Goal: Task Accomplishment & Management: Use online tool/utility

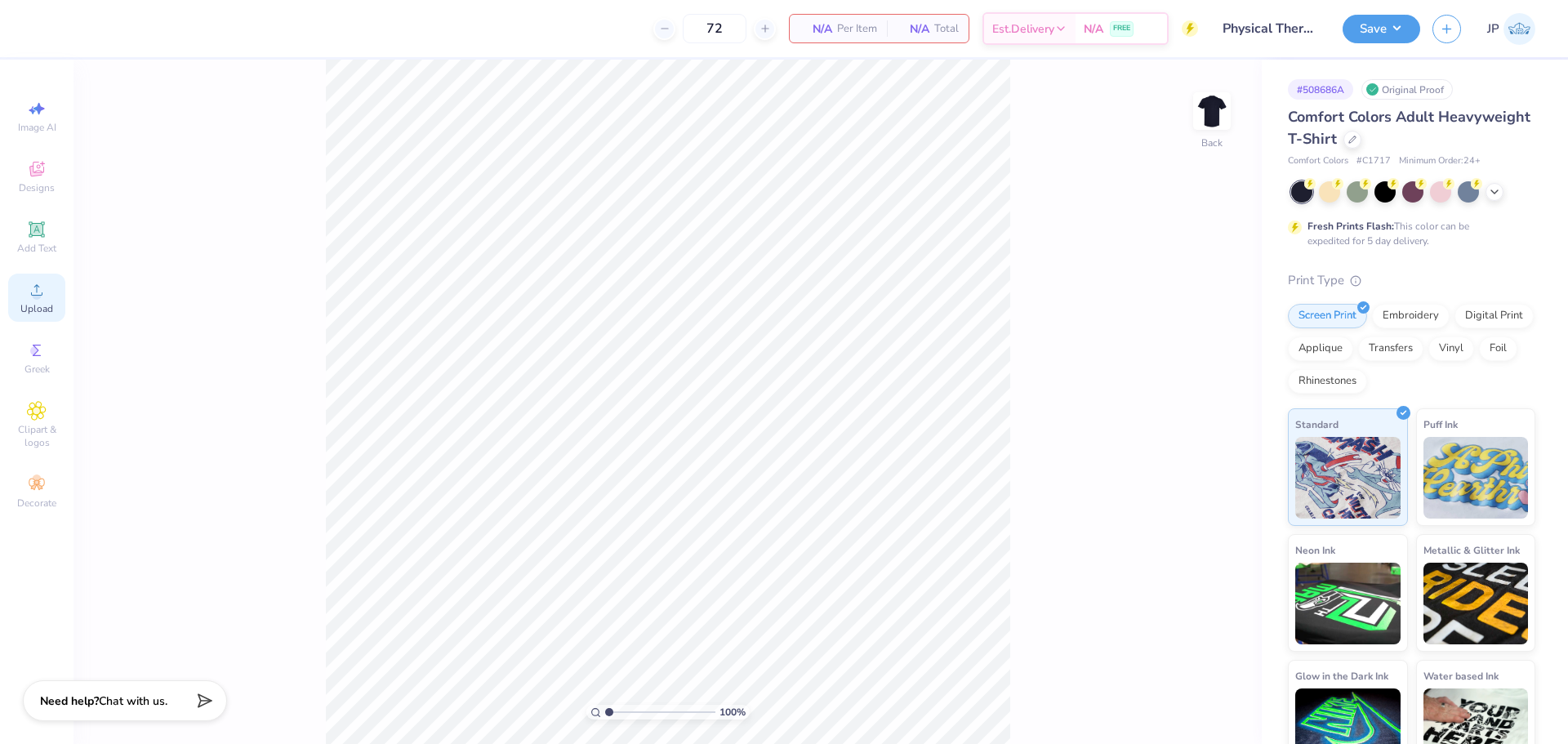
click at [34, 299] on circle at bounding box center [36, 296] width 9 height 9
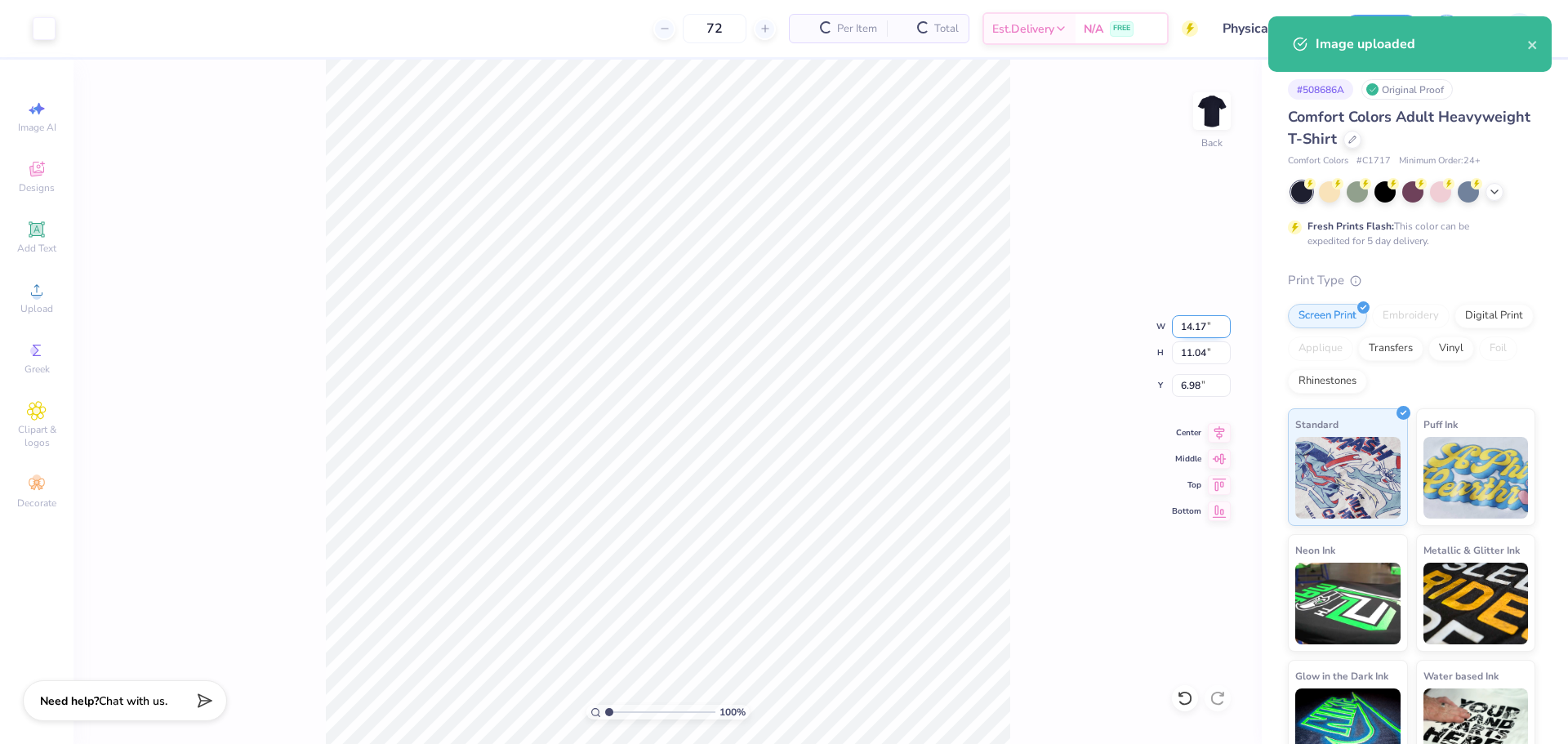
click at [1208, 322] on input "14.17" at bounding box center [1201, 327] width 59 height 23
type input "3.50"
type input "2.73"
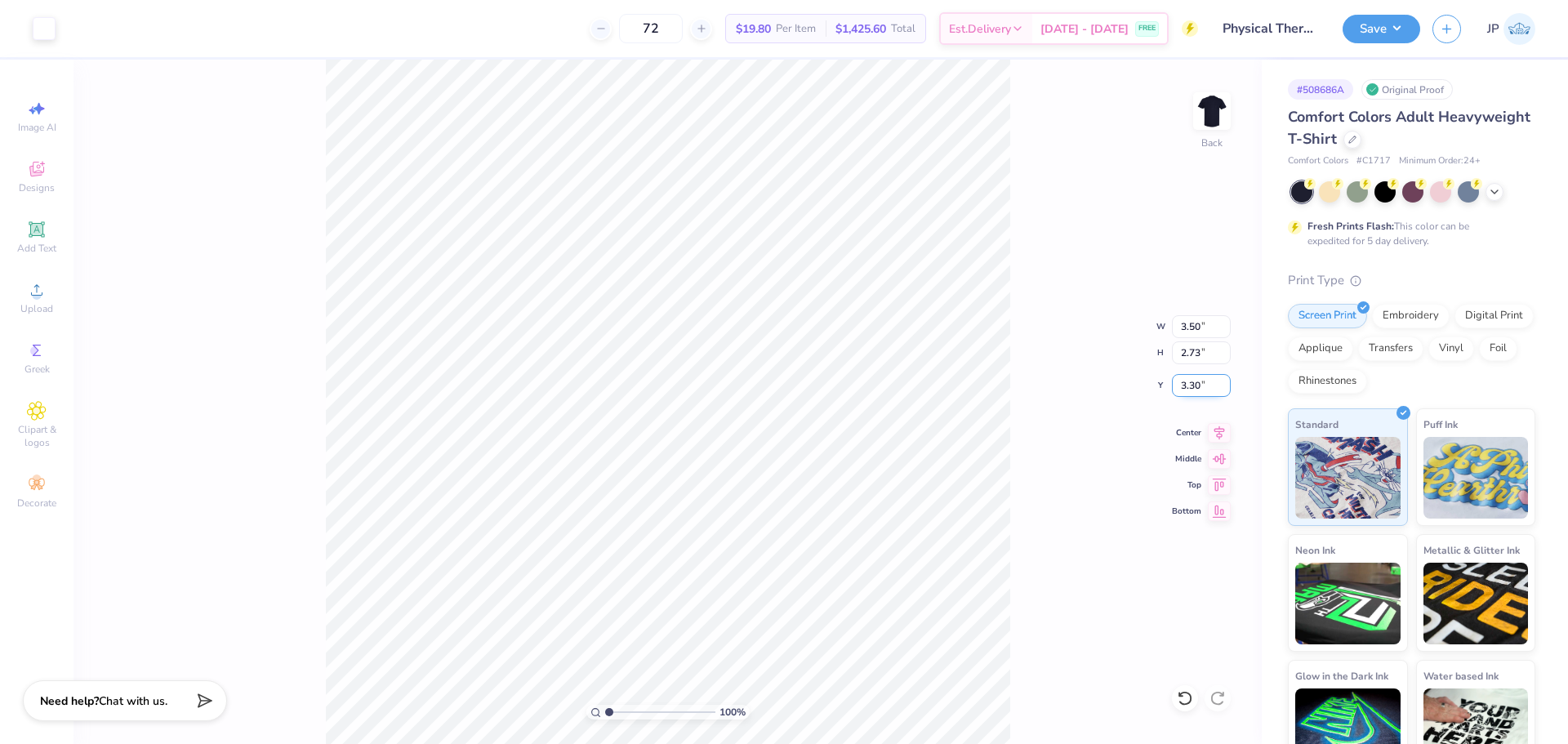
click at [1190, 389] on input "3.30" at bounding box center [1201, 385] width 59 height 23
type input "3.00"
click at [1208, 106] on img at bounding box center [1212, 111] width 65 height 65
click at [41, 297] on circle at bounding box center [36, 296] width 9 height 9
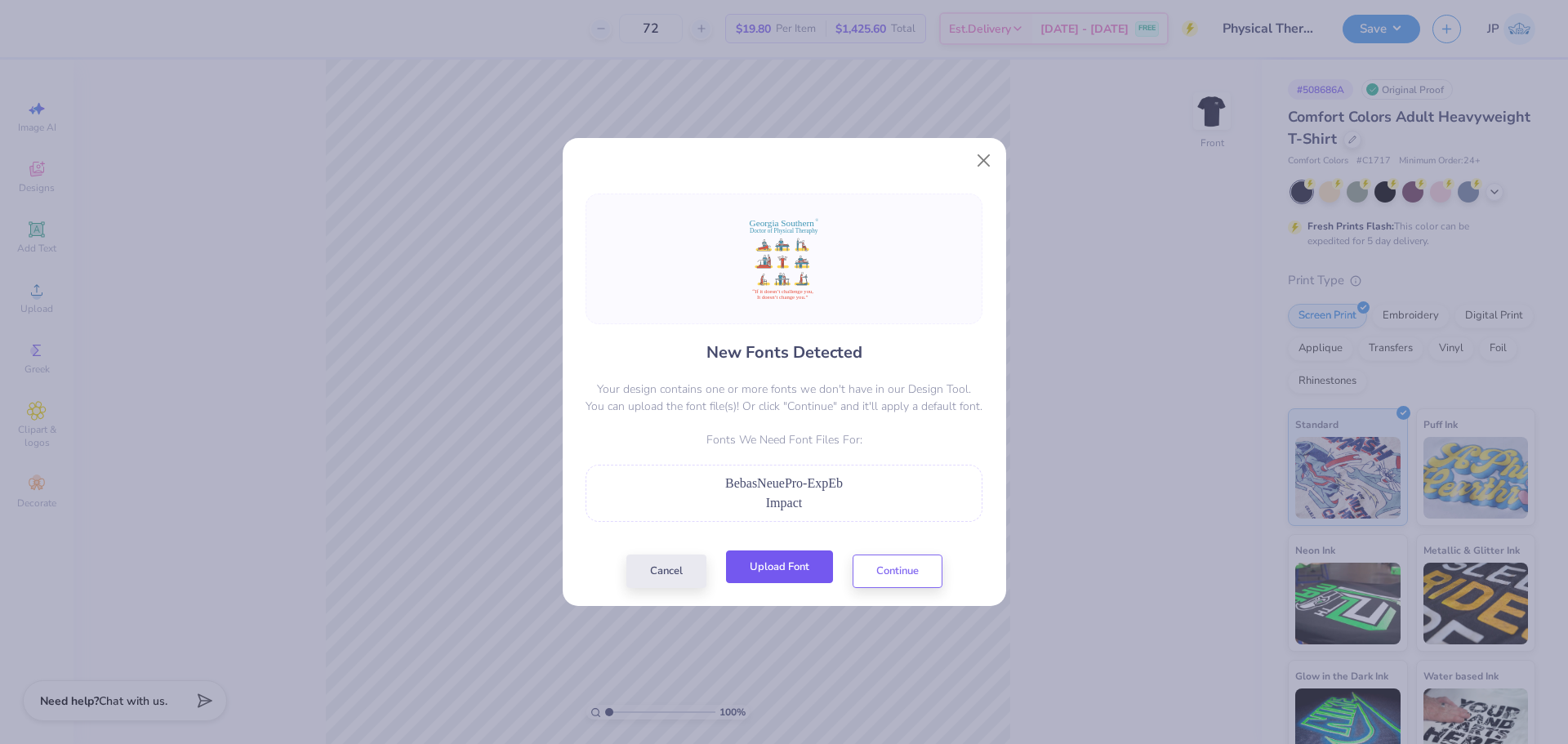
click at [783, 561] on button "Upload Font" at bounding box center [779, 567] width 107 height 34
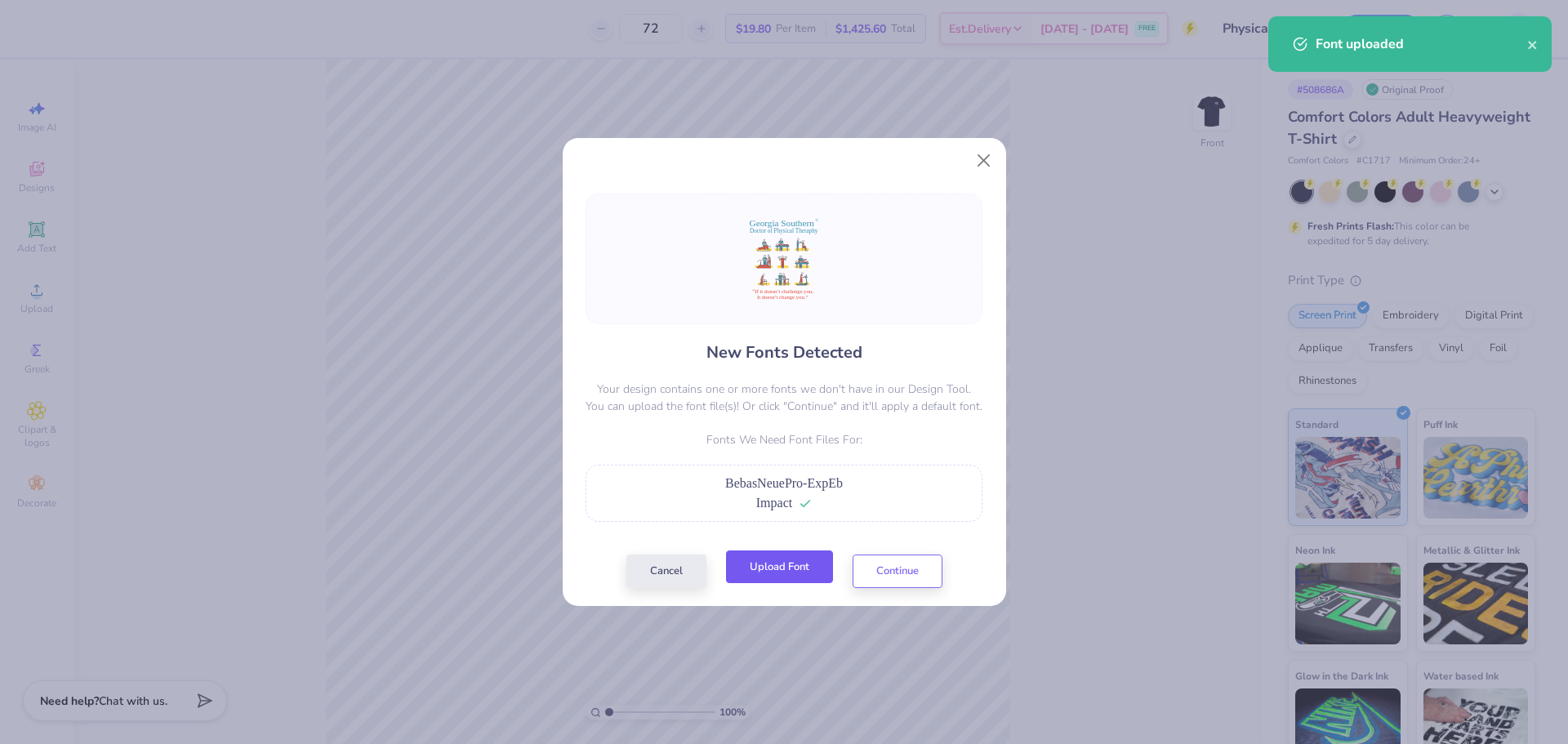
click at [815, 570] on button "Upload Font" at bounding box center [779, 567] width 107 height 34
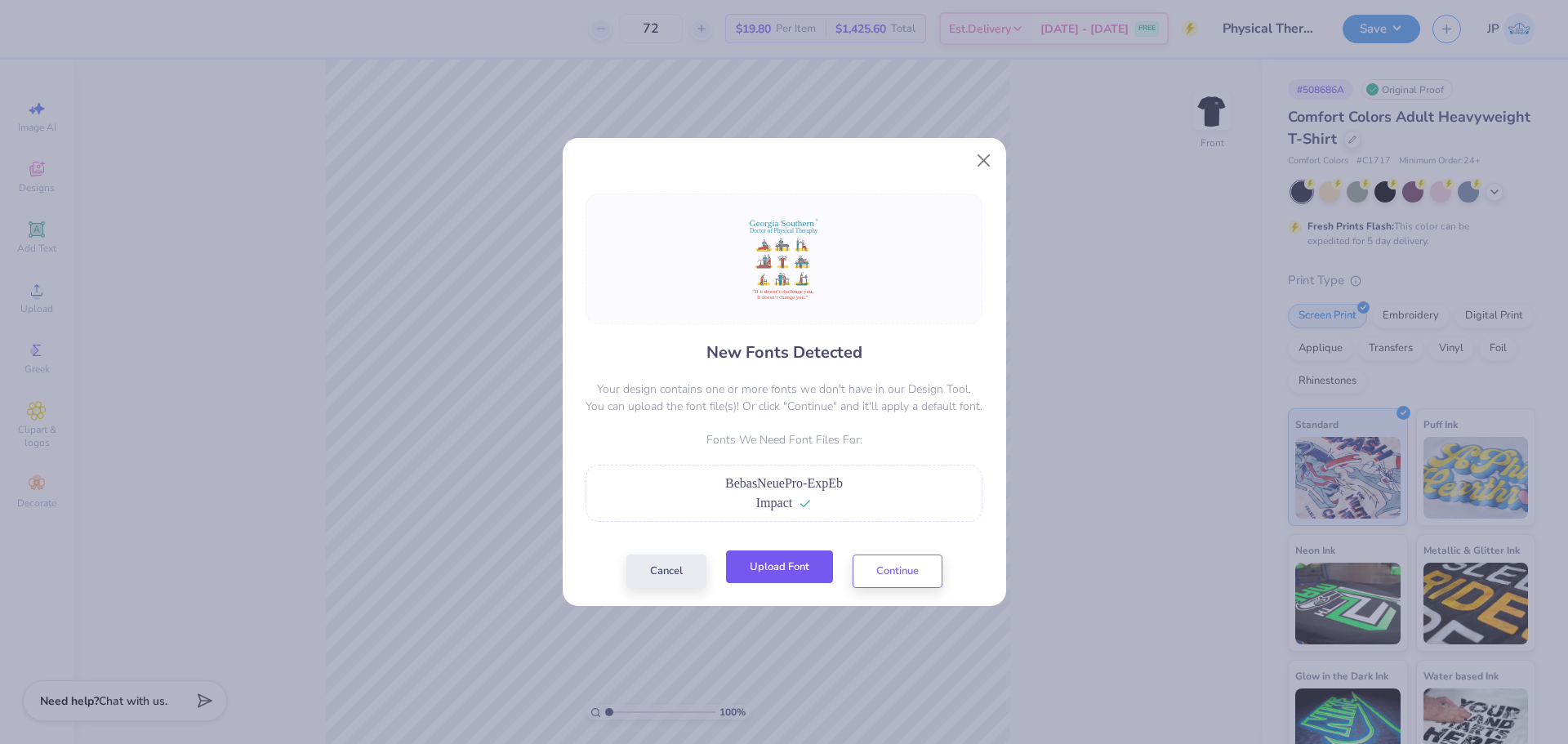
click at [771, 573] on button "Upload Font" at bounding box center [779, 567] width 107 height 34
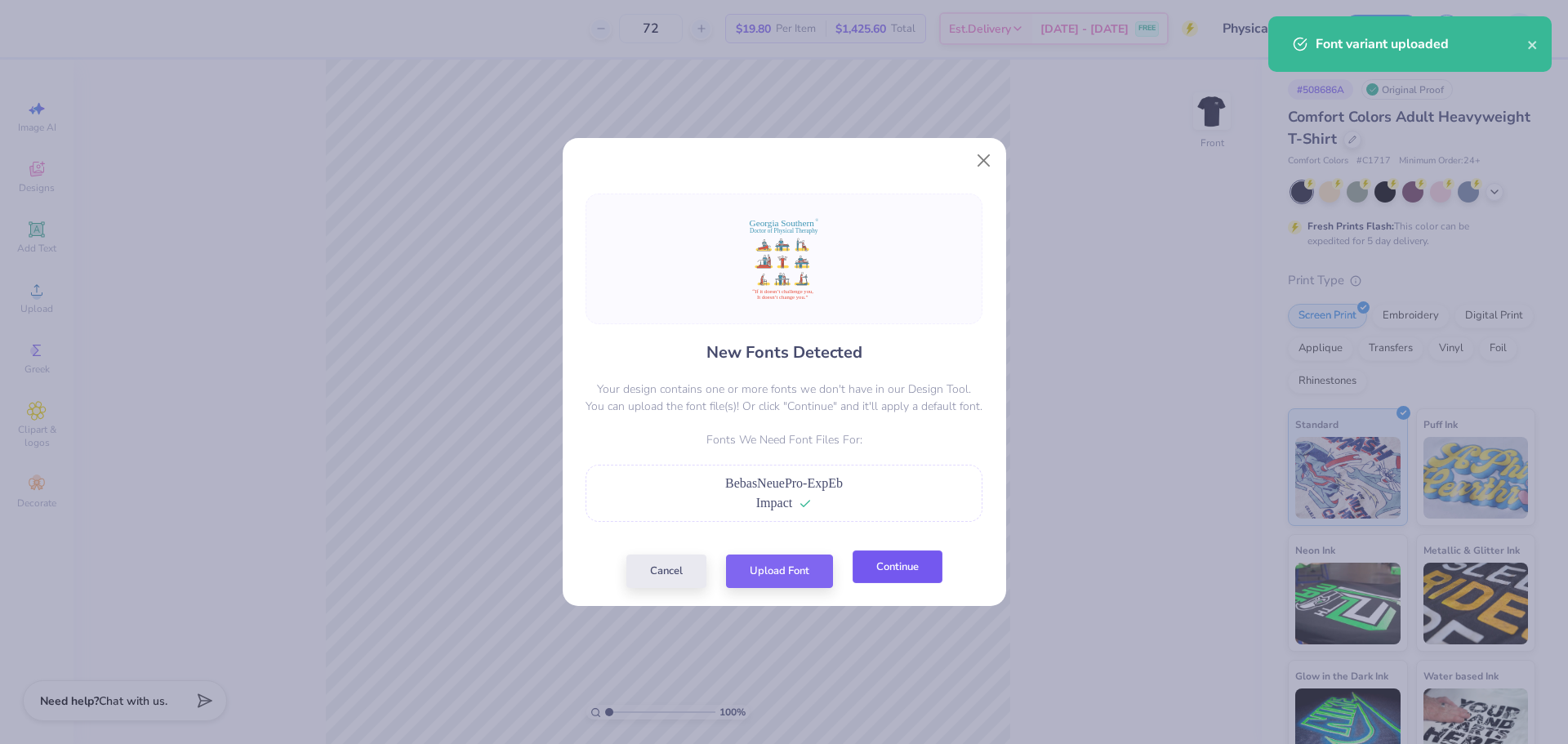
click at [872, 559] on button "Continue" at bounding box center [897, 567] width 90 height 34
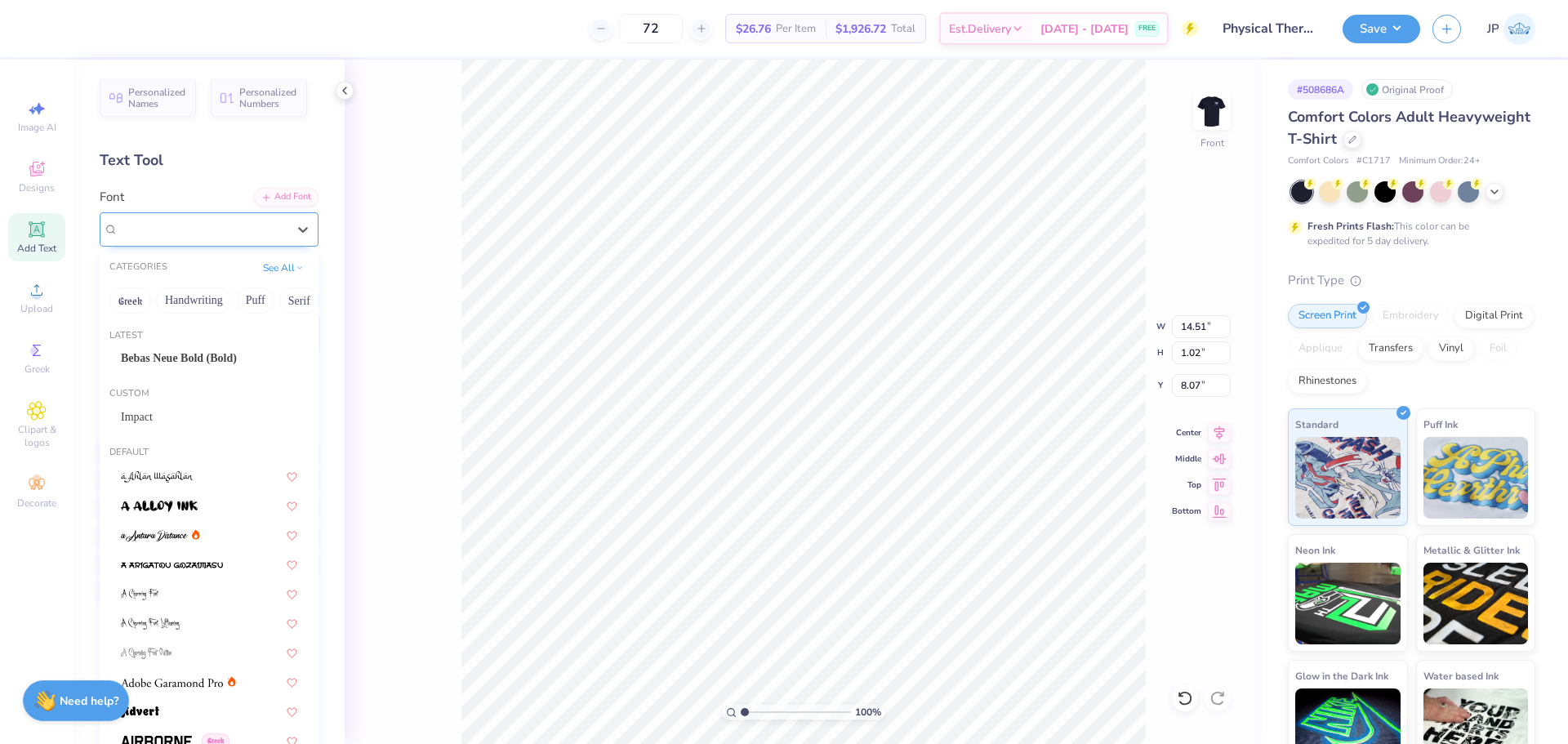
click at [219, 226] on div "Super Dream" at bounding box center [202, 230] width 171 height 25
click at [194, 361] on span "Bebas Neue Bold (Bold)" at bounding box center [179, 357] width 116 height 17
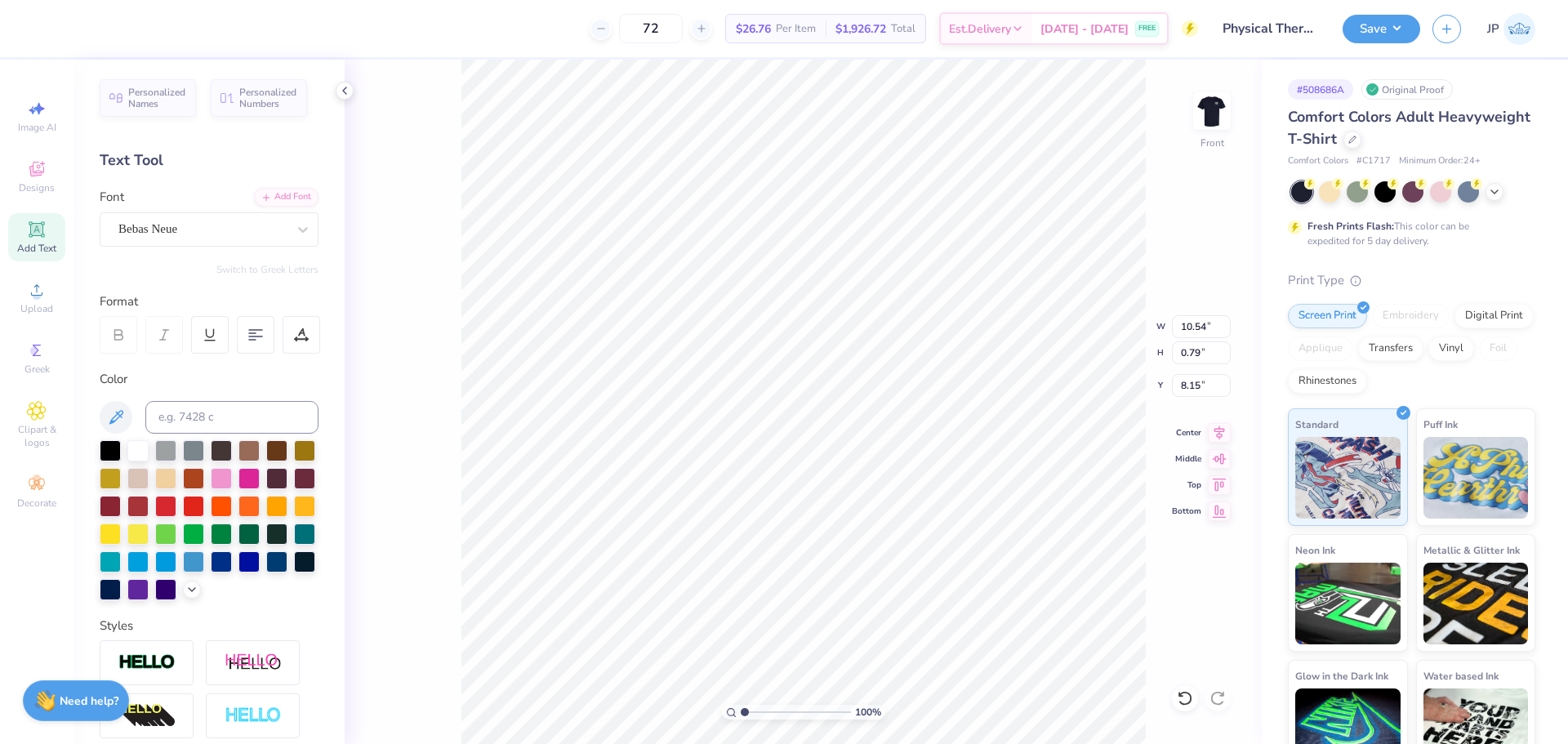
type input "10.54"
type input "0.79"
type input "8.15"
type input "12.92"
type input "0.93"
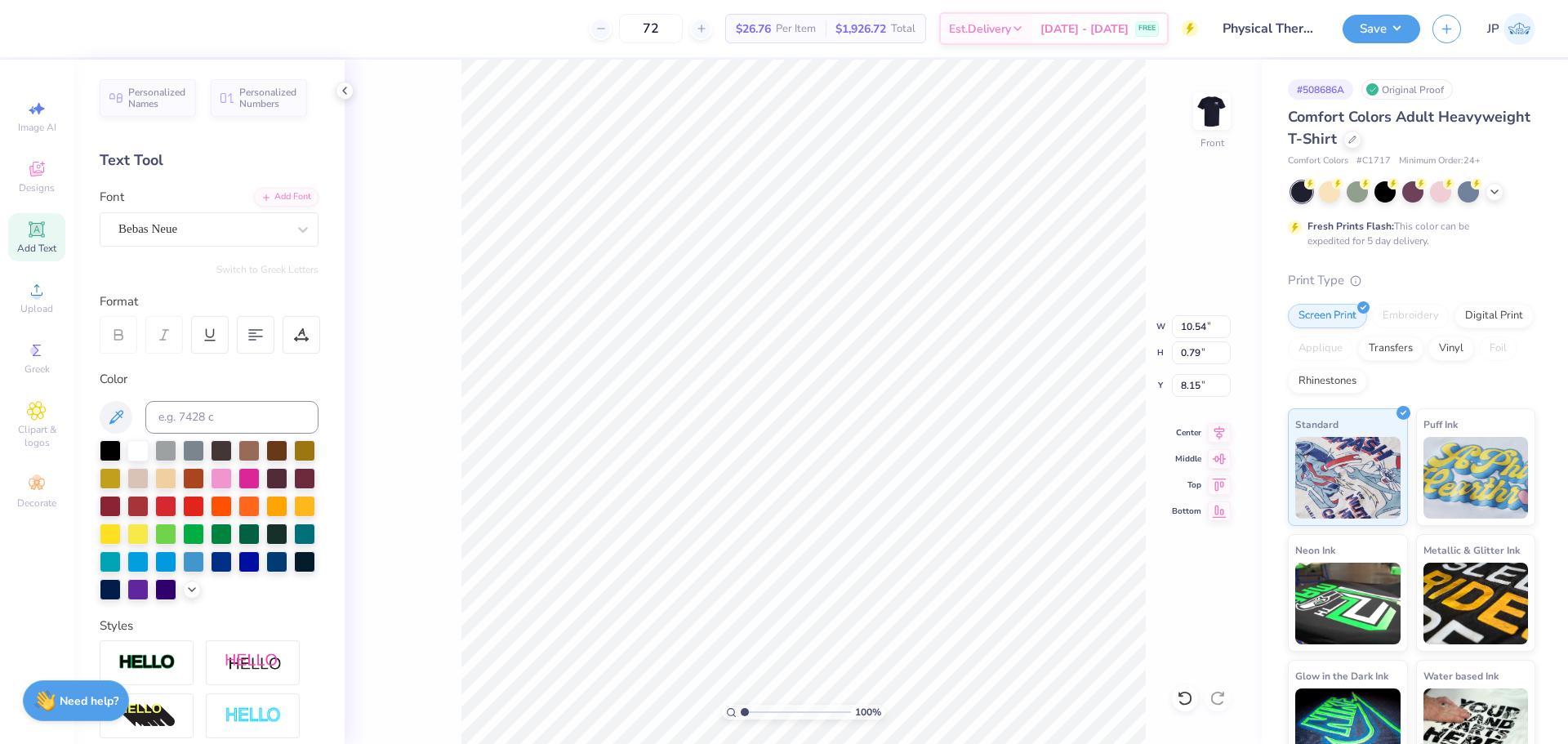
type input "19.38"
type input "12.92"
type input "1.99"
type input "19.38"
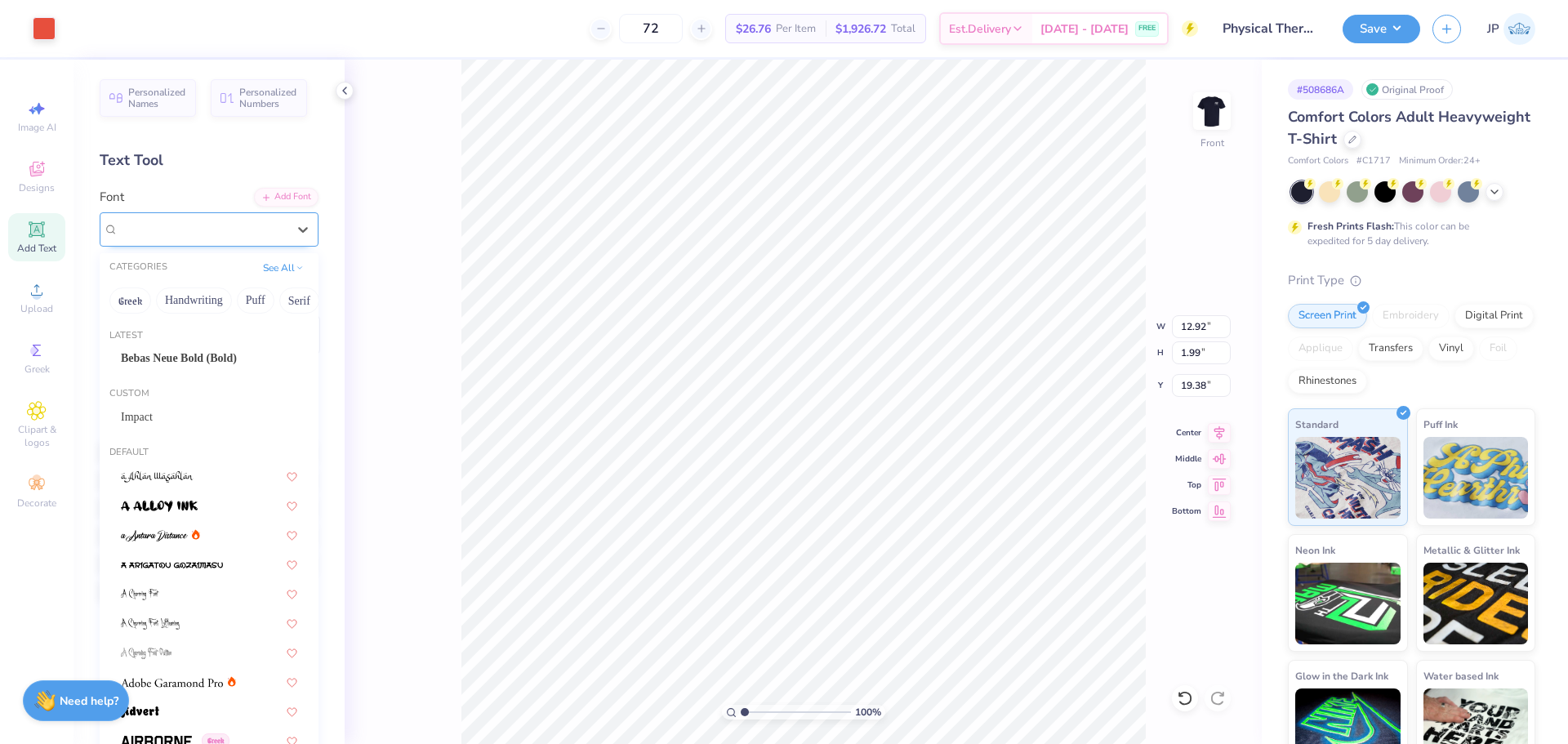
click at [166, 225] on div "Super Dream" at bounding box center [202, 230] width 171 height 25
click at [183, 359] on span "Bebas Neue Bold (Bold)" at bounding box center [179, 357] width 116 height 17
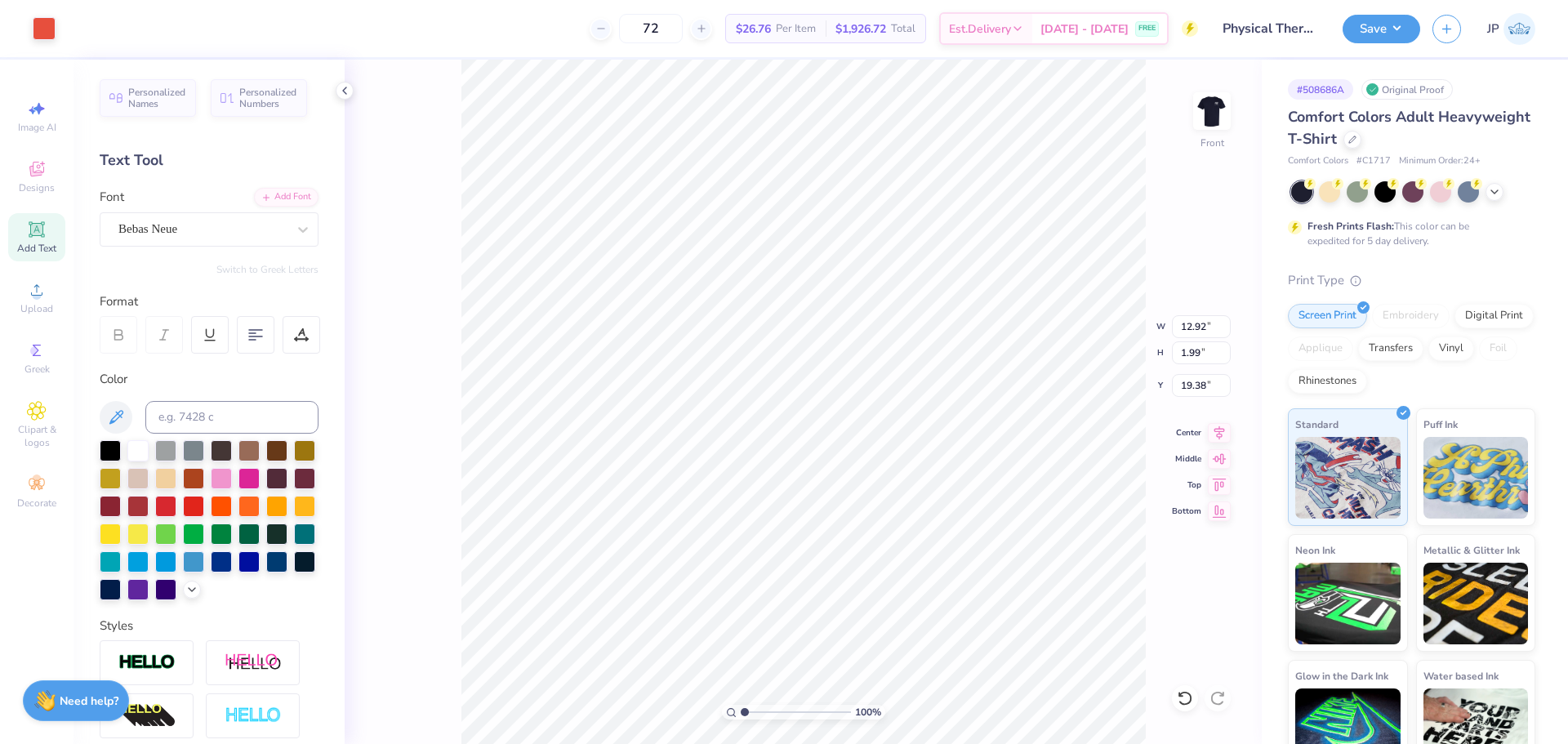
type input "1.87"
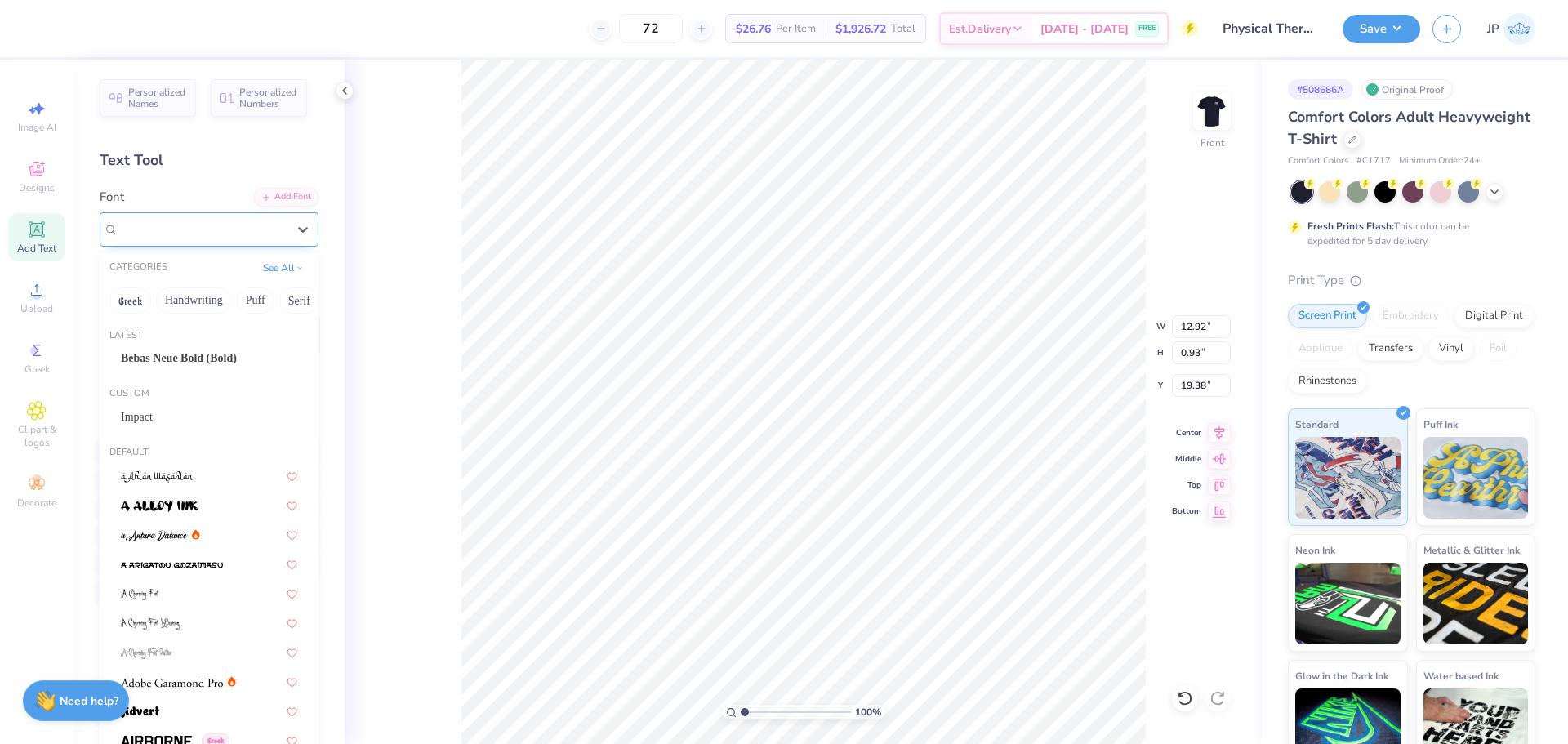
click at [234, 231] on div "Super Dream" at bounding box center [202, 230] width 171 height 25
click at [185, 365] on span "Bebas Neue Bold (Bold)" at bounding box center [179, 357] width 116 height 17
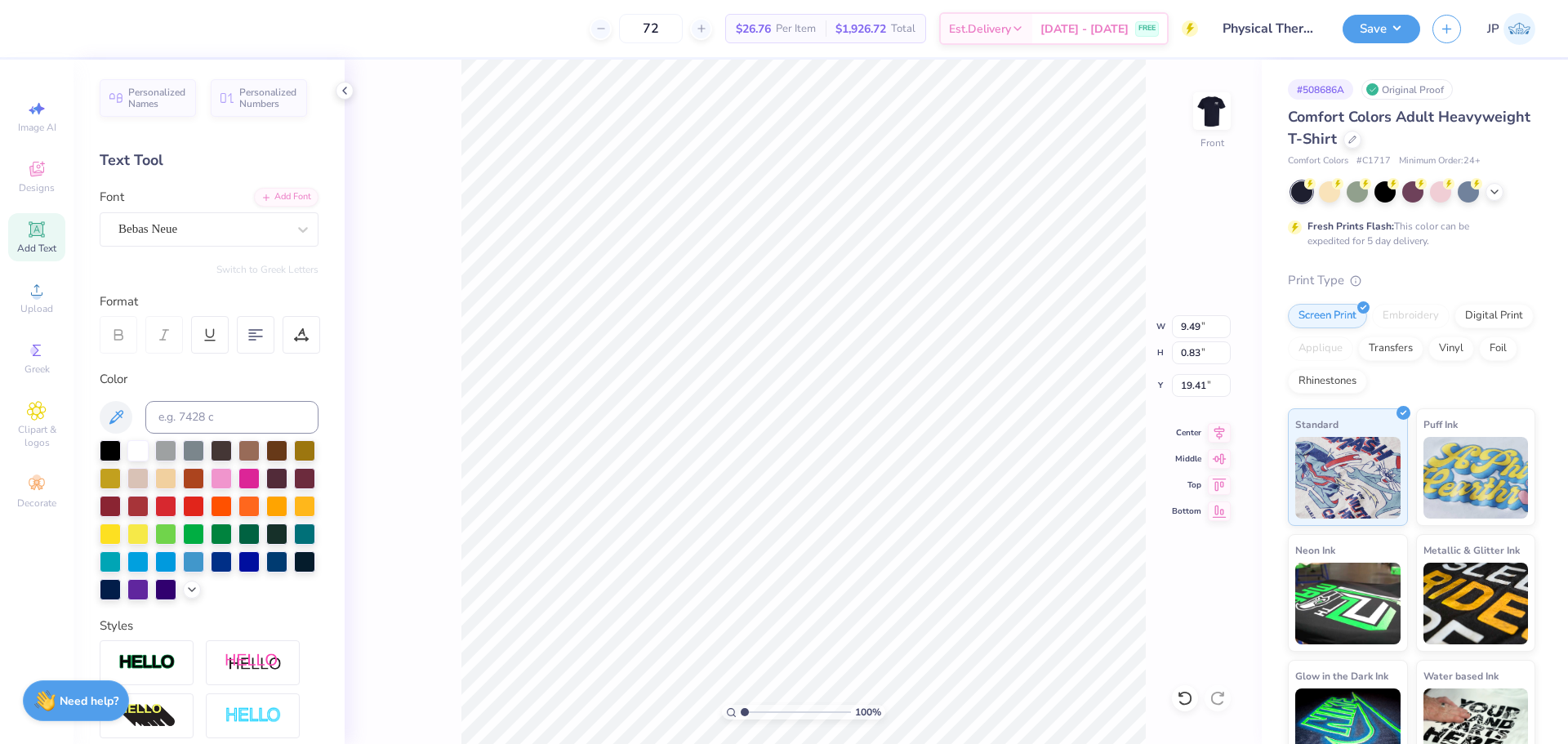
type input "9.49"
type input "0.83"
type input "19.41"
type textarea "Doctor of Physical Theraphy"
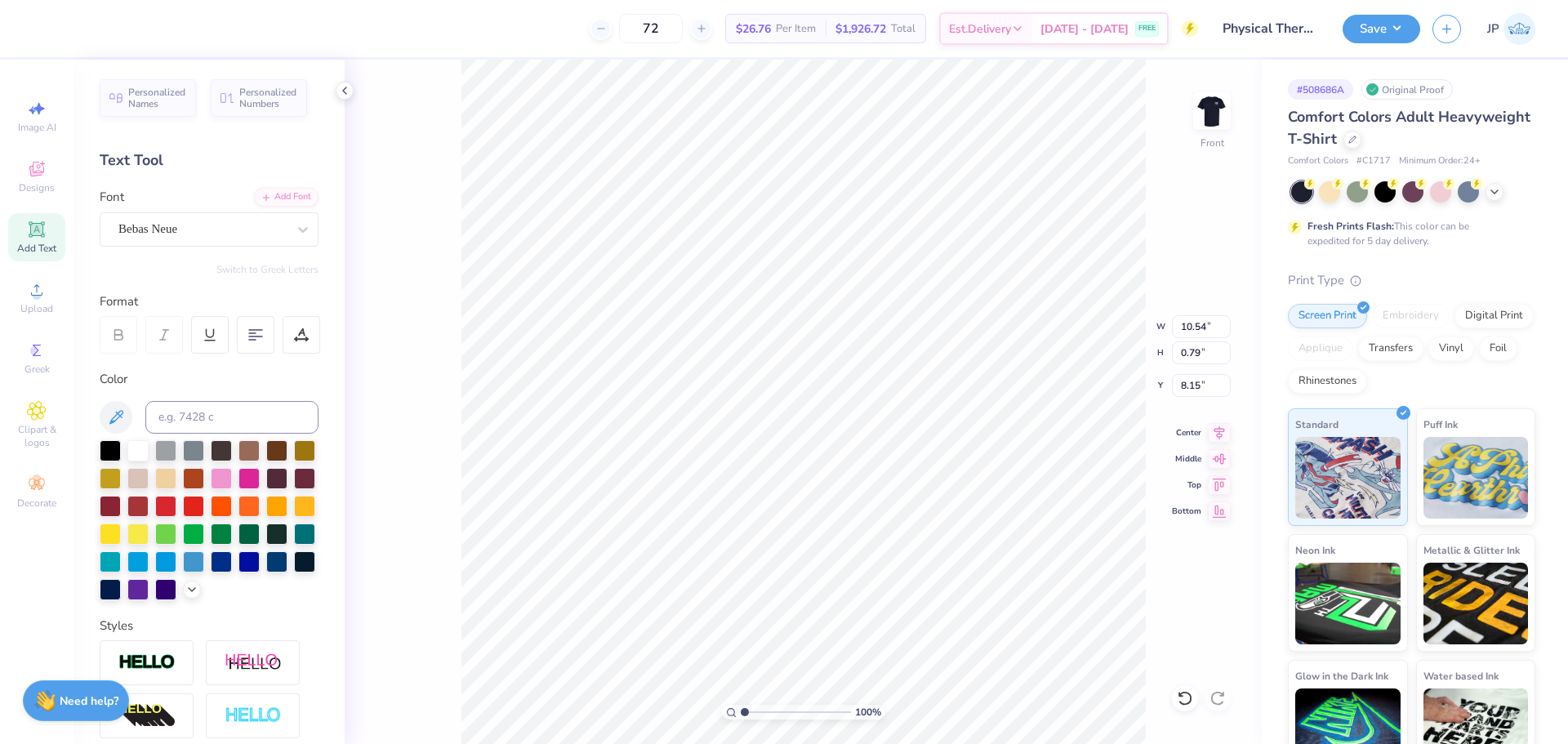
scroll to position [14, 7]
click at [273, 190] on div "Add Font" at bounding box center [286, 195] width 64 height 19
click at [276, 201] on div "Add Font" at bounding box center [286, 195] width 64 height 19
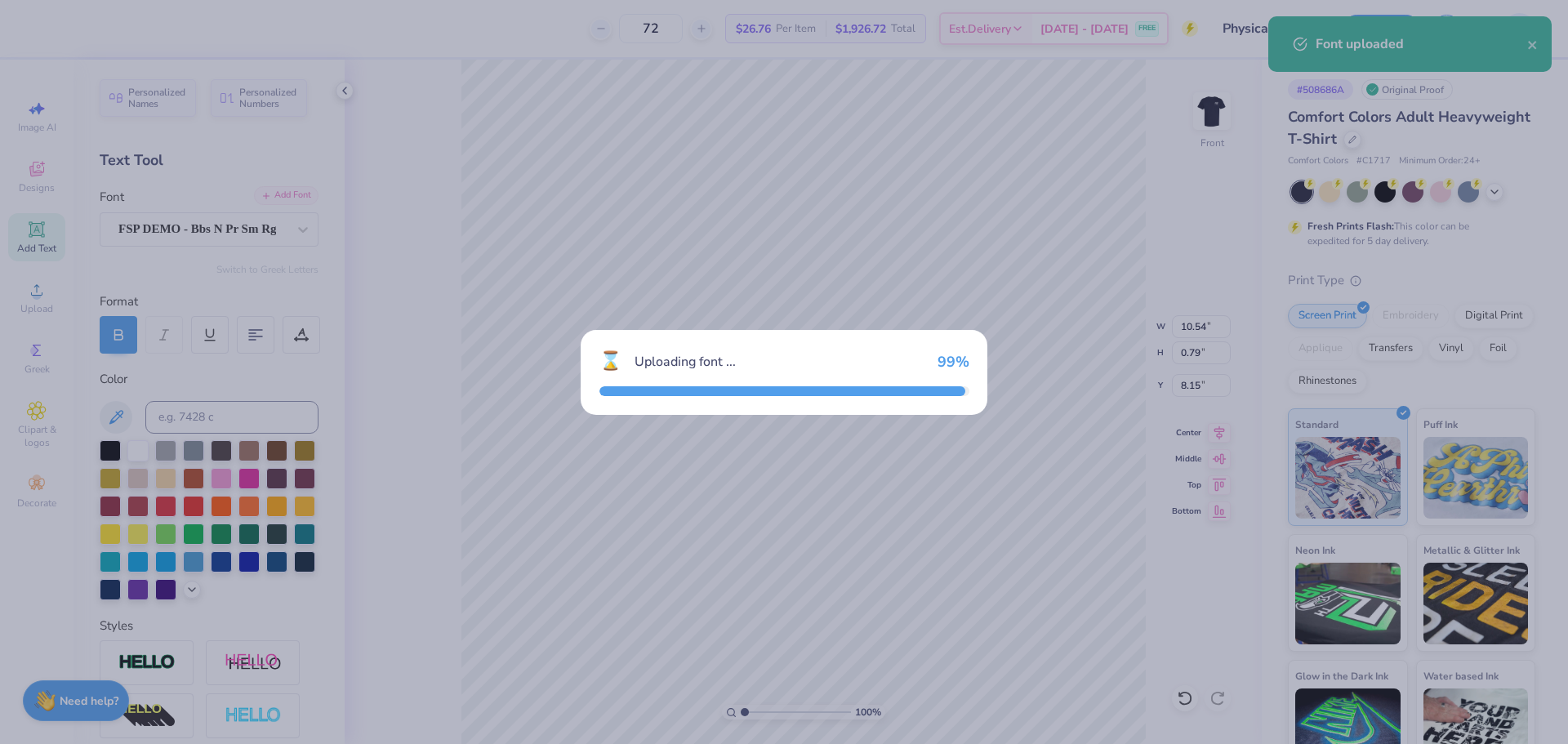
type input "10.74"
type input "0.96"
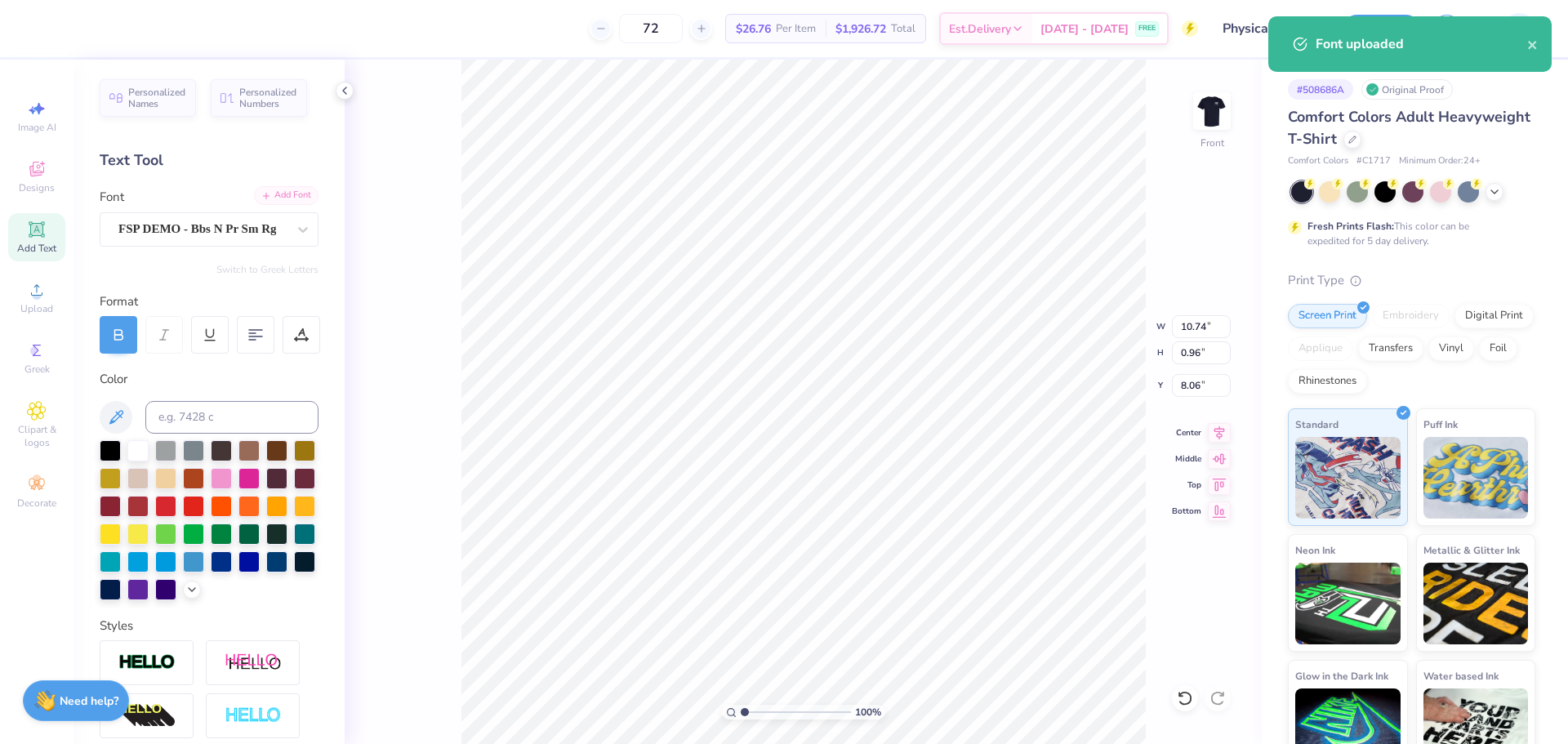
type input "7.86"
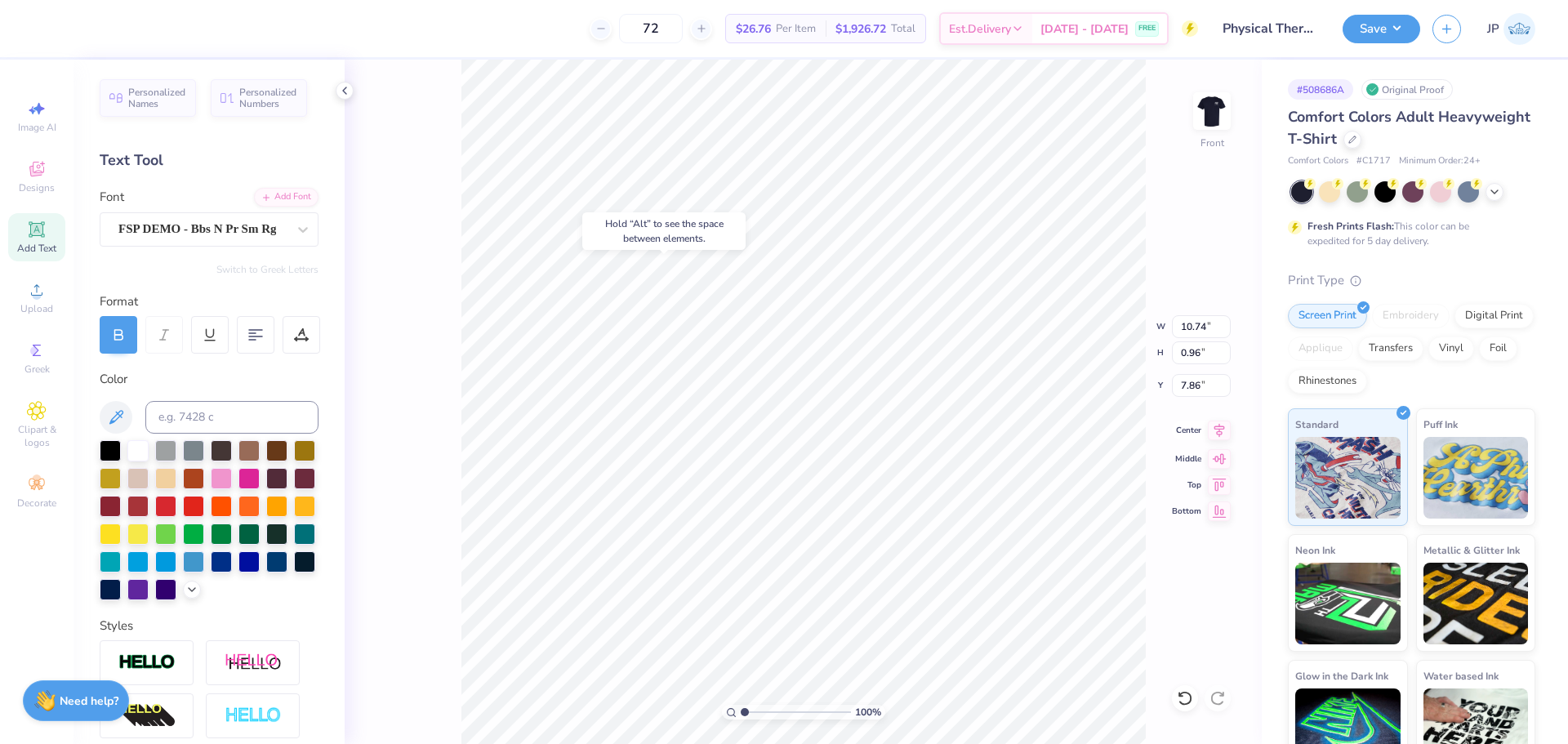
click at [1216, 436] on icon at bounding box center [1219, 431] width 23 height 20
type input "9.49"
type input "0.83"
type input "19.41"
click at [205, 225] on div "Bebas Neue" at bounding box center [202, 230] width 171 height 25
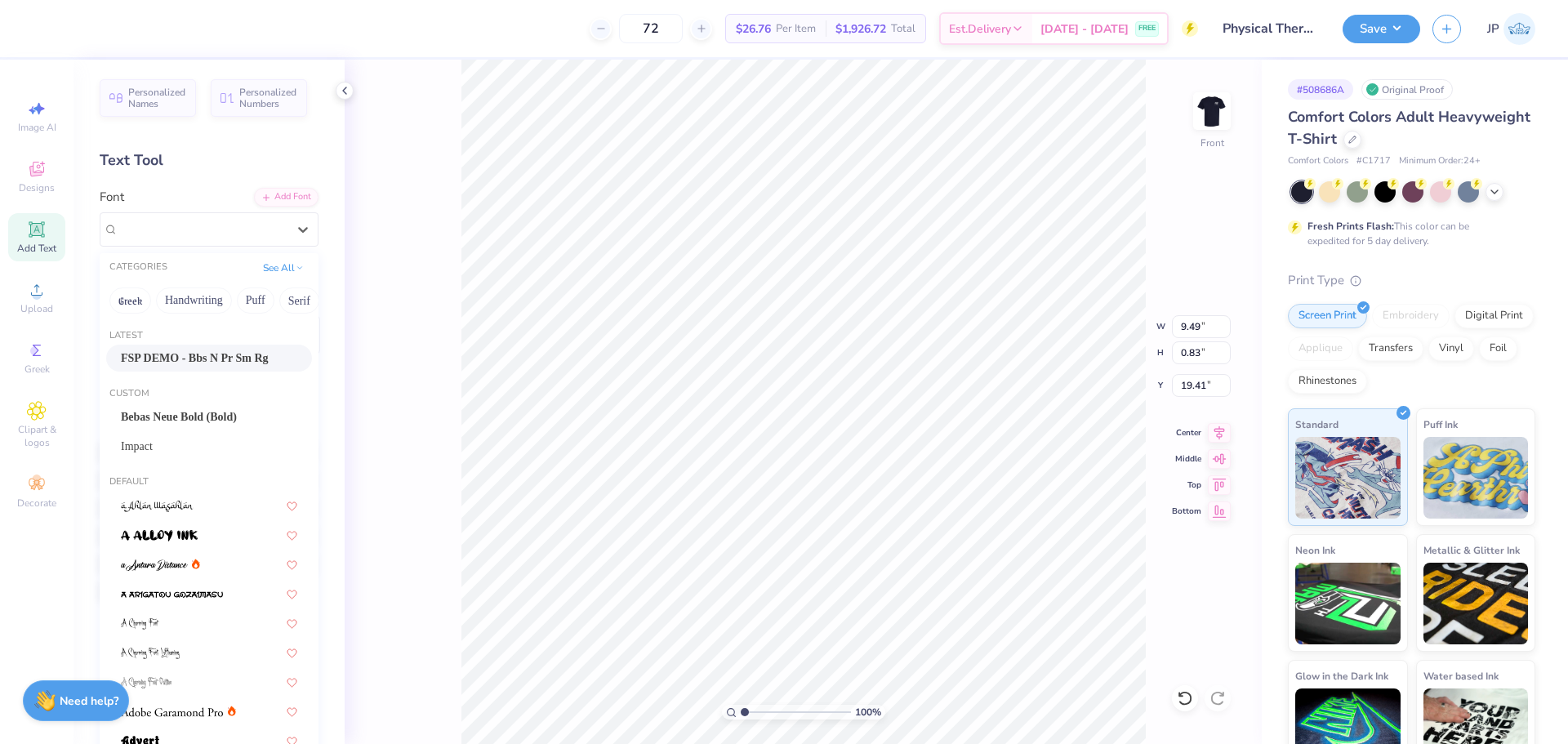
click at [229, 358] on span "FSP DEMO - Bbs N Pr Sm Rg" at bounding box center [194, 357] width 148 height 17
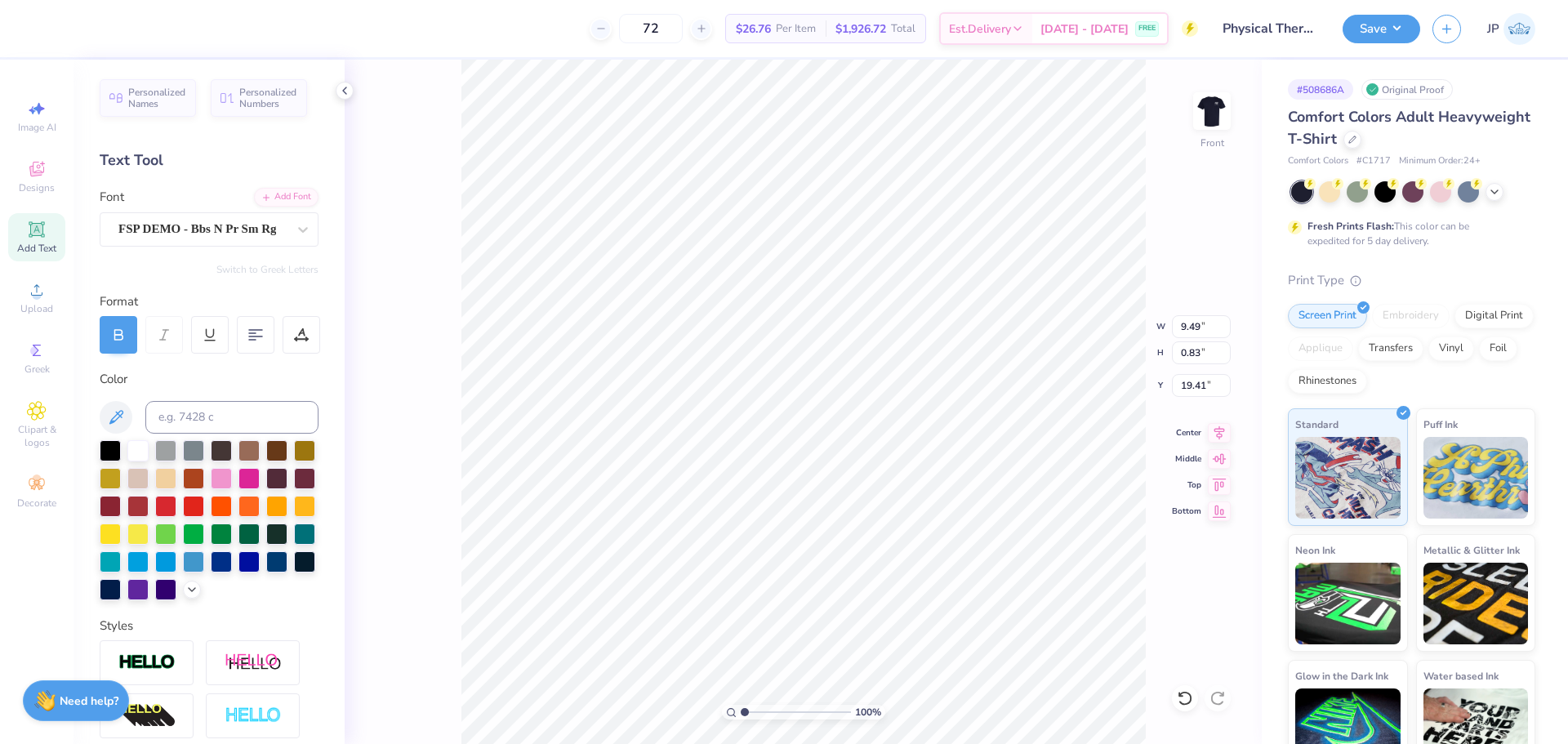
type input "9.16"
type input "0.90"
type input "19.38"
type input "7.72"
type input "0.73"
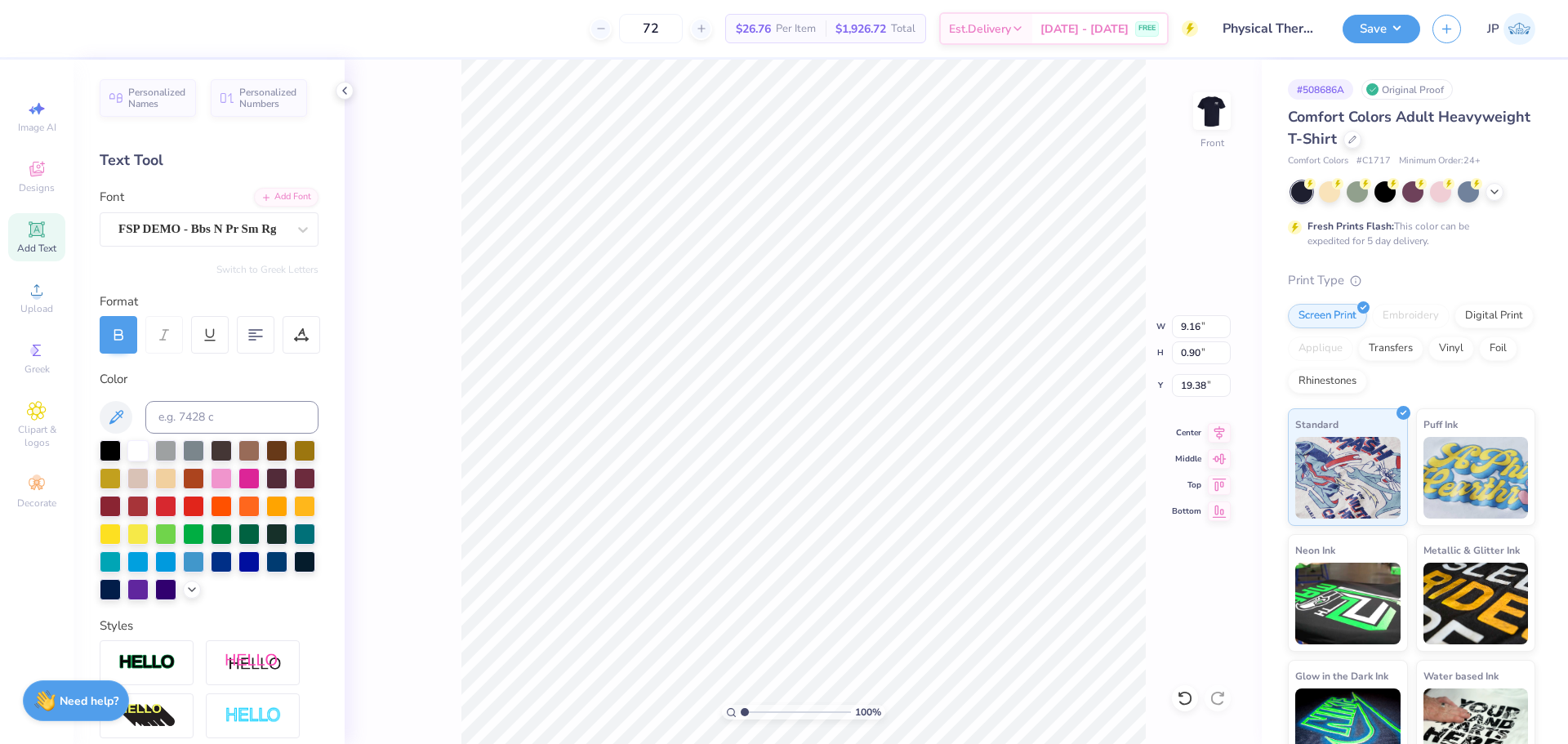
type input "20.51"
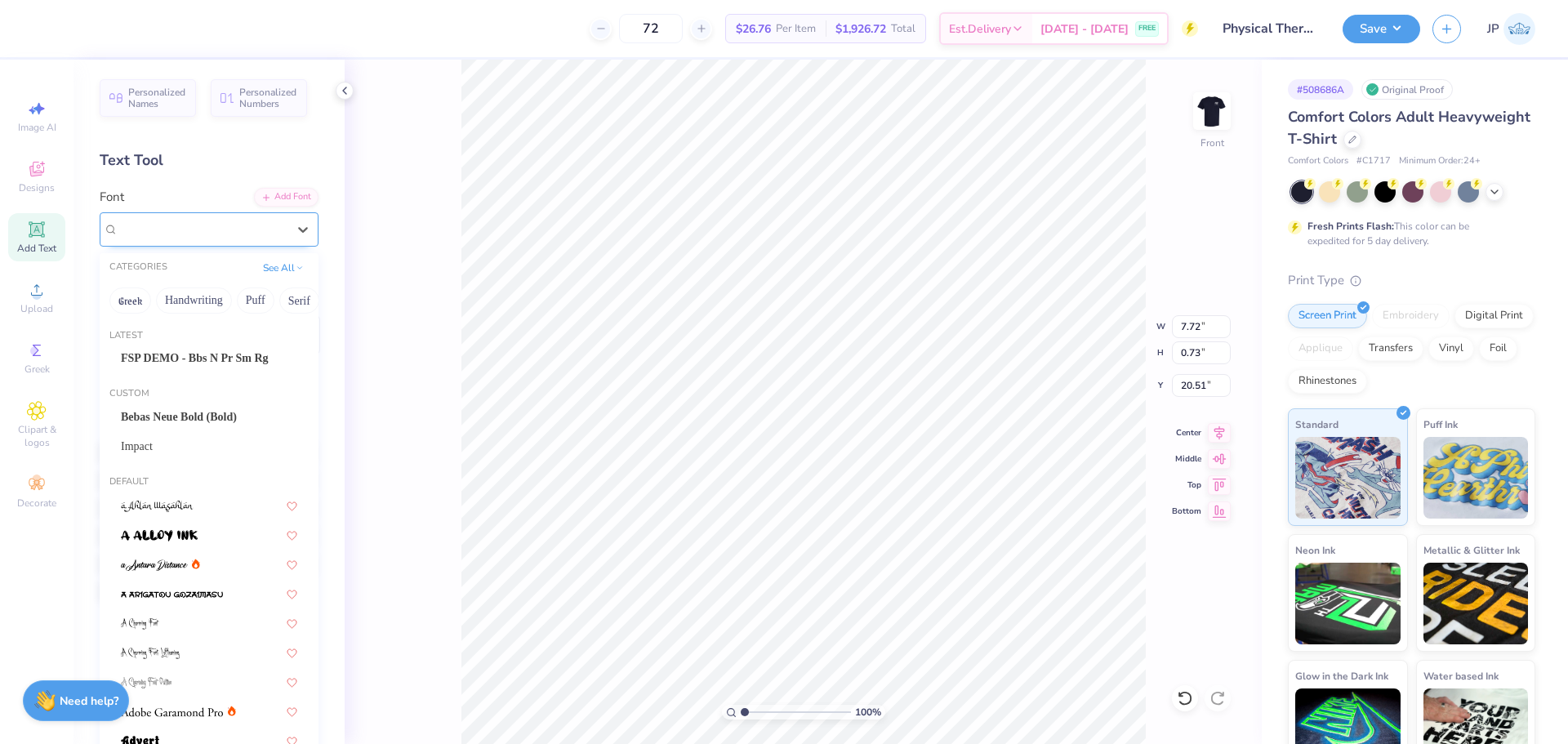
click at [208, 234] on div "Bebas Neue" at bounding box center [202, 230] width 171 height 25
click at [203, 359] on span "FSP DEMO - Bbs N Pr Sm Rg" at bounding box center [194, 357] width 148 height 17
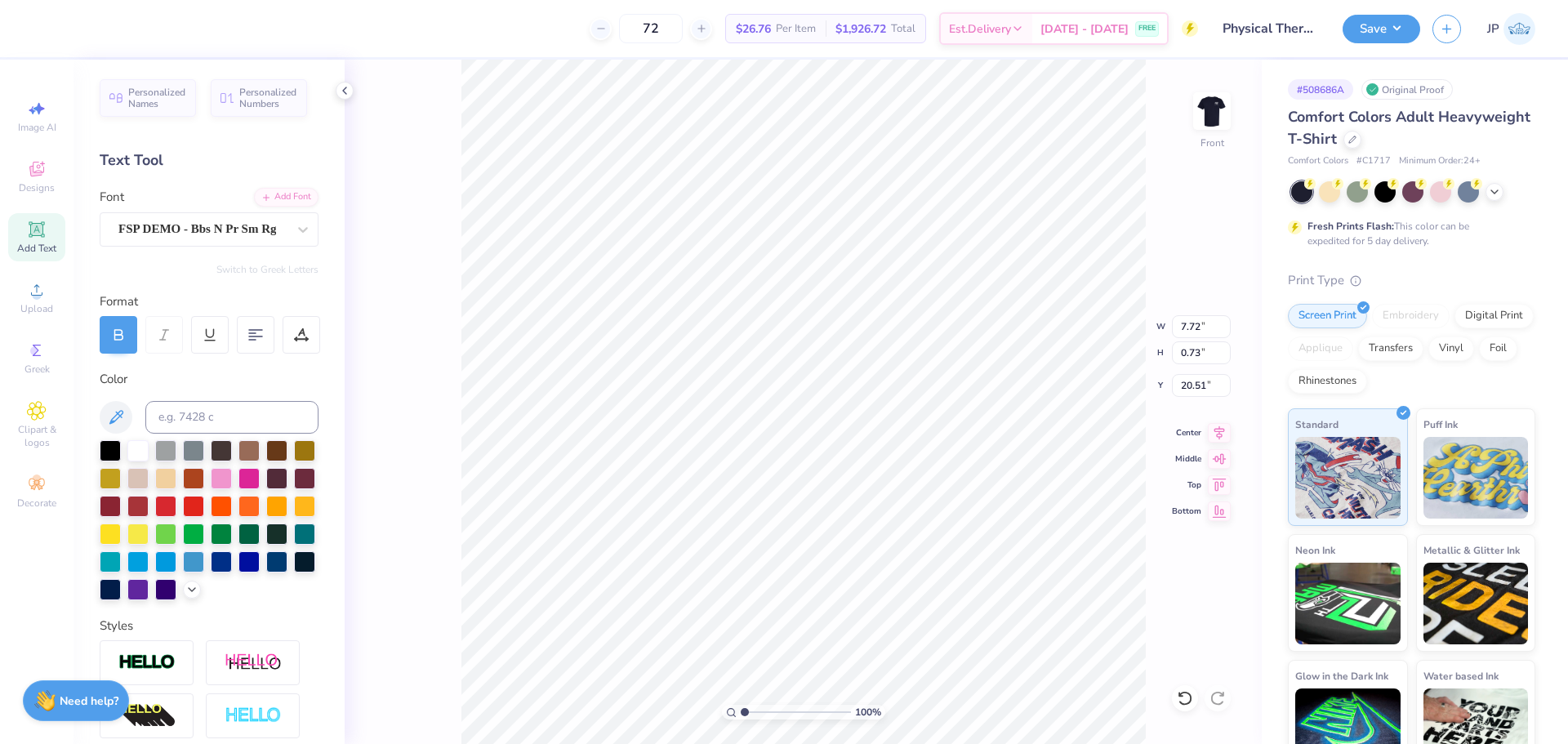
type input "7.60"
type input "0.89"
type input "20.44"
click at [1195, 328] on input "10.21" at bounding box center [1201, 327] width 59 height 23
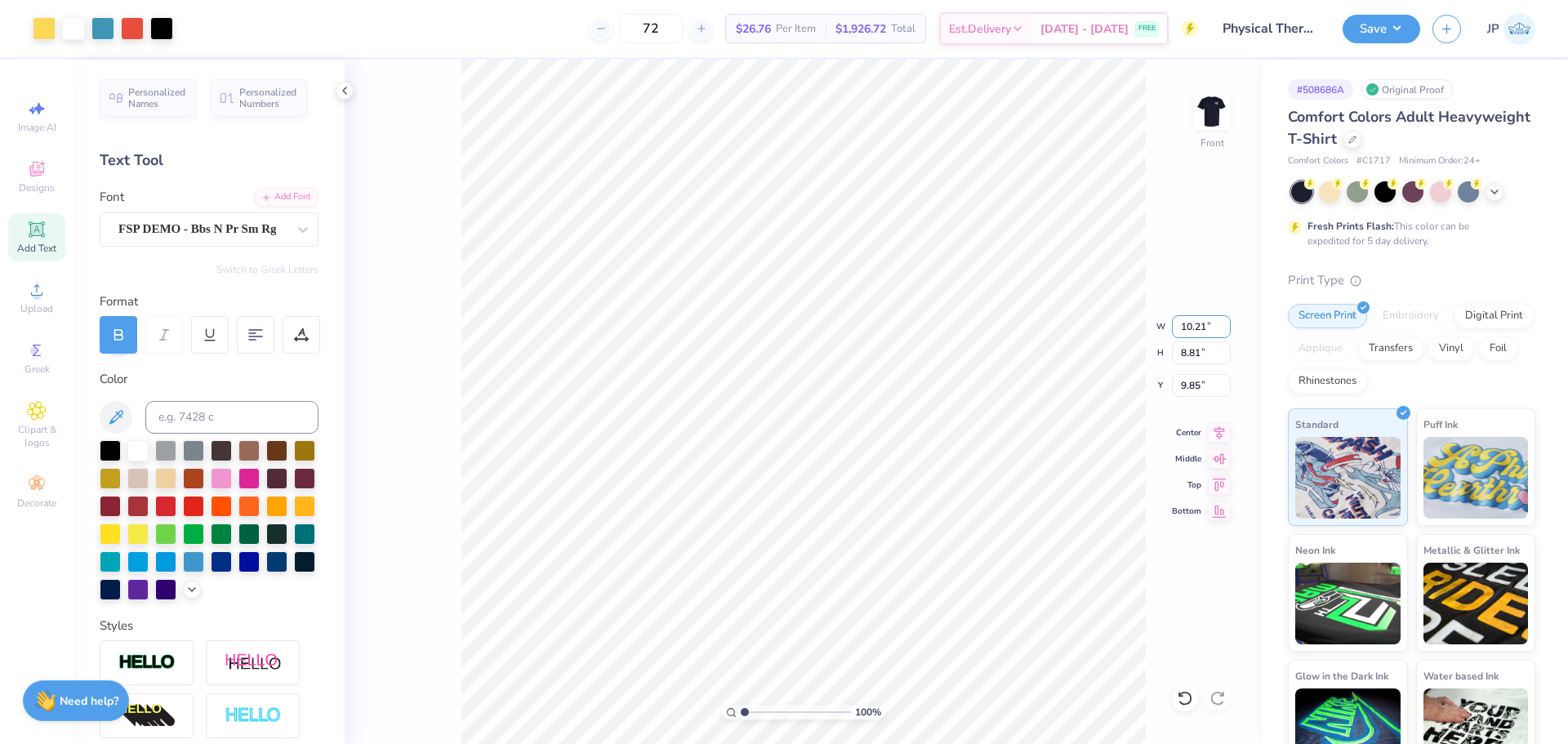
drag, startPoint x: 1195, startPoint y: 328, endPoint x: 1433, endPoint y: 328, distance: 238.0
click at [1232, 330] on div "100 % Front W 10.21 10.21 " H 8.81 8.81 " Y 9.85 9.85 " Center Middle Top Bottom" at bounding box center [803, 402] width 917 height 684
click at [1176, 330] on input "10.21" at bounding box center [1201, 327] width 59 height 23
type input "10.00"
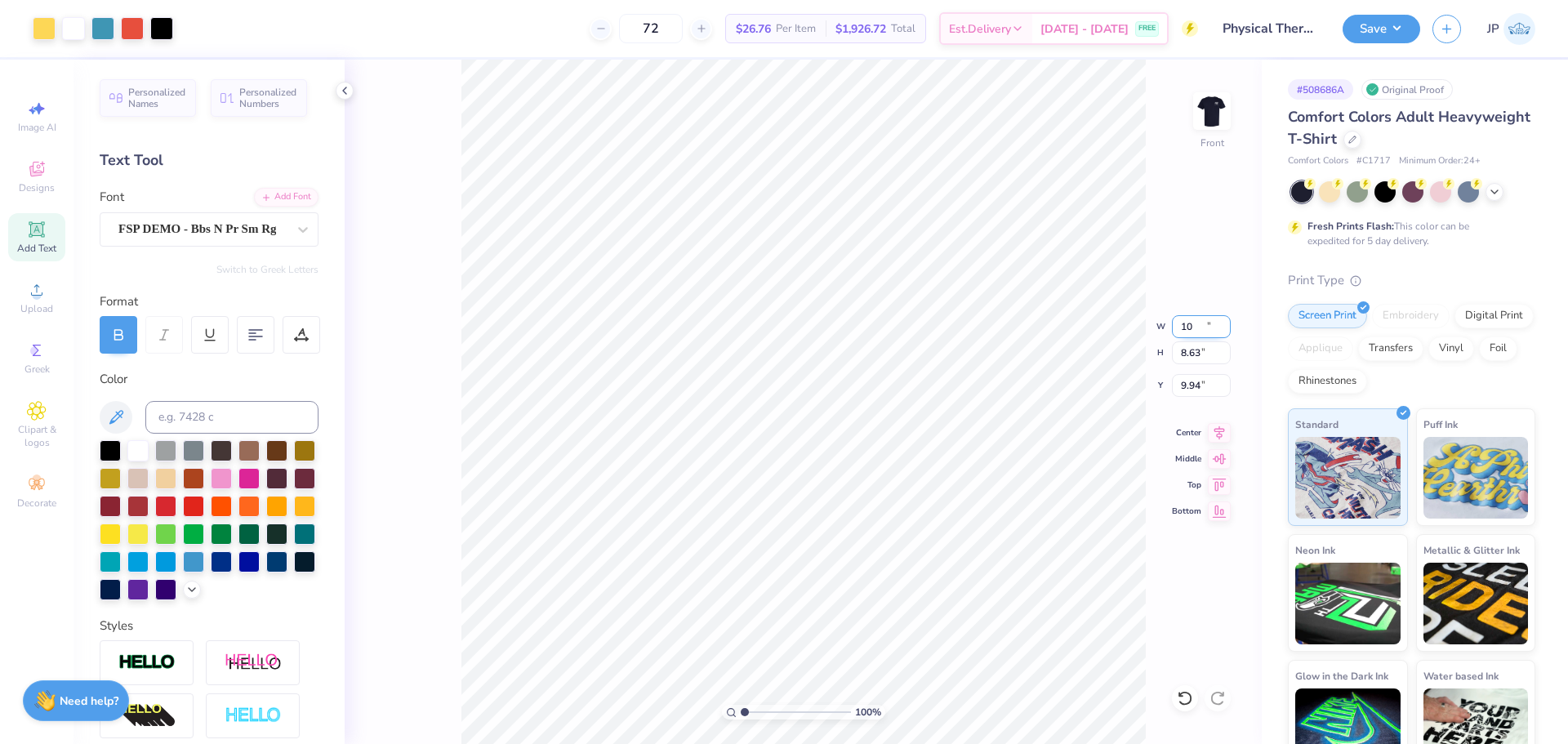
type input "8.63"
type input "9.94"
type input "10.74"
type input "0.96"
type input "7.86"
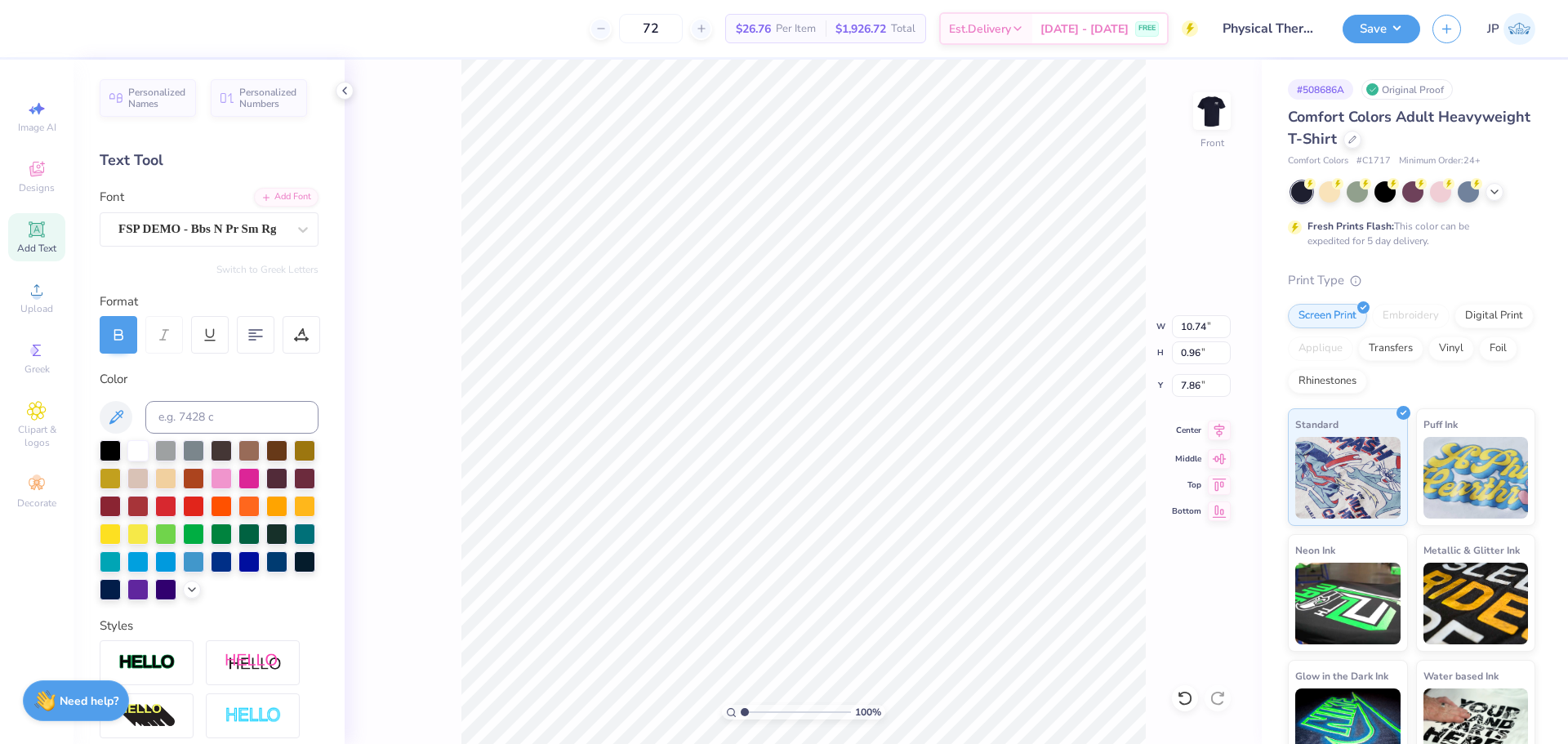
click at [1218, 426] on icon at bounding box center [1220, 429] width 11 height 14
type input "12.22"
type input "1.55"
type input "6.32"
click at [1217, 427] on icon at bounding box center [1219, 431] width 23 height 20
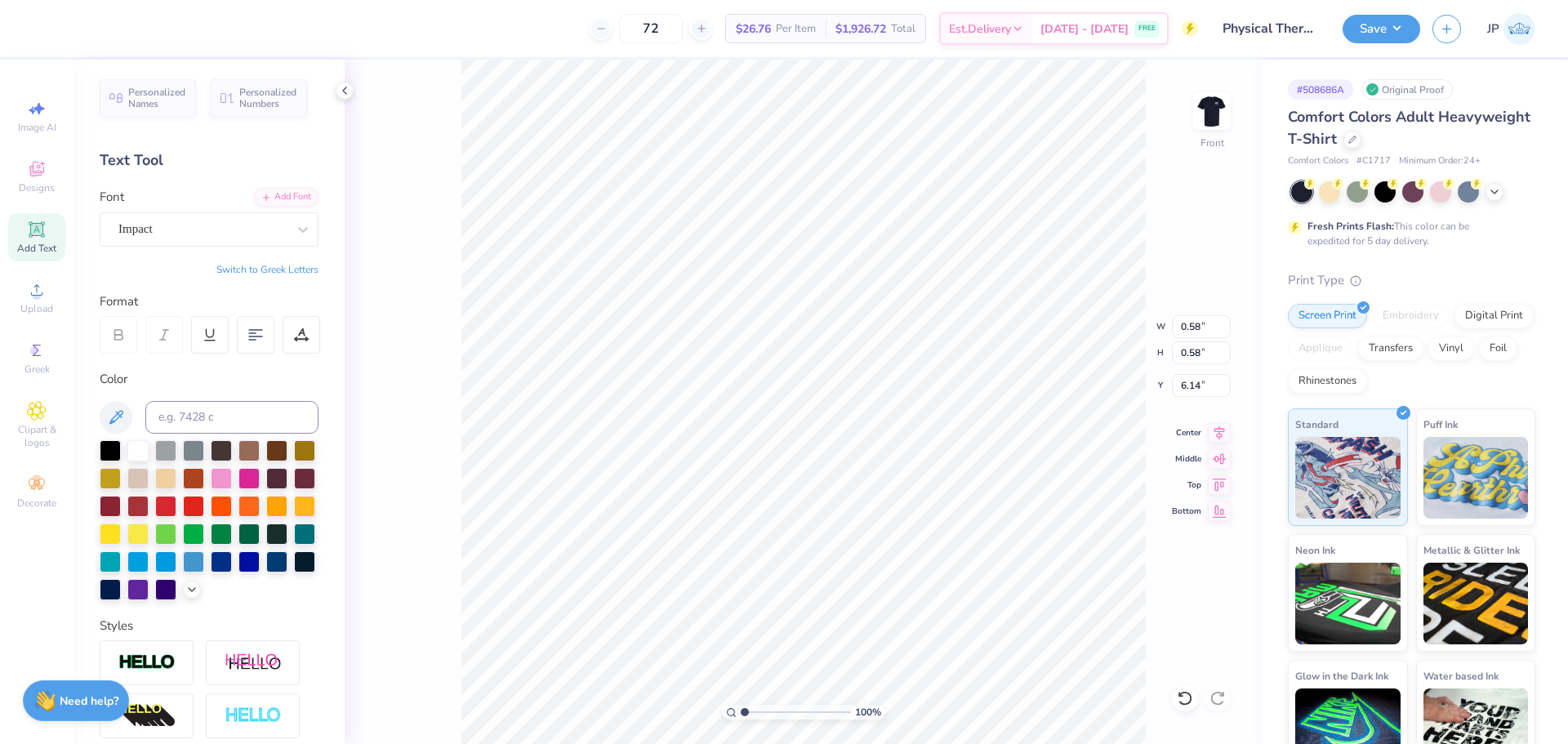
type input "4.96"
type input "12.22"
type input "1.55"
type input "6.32"
click at [1203, 329] on input "12.22" at bounding box center [1201, 327] width 59 height 23
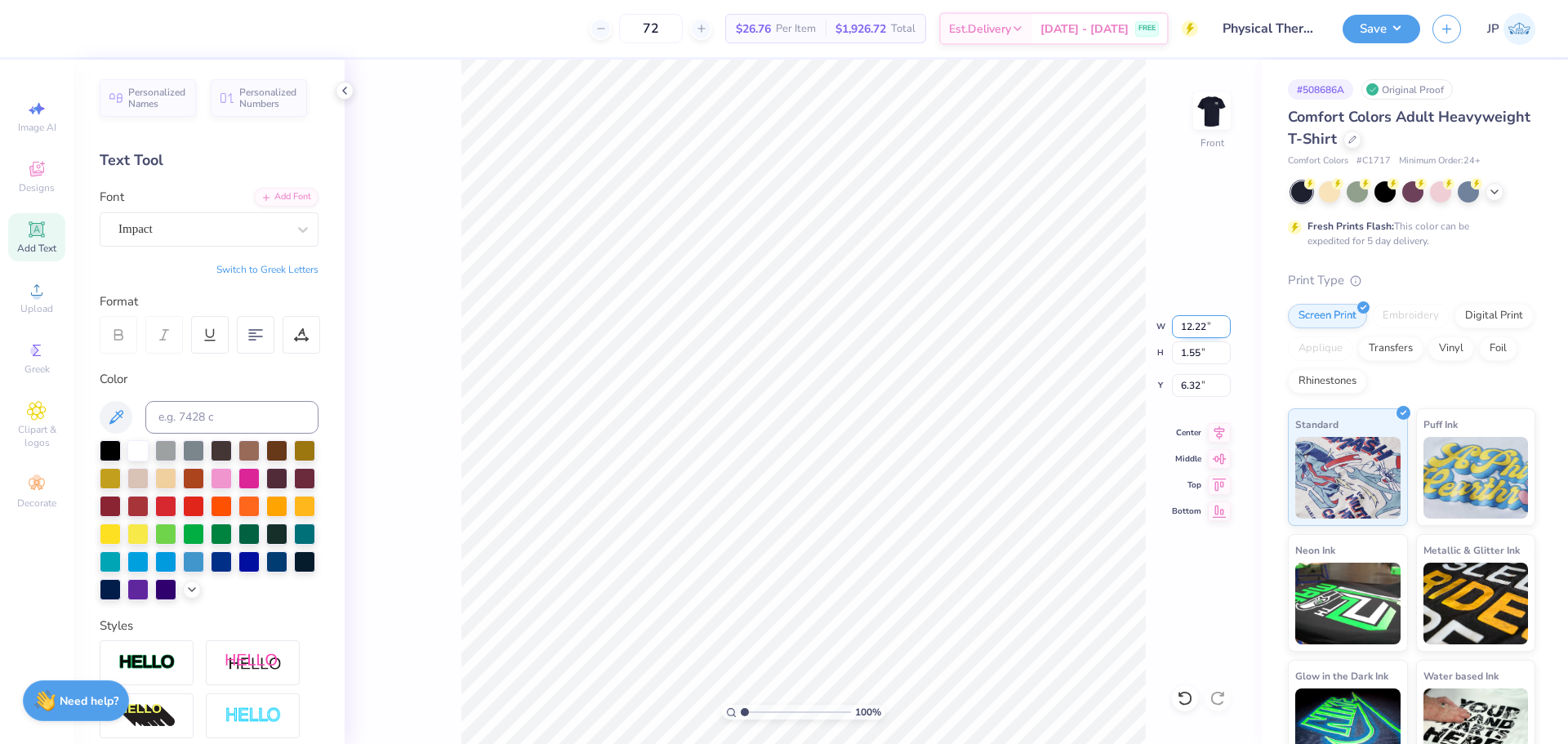
click at [1203, 329] on input "12.22" at bounding box center [1201, 327] width 59 height 23
click at [1203, 329] on input "12.22" at bounding box center [1201, 327] width 59 height 23
type input "10.00"
type input "1.27"
type input "6.46"
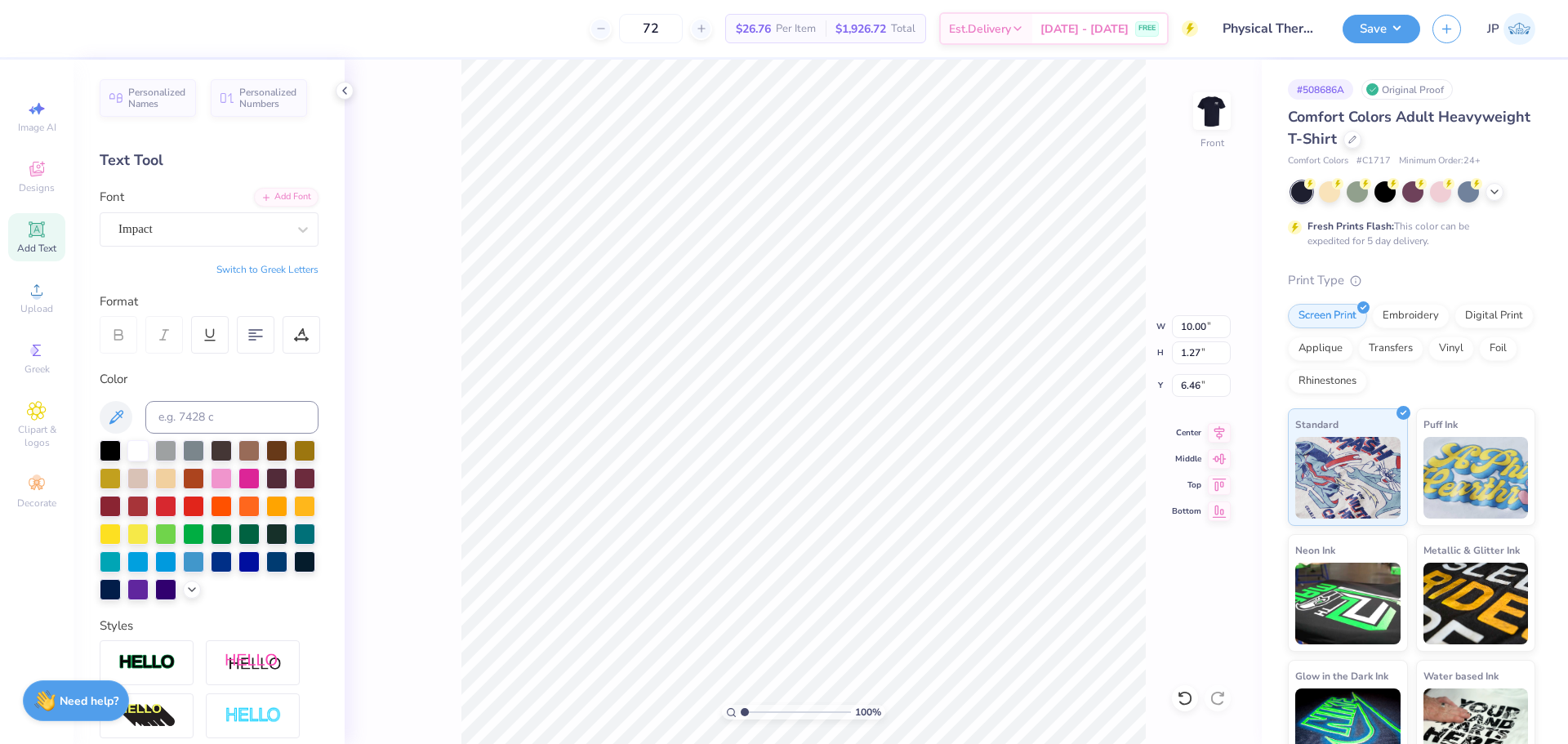
type input "10.74"
type input "0.96"
type input "7.86"
click at [1201, 328] on input "10.74" at bounding box center [1201, 327] width 59 height 23
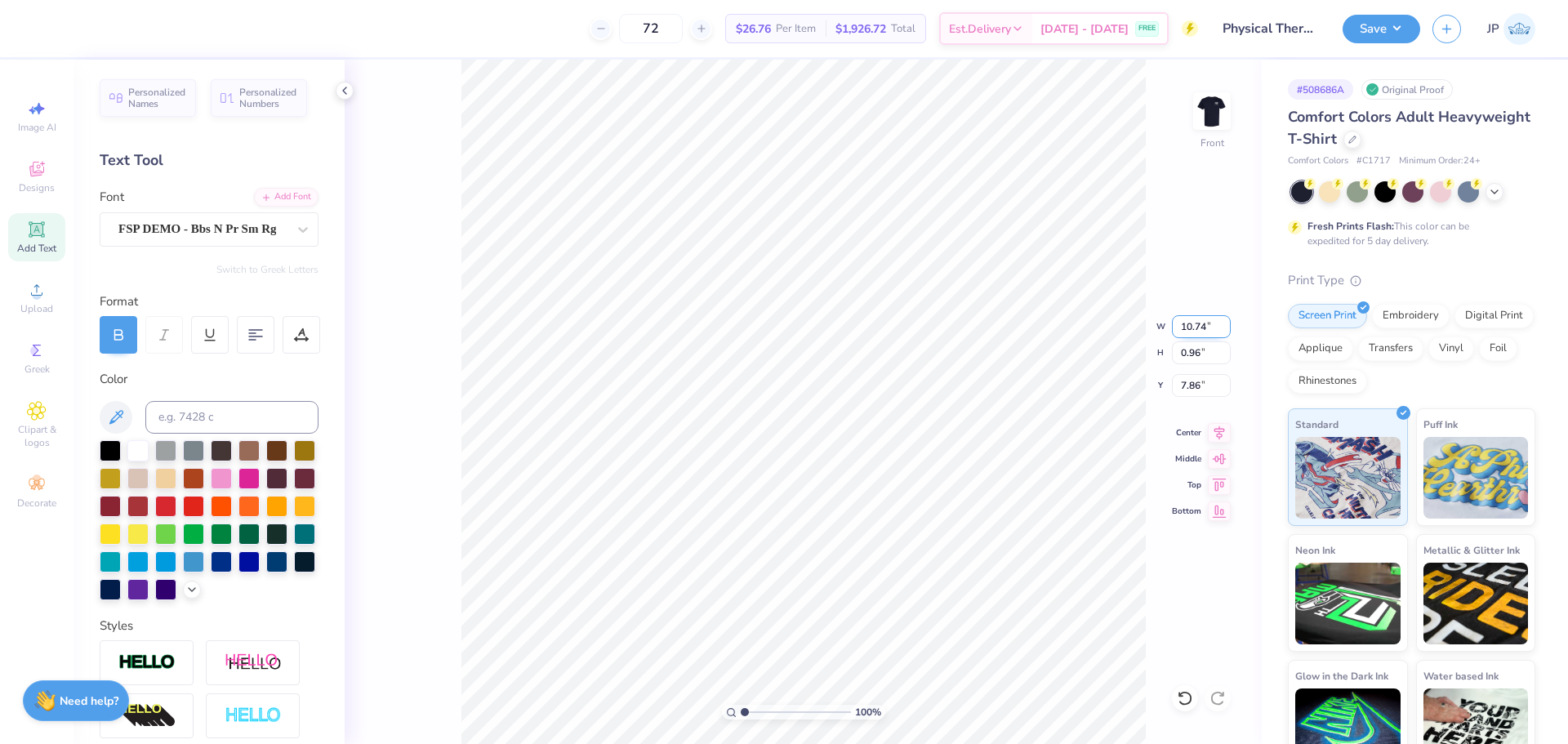
click at [1201, 328] on input "10.74" at bounding box center [1201, 327] width 59 height 23
type input "10.00"
type input "1.27"
type input "6.46"
click at [1200, 329] on input "10.00" at bounding box center [1201, 327] width 59 height 23
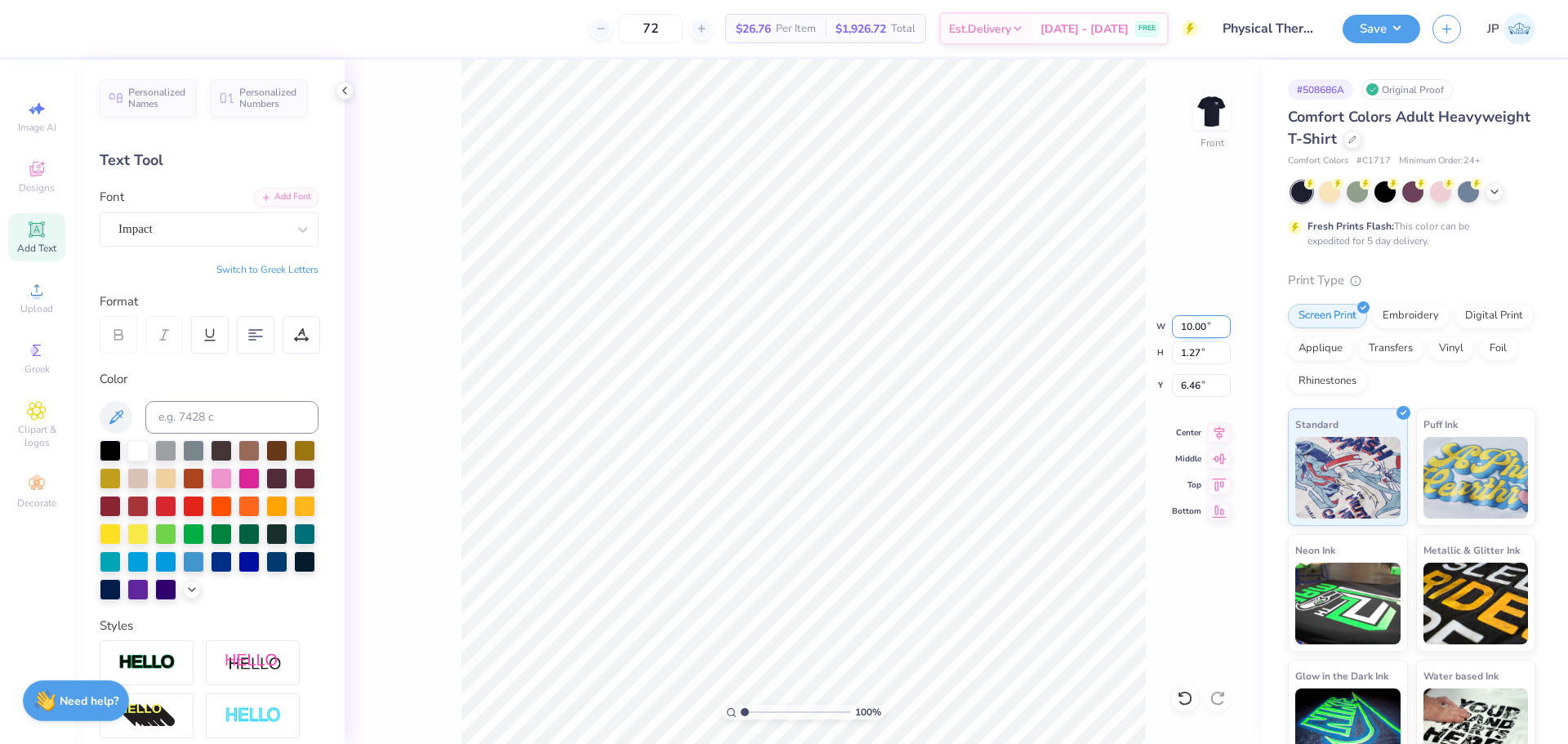
click at [1200, 329] on input "10.00" at bounding box center [1201, 327] width 59 height 23
paste input "74"
type input "10.74"
type input "1.36"
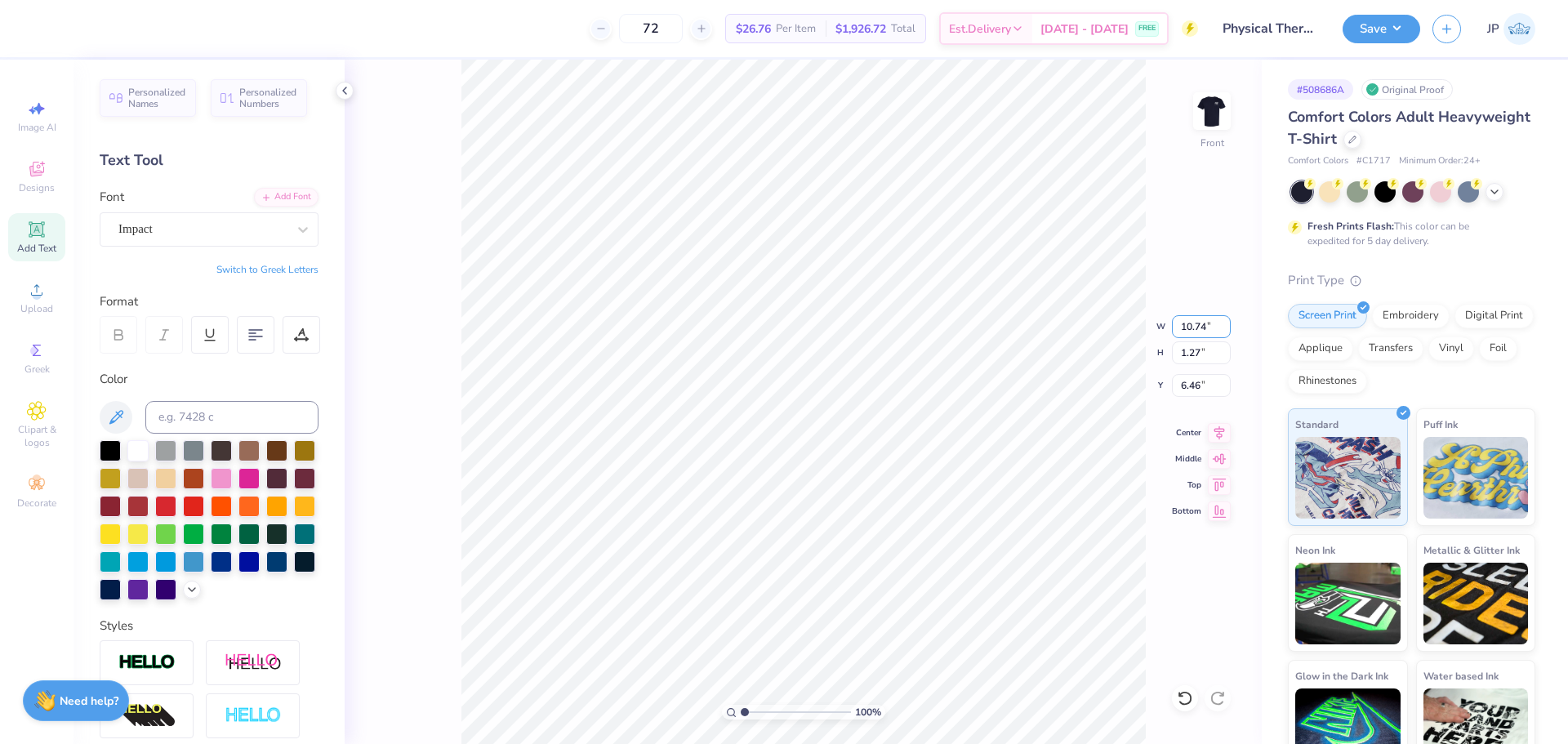
type input "6.41"
click at [1219, 430] on icon at bounding box center [1220, 429] width 11 height 14
type input "6.12"
type input "1.71"
click at [752, 709] on input "range" at bounding box center [796, 712] width 111 height 15
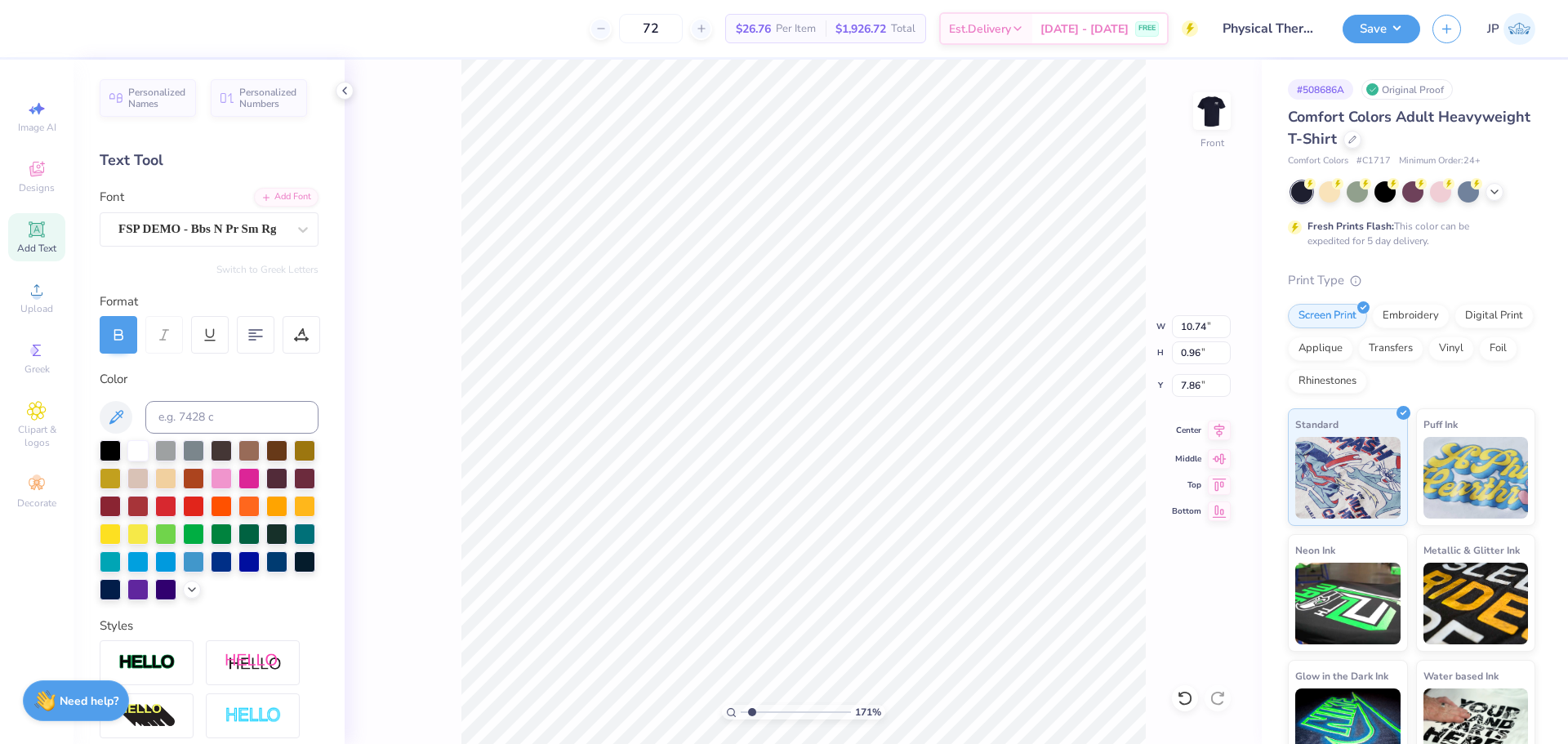
click at [1219, 430] on icon at bounding box center [1220, 429] width 11 height 14
type input "1.36"
type input "6.41"
type input "0.96"
type input "7.86"
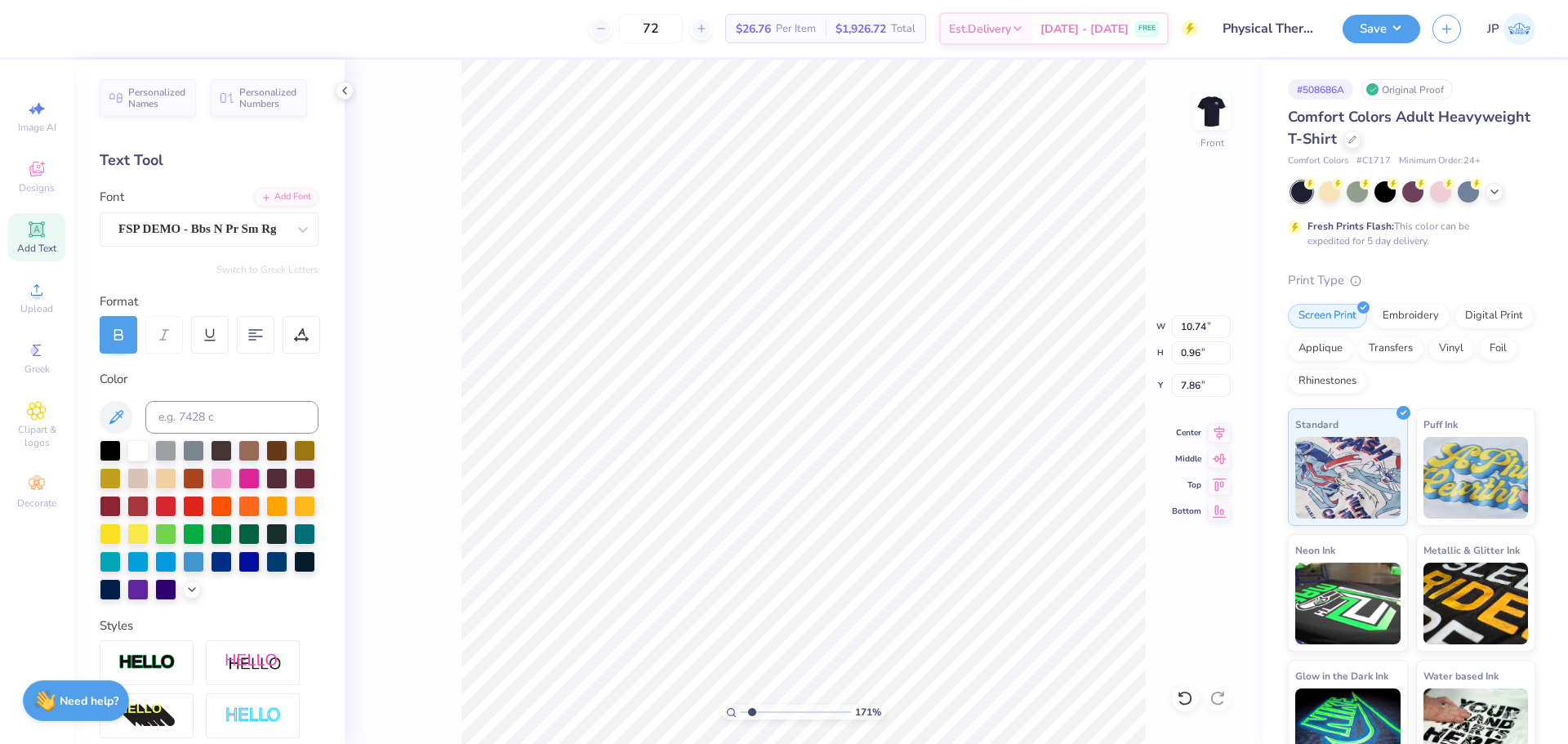
type input "11.35"
type input "1.02"
type input "7.81"
click at [1195, 325] on input "11.35" at bounding box center [1201, 327] width 59 height 23
click at [1195, 324] on input "11.35" at bounding box center [1201, 327] width 59 height 23
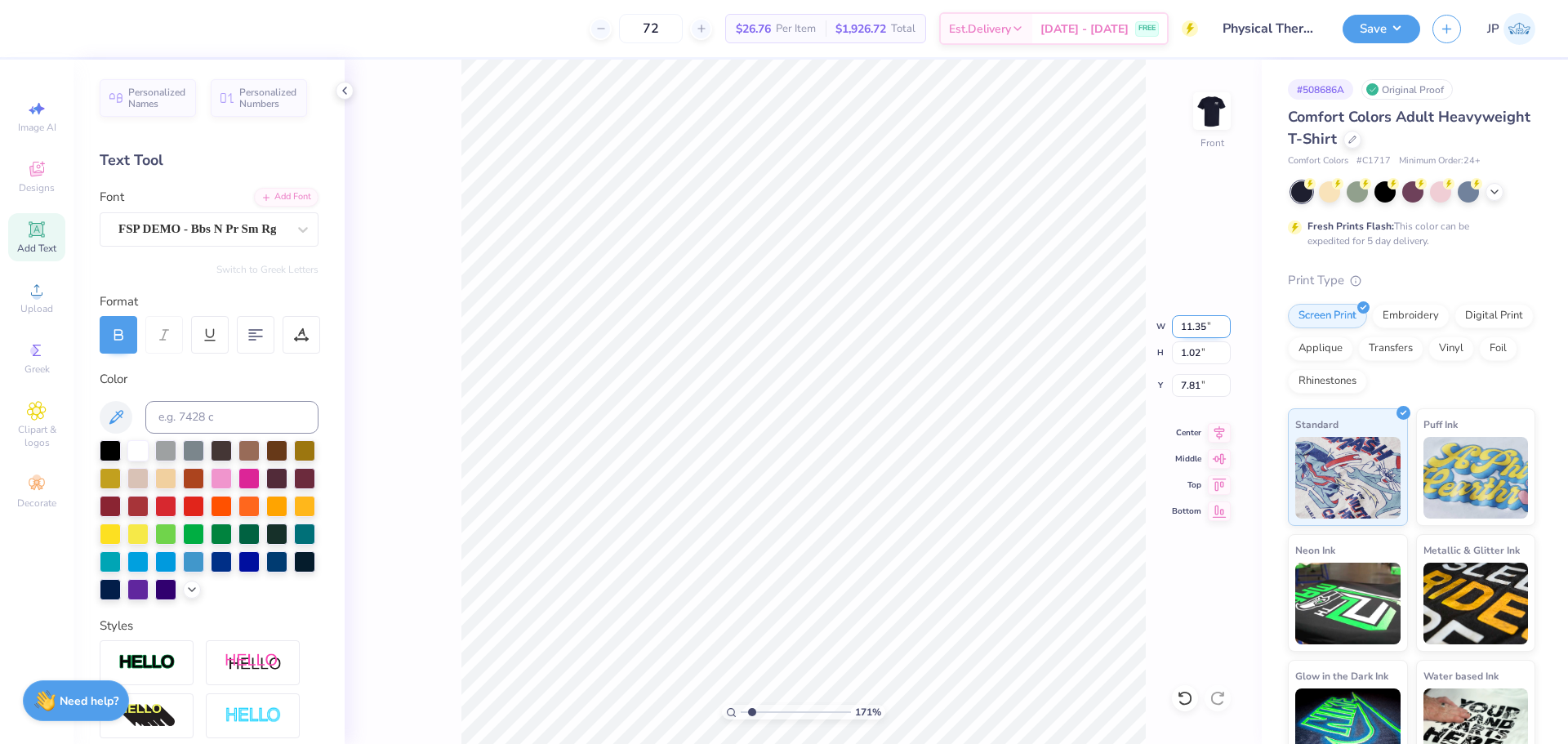
click at [1194, 324] on input "11.35" at bounding box center [1201, 327] width 59 height 23
type input "10.00"
type input "0.90"
type input "7.87"
type input "10.74"
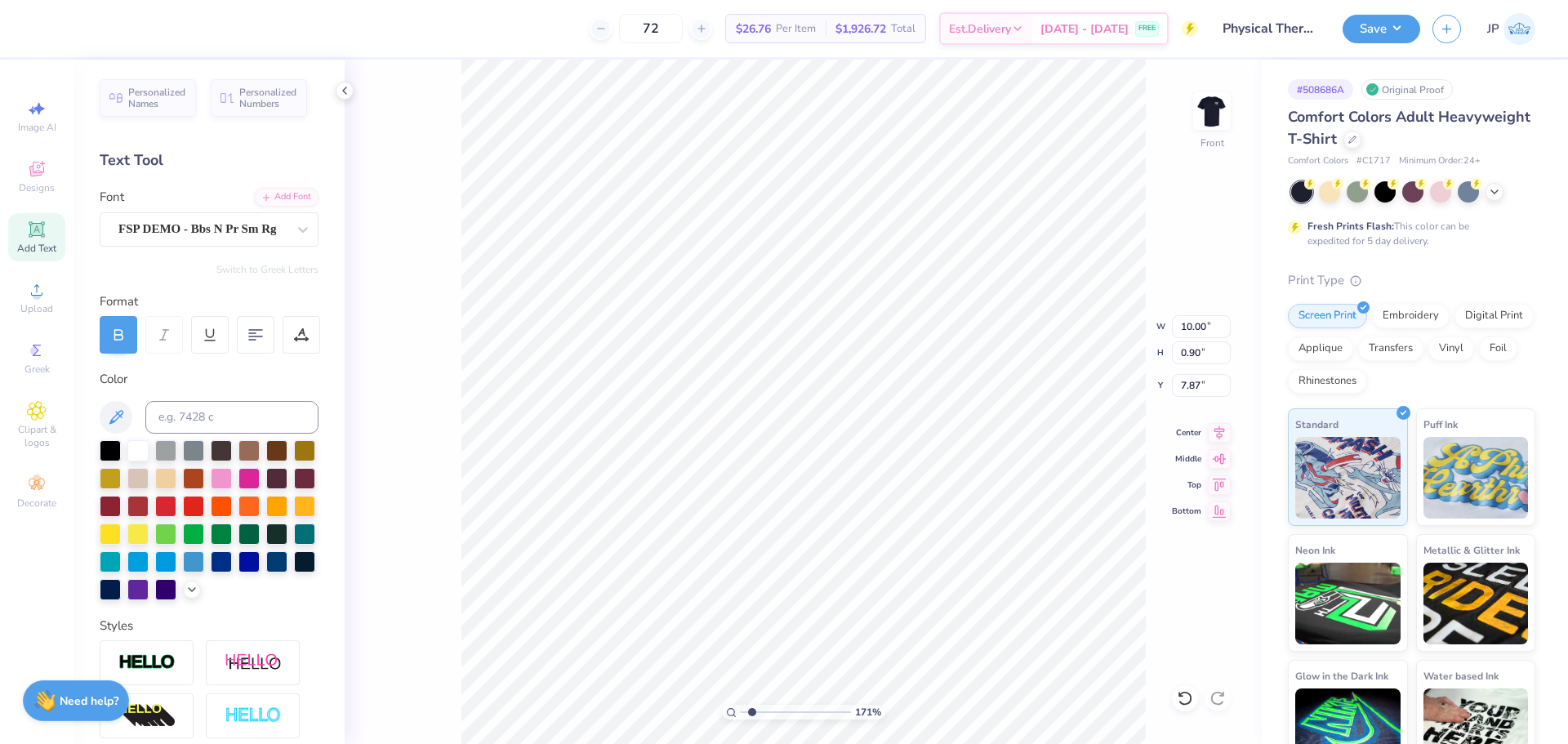
type input "1.36"
type input "6.41"
type input "10.00"
type input "0.90"
type input "7.87"
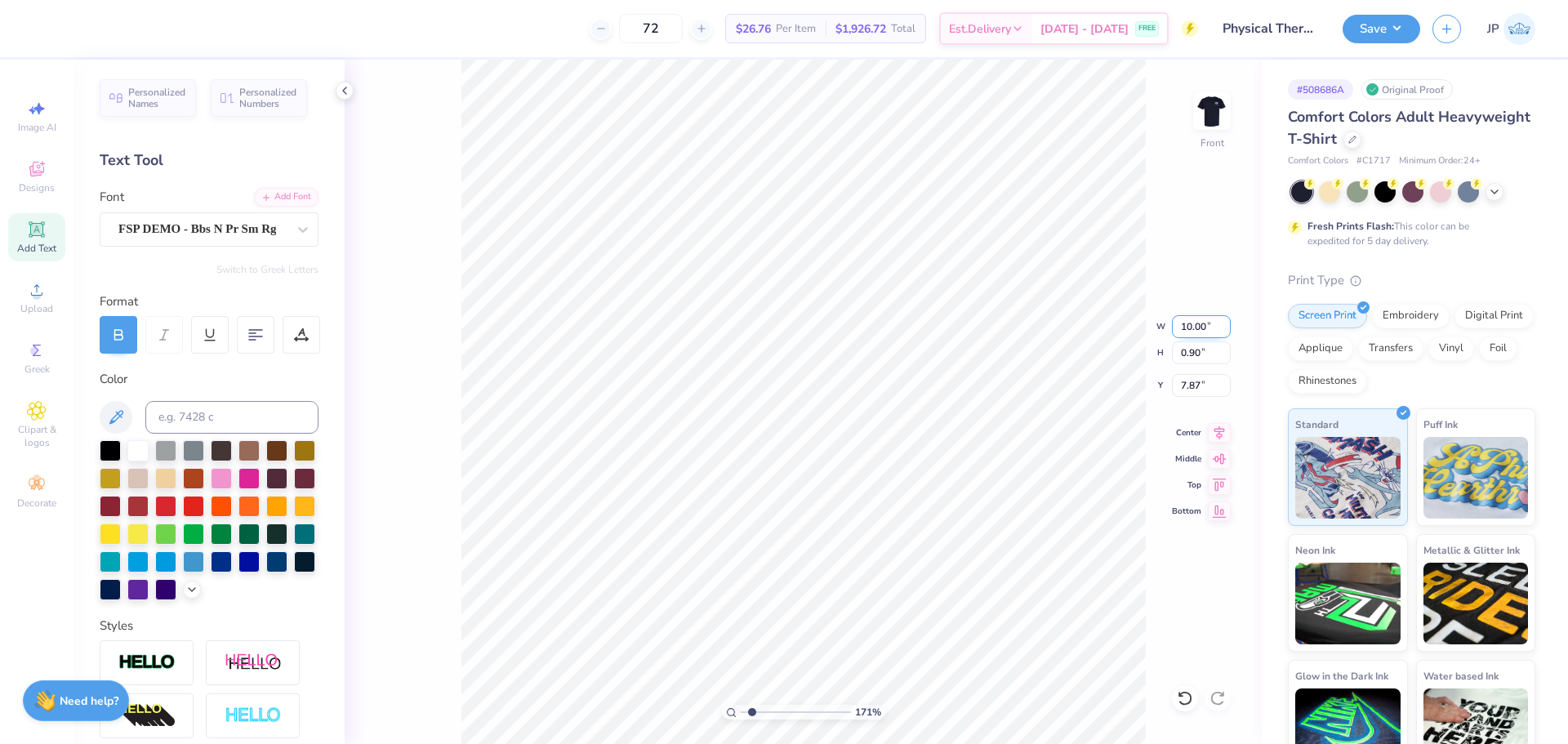
click at [1183, 324] on input "10.00" at bounding box center [1201, 327] width 59 height 23
type input "10.74"
type input "0.96"
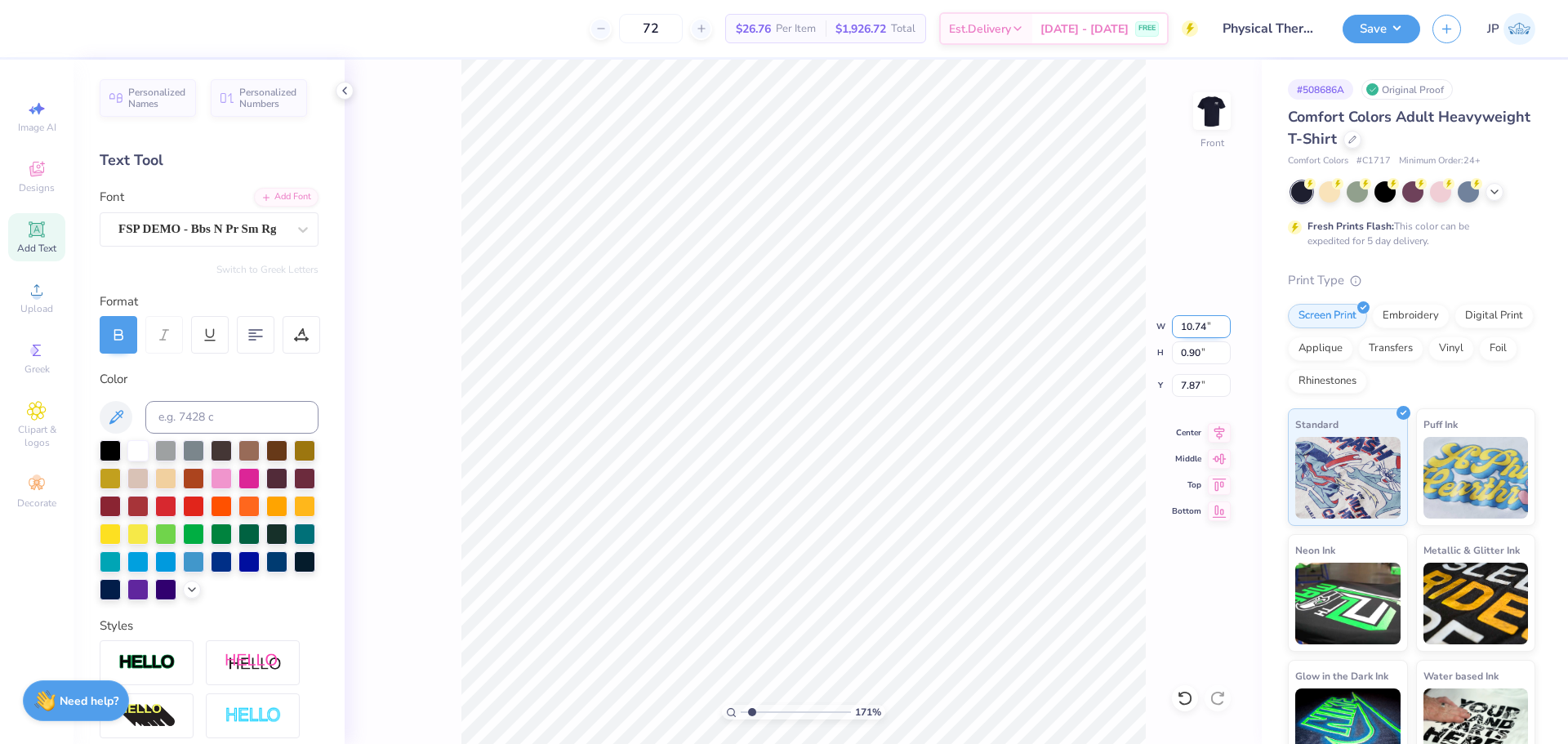
type input "7.83"
click at [1222, 430] on icon at bounding box center [1219, 431] width 23 height 20
click at [1205, 328] on input "10.74" at bounding box center [1201, 327] width 59 height 23
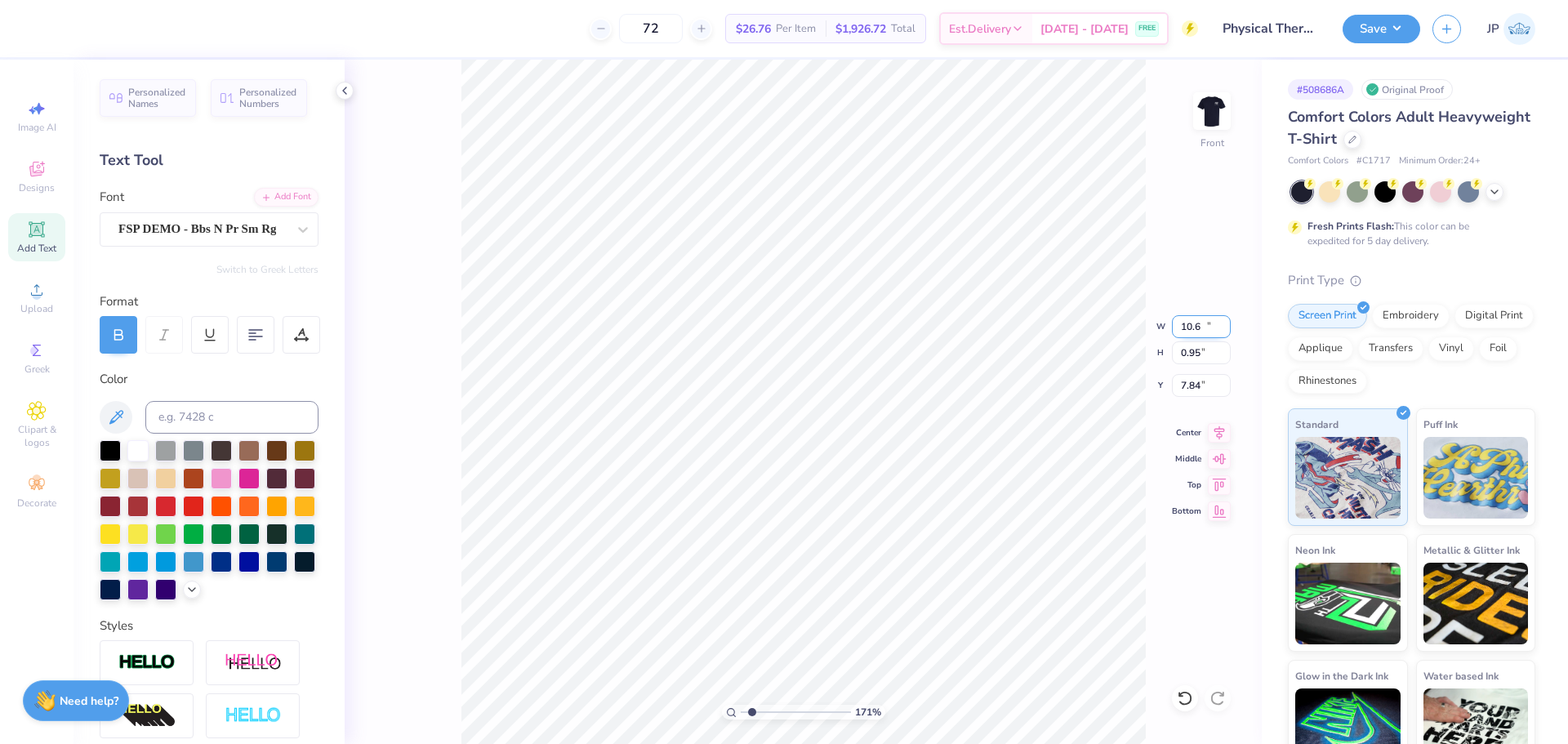
type input "10.60"
type input "0.95"
type input "7.84"
type input "9.16"
type input "0.90"
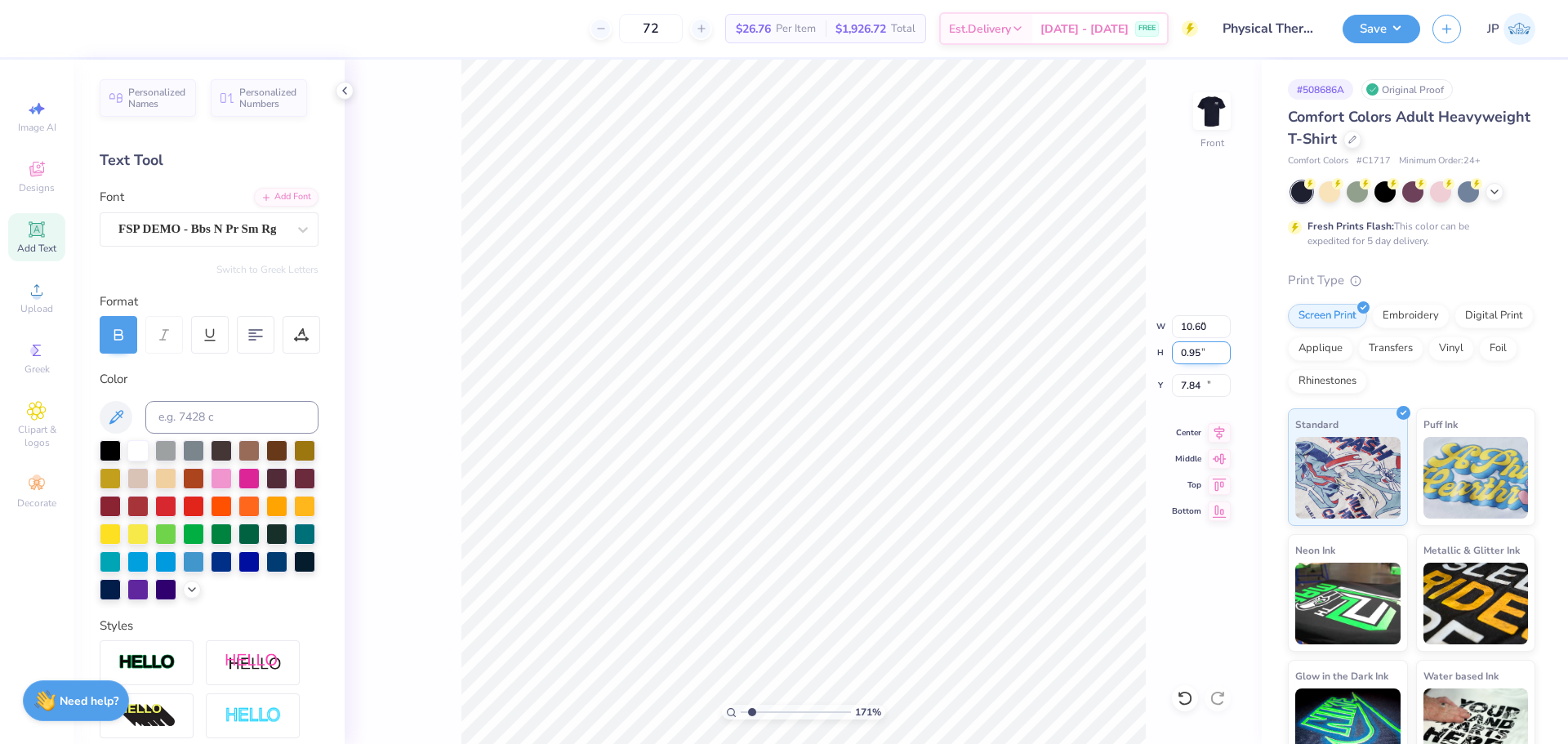
type input "19.38"
type input "7.60"
type input "0.89"
type input "20.44"
type input "9.16"
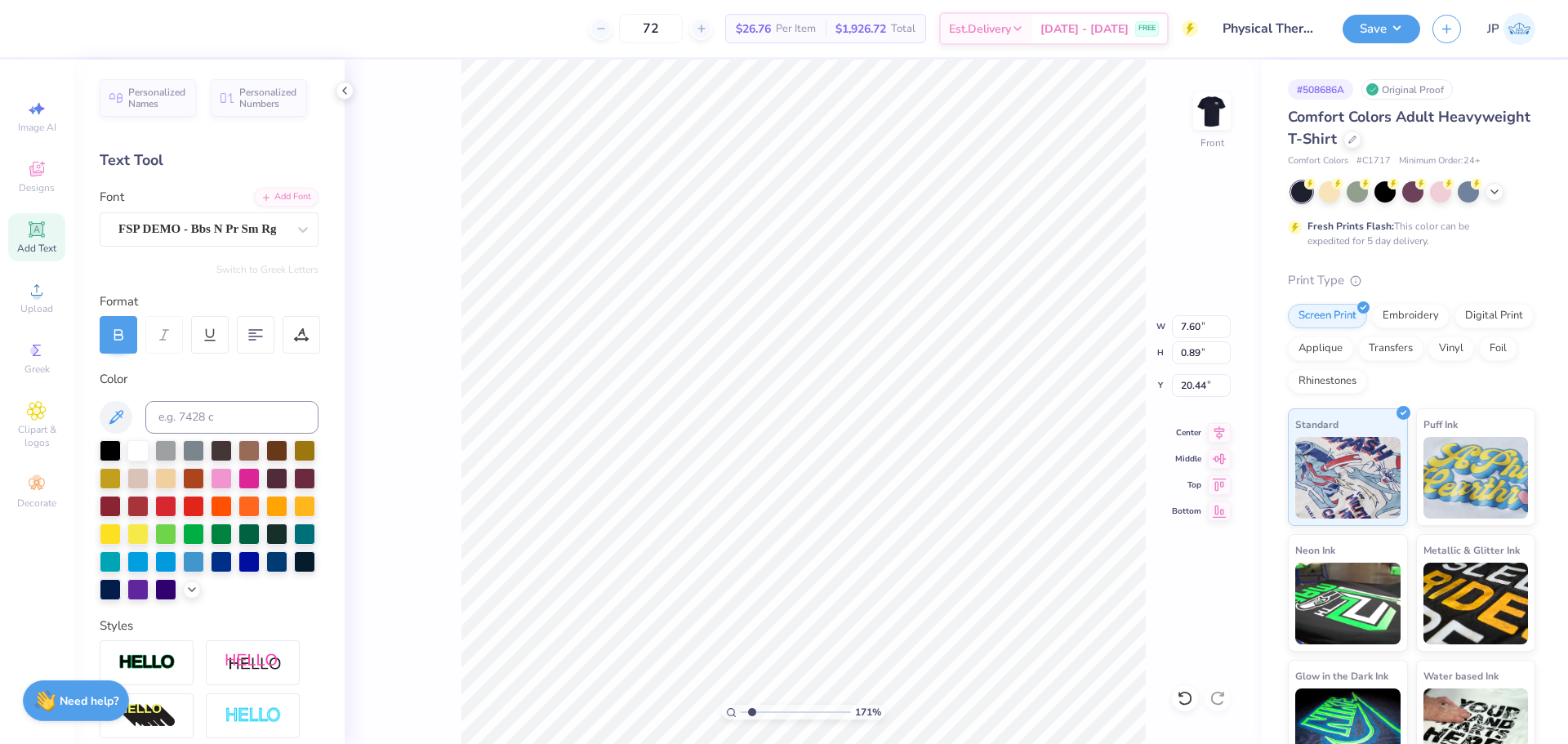
type input "0.90"
type input "19.38"
type input "7.60"
type input "0.89"
type input "20.42"
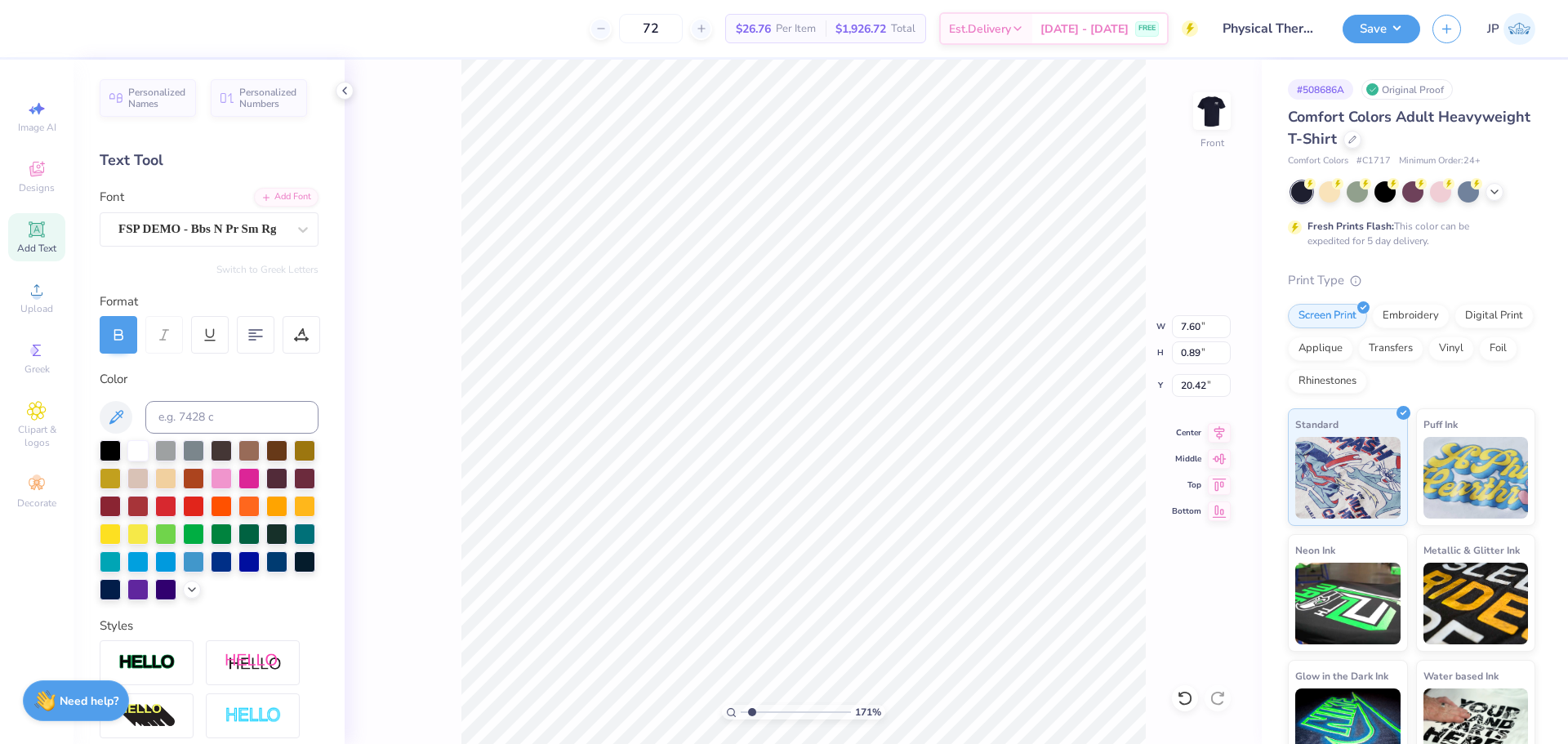
type input "9.16"
type input "0.90"
type input "19.38"
click at [1222, 430] on icon at bounding box center [1219, 431] width 23 height 20
type input "9.16"
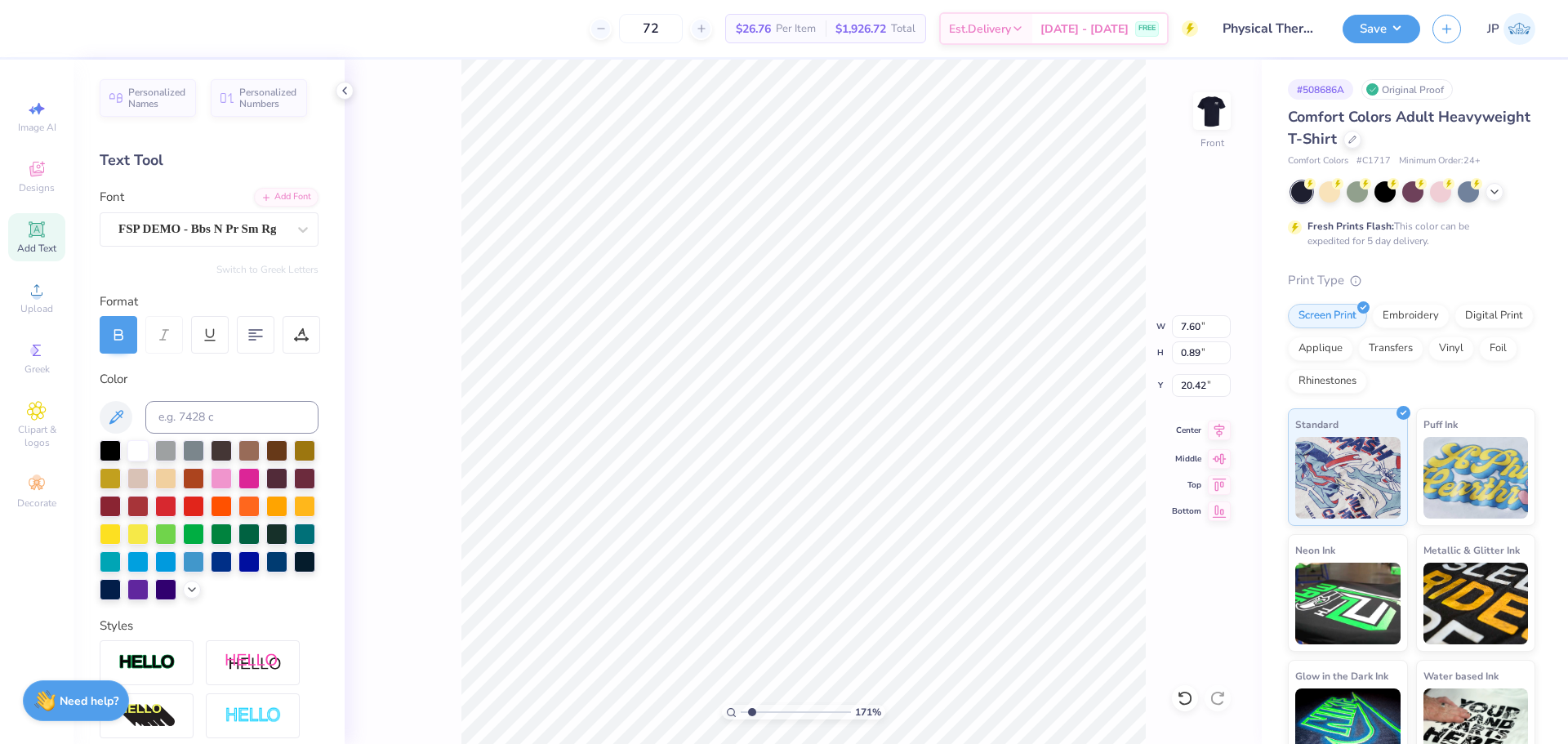
type input "0.90"
type input "19.38"
click at [1222, 435] on icon at bounding box center [1219, 431] width 23 height 20
type input "10.00"
type input "8.63"
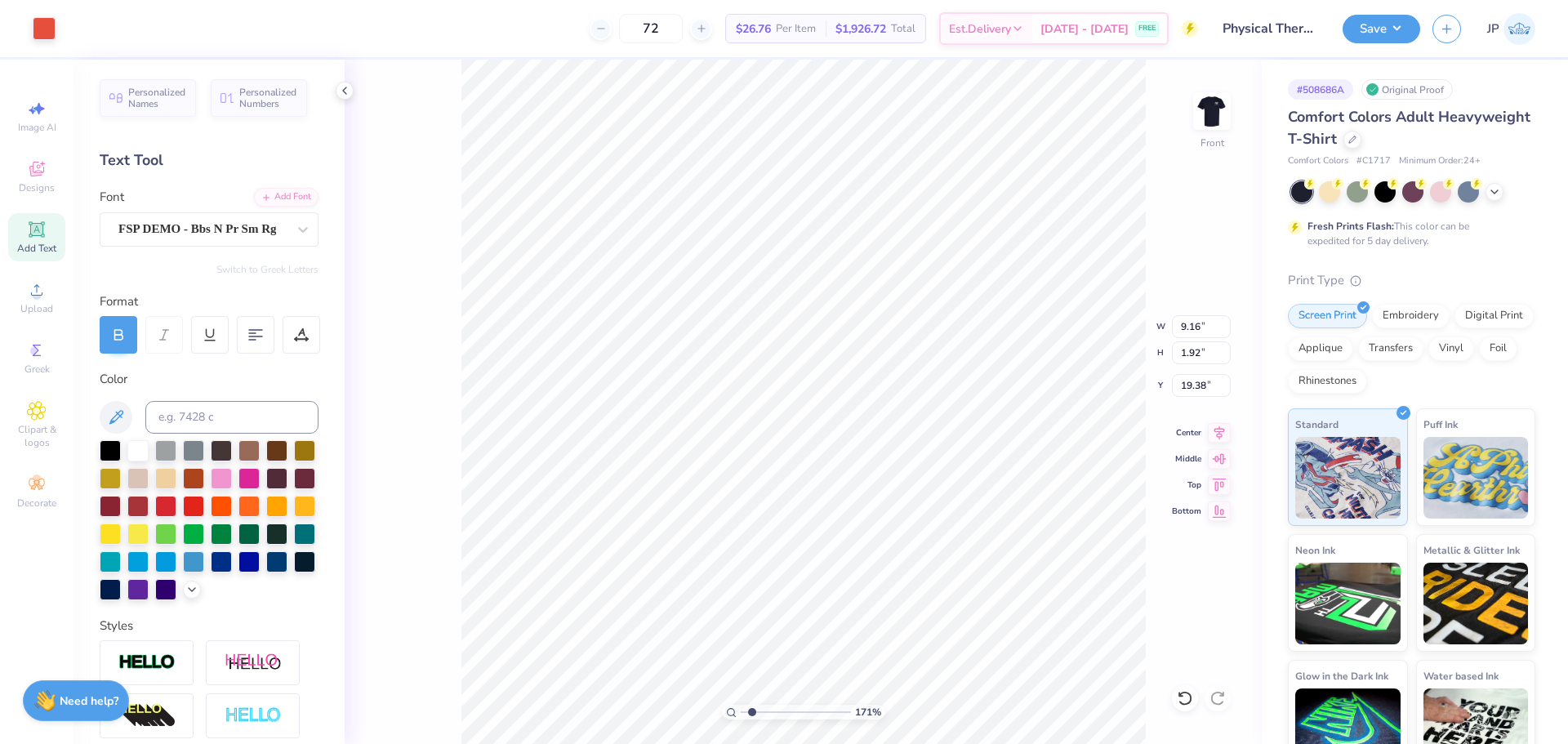
type input "9.94"
drag, startPoint x: 1221, startPoint y: 416, endPoint x: 1224, endPoint y: 426, distance: 10.4
click at [1221, 418] on div "171 % Front W 10.00 10.00 " H 8.63 8.63 " Y 9.94 9.94 " Center [GEOGRAPHIC_DATA]" at bounding box center [803, 402] width 917 height 684
click at [1224, 426] on div "171 % Front W 10.00 10.00 " H 8.63 8.63 " Y 9.94 9.94 " Center [GEOGRAPHIC_DATA]" at bounding box center [803, 402] width 917 height 684
click at [1218, 433] on icon at bounding box center [1219, 431] width 23 height 20
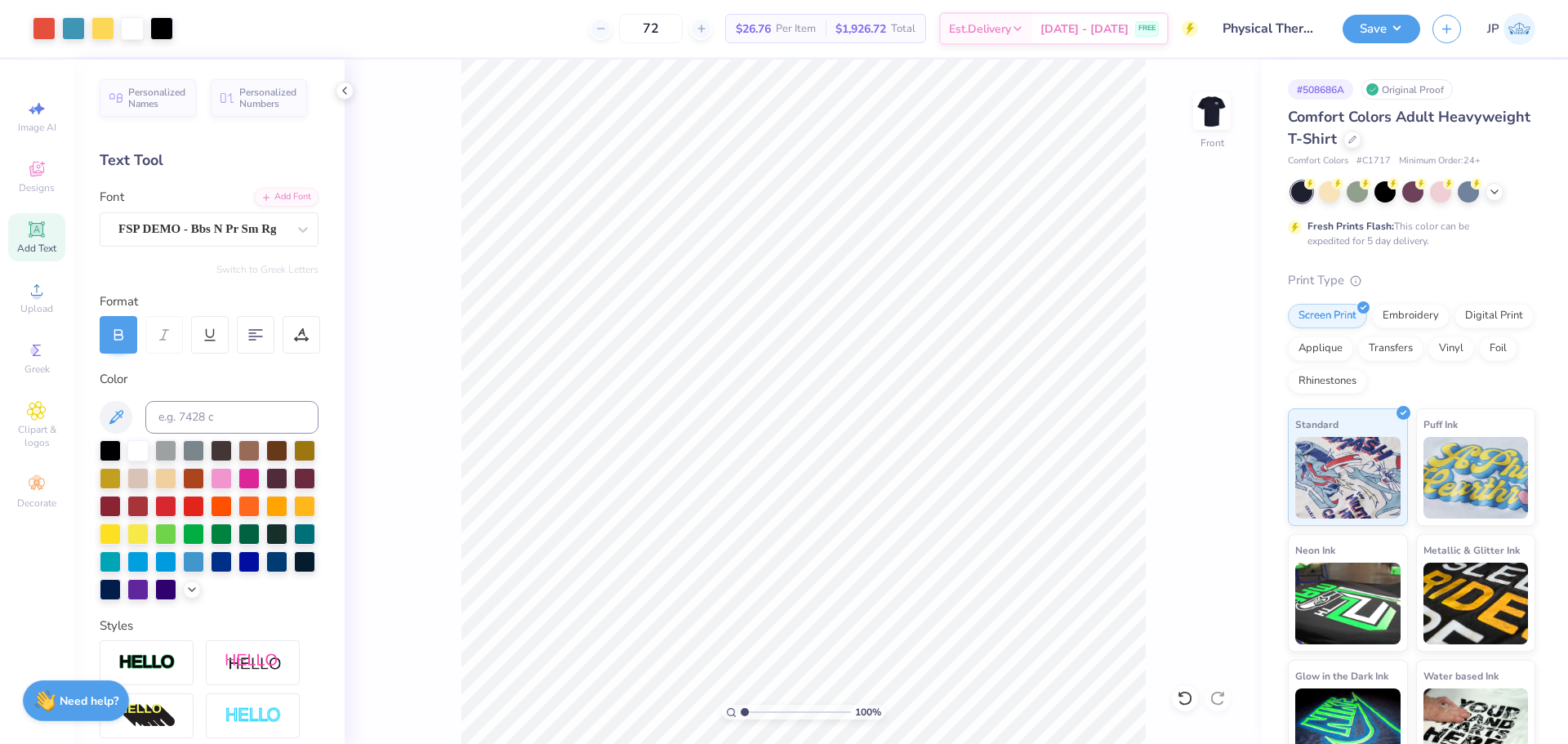
drag, startPoint x: 749, startPoint y: 711, endPoint x: 698, endPoint y: 699, distance: 52.4
type input "1"
click at [741, 705] on input "range" at bounding box center [796, 712] width 111 height 15
type input "11.32"
type input "15.18"
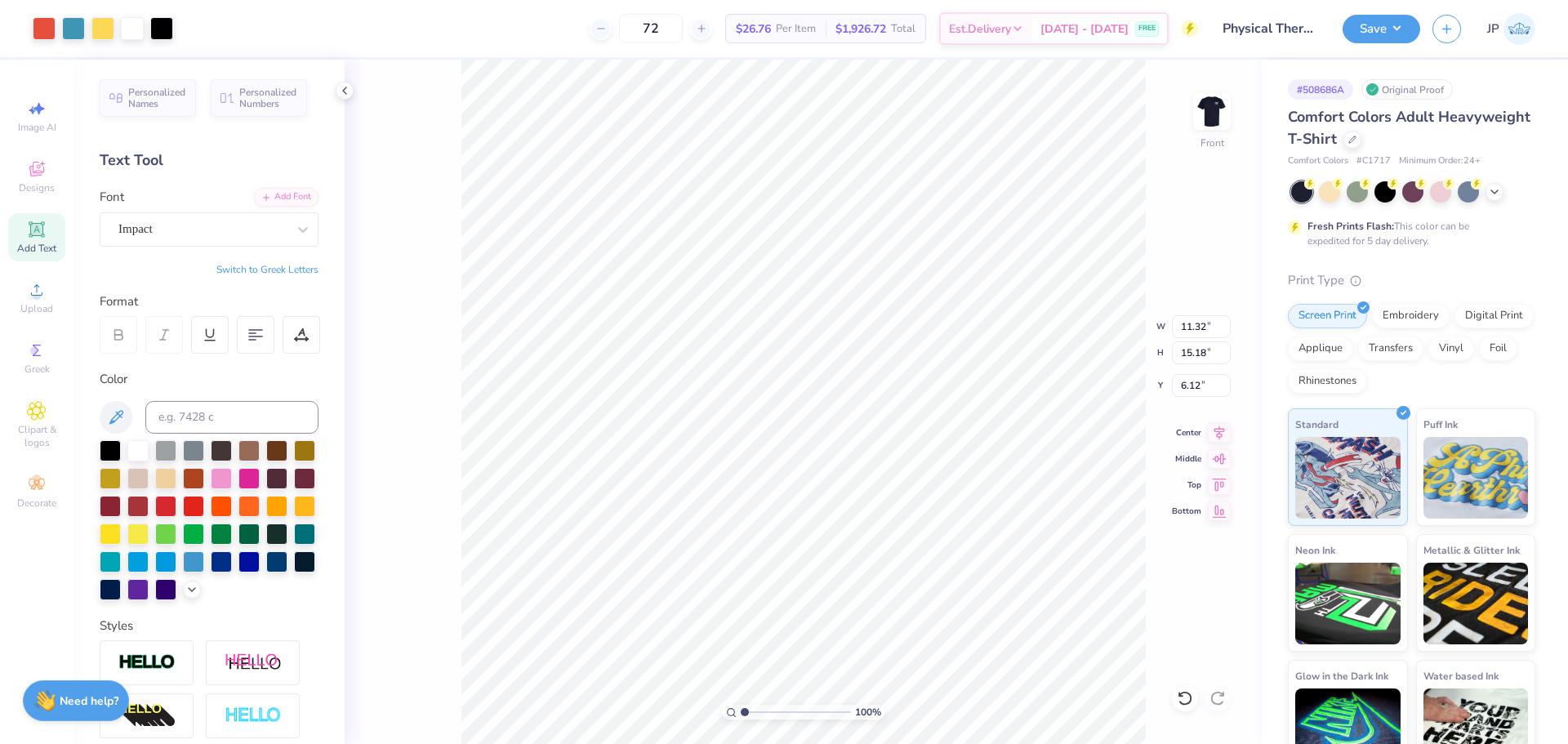
type input "6.12"
click at [431, 609] on div "100 % Front" at bounding box center [803, 402] width 917 height 684
click at [48, 286] on div "Upload" at bounding box center [36, 298] width 57 height 48
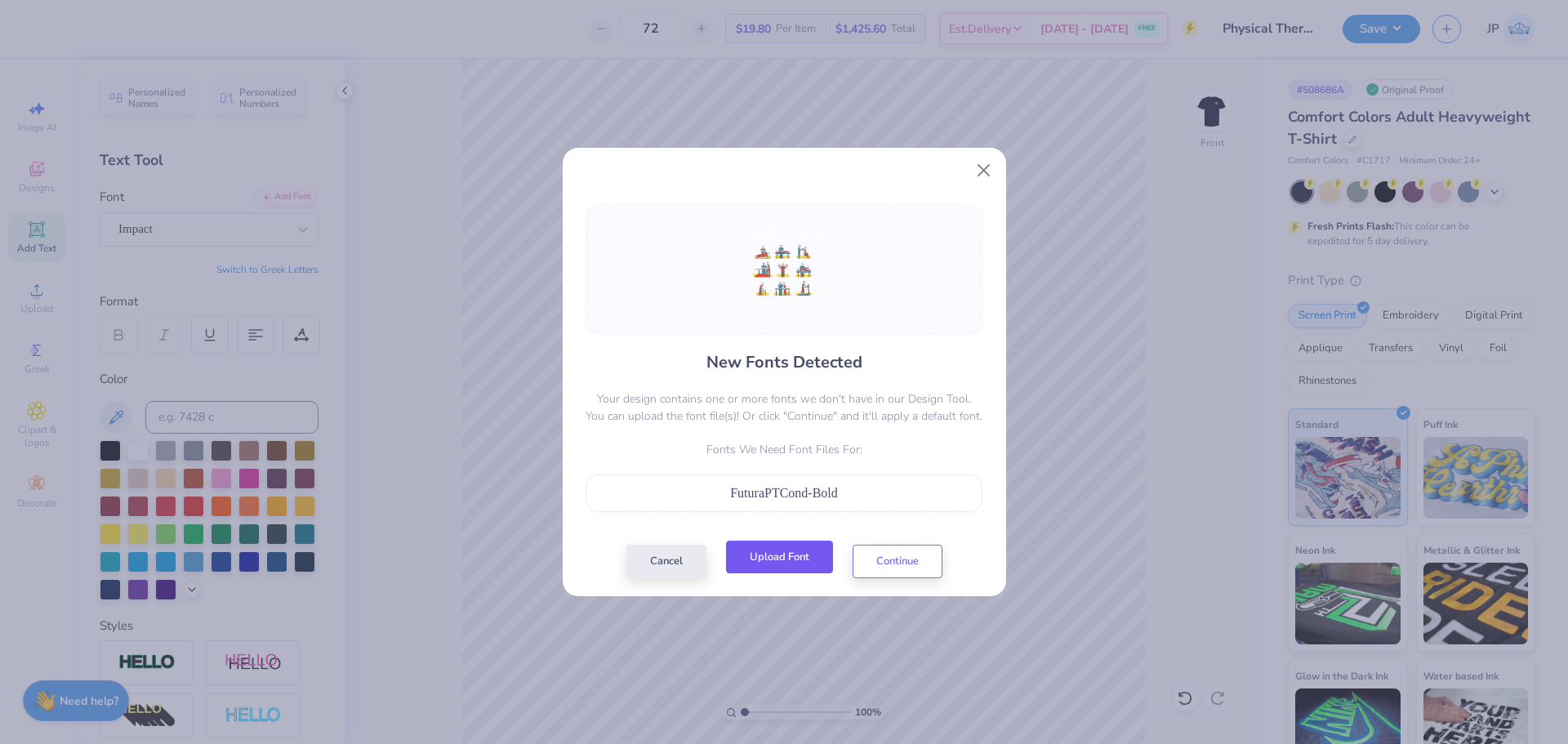
click at [799, 563] on button "Upload Font" at bounding box center [779, 557] width 107 height 34
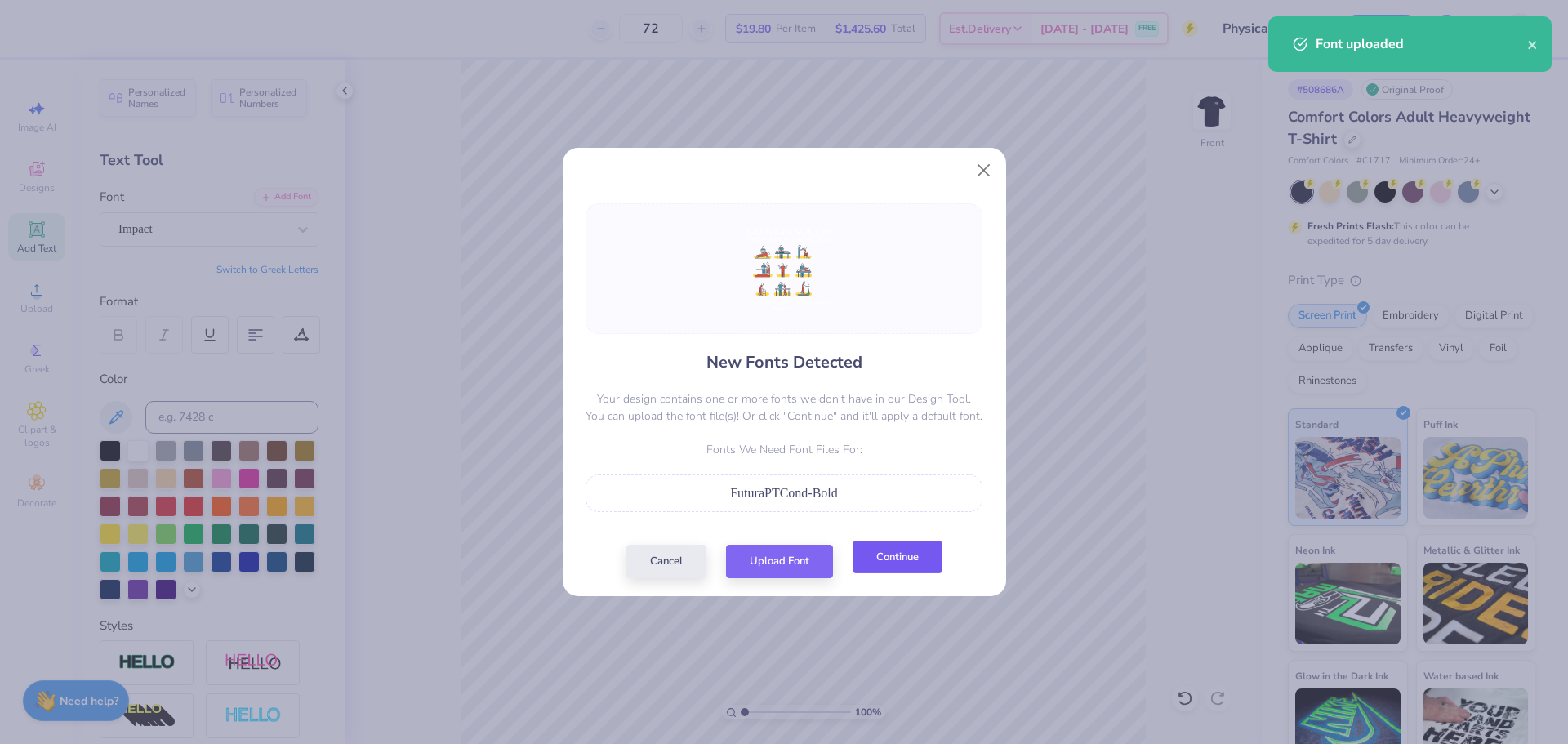
click at [905, 567] on button "Continue" at bounding box center [897, 557] width 90 height 34
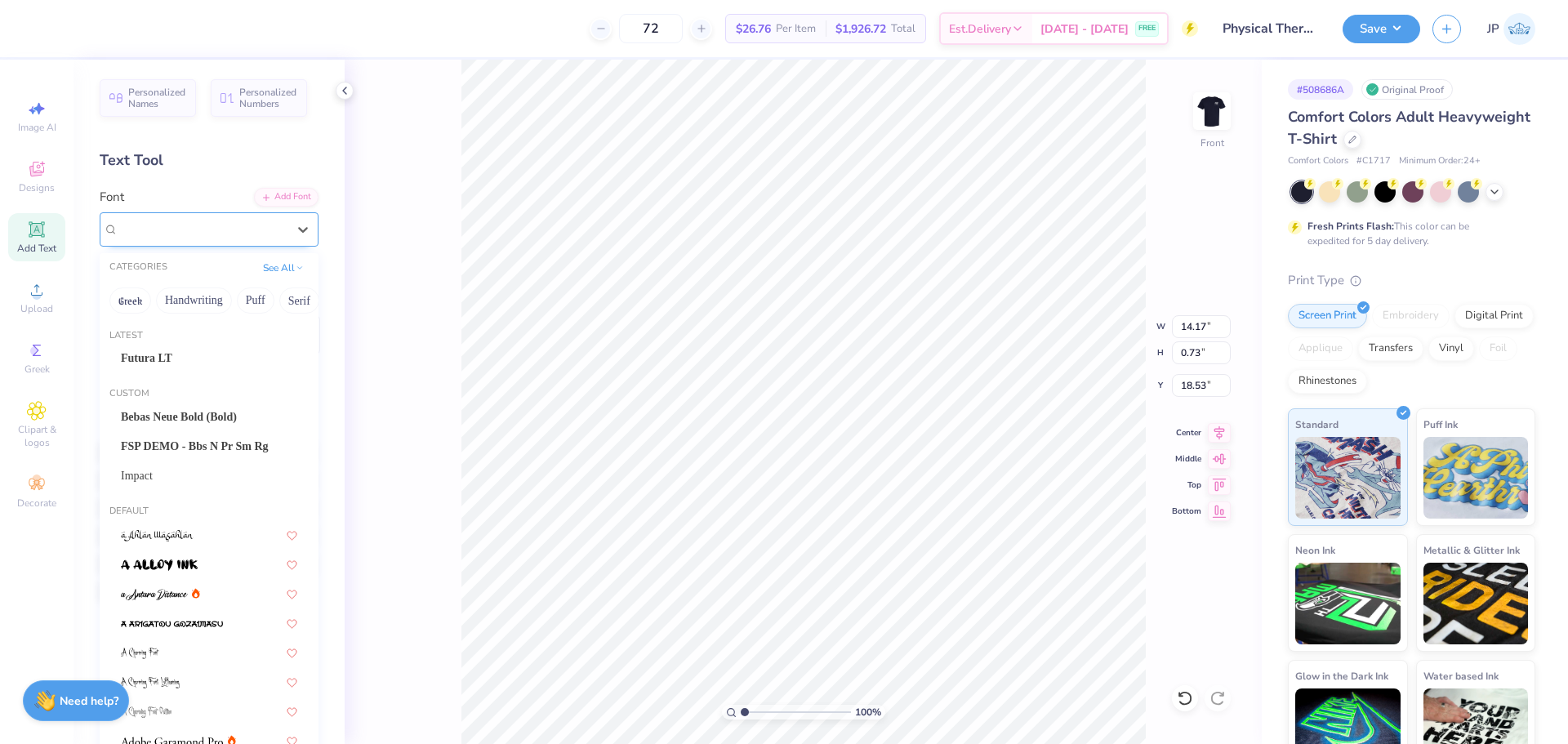
click at [258, 233] on div "Super Dream" at bounding box center [202, 230] width 171 height 25
click at [159, 355] on div "Futura LT" at bounding box center [209, 357] width 176 height 17
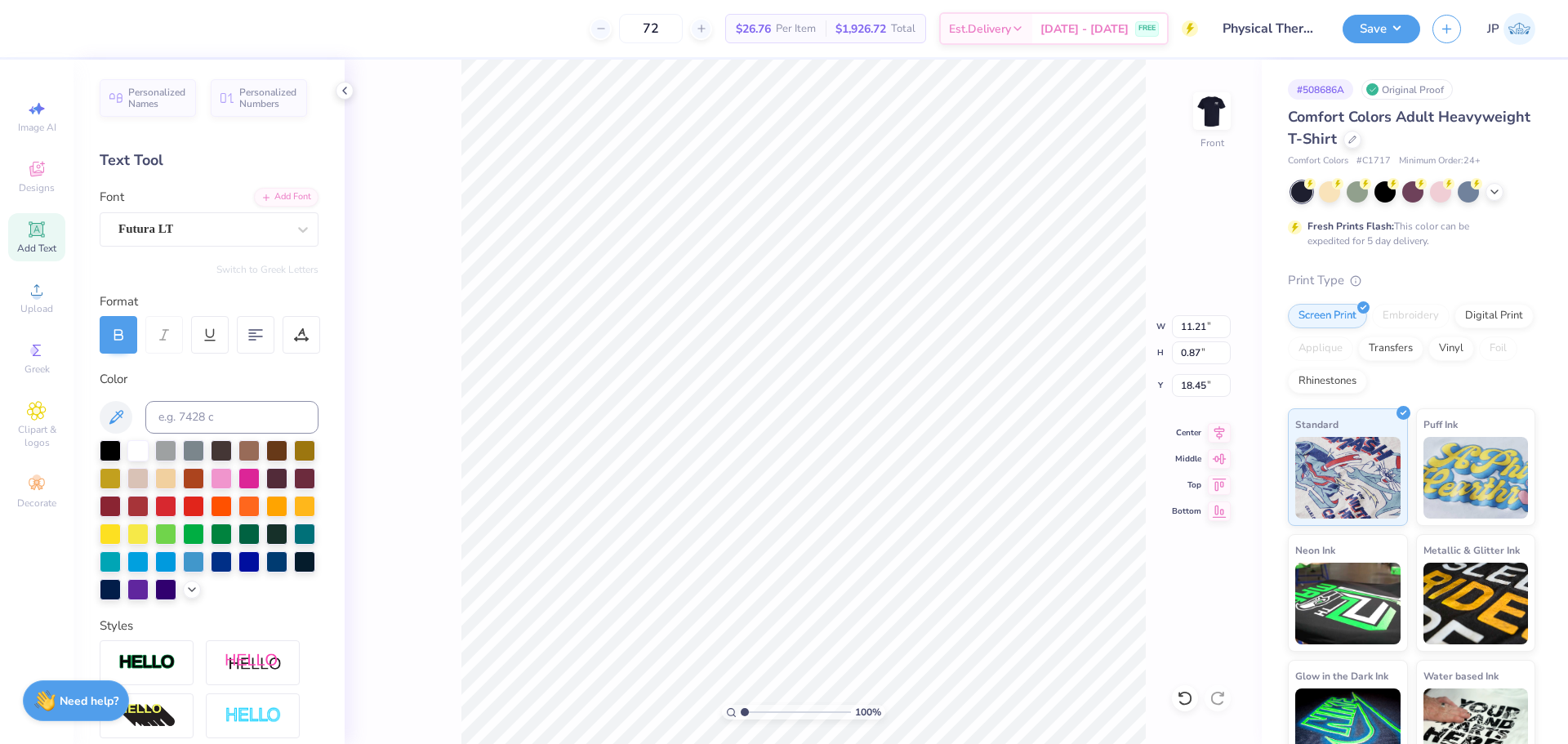
type input "11.21"
type input "0.87"
type input "18.45"
click at [217, 227] on div "Super Dream" at bounding box center [202, 230] width 171 height 25
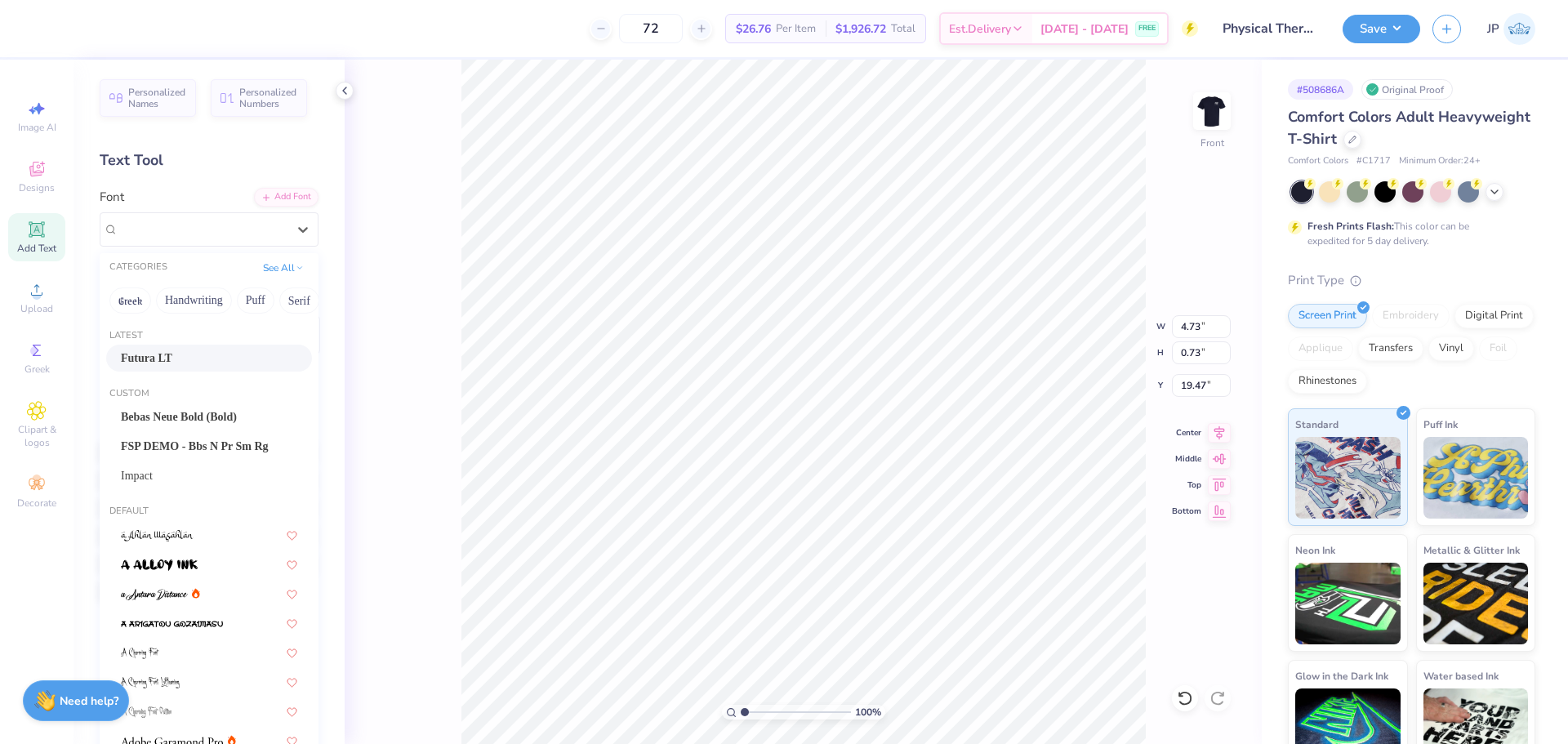
click at [166, 357] on div "Futura LT" at bounding box center [209, 357] width 176 height 17
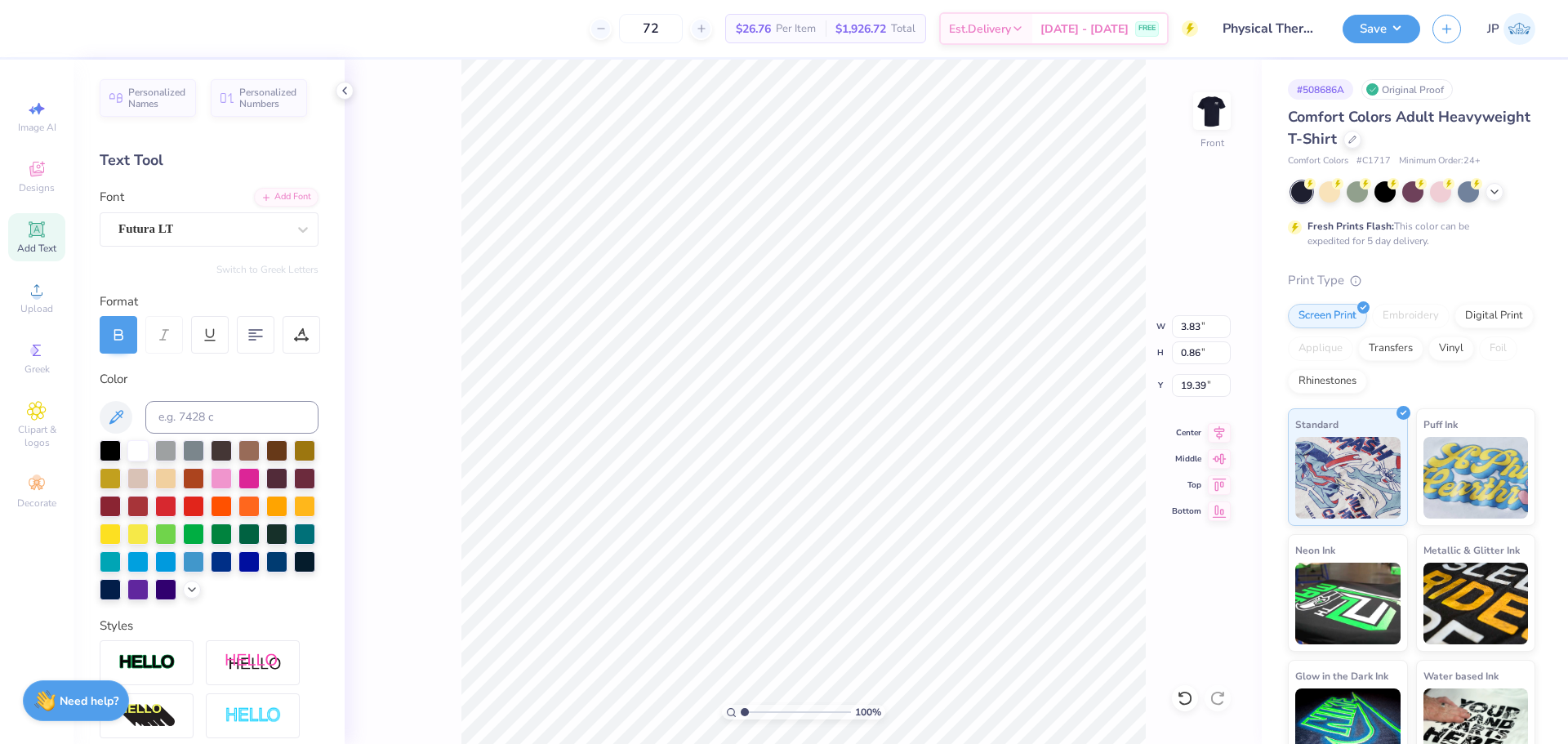
type input "3.83"
type input "0.86"
type input "19.39"
type input "14.12"
type input "1.15"
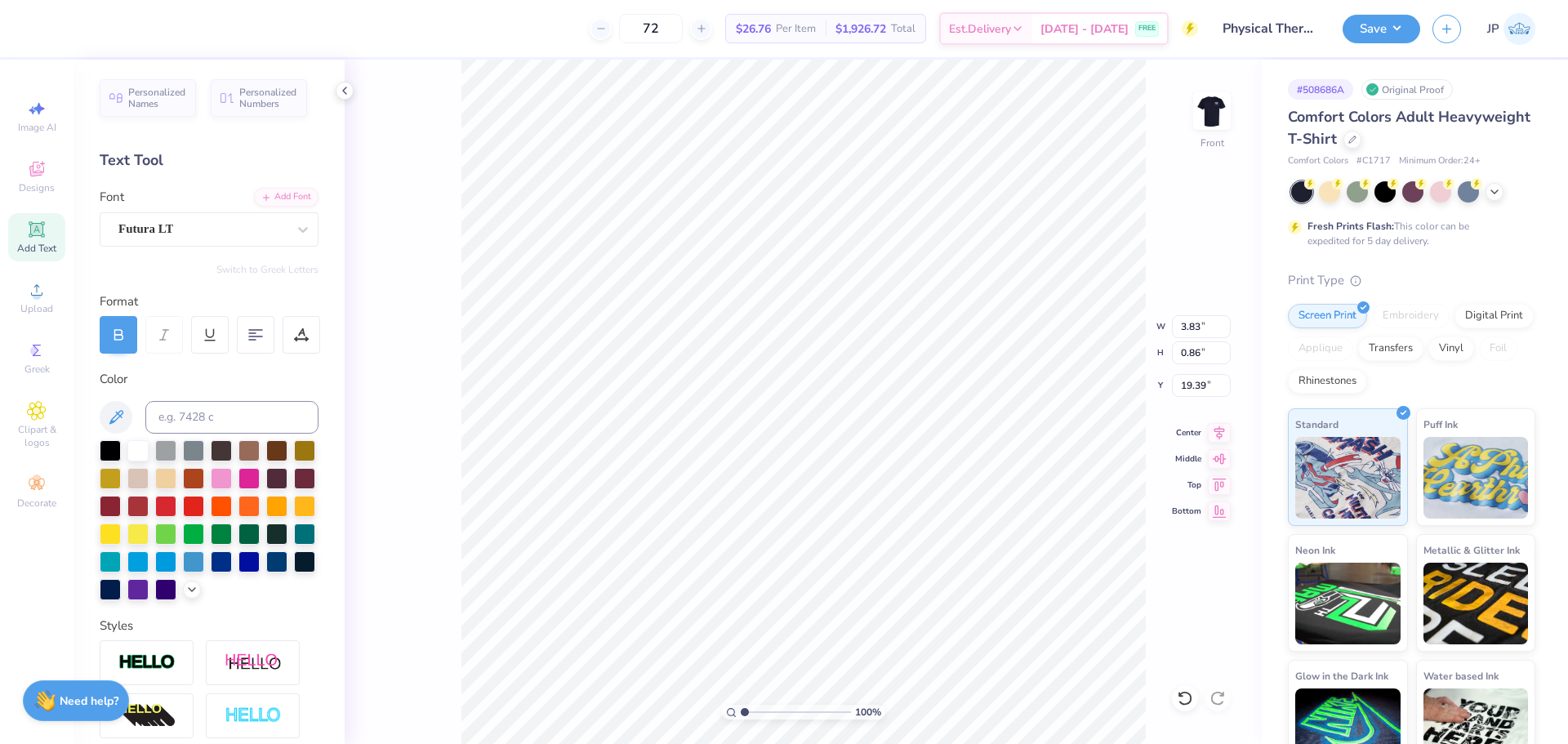
type input "7.47"
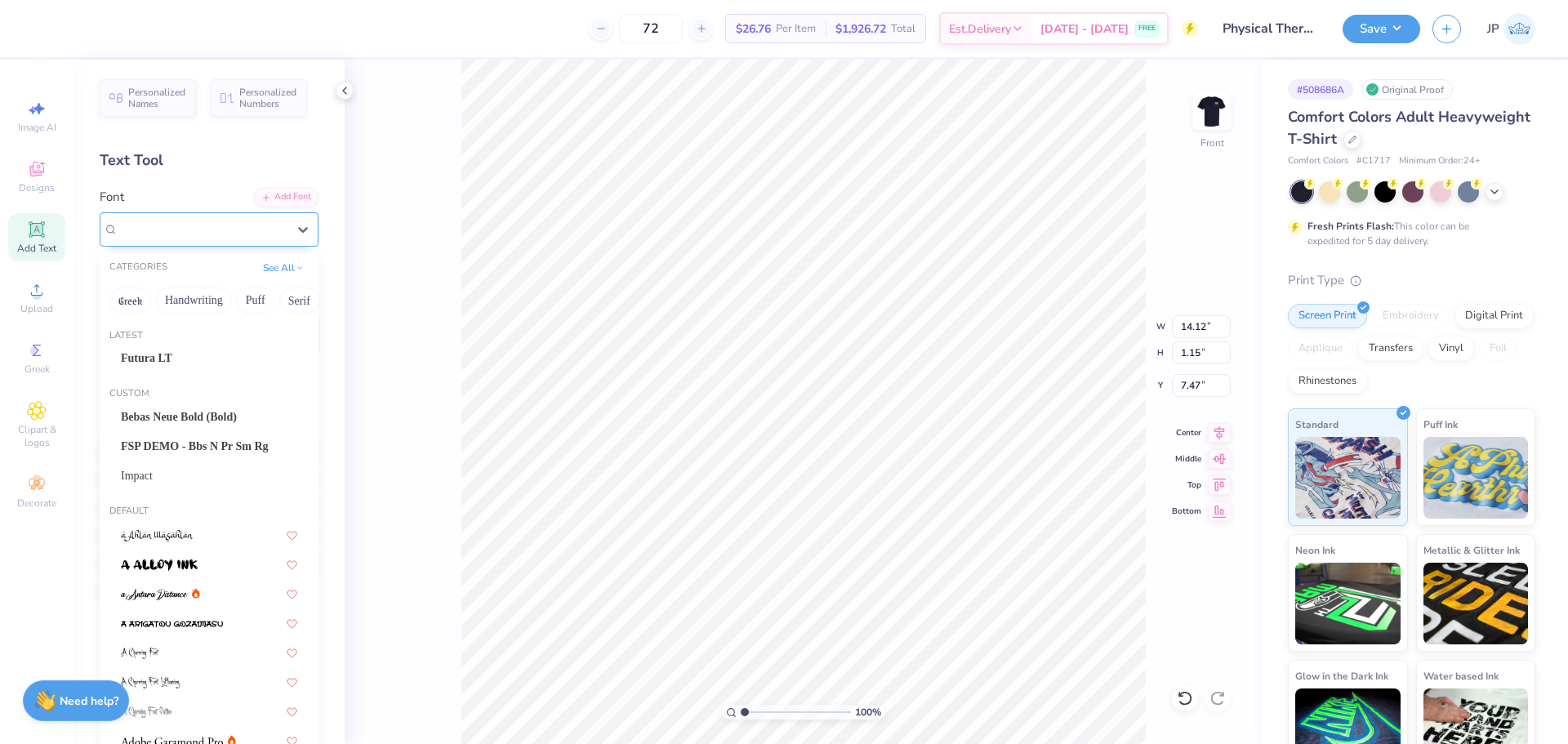
click at [193, 219] on div at bounding box center [202, 229] width 168 height 22
click at [139, 362] on span "Futura LT" at bounding box center [146, 357] width 52 height 17
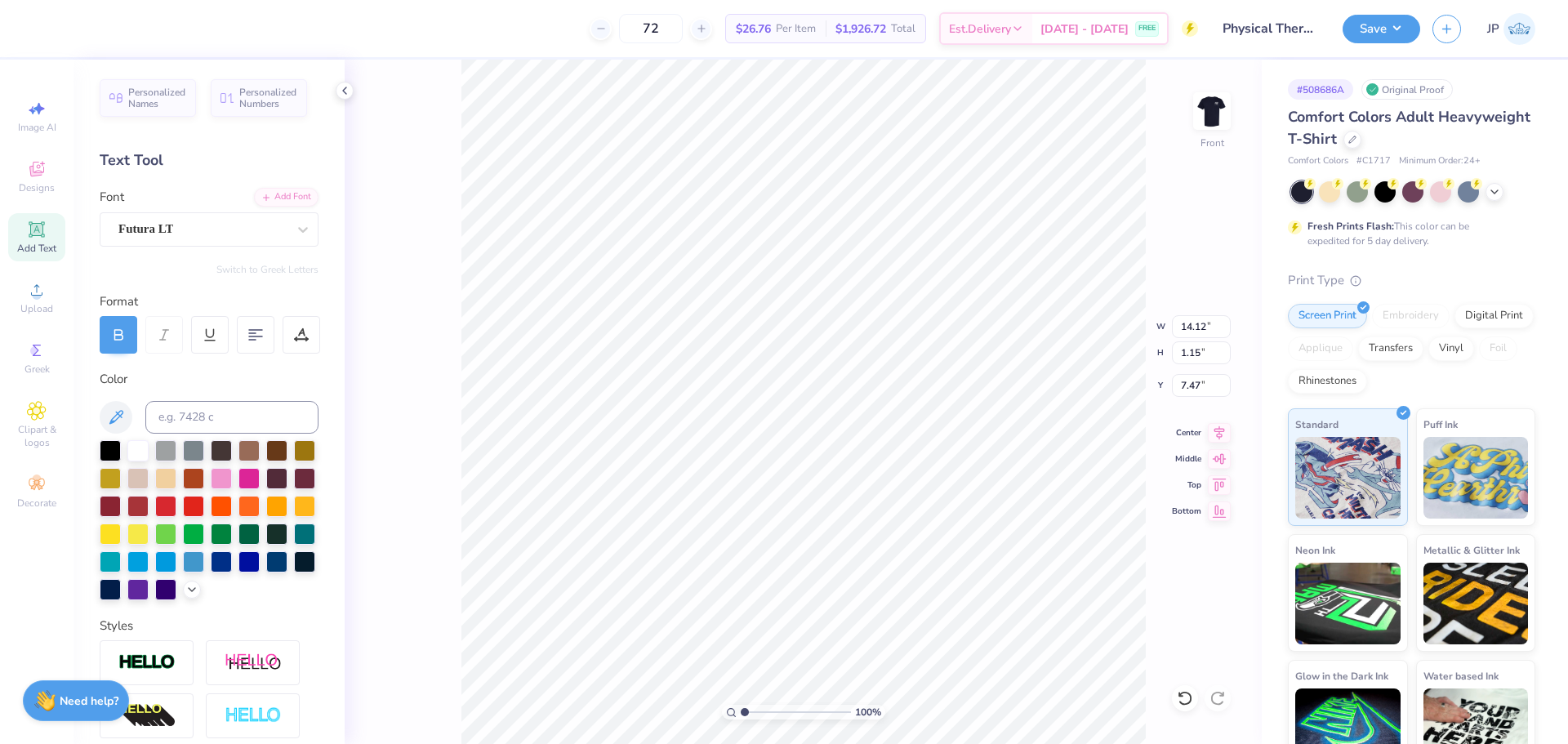
type input "11.78"
type input "1.20"
type input "7.57"
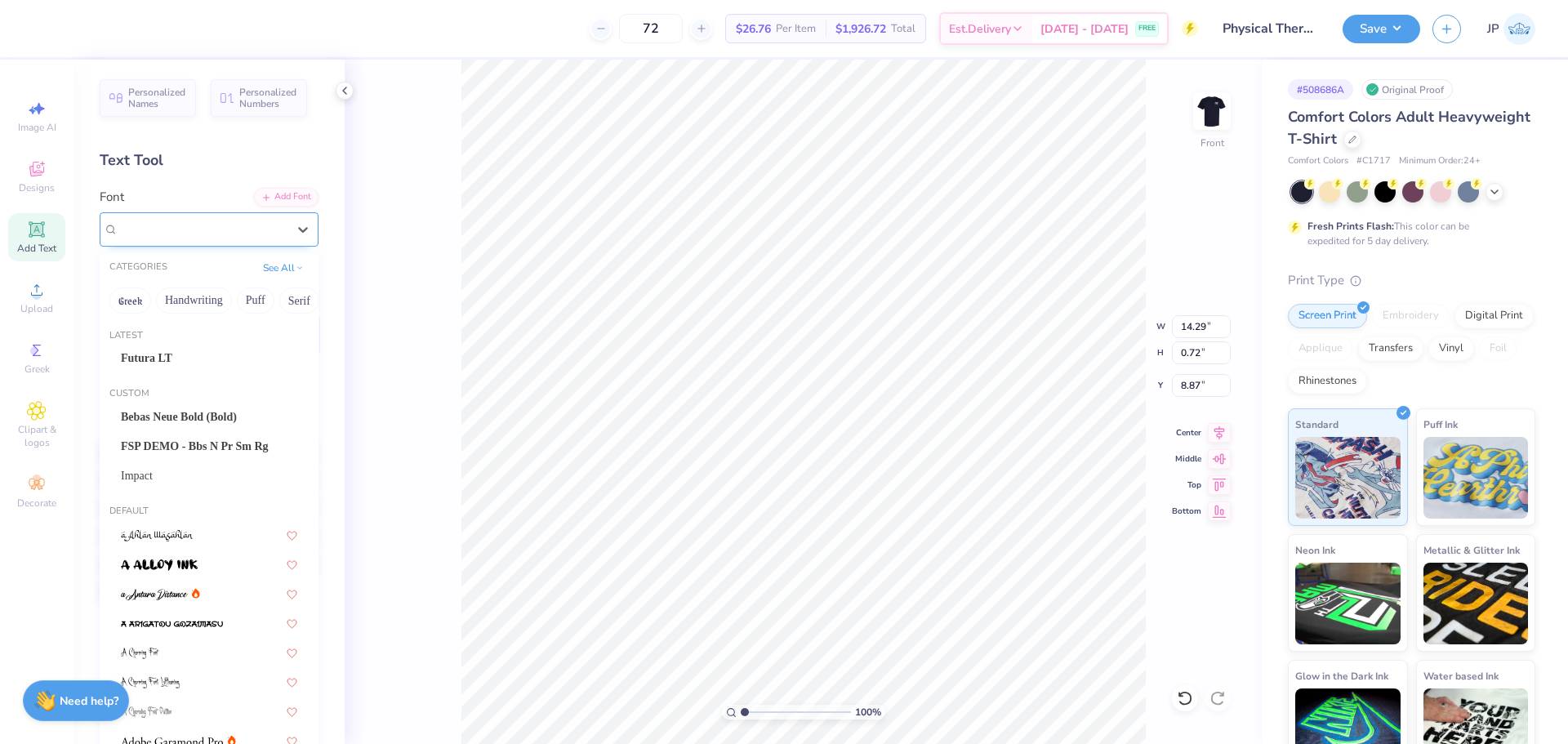
click at [238, 226] on div "Super Dream" at bounding box center [202, 230] width 171 height 25
click at [164, 350] on div "Futura LT" at bounding box center [209, 357] width 176 height 17
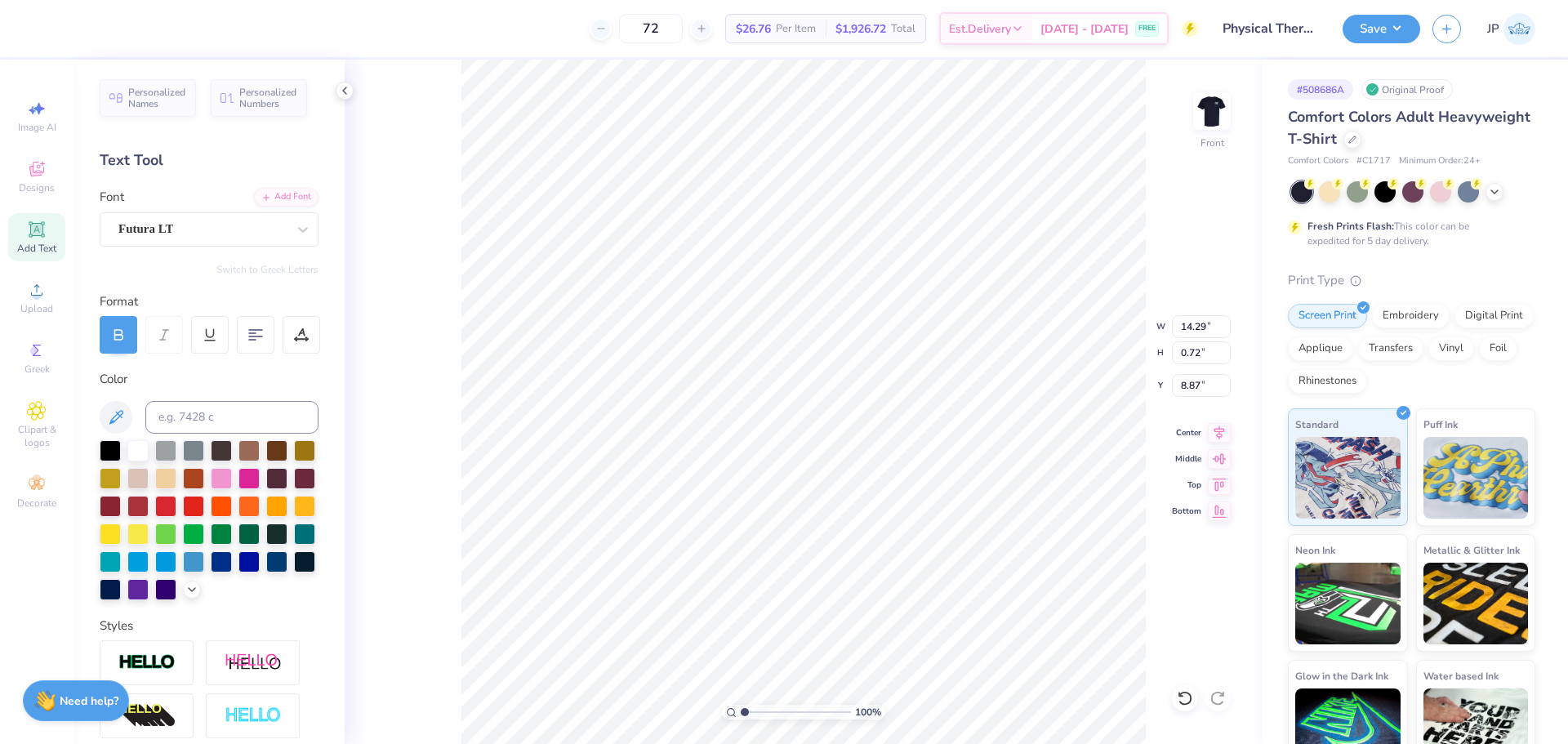
type input "11.74"
type input "0.74"
type input "8.92"
type input "0.44"
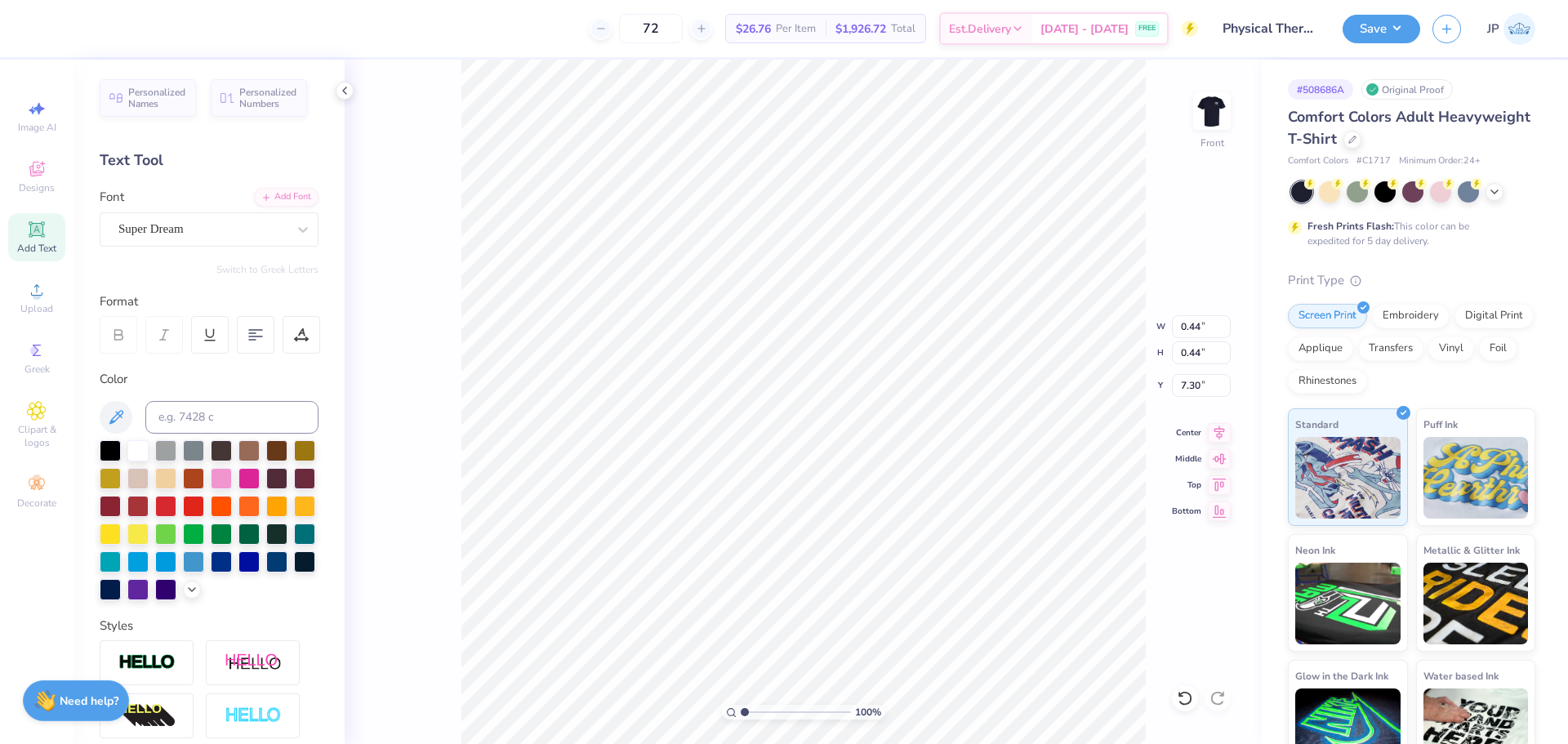
type input "7.35"
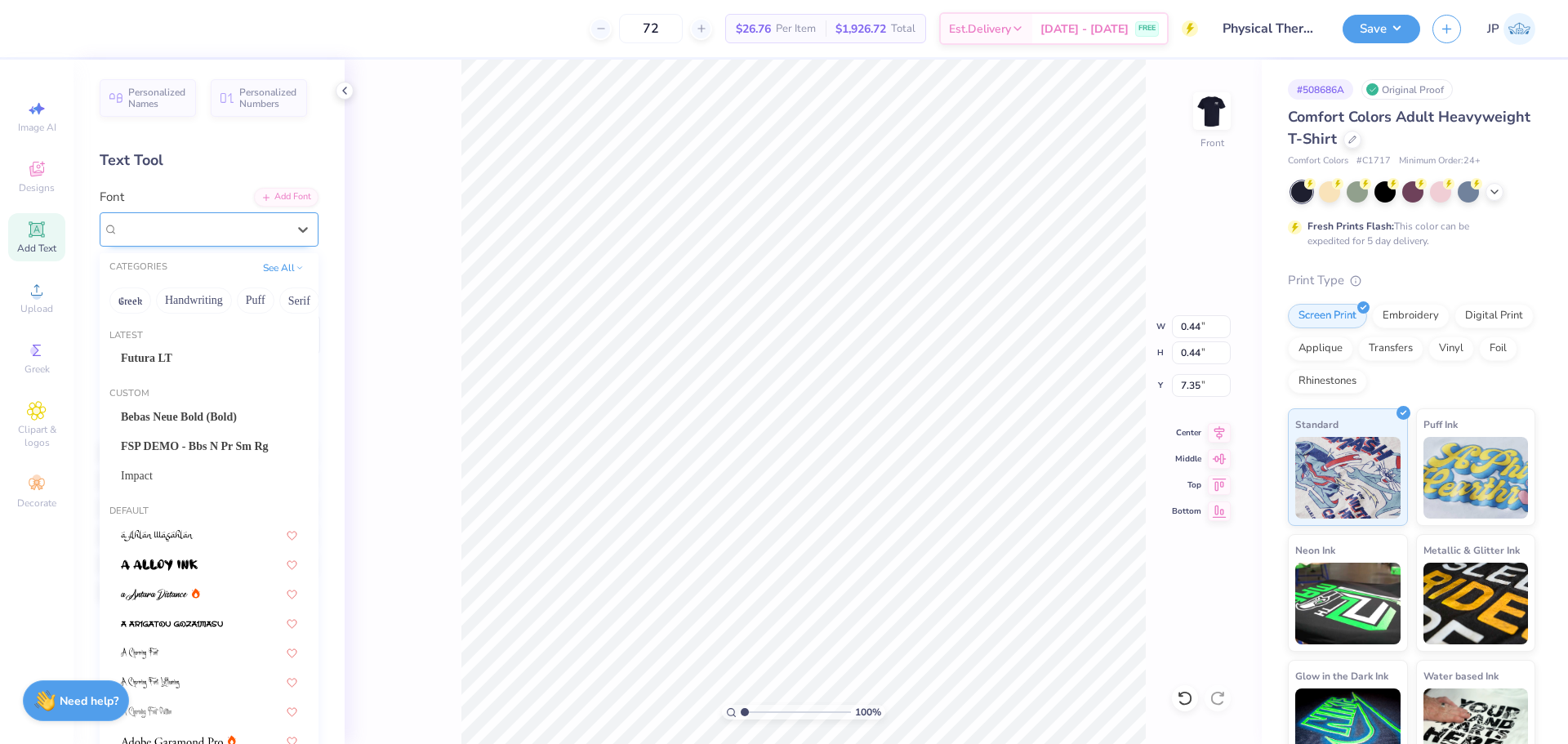
click at [168, 222] on div "Super Dream" at bounding box center [202, 230] width 171 height 25
click at [145, 357] on span "Futura LT" at bounding box center [146, 357] width 52 height 17
type input "0.48"
type input "0.47"
type input "7.37"
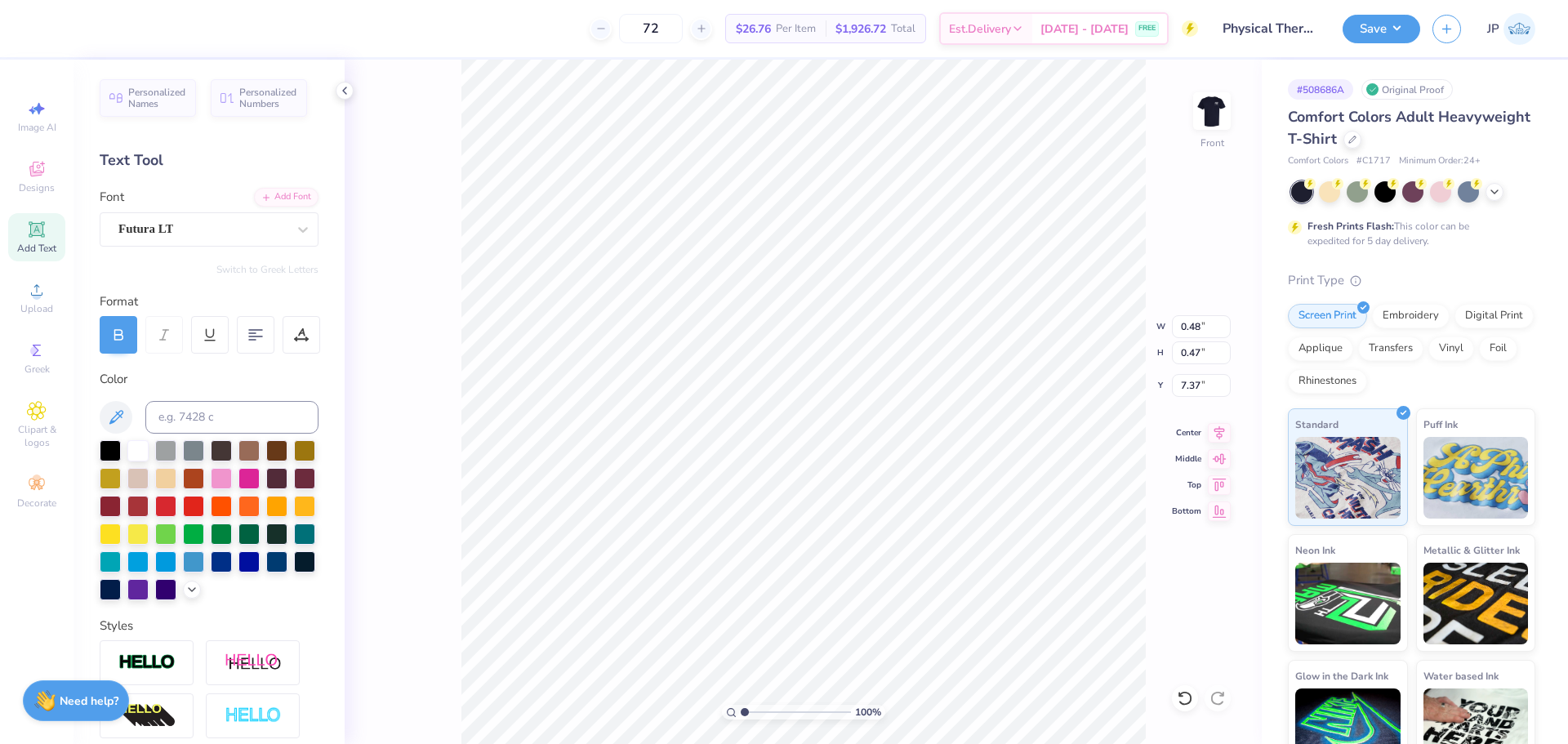
type input "9.05"
type input "7.81"
type input "10.06"
click at [1222, 435] on icon at bounding box center [1219, 431] width 23 height 20
type input "0.48"
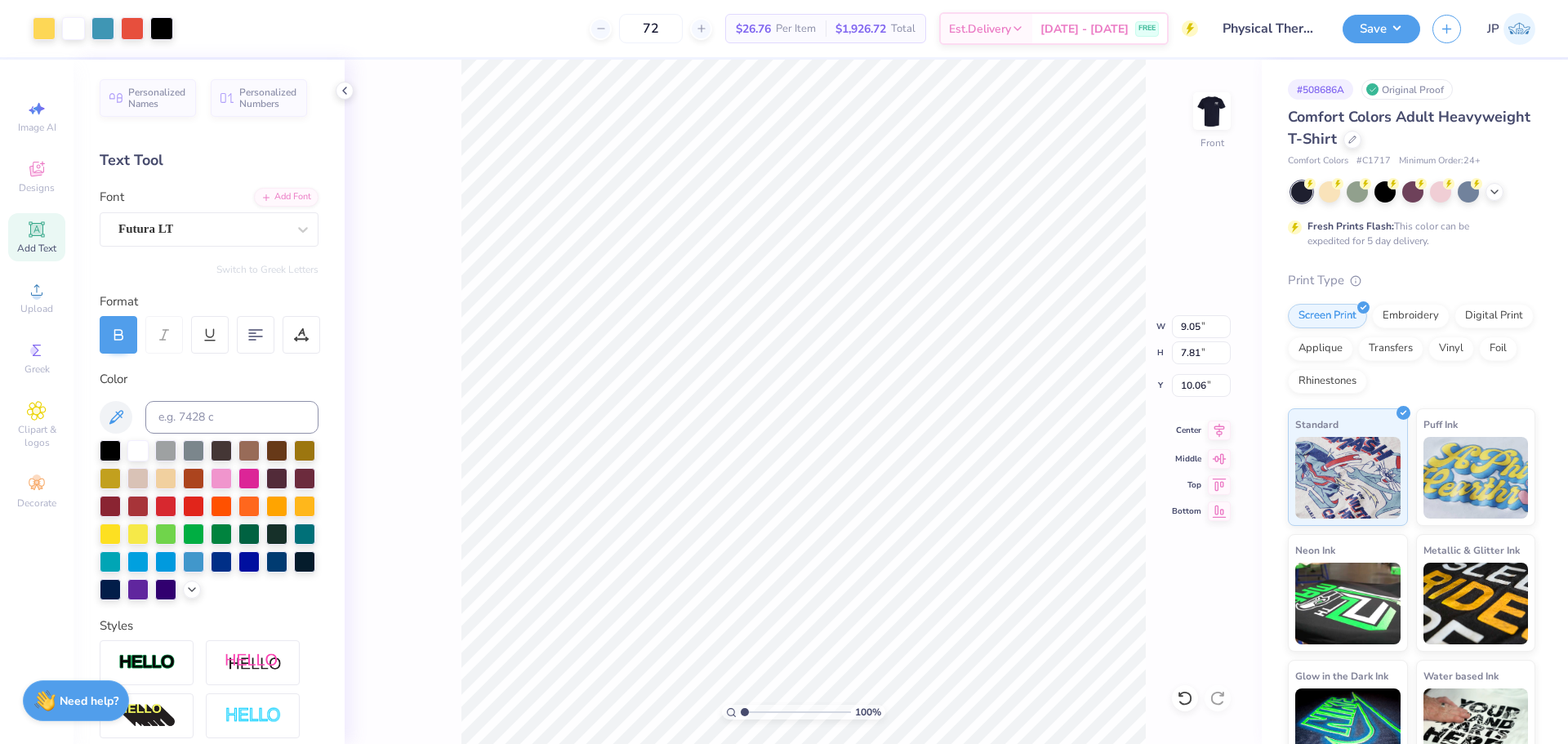
type input "0.47"
type input "7.37"
click at [1218, 434] on icon at bounding box center [1220, 429] width 11 height 14
type input "11.21"
type input "0.87"
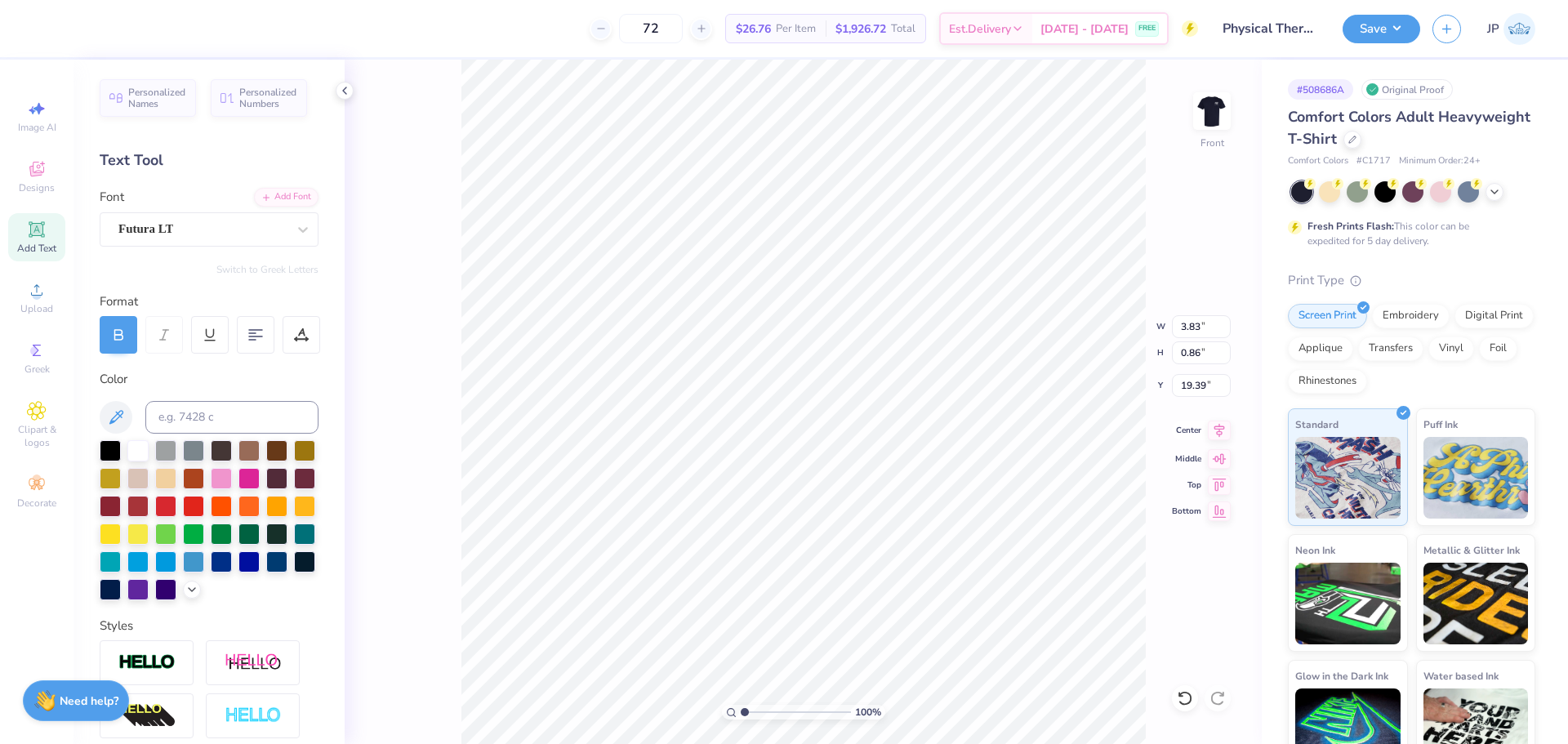
type input "18.45"
click at [1223, 431] on icon at bounding box center [1219, 431] width 23 height 20
click at [917, 558] on li "Group" at bounding box center [946, 564] width 128 height 32
type input "11.78"
type input "1.20"
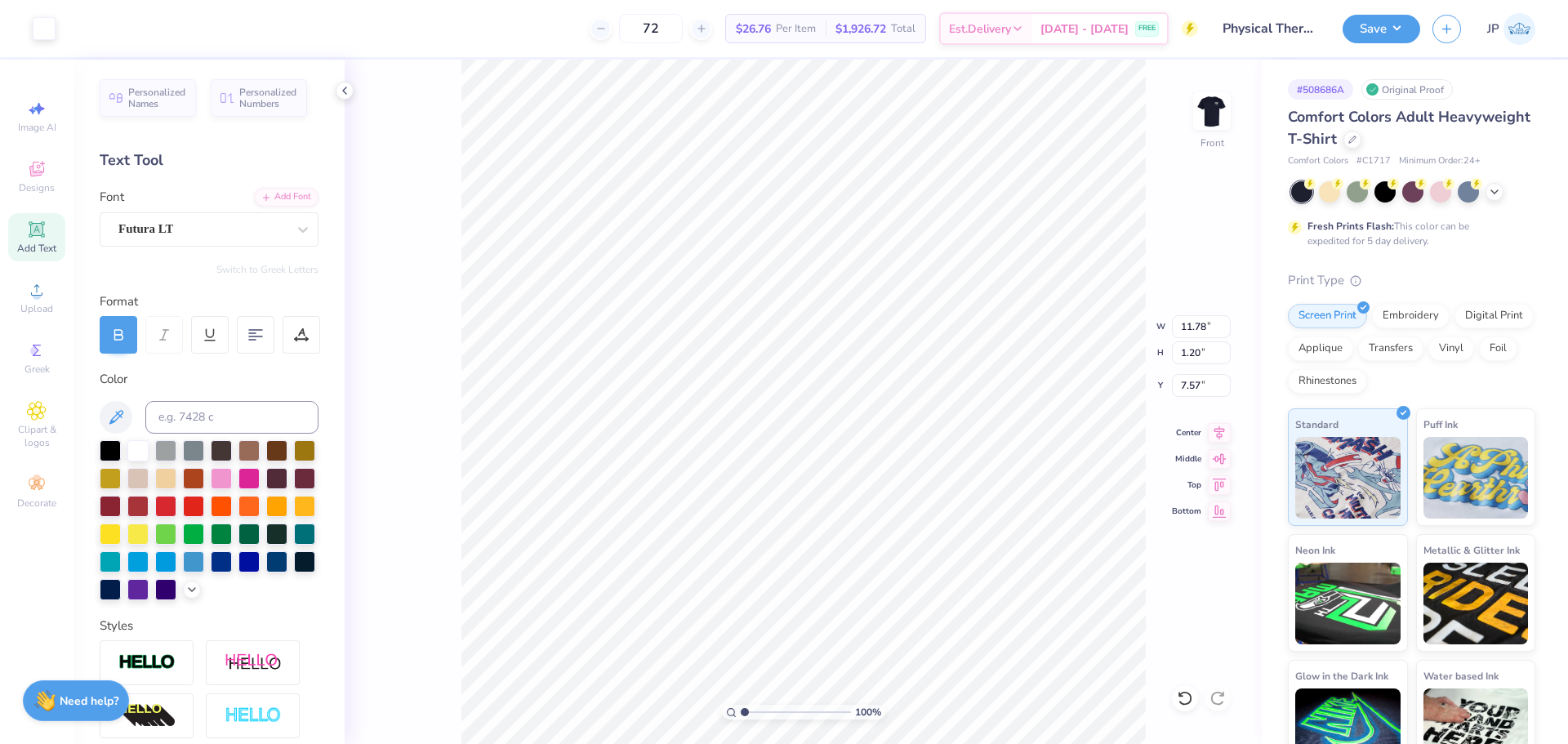
type input "7.57"
click at [1222, 434] on icon at bounding box center [1220, 429] width 11 height 14
type input "11.74"
type input "0.74"
type input "8.92"
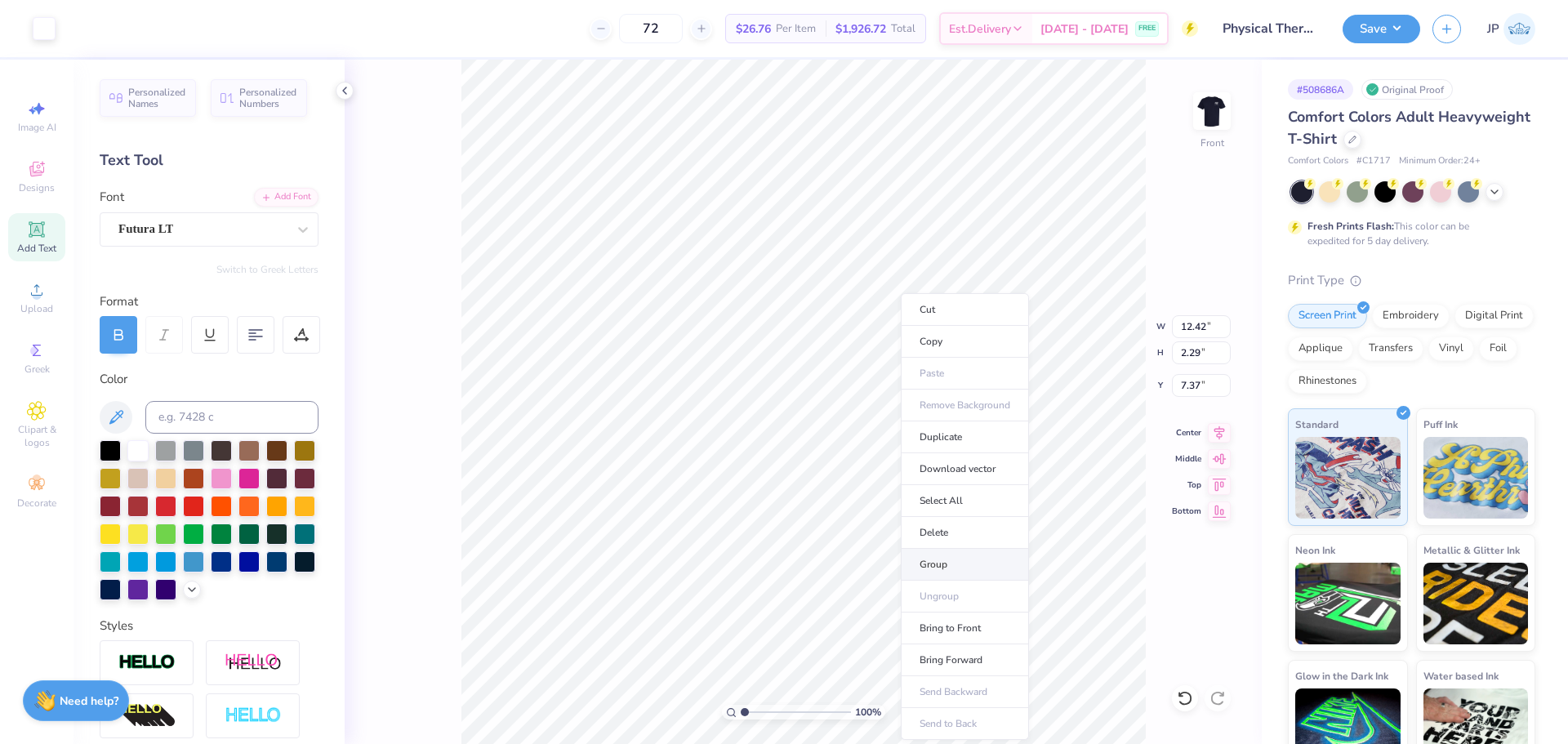
click at [944, 563] on li "Group" at bounding box center [964, 564] width 128 height 32
type input "9.05"
type input "7.81"
type input "10.06"
drag, startPoint x: 1217, startPoint y: 436, endPoint x: 1170, endPoint y: 444, distance: 47.7
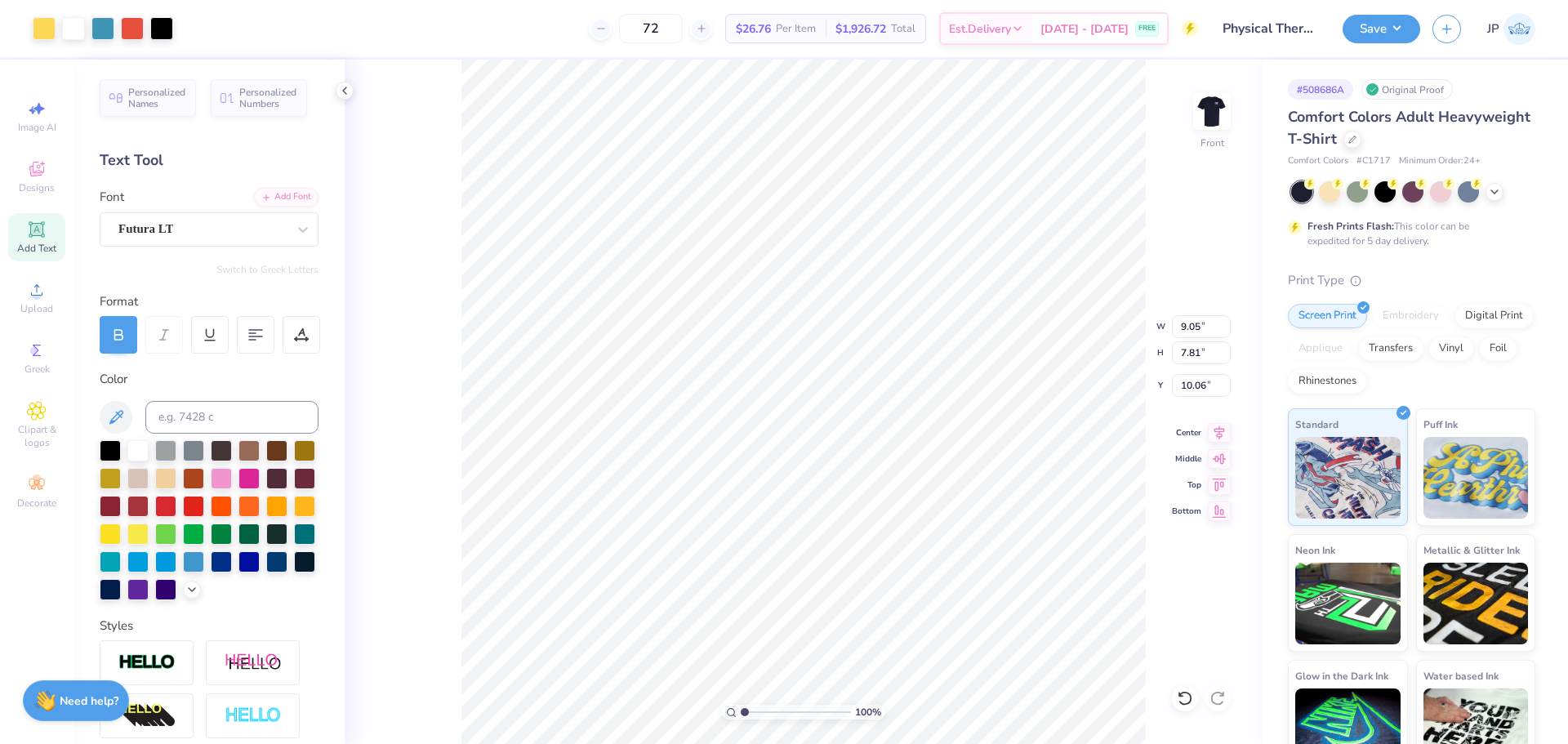
click at [1217, 436] on icon at bounding box center [1219, 433] width 23 height 20
click at [823, 561] on li "Group" at bounding box center [822, 564] width 128 height 32
click at [1188, 329] on input "12.42" at bounding box center [1201, 327] width 59 height 23
type input "12.5"
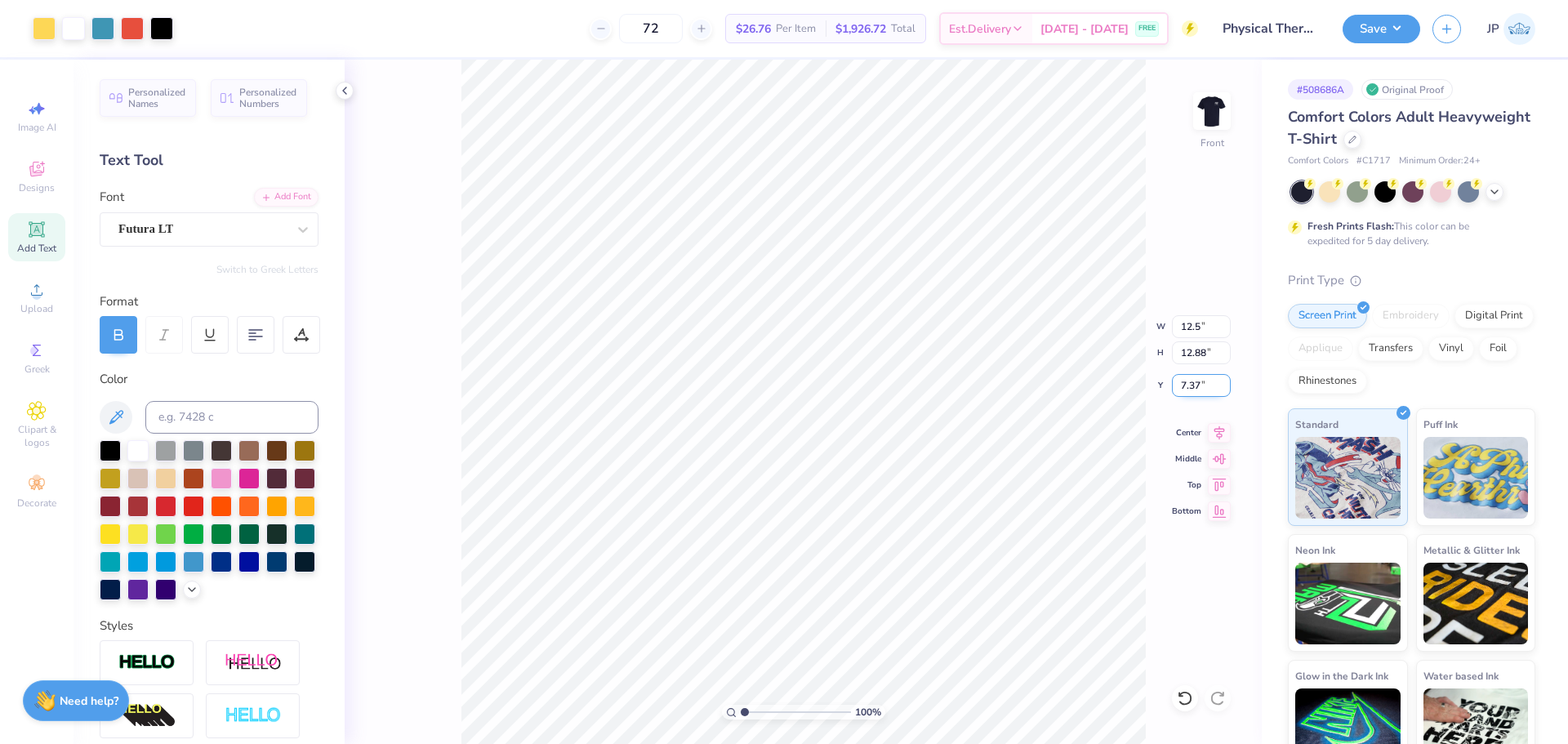
click at [1200, 393] on input "7.37" at bounding box center [1201, 385] width 59 height 23
click at [1193, 389] on input "7.37" at bounding box center [1201, 385] width 59 height 23
type input "3"
type input "14.53"
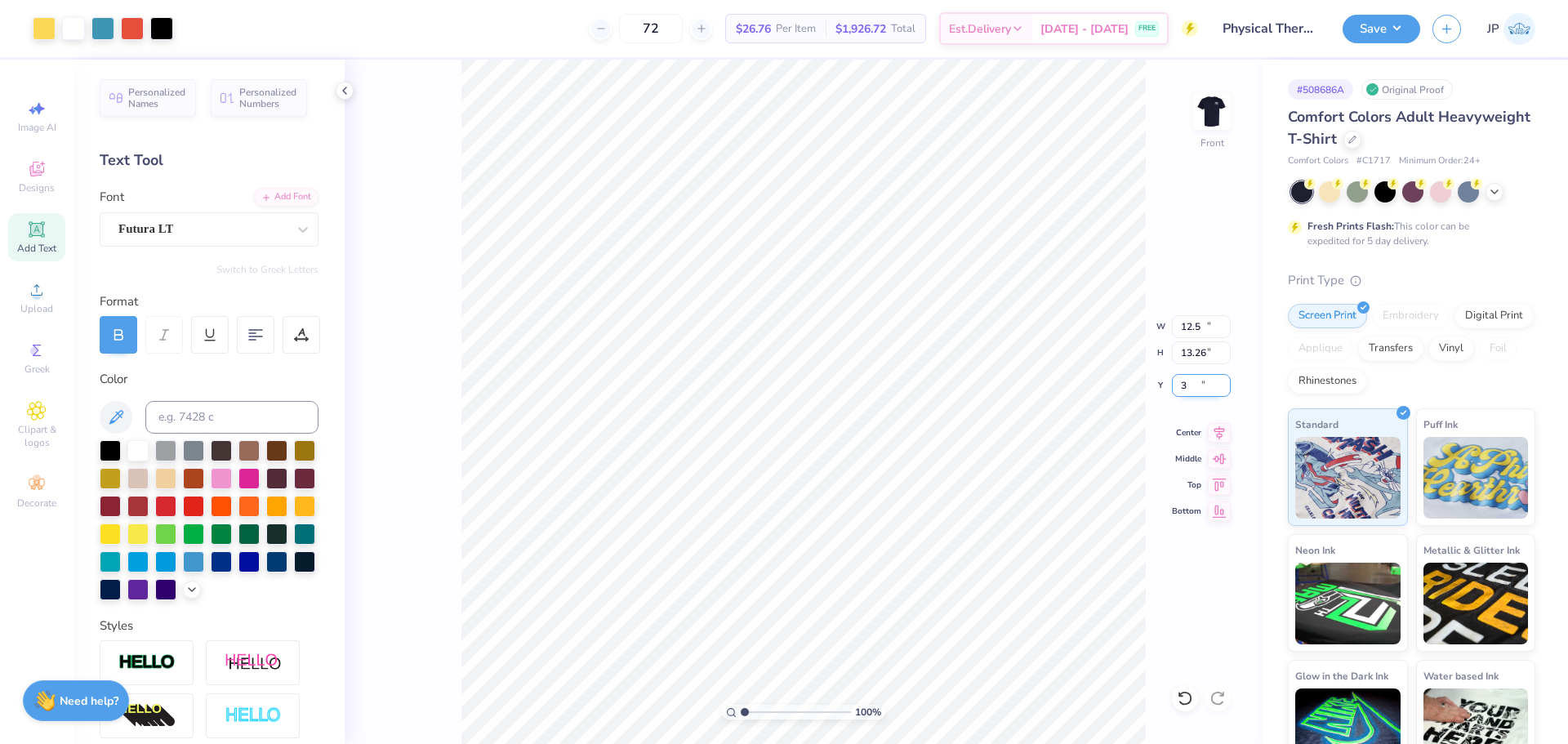
type input "13.26"
type input "0.53"
type input "1"
drag, startPoint x: 751, startPoint y: 709, endPoint x: 570, endPoint y: 688, distance: 182.2
click at [741, 705] on input "range" at bounding box center [796, 712] width 111 height 15
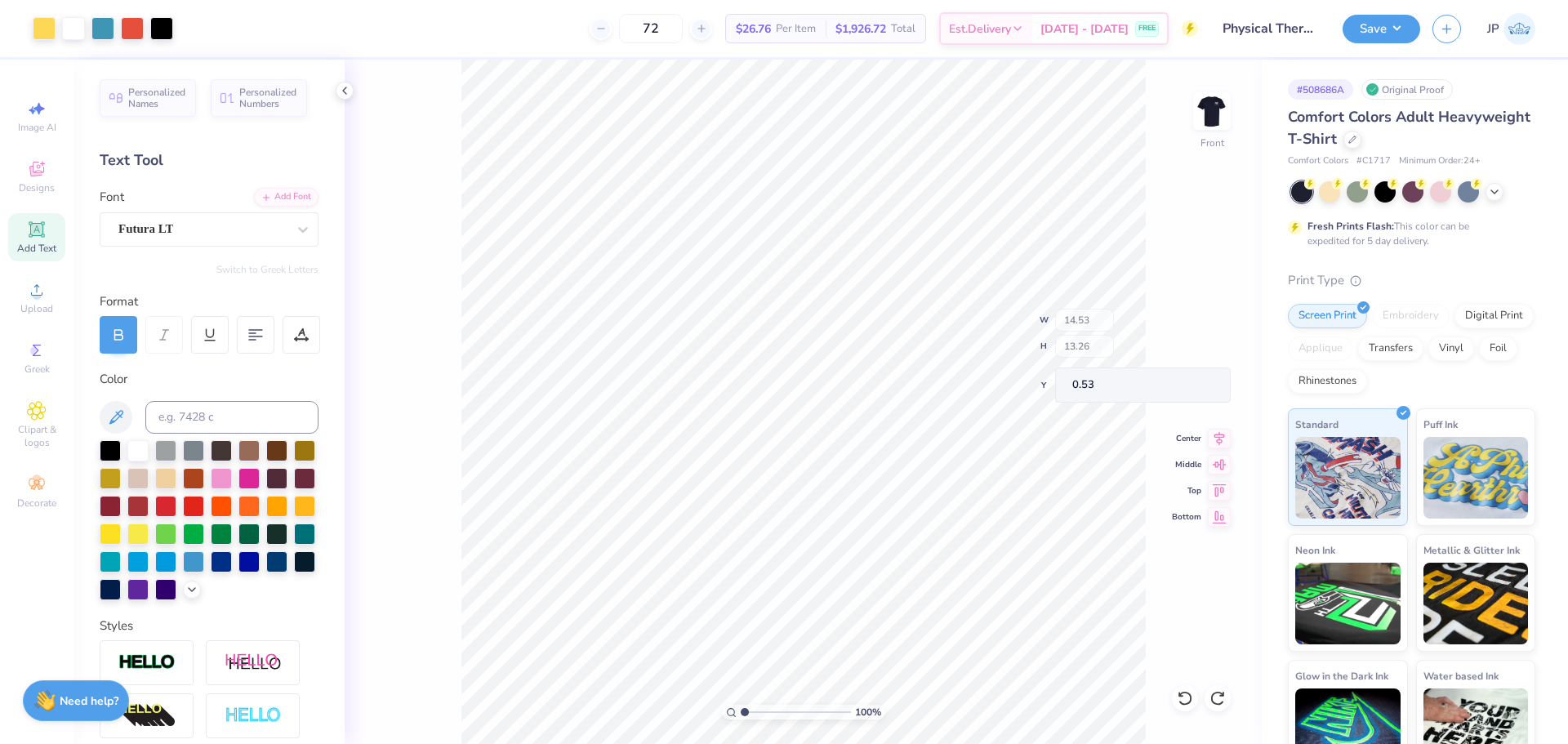
type input "12.42"
type input "2.29"
type input "7.37"
click at [829, 562] on li "Group" at bounding box center [863, 564] width 128 height 32
click at [1220, 430] on icon at bounding box center [1219, 431] width 23 height 20
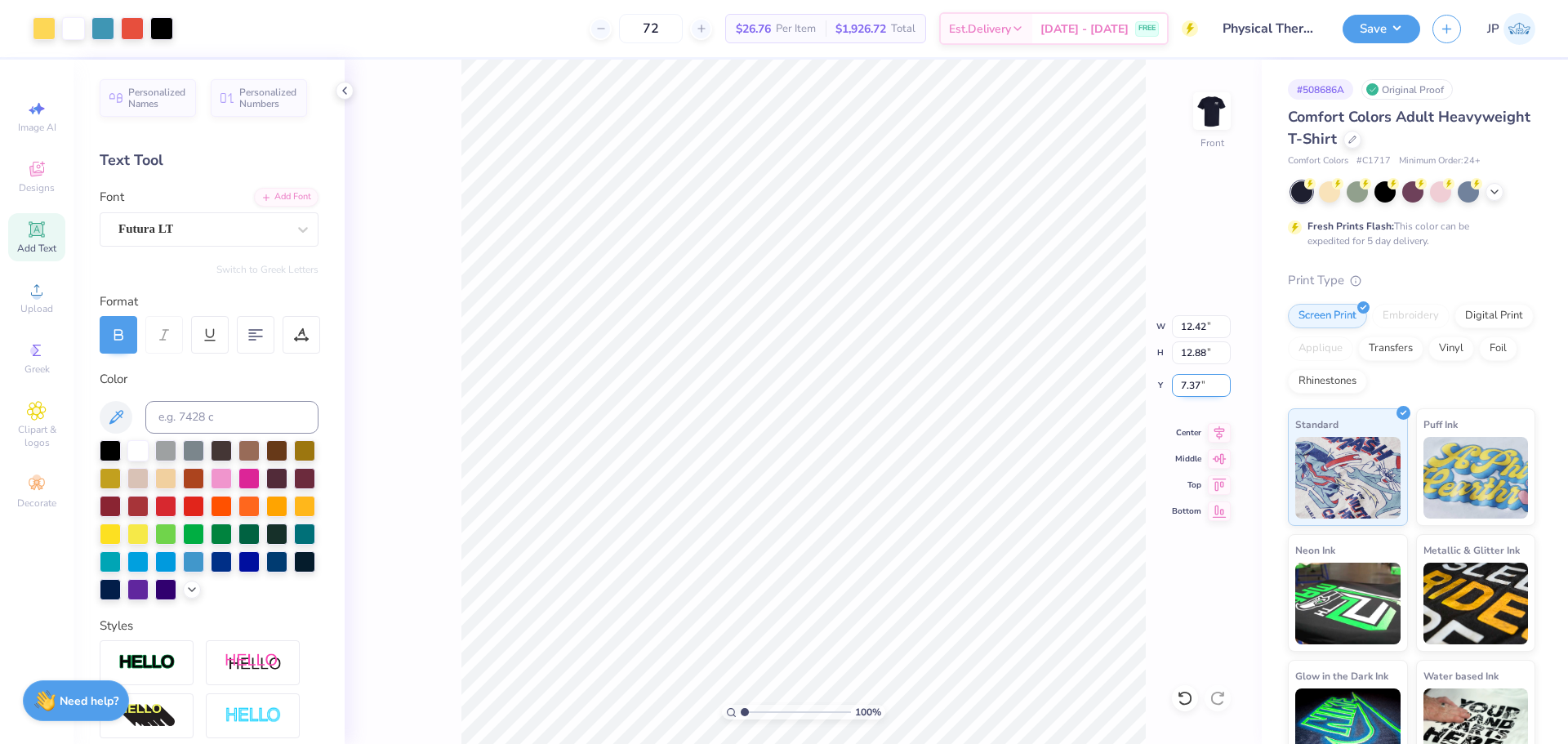
click at [1194, 389] on input "7.37" at bounding box center [1201, 385] width 59 height 23
click at [1200, 389] on input "7.37" at bounding box center [1201, 385] width 59 height 23
type input "3.00"
click at [1209, 95] on img at bounding box center [1212, 111] width 65 height 65
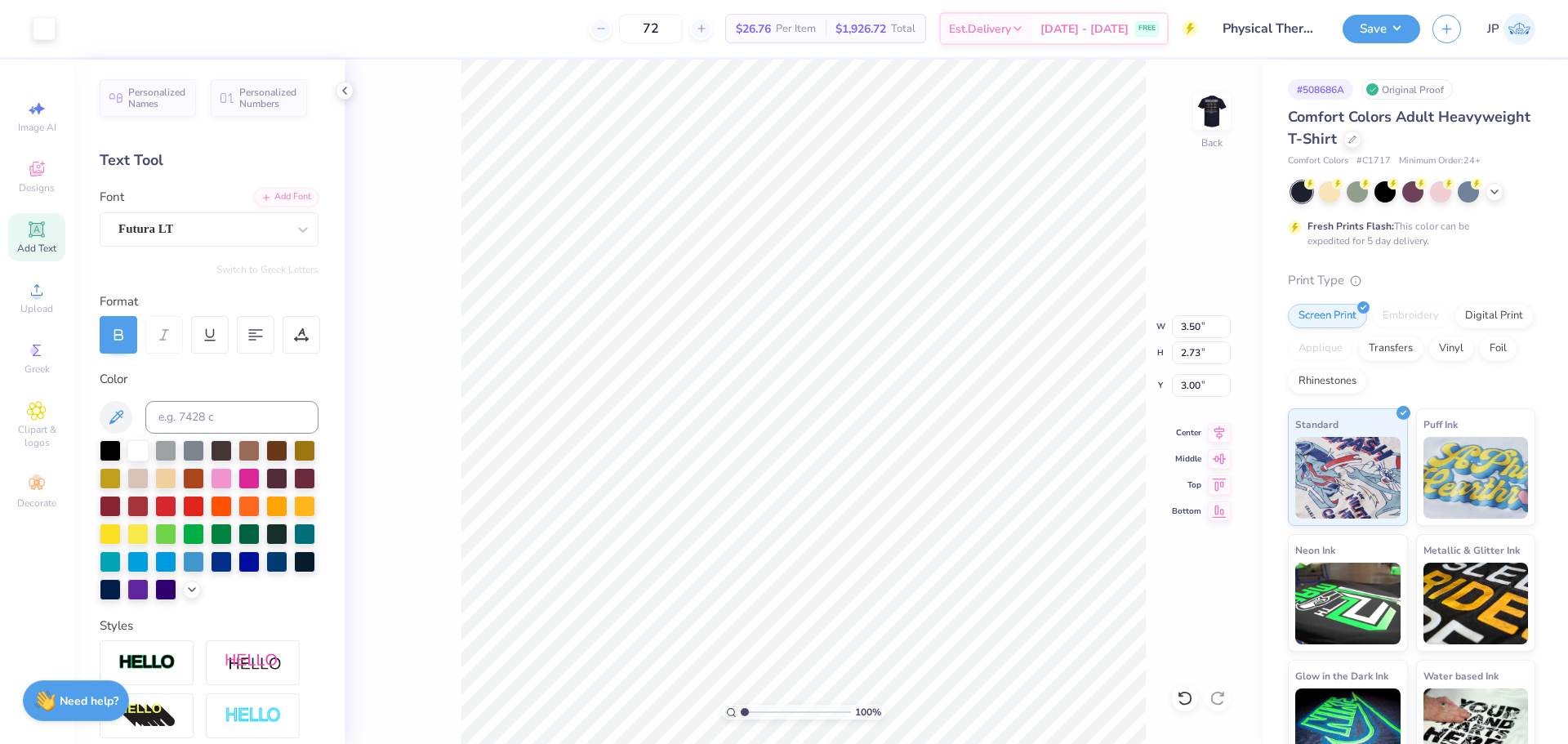
drag, startPoint x: 1225, startPoint y: 103, endPoint x: 1232, endPoint y: 109, distance: 9.2
click at [1224, 103] on img at bounding box center [1212, 111] width 33 height 33
click at [1180, 325] on input "12.42" at bounding box center [1201, 327] width 59 height 23
type input "12.00"
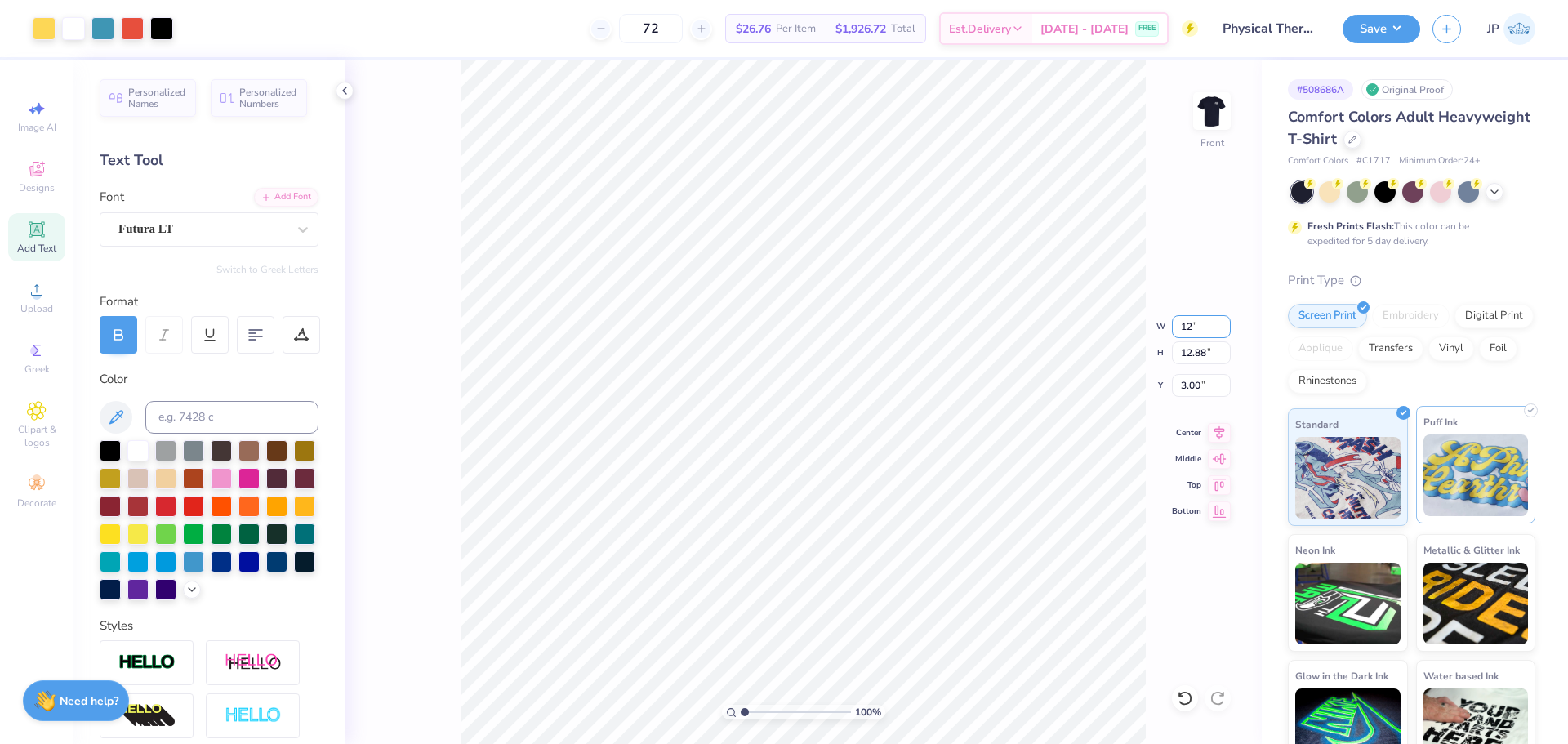
type input "12.45"
click at [1188, 387] on input "3.22" at bounding box center [1201, 385] width 59 height 23
type input "3.00"
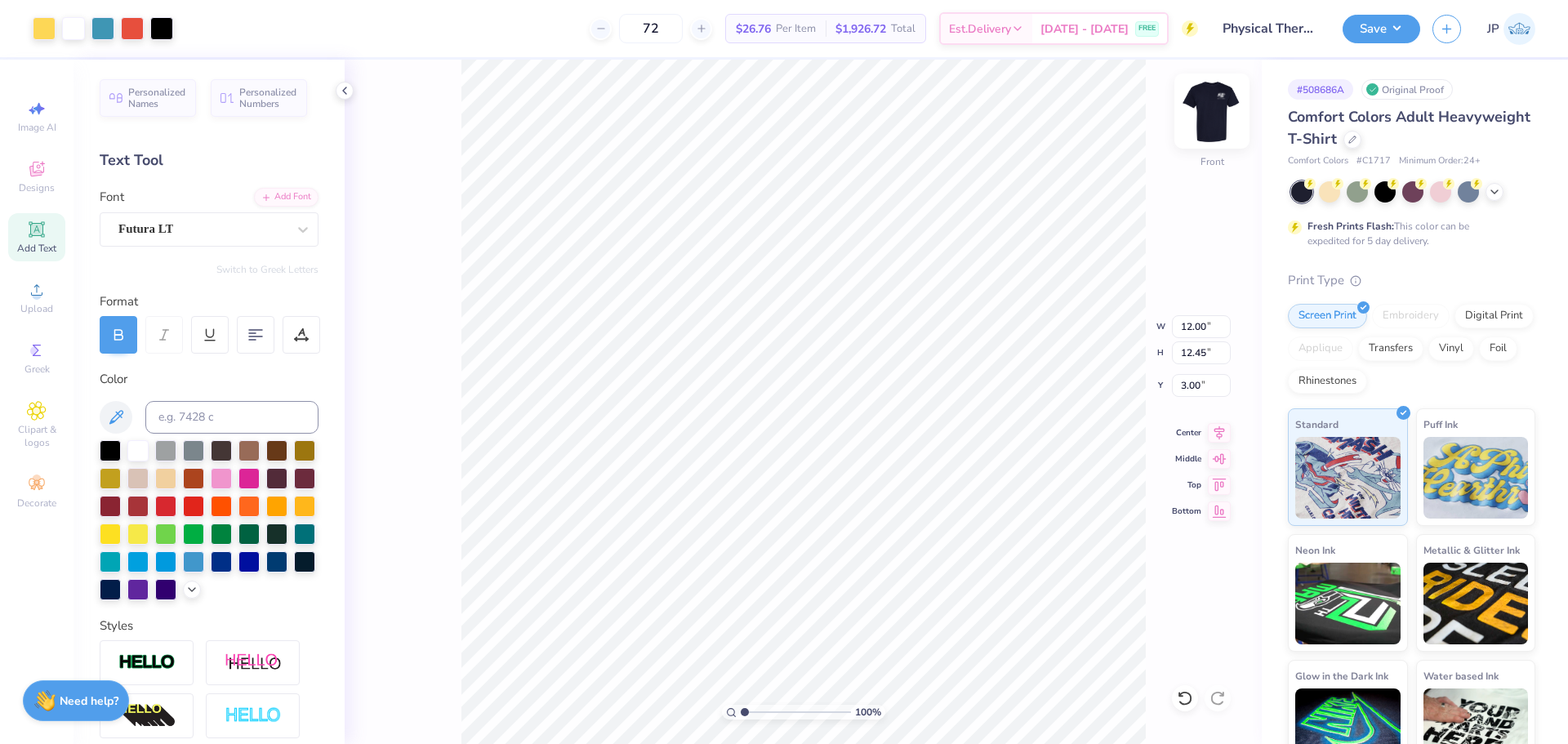
click at [1218, 105] on img at bounding box center [1212, 111] width 65 height 65
click at [1383, 22] on button "Save" at bounding box center [1381, 27] width 78 height 29
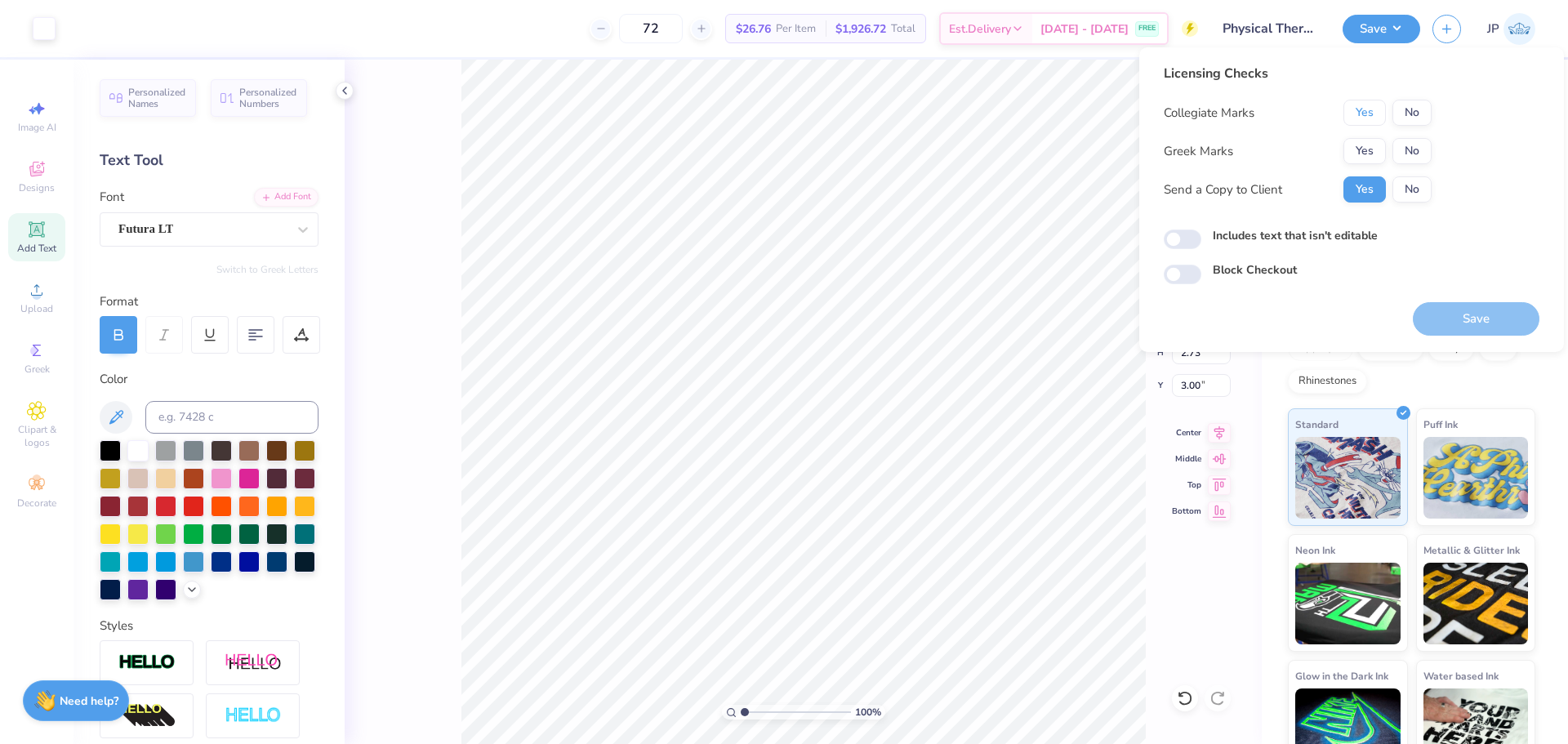
drag, startPoint x: 1357, startPoint y: 111, endPoint x: 1384, endPoint y: 135, distance: 36.1
click at [1359, 111] on button "Yes" at bounding box center [1364, 113] width 43 height 26
click at [1408, 157] on button "No" at bounding box center [1411, 151] width 39 height 26
click at [1449, 319] on button "Save" at bounding box center [1476, 318] width 127 height 34
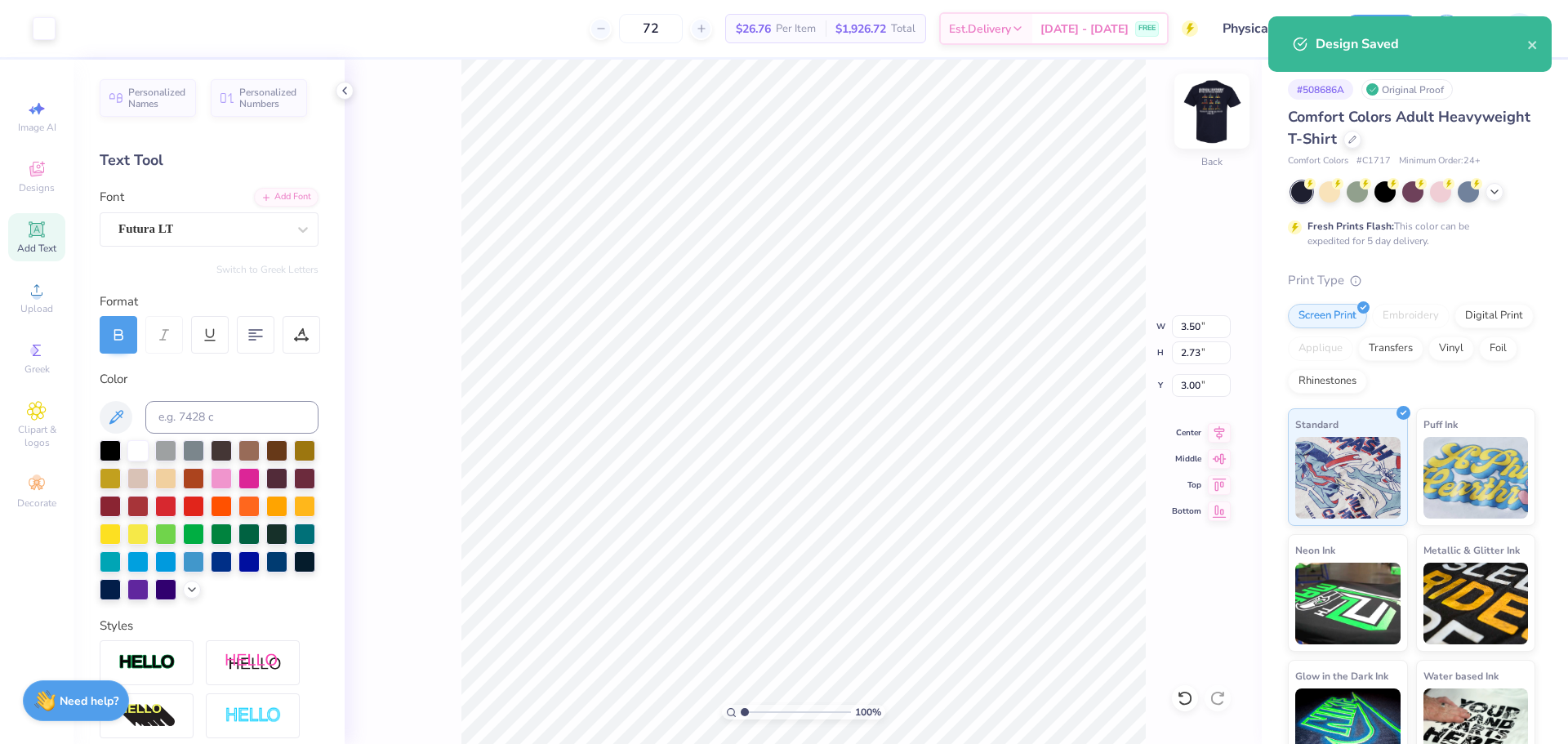
click at [1190, 103] on img at bounding box center [1212, 111] width 65 height 65
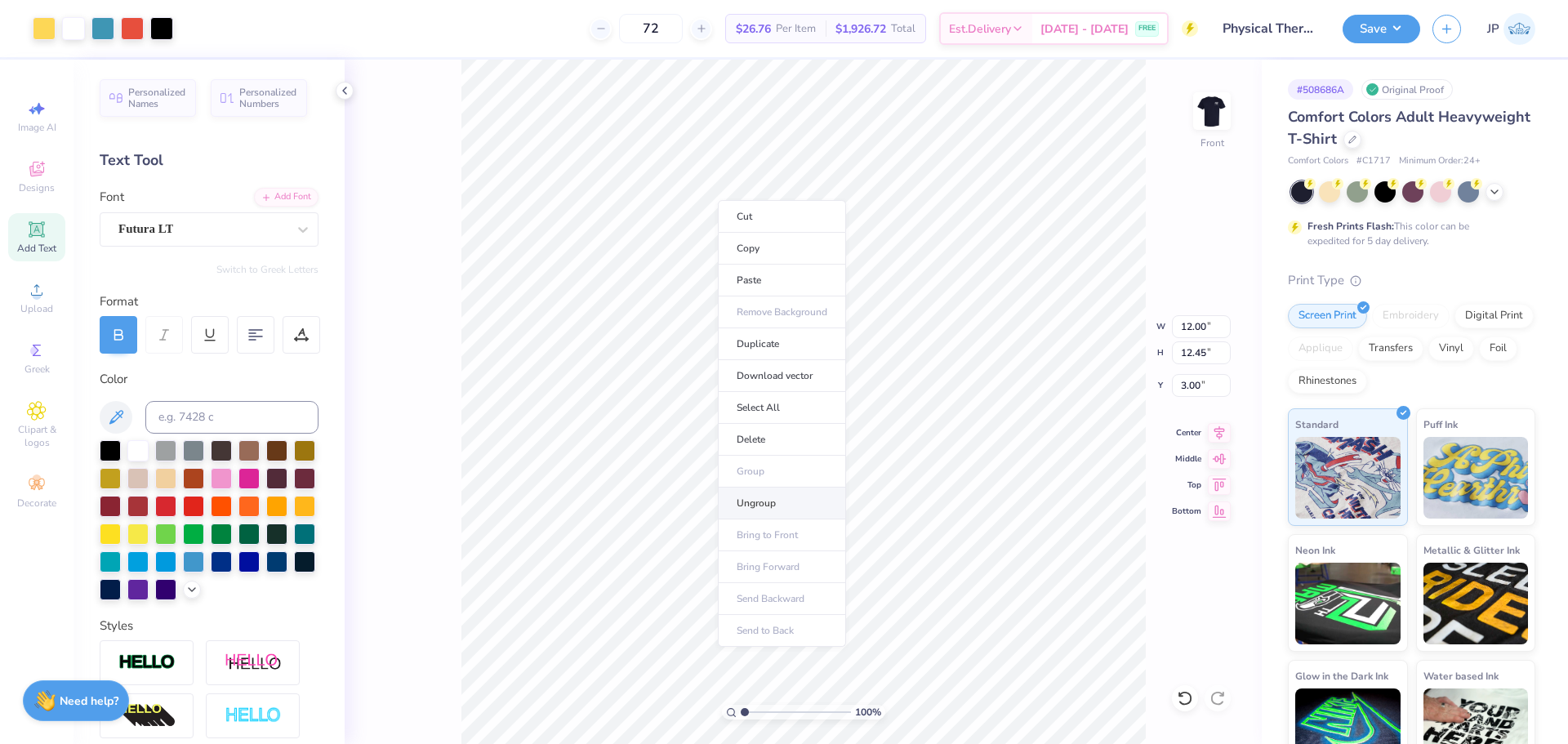
click at [750, 505] on li "Ungroup" at bounding box center [781, 504] width 128 height 32
drag, startPoint x: 742, startPoint y: 709, endPoint x: 750, endPoint y: 709, distance: 8.0
type input "1.56"
click at [750, 709] on input "range" at bounding box center [796, 712] width 111 height 15
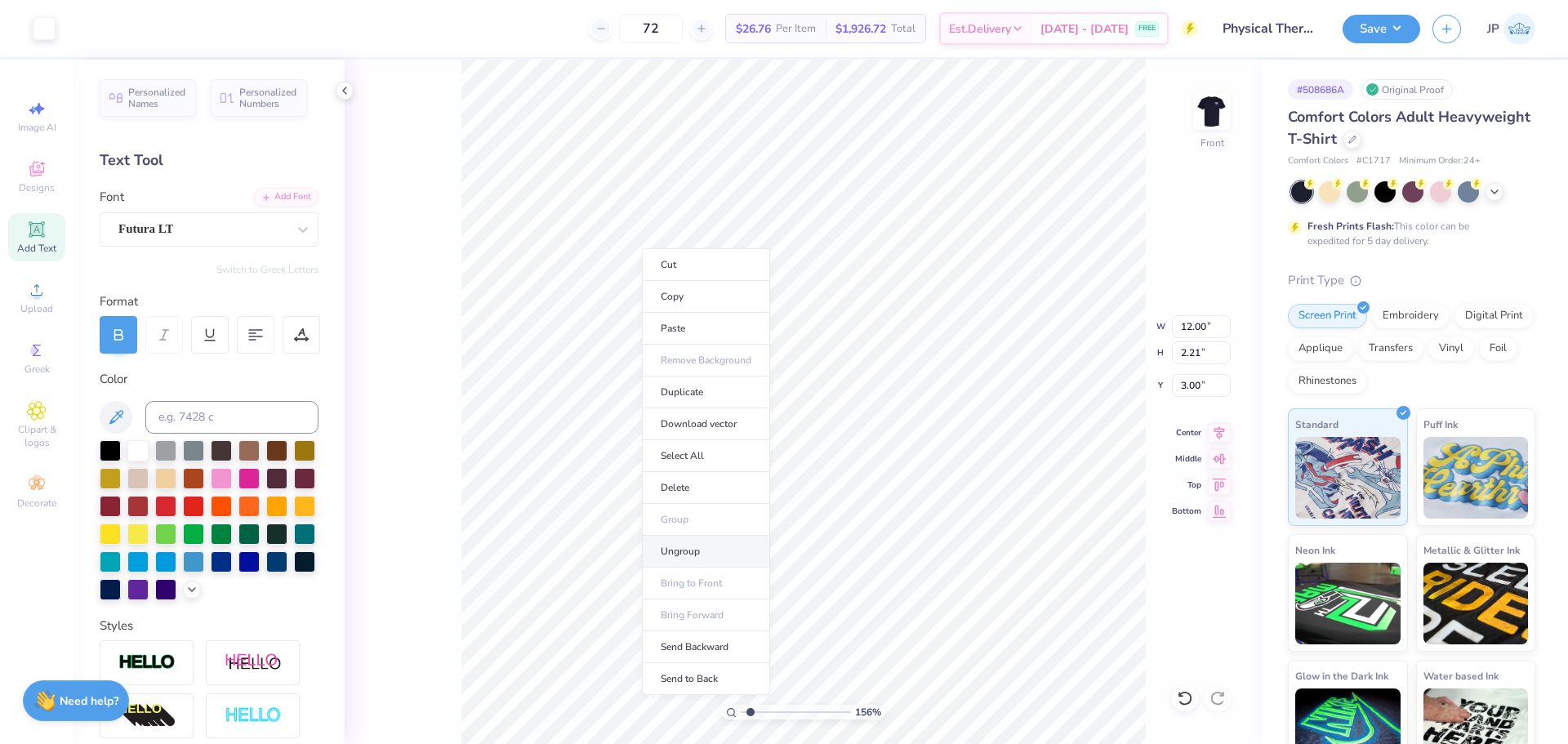
click at [680, 555] on li "Ungroup" at bounding box center [706, 552] width 128 height 32
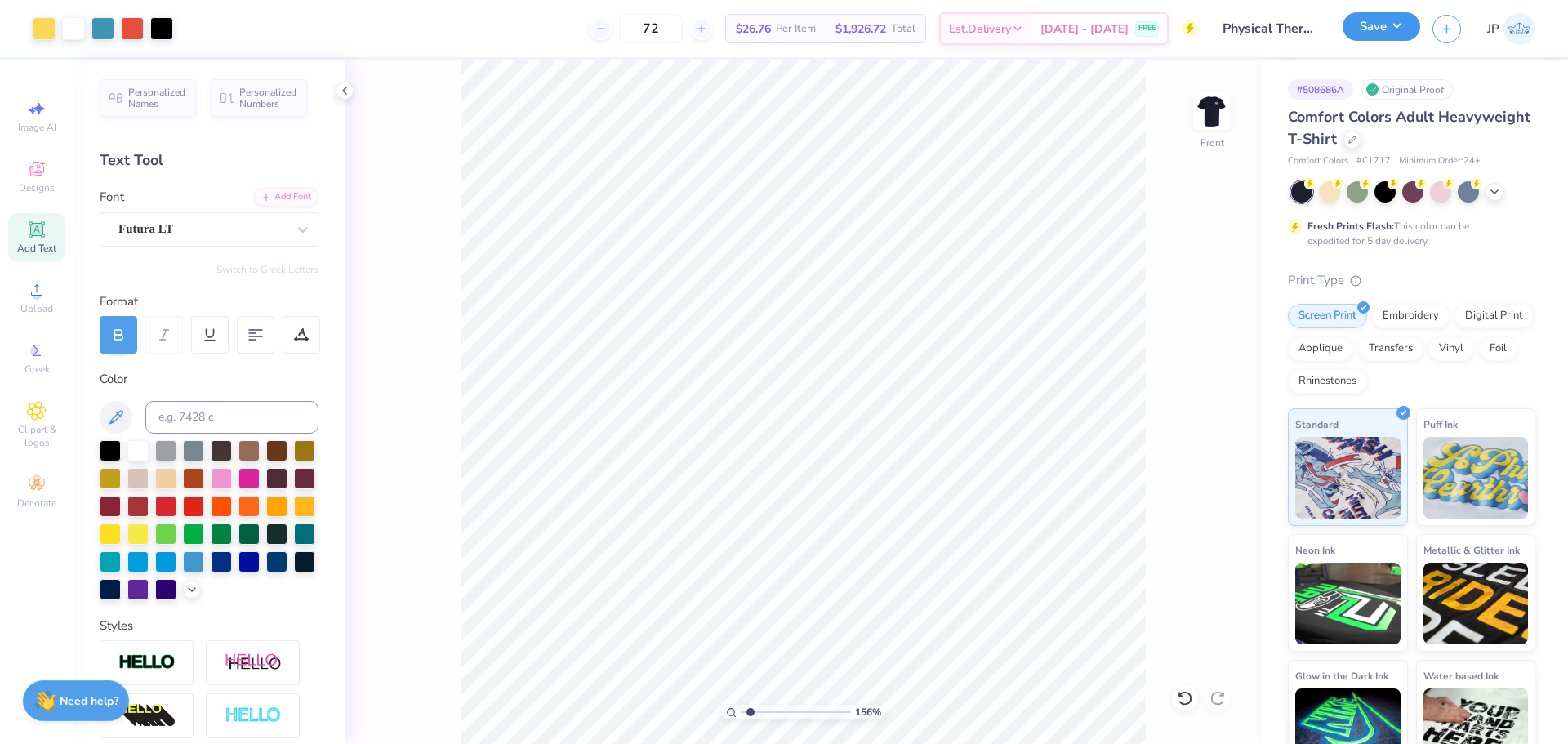
click at [1357, 34] on button "Save" at bounding box center [1381, 27] width 78 height 29
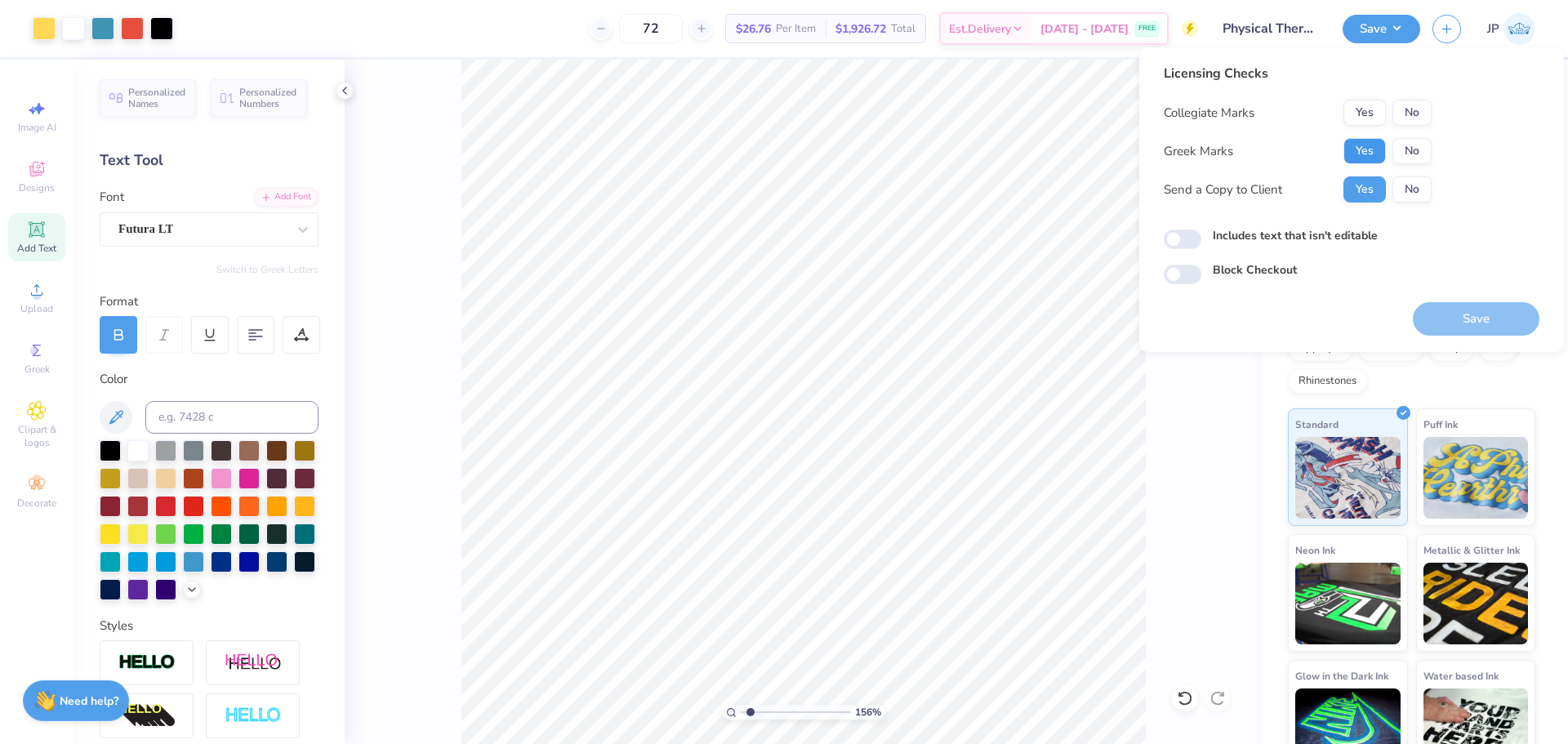
click at [1369, 142] on button "Yes" at bounding box center [1364, 151] width 43 height 26
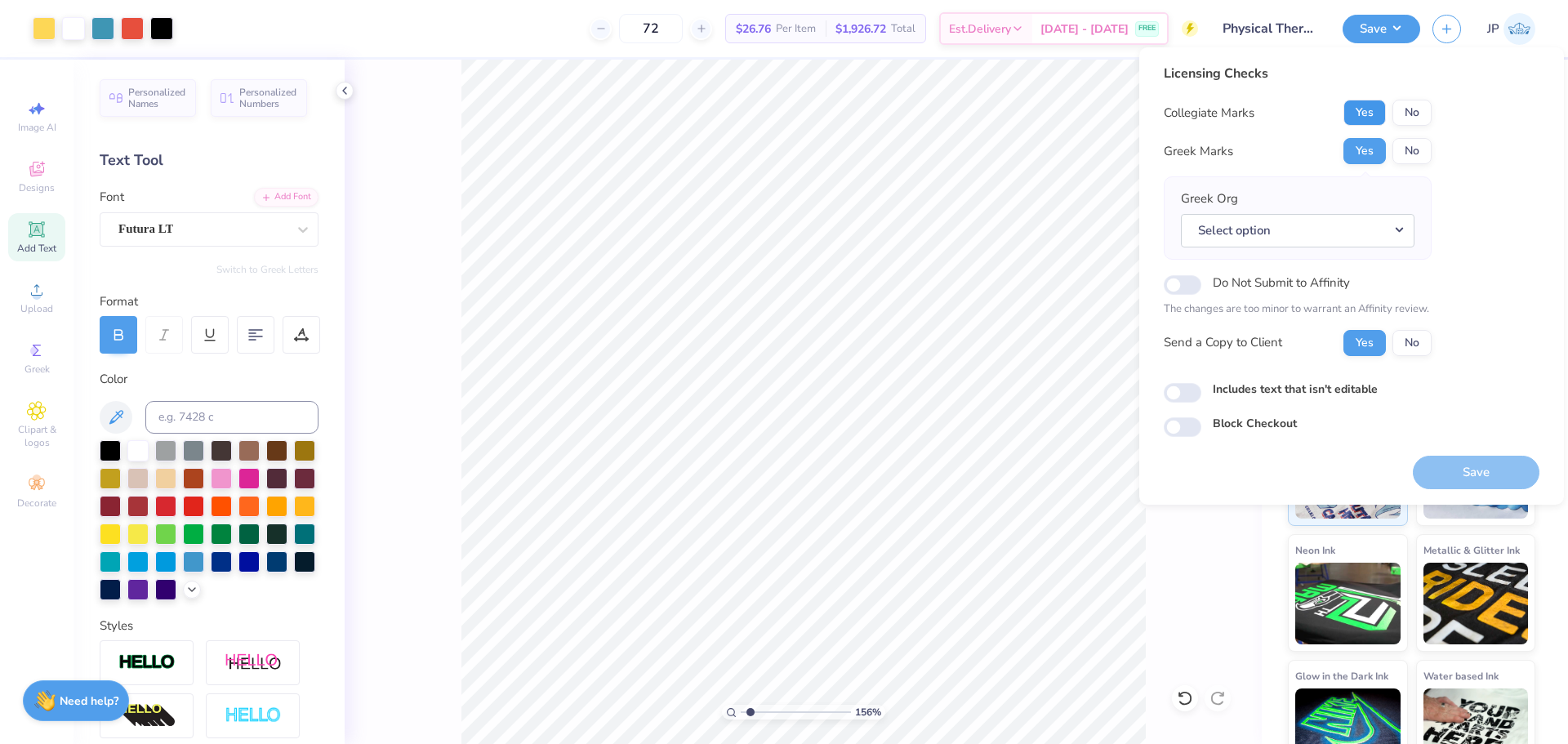
click at [1362, 111] on button "Yes" at bounding box center [1364, 113] width 43 height 26
click at [1403, 150] on button "No" at bounding box center [1411, 151] width 39 height 26
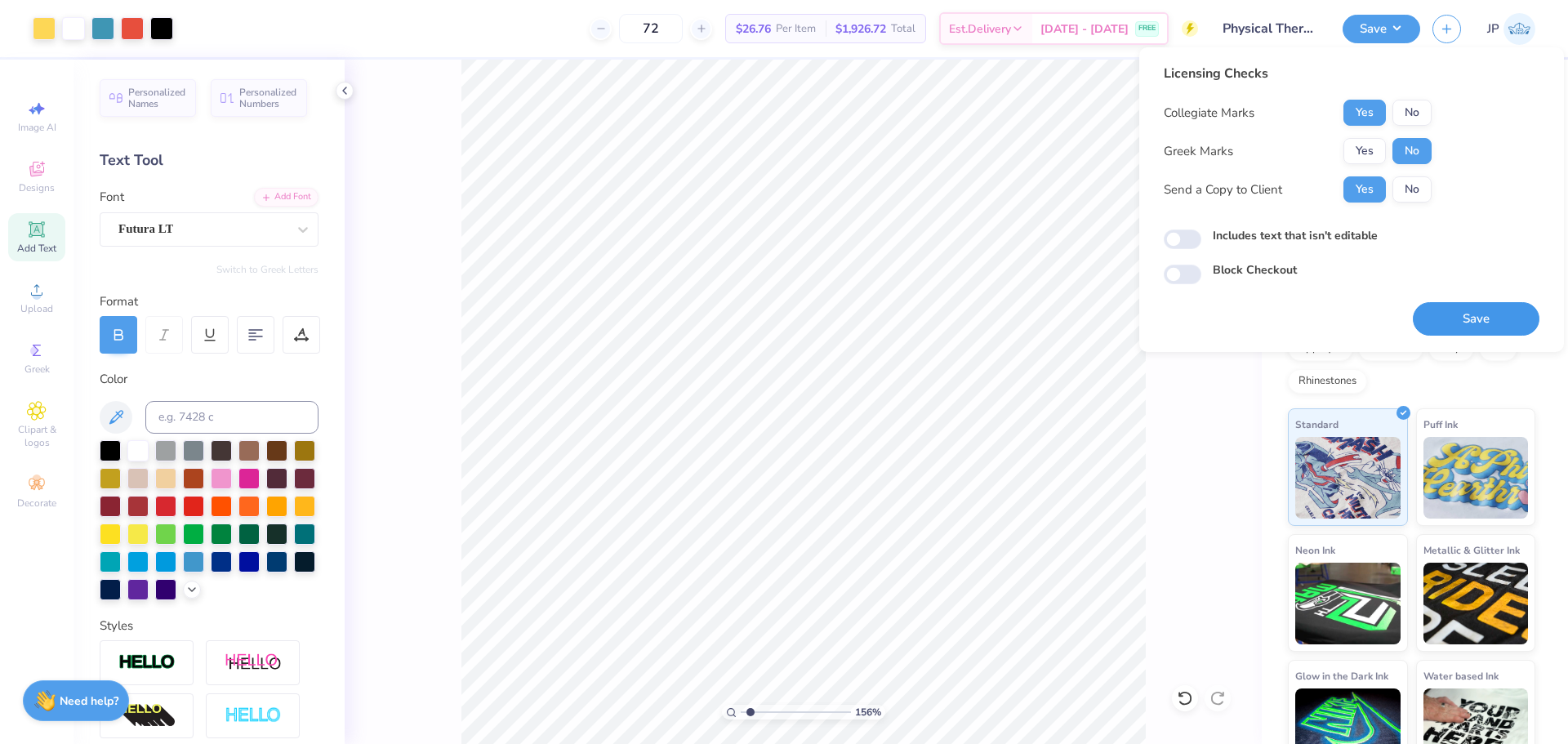
click at [1506, 329] on button "Save" at bounding box center [1476, 318] width 127 height 34
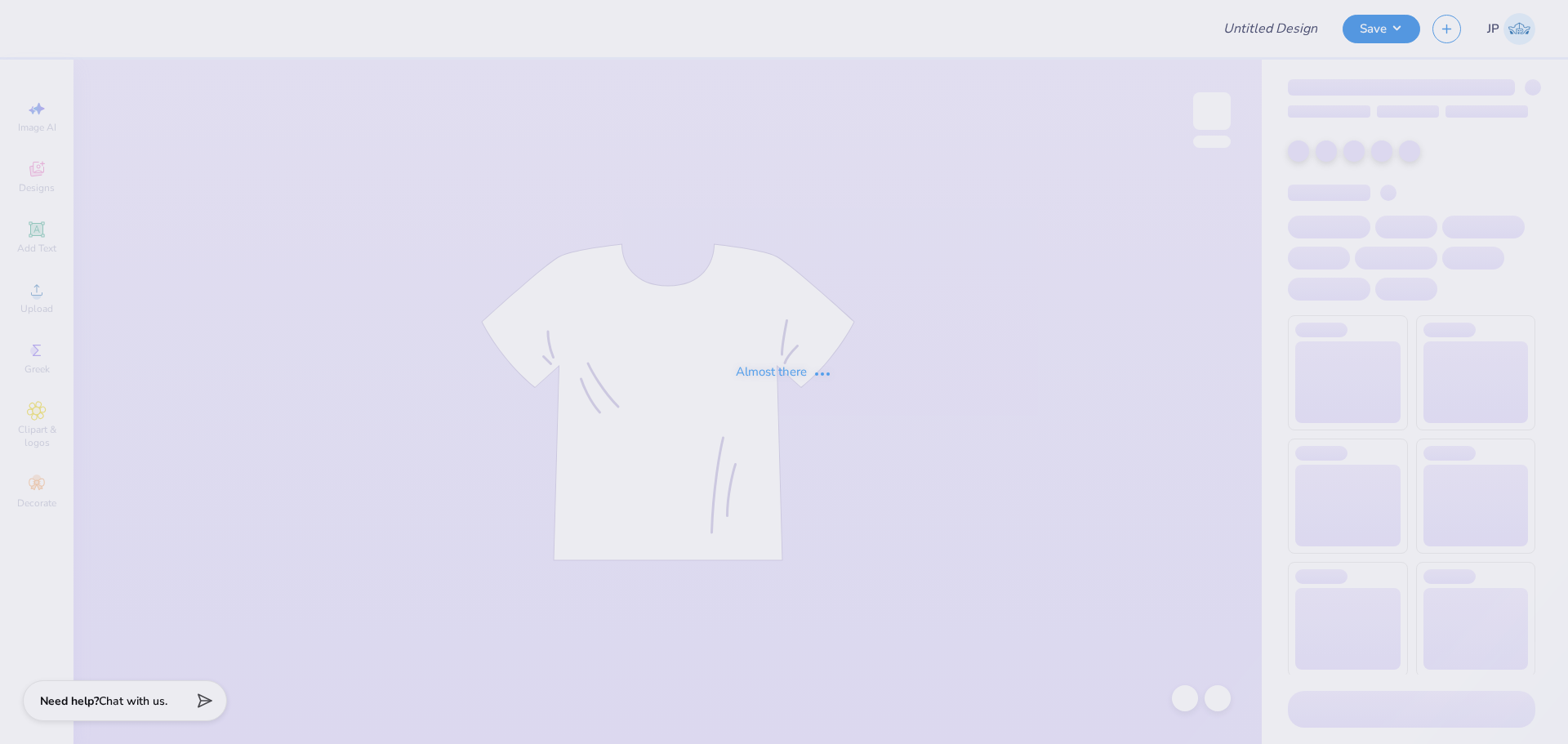
type input "GS PT"
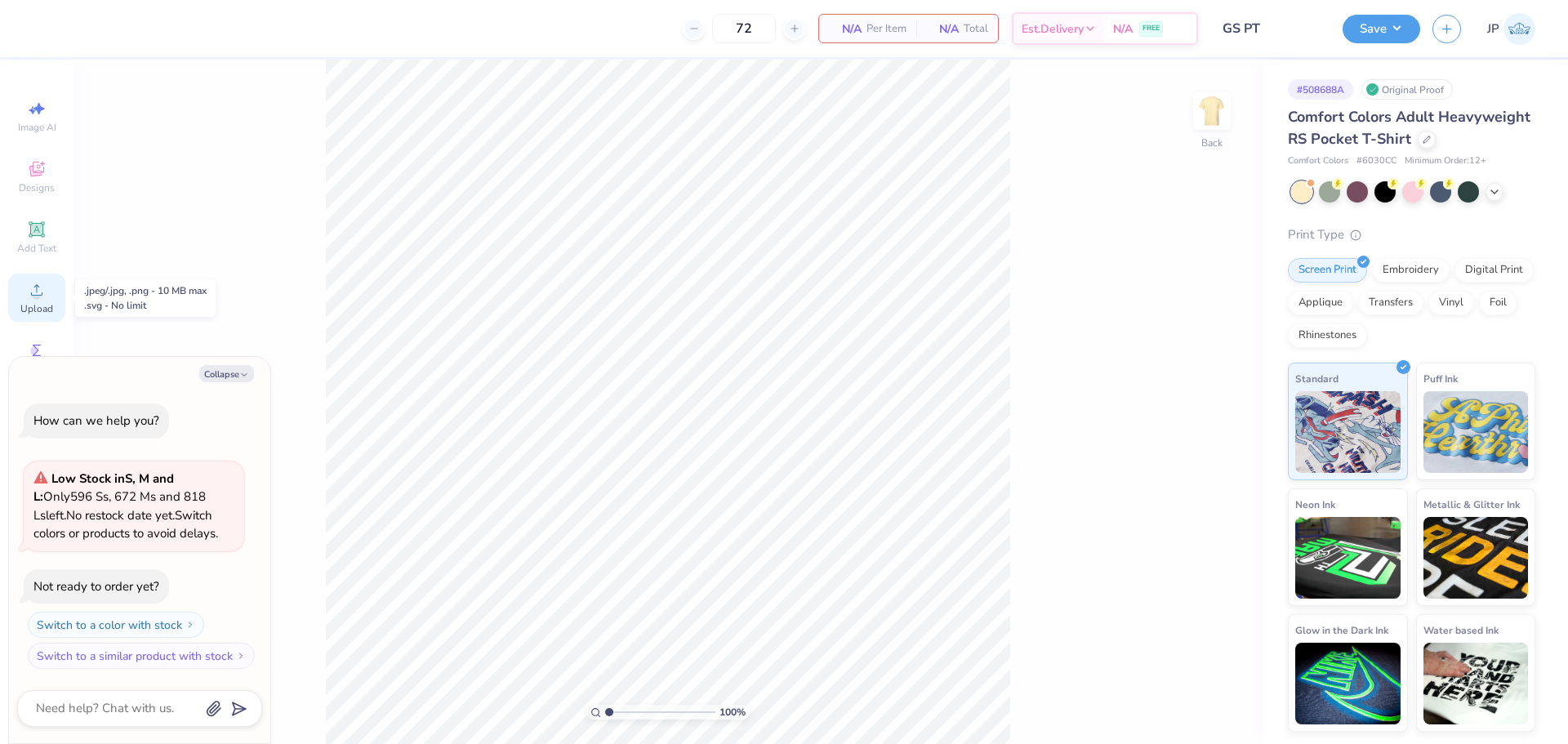
click at [44, 292] on icon at bounding box center [37, 290] width 20 height 20
click at [37, 291] on circle at bounding box center [36, 296] width 9 height 9
click at [31, 298] on icon at bounding box center [37, 290] width 20 height 20
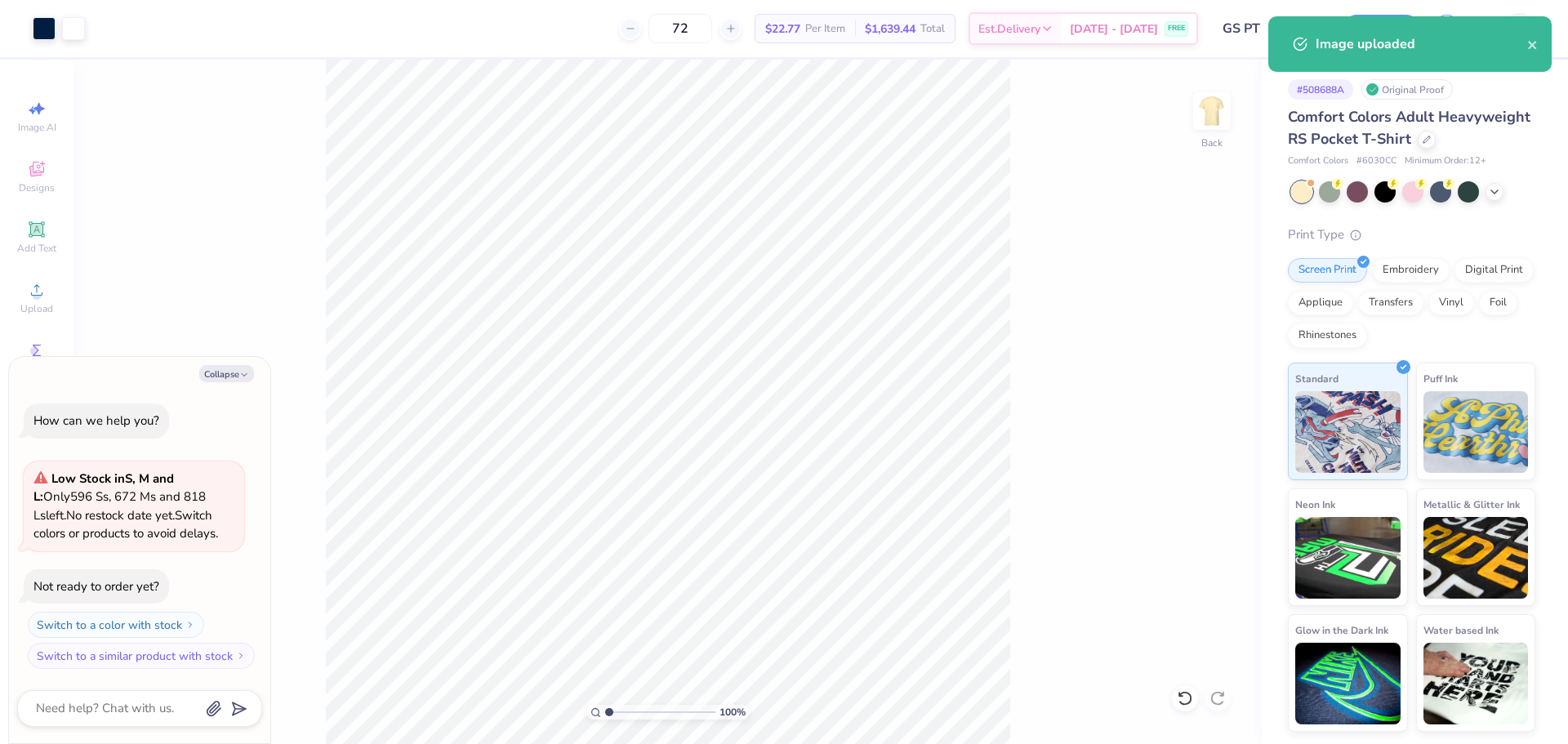
type textarea "x"
click at [1188, 329] on input "3.44" at bounding box center [1186, 328] width 59 height 23
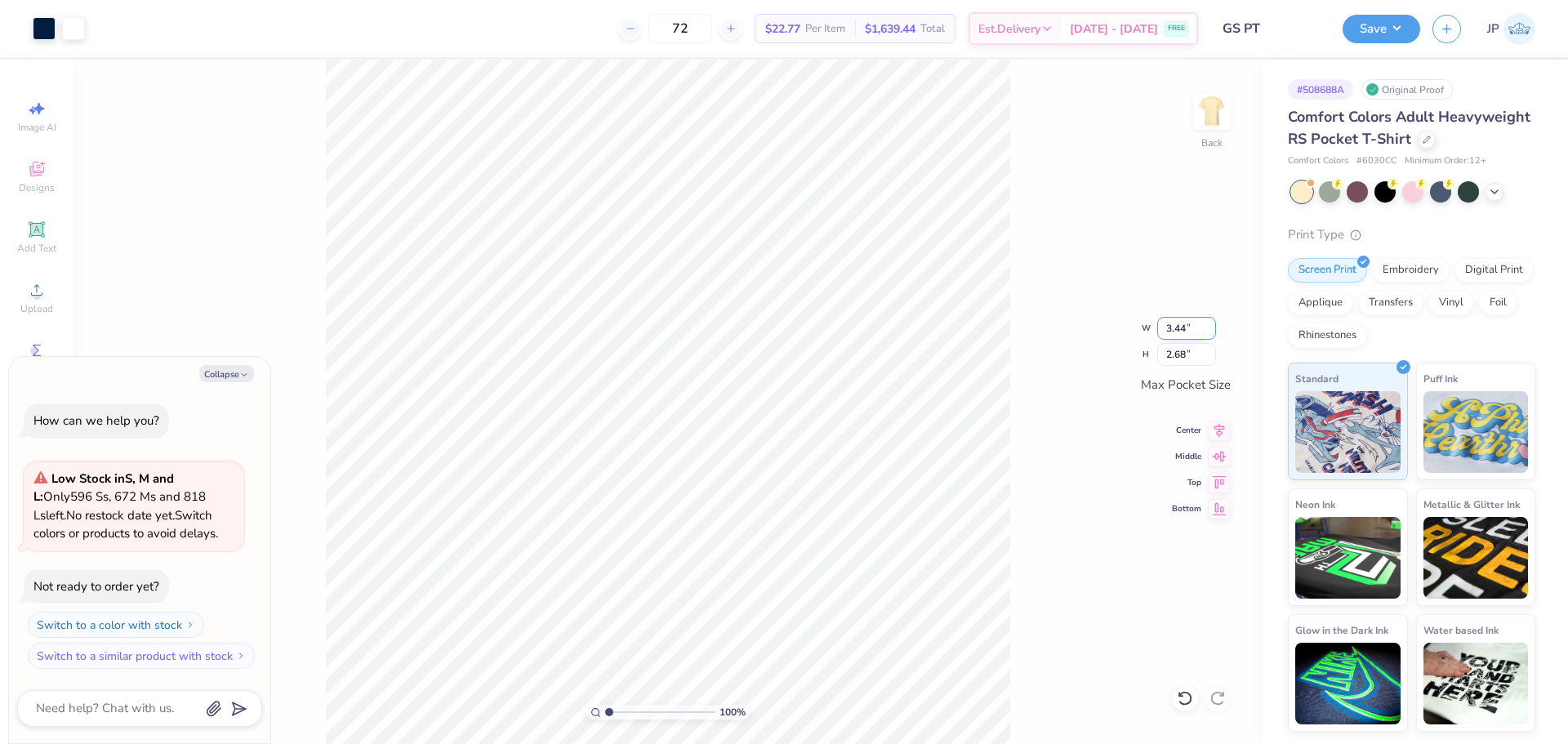
click at [1188, 329] on input "3.44" at bounding box center [1186, 328] width 59 height 23
type input "3.5"
type textarea "x"
type input "3.50"
type input "2.73"
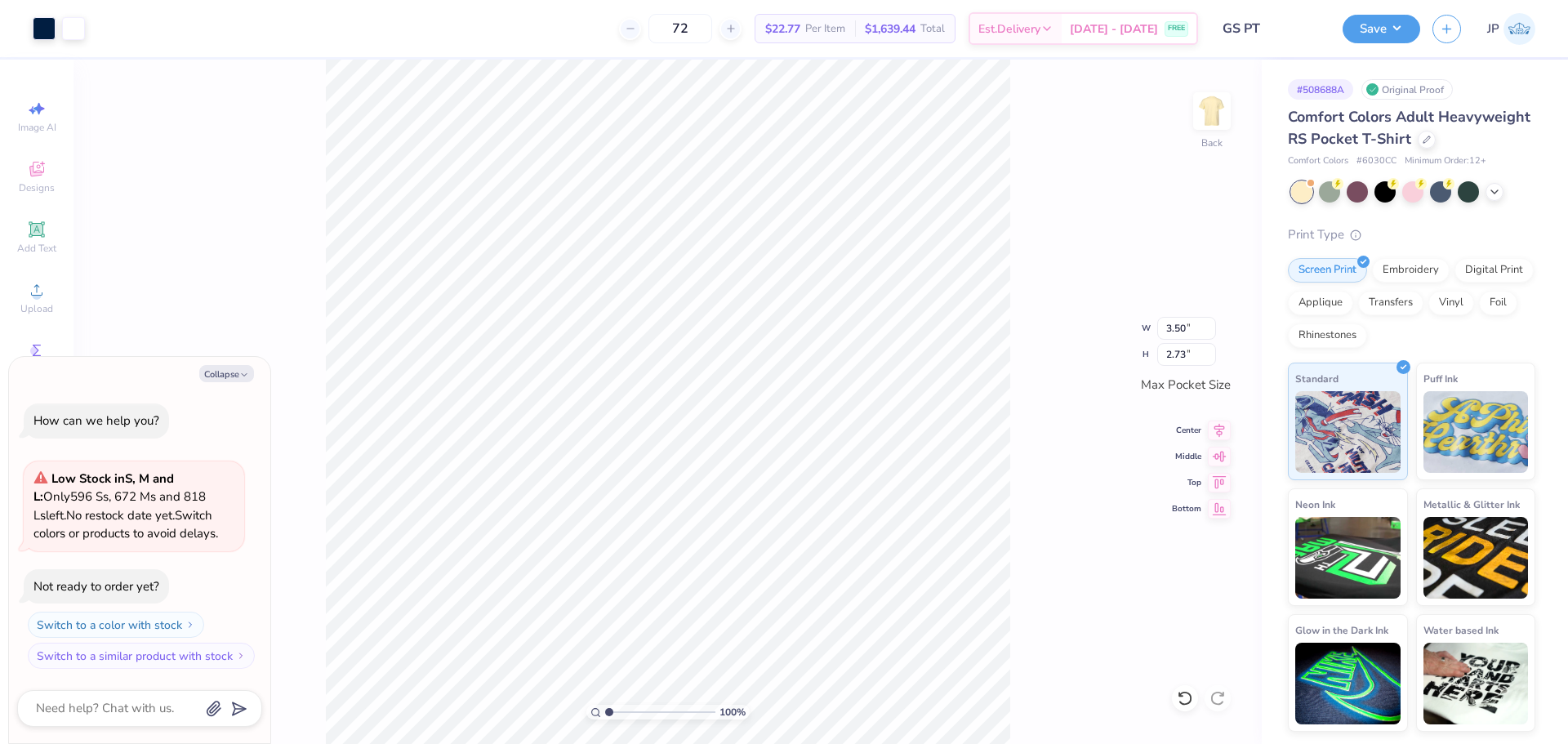
click at [1112, 216] on div "100 % Back W 3.50 3.50 " H 2.73 2.73 " Max Pocket Size Center Middle Top Bottom" at bounding box center [667, 402] width 1188 height 684
click at [1219, 109] on img at bounding box center [1212, 111] width 65 height 65
click at [34, 292] on circle at bounding box center [36, 296] width 9 height 9
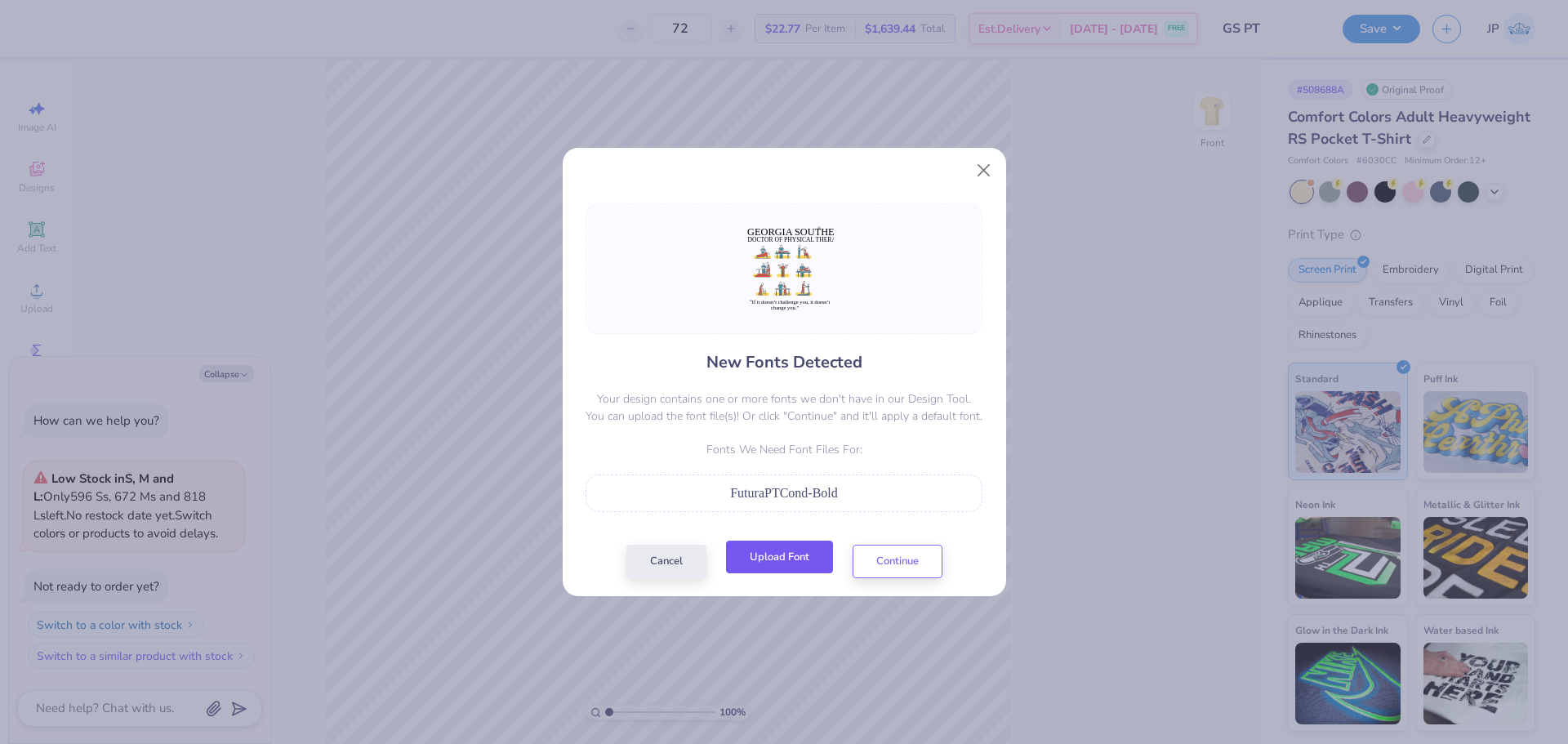
click at [798, 566] on button "Upload Font" at bounding box center [779, 557] width 107 height 34
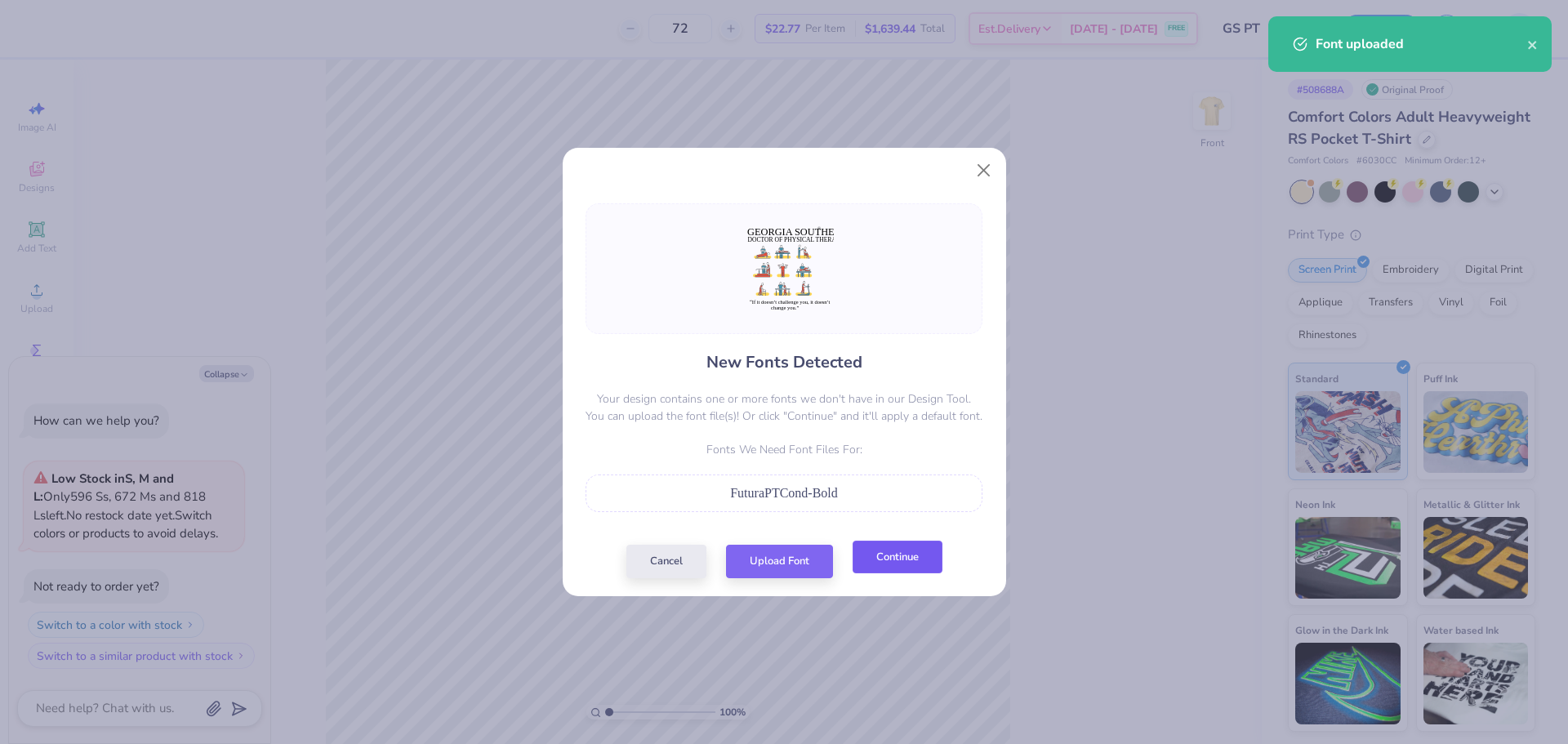
click at [883, 563] on button "Continue" at bounding box center [897, 557] width 90 height 34
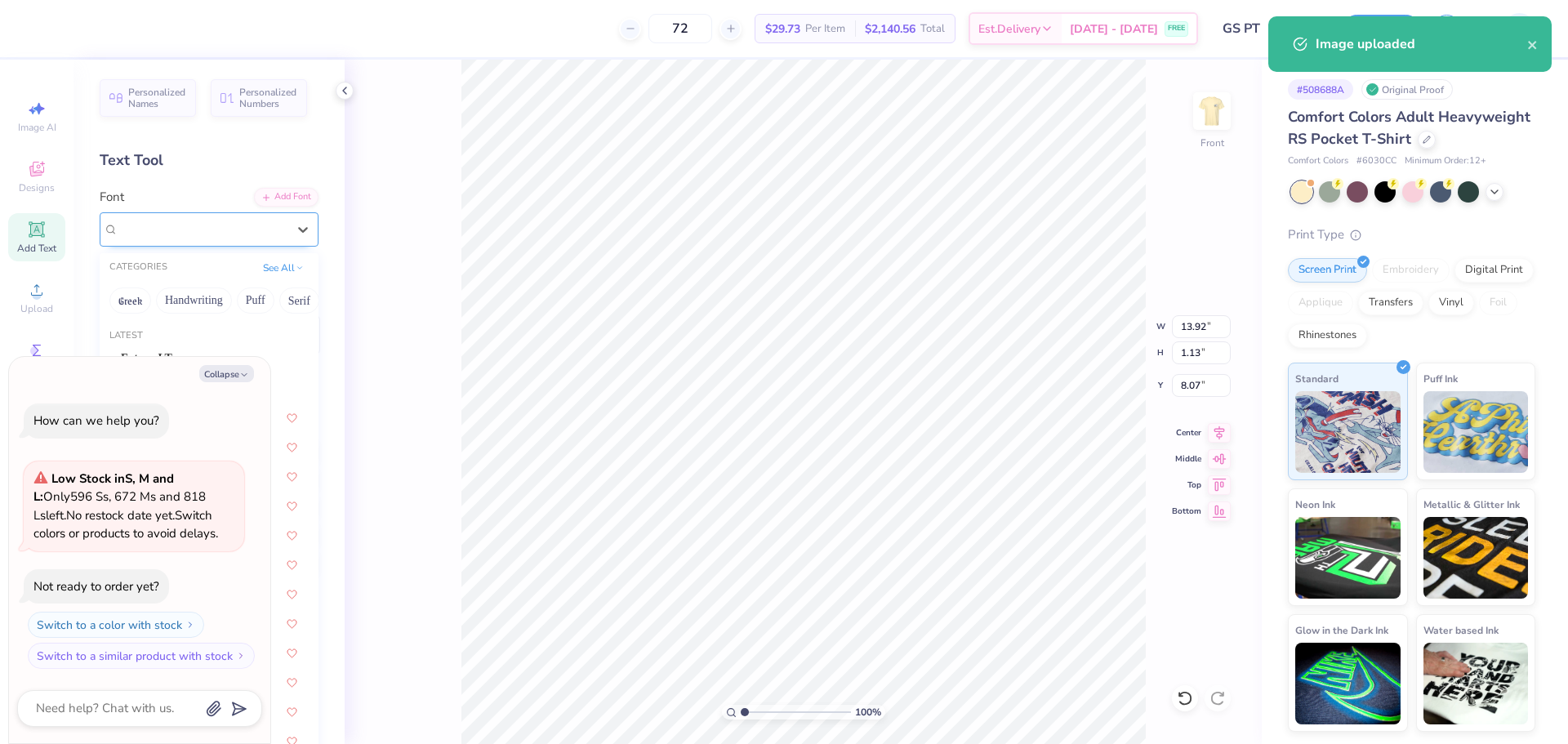
click at [213, 225] on div "Super Dream" at bounding box center [202, 230] width 171 height 25
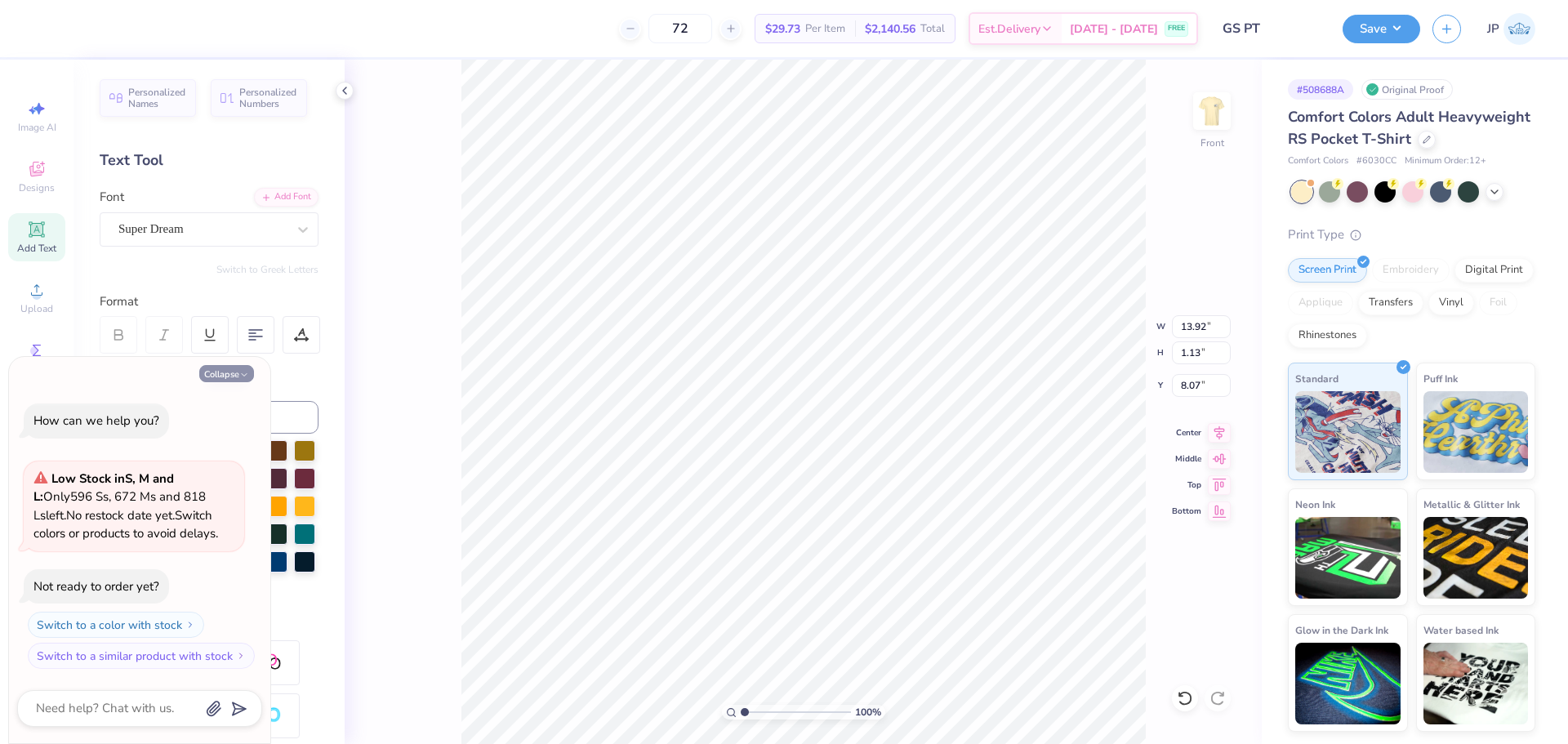
click at [239, 377] on button "Collapse" at bounding box center [227, 373] width 54 height 17
type textarea "x"
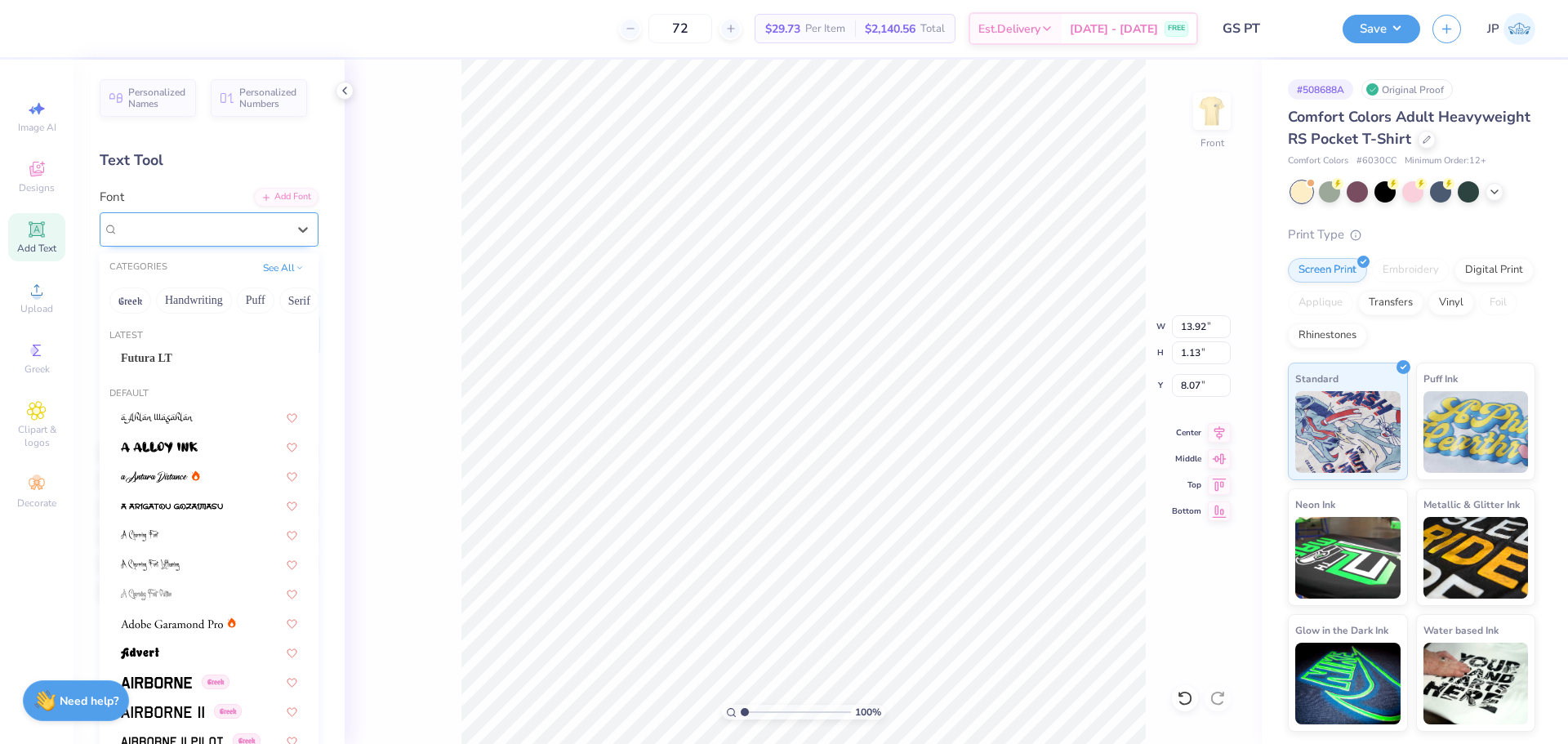
click at [214, 233] on div "Super Dream" at bounding box center [202, 230] width 171 height 25
click at [151, 358] on span "Futura LT" at bounding box center [146, 357] width 52 height 17
type input "11.61"
type input "1.19"
type input "8.16"
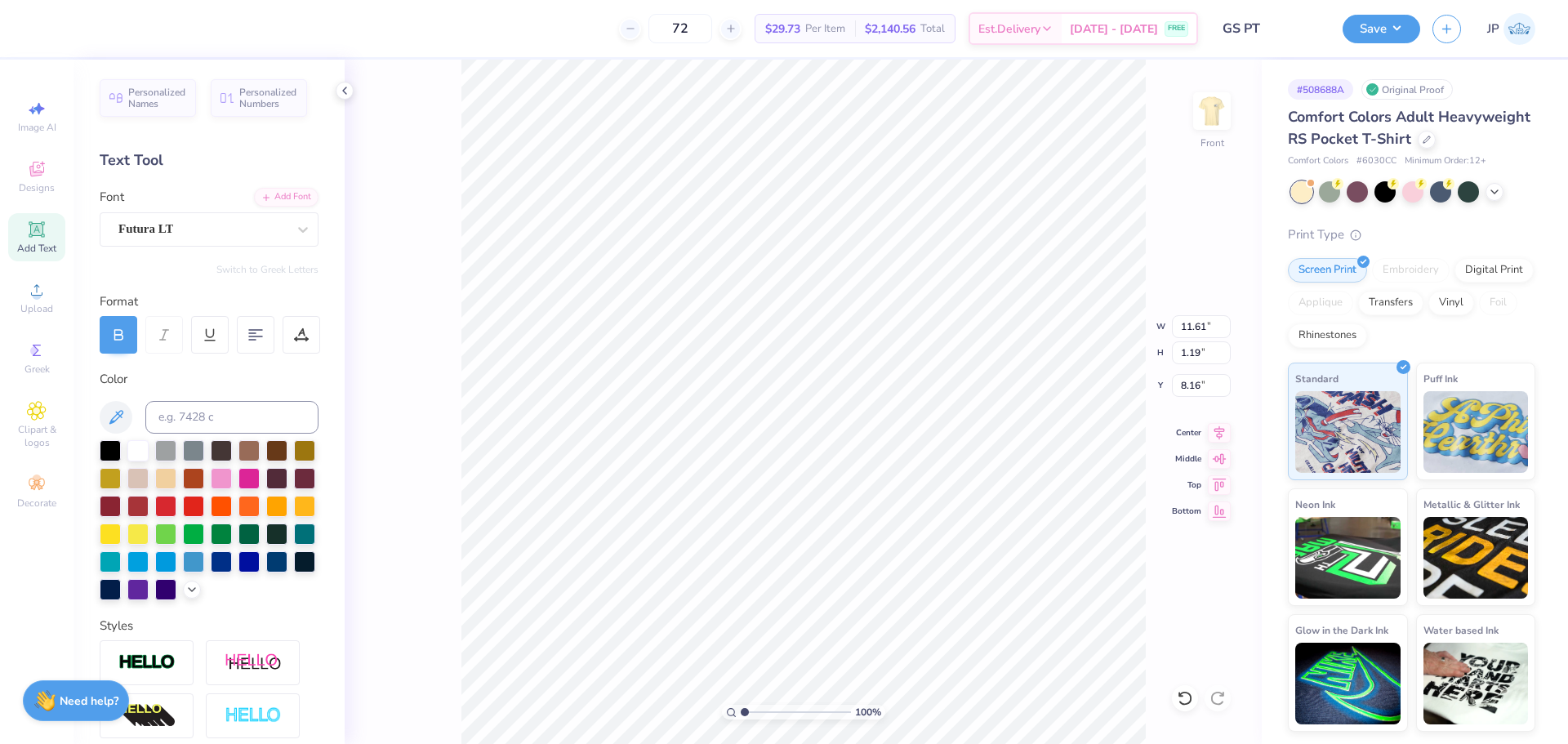
type input "14.10"
type input "0.71"
type input "9.44"
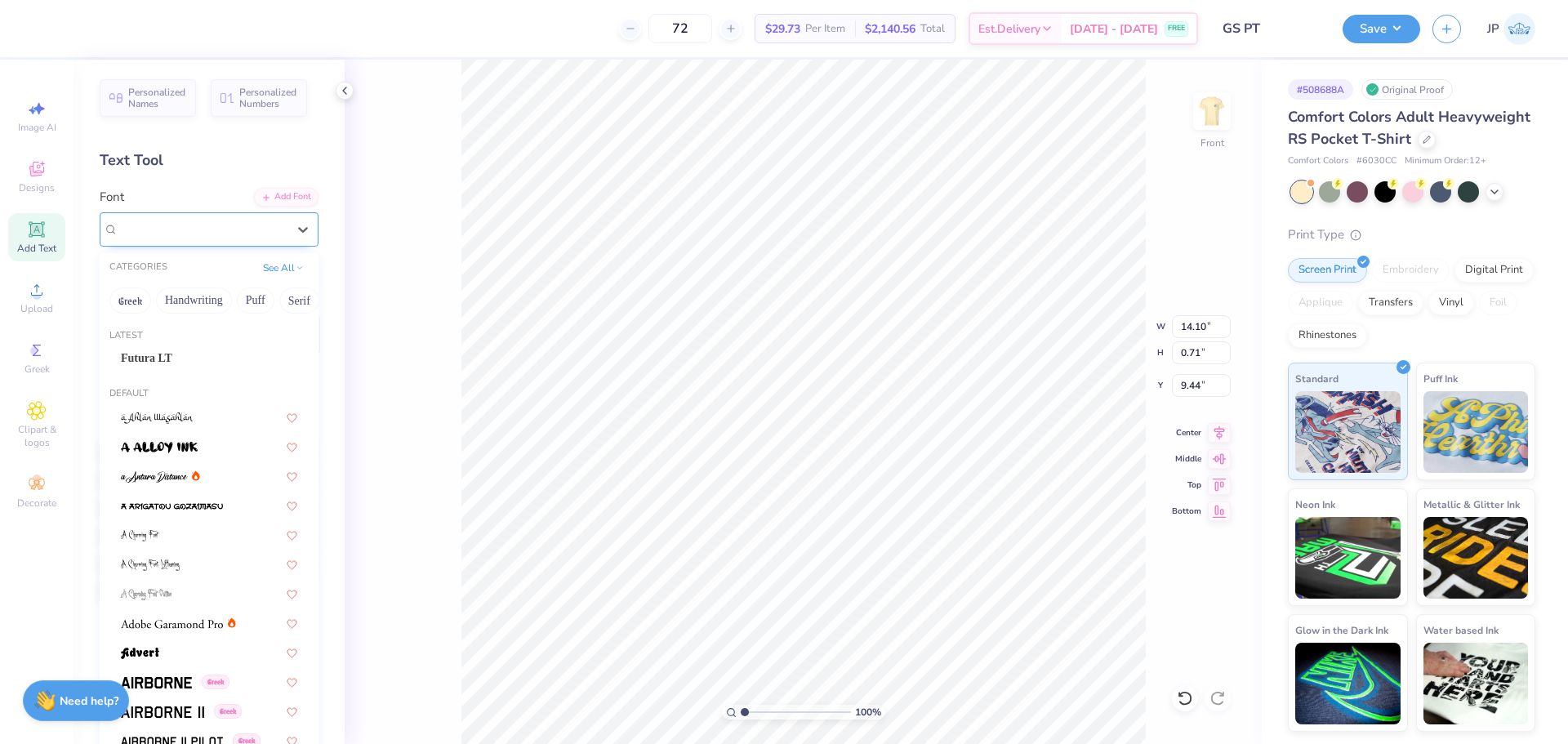
click at [192, 229] on div "Super Dream" at bounding box center [202, 230] width 171 height 25
click at [158, 362] on div "Futura LT" at bounding box center [209, 357] width 176 height 17
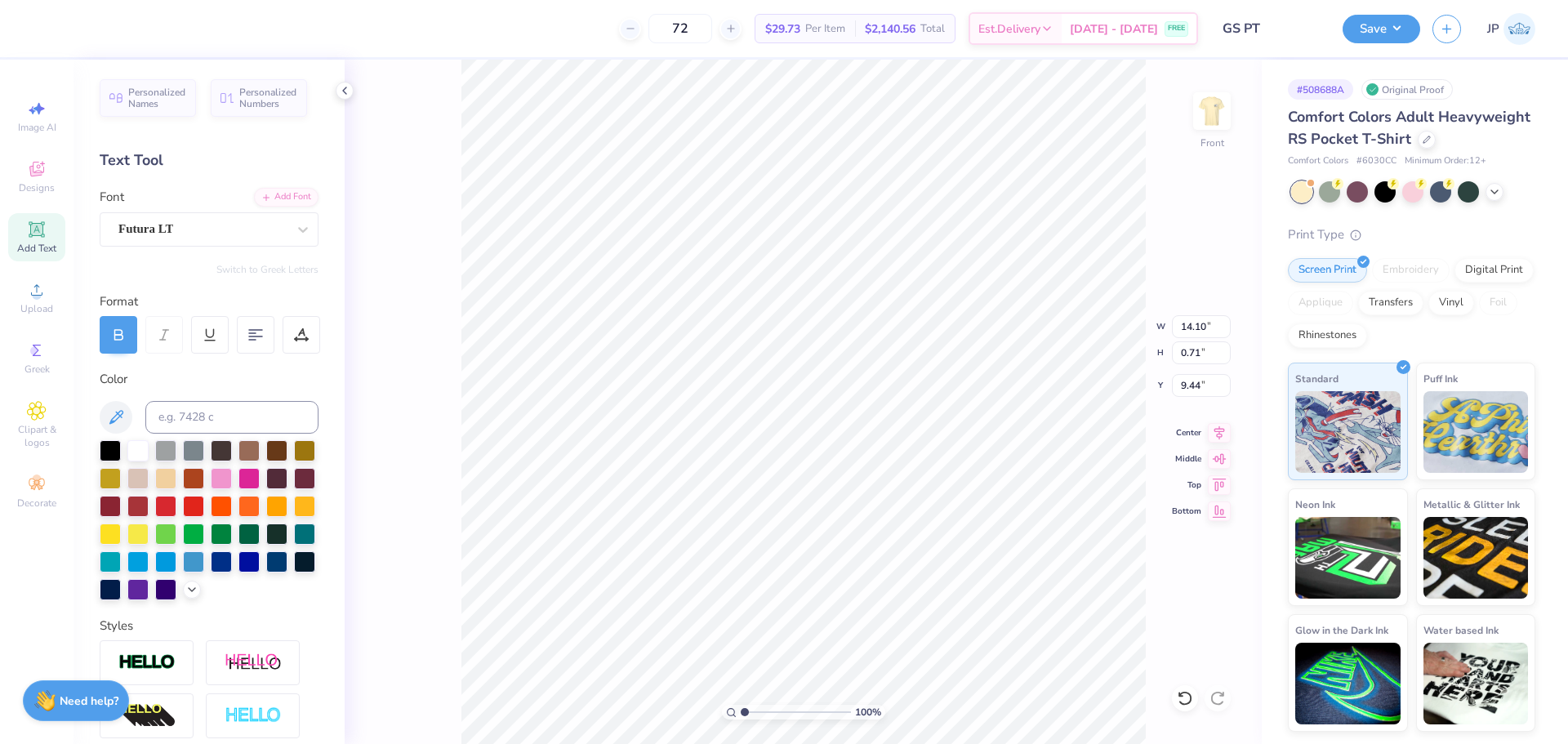
type input "11.57"
type input "0.73"
type input "9.49"
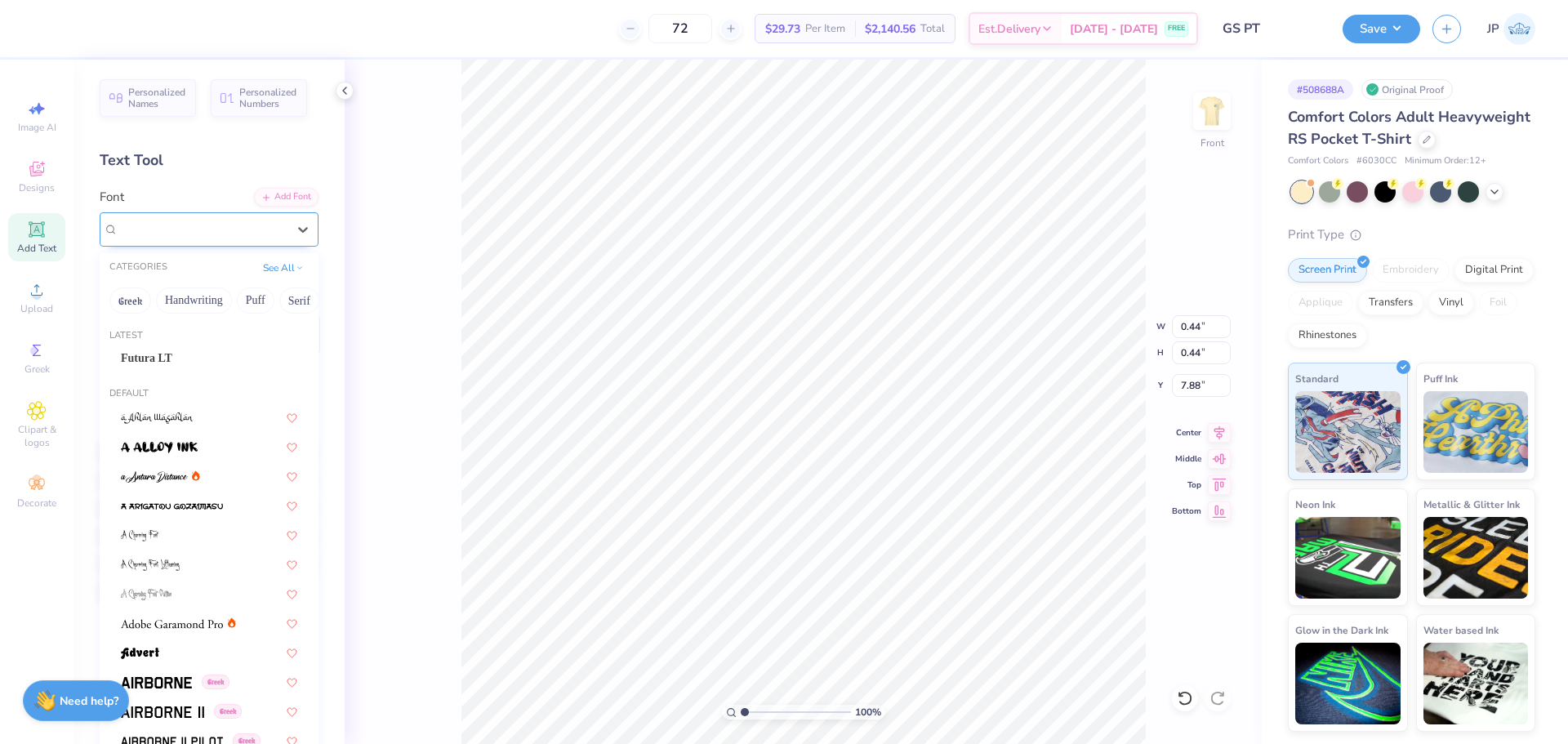
click at [236, 219] on div at bounding box center [202, 229] width 168 height 22
click at [164, 357] on div "Futura LT" at bounding box center [209, 357] width 176 height 17
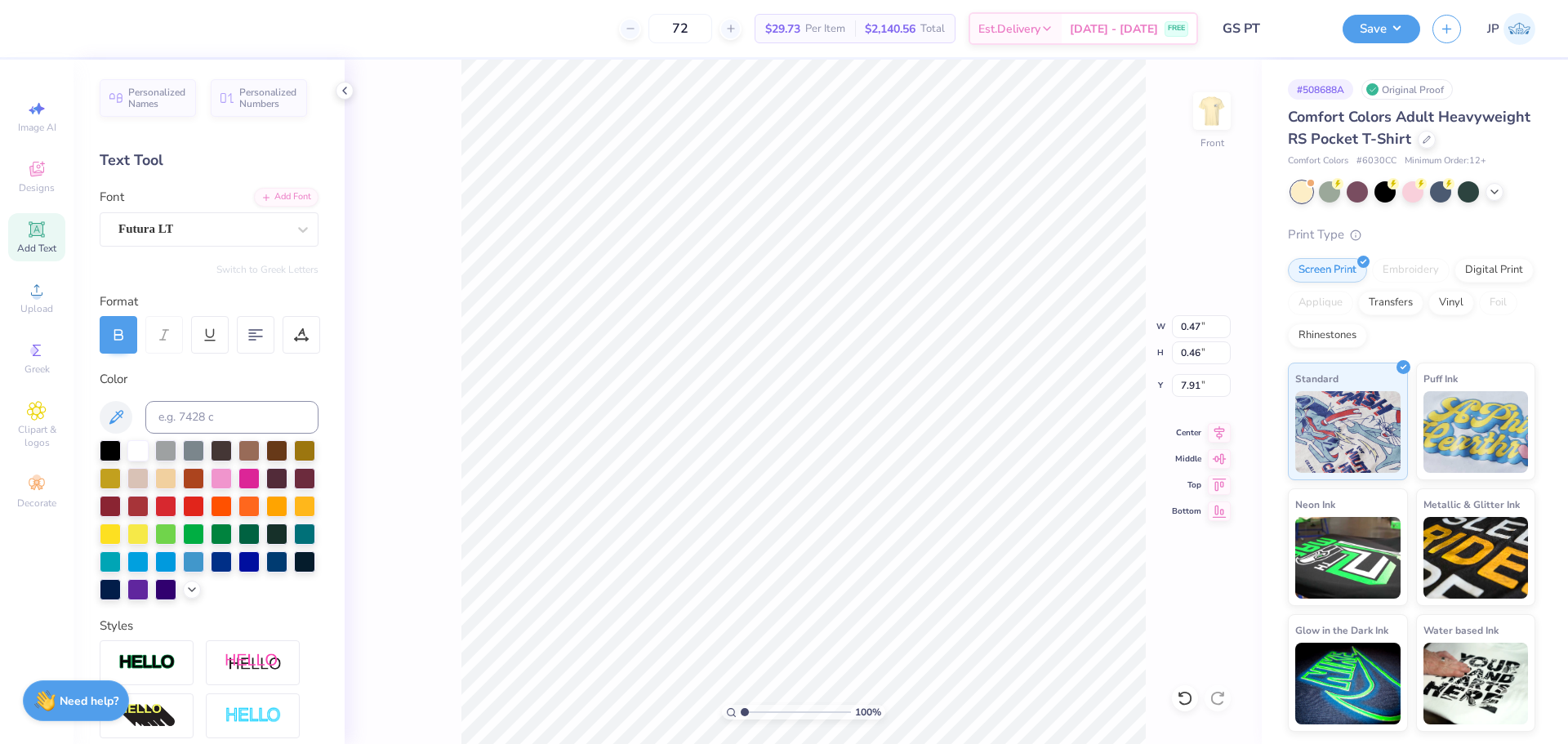
type input "0.47"
type input "0.46"
type input "7.91"
type input "7.92"
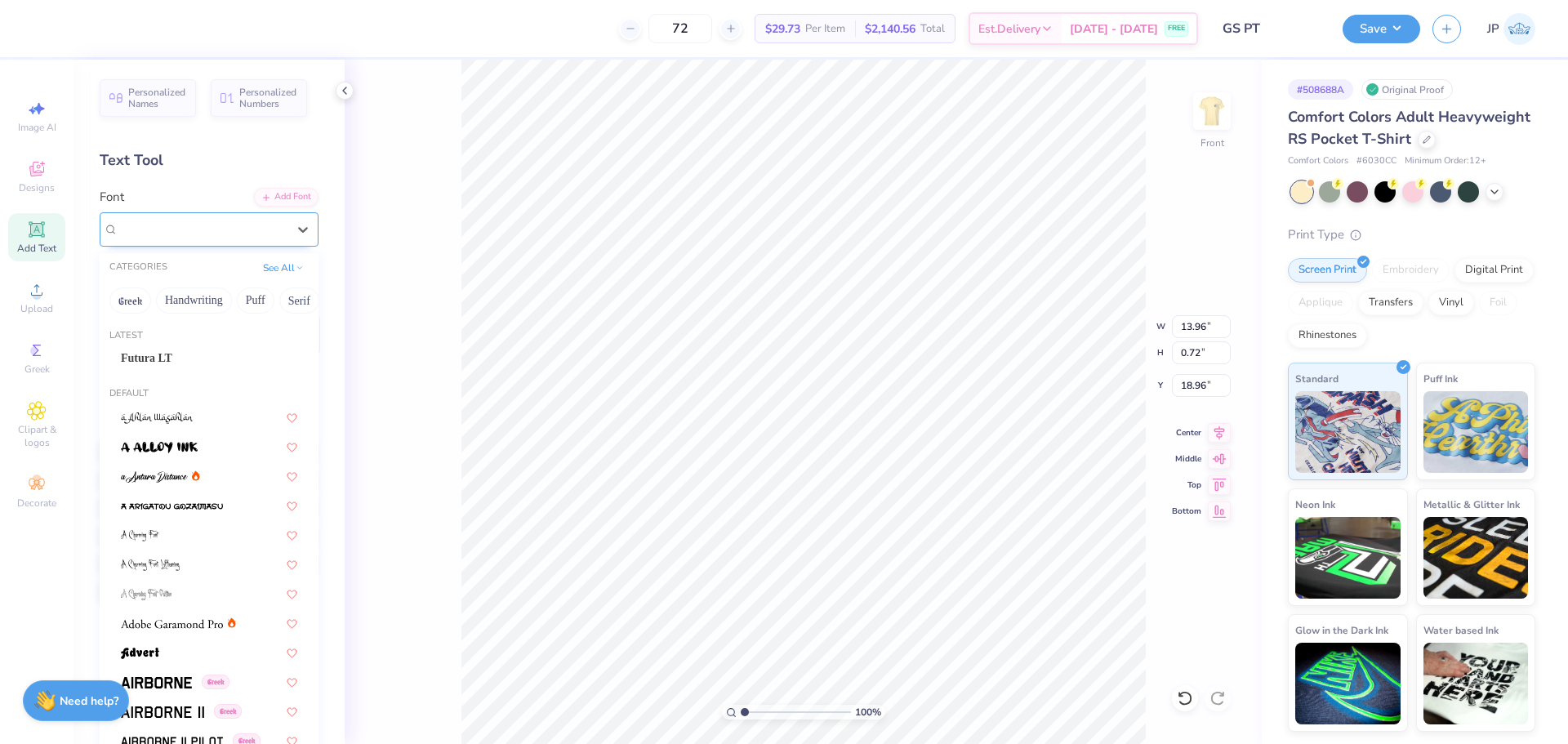
click at [208, 223] on div "Super Dream" at bounding box center [202, 230] width 171 height 25
click at [158, 357] on div "Futura LT" at bounding box center [209, 357] width 176 height 17
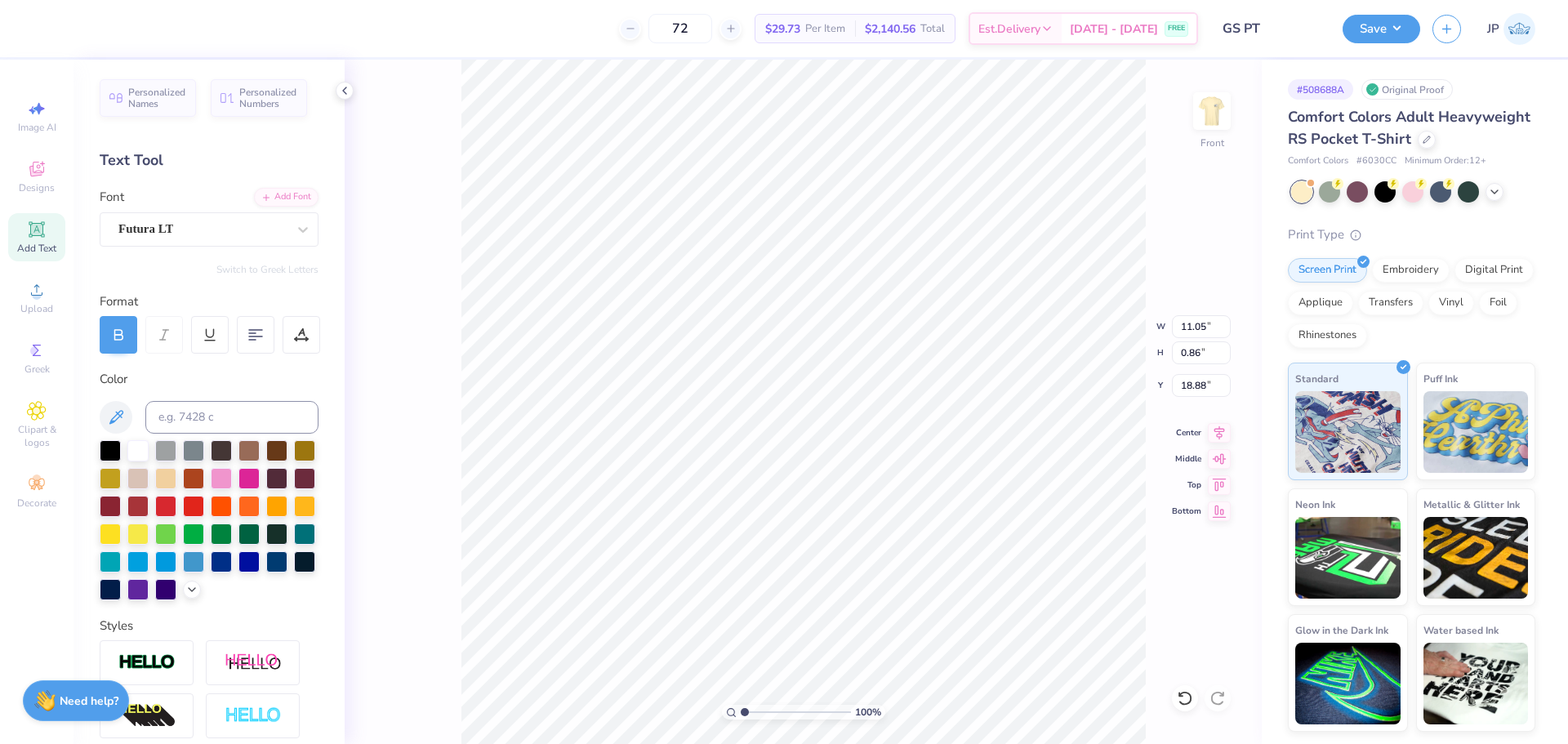
type input "11.05"
type input "0.86"
type input "18.88"
click at [161, 219] on div at bounding box center [202, 229] width 168 height 22
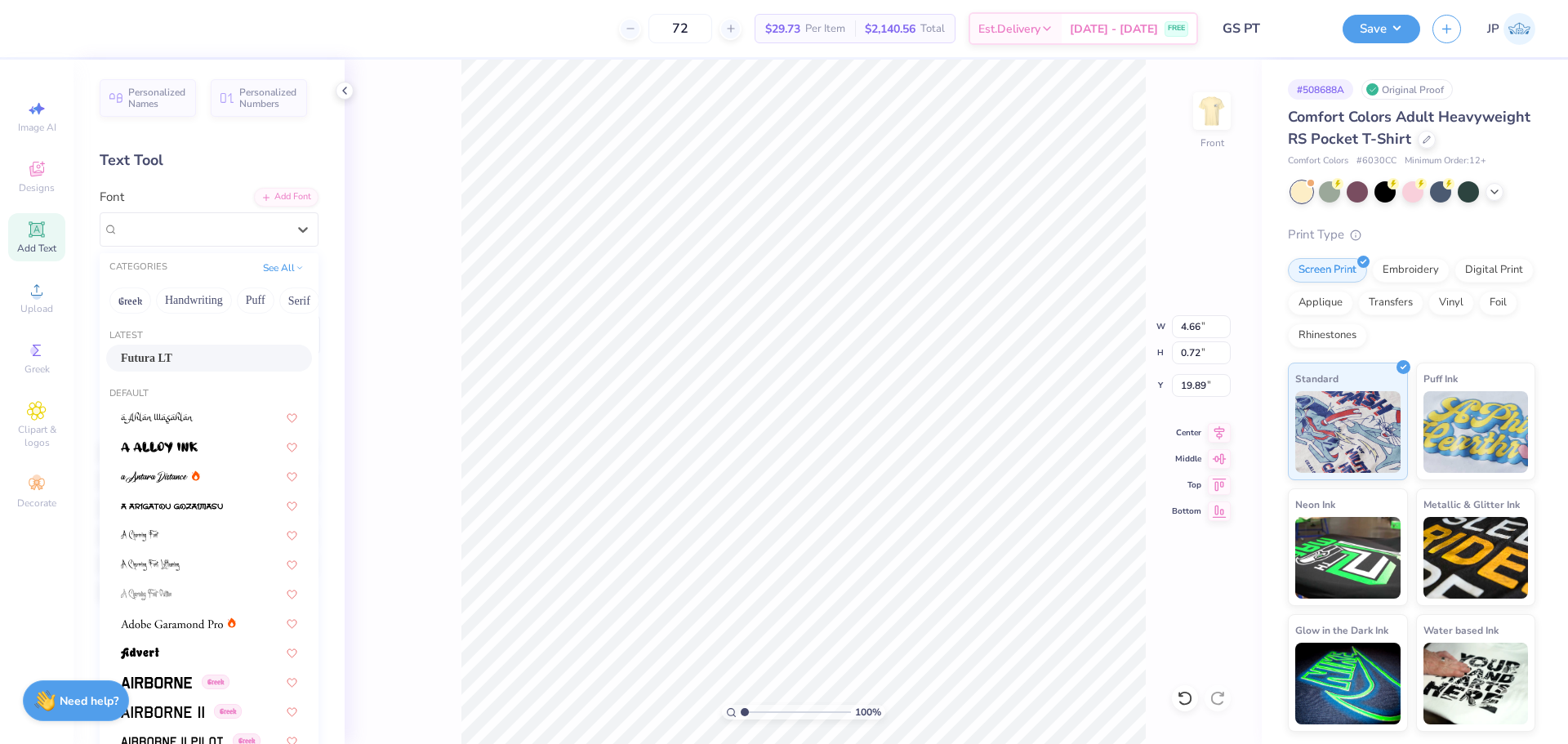
click at [153, 350] on span "Futura LT" at bounding box center [146, 357] width 52 height 17
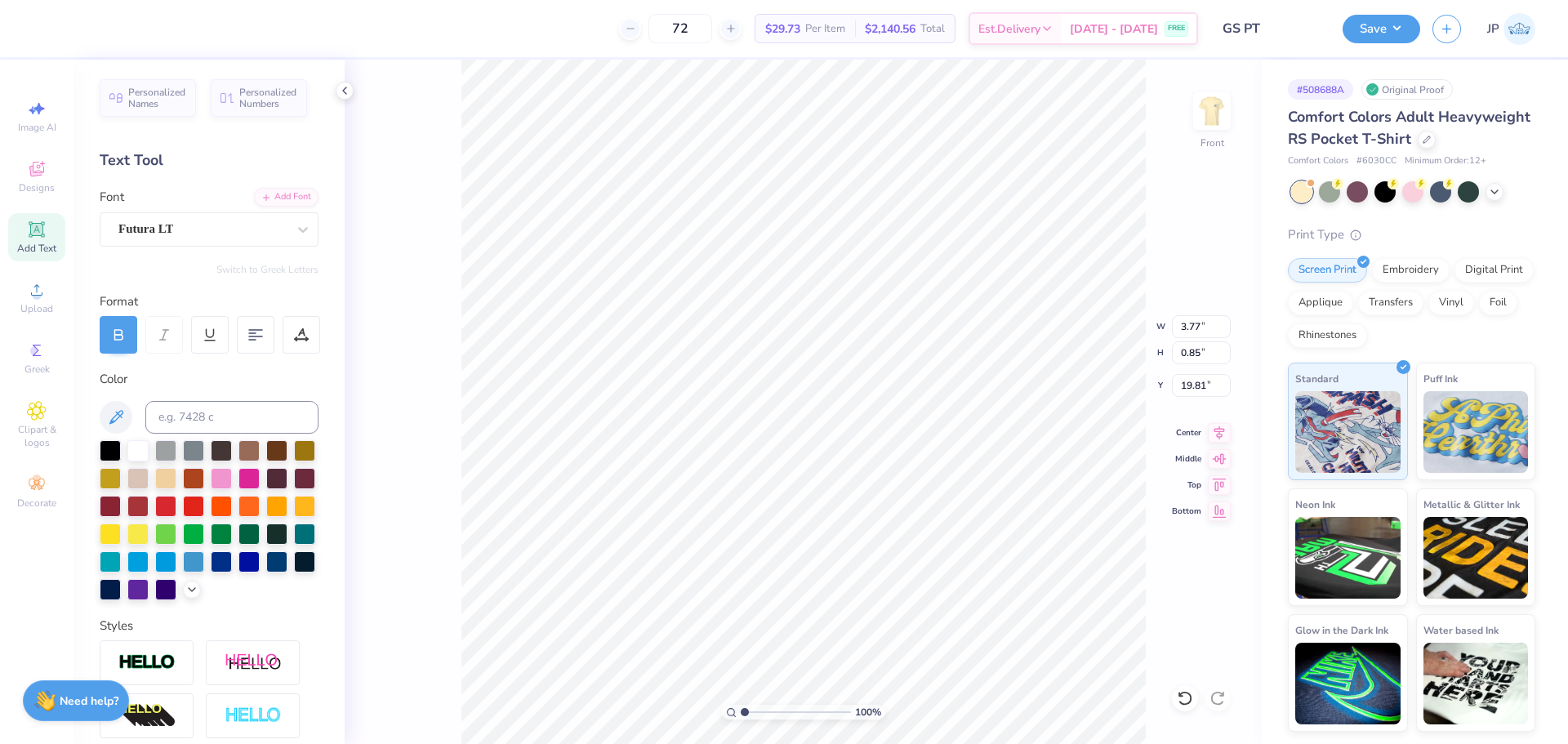
type input "3.77"
type input "0.85"
type input "19.81"
click at [1217, 436] on icon at bounding box center [1219, 431] width 23 height 20
click at [1215, 438] on icon at bounding box center [1219, 431] width 23 height 20
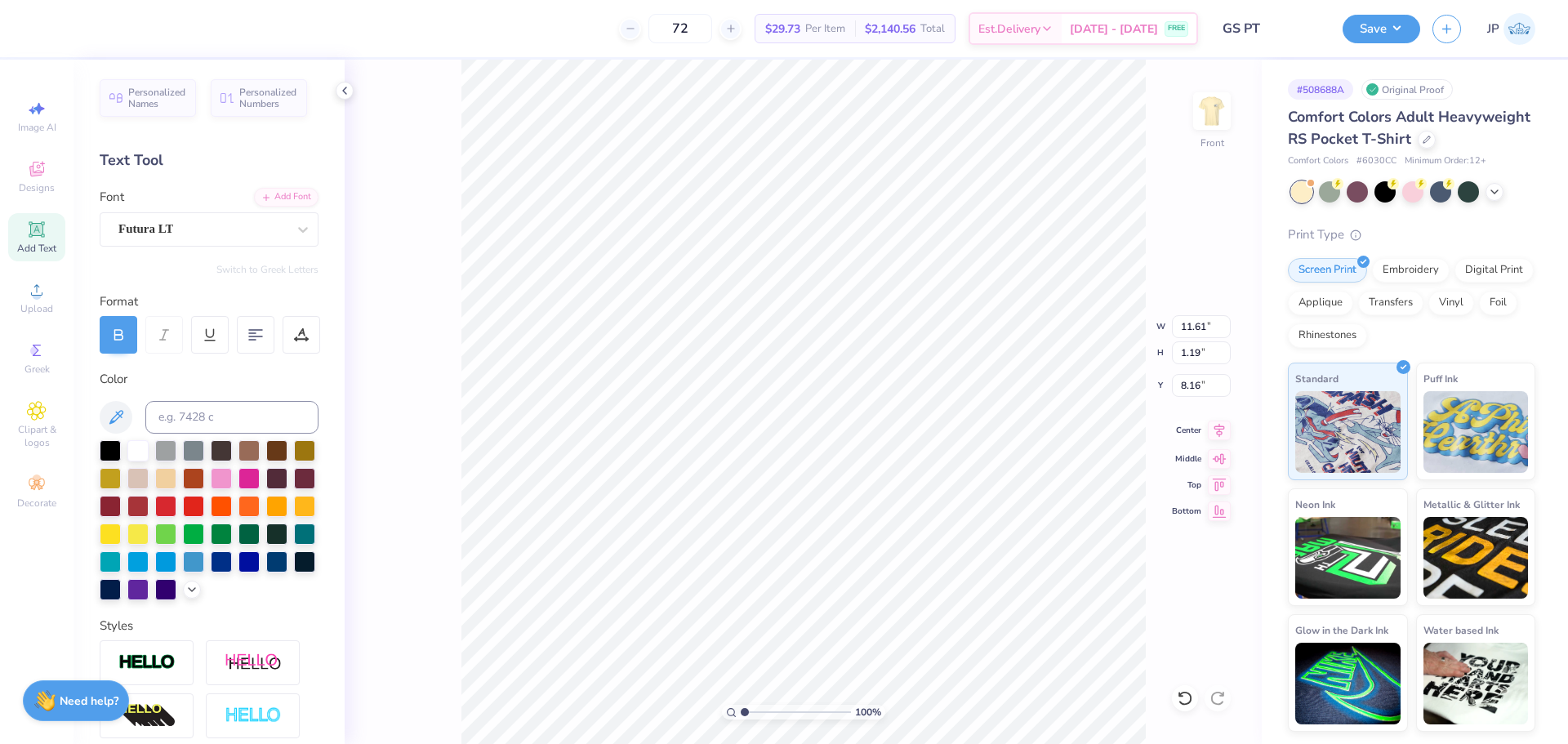
click at [1221, 437] on icon at bounding box center [1219, 431] width 23 height 20
click at [1213, 428] on icon at bounding box center [1219, 431] width 23 height 20
click at [1217, 435] on icon at bounding box center [1219, 431] width 23 height 20
click at [872, 564] on li "Group" at bounding box center [899, 564] width 128 height 32
click at [1200, 326] on input "12.28" at bounding box center [1201, 327] width 59 height 23
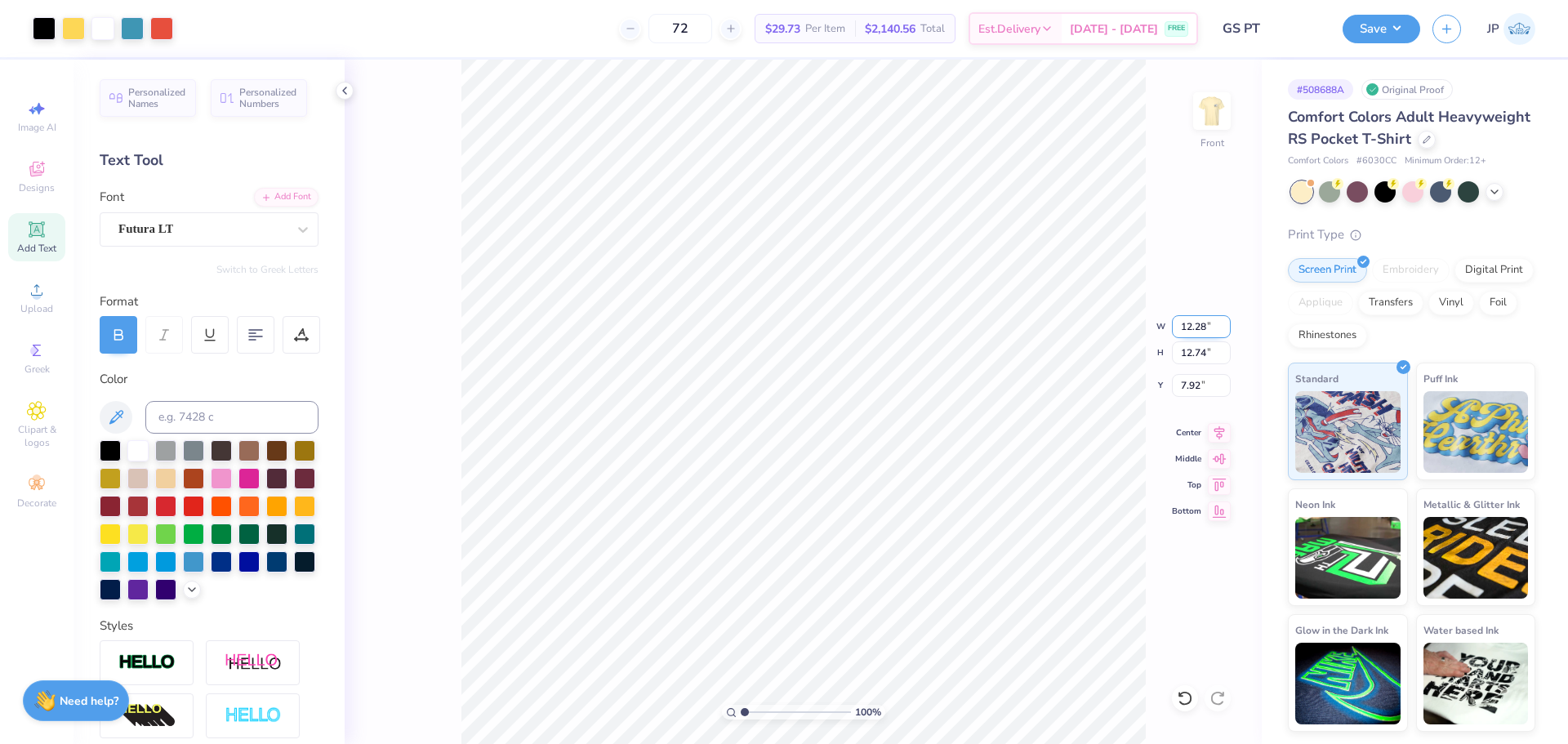
click at [1200, 326] on input "12.28" at bounding box center [1201, 327] width 59 height 23
click at [1197, 384] on input "7.92" at bounding box center [1201, 385] width 59 height 23
click at [1192, 332] on input "12.28" at bounding box center [1201, 327] width 59 height 23
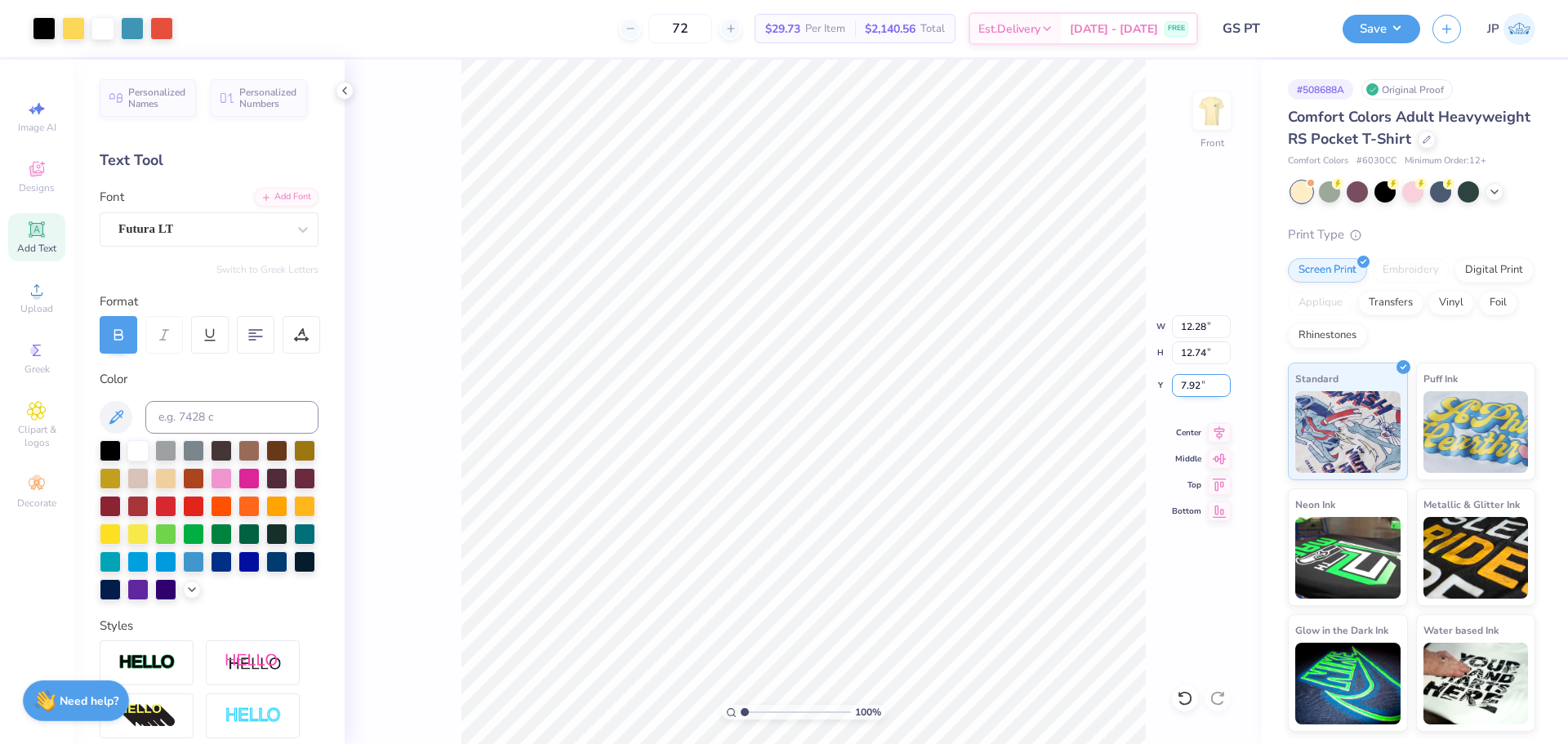
click at [1197, 381] on input "7.92" at bounding box center [1201, 385] width 59 height 23
type input "3.00"
click at [1192, 332] on input "12.28" at bounding box center [1201, 327] width 59 height 23
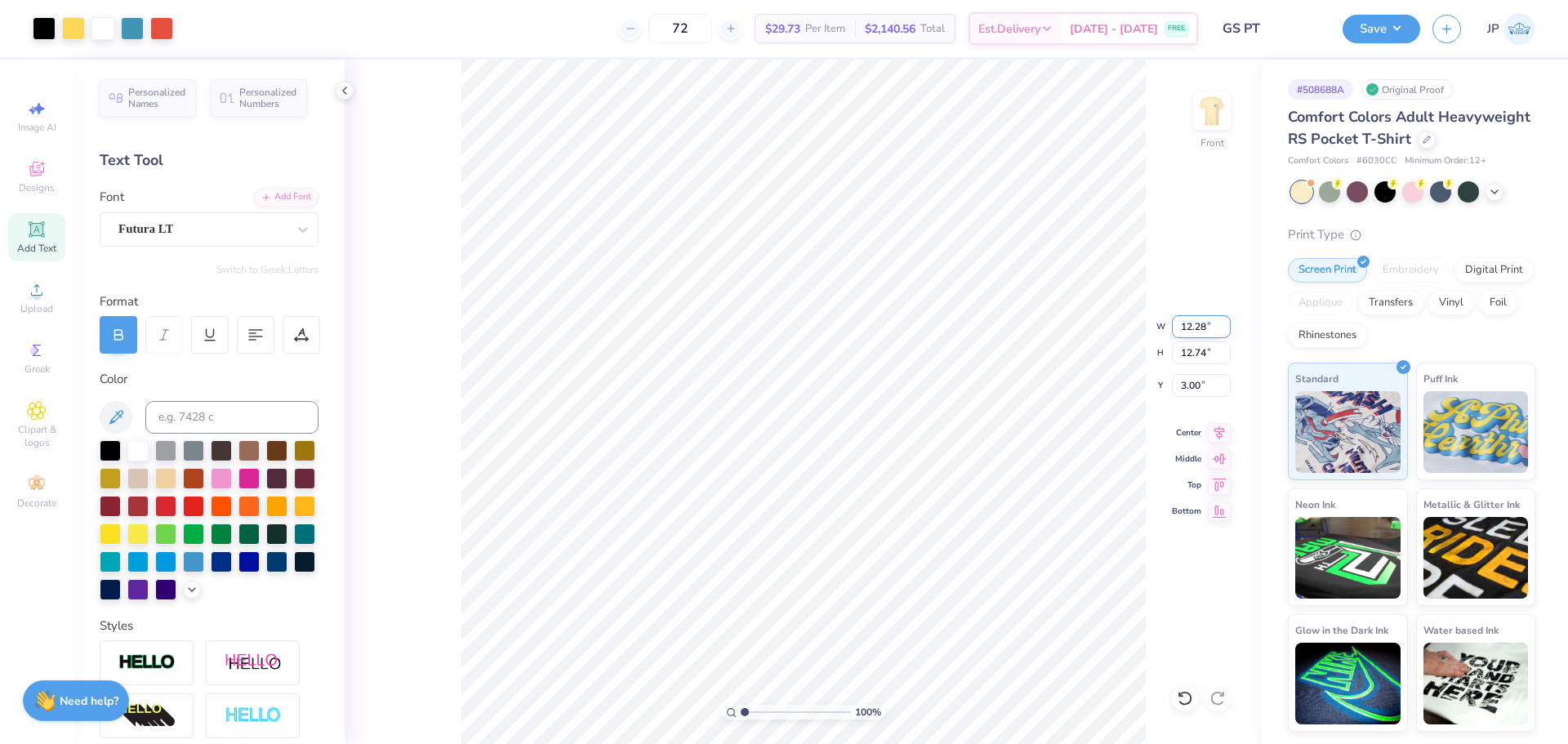
click at [1191, 332] on input "12.28" at bounding box center [1201, 327] width 59 height 23
type input "12.00"
type input "12.44"
click at [1189, 386] on input "3.15" at bounding box center [1201, 385] width 59 height 23
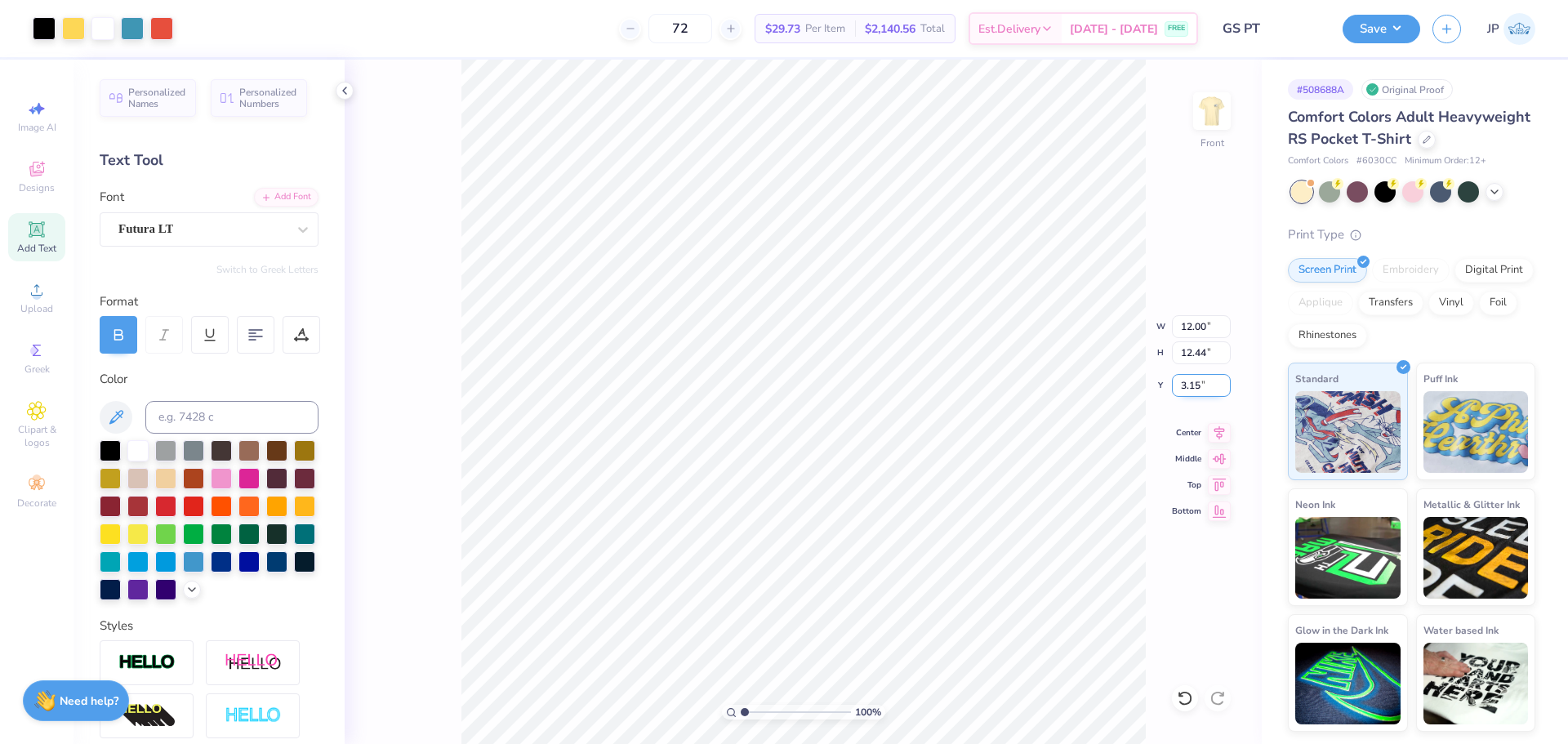
click at [1189, 386] on input "3.15" at bounding box center [1201, 385] width 59 height 23
click at [1186, 387] on input "3.15" at bounding box center [1201, 385] width 59 height 23
type input "3.00"
click at [1205, 116] on img at bounding box center [1212, 111] width 65 height 65
click at [1209, 114] on img at bounding box center [1212, 111] width 65 height 65
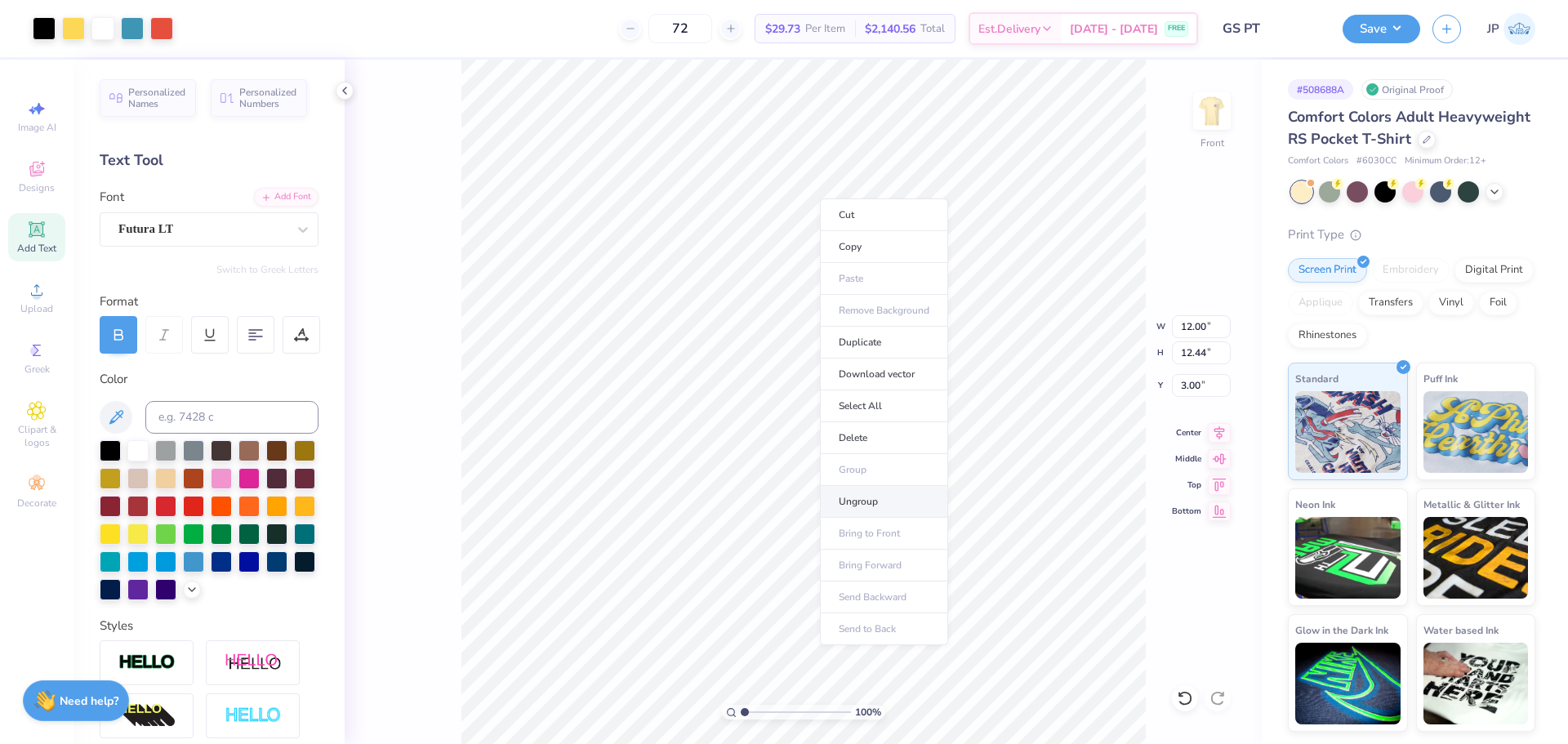
click at [872, 499] on li "Ungroup" at bounding box center [883, 502] width 128 height 32
click at [37, 26] on div at bounding box center [44, 26] width 23 height 23
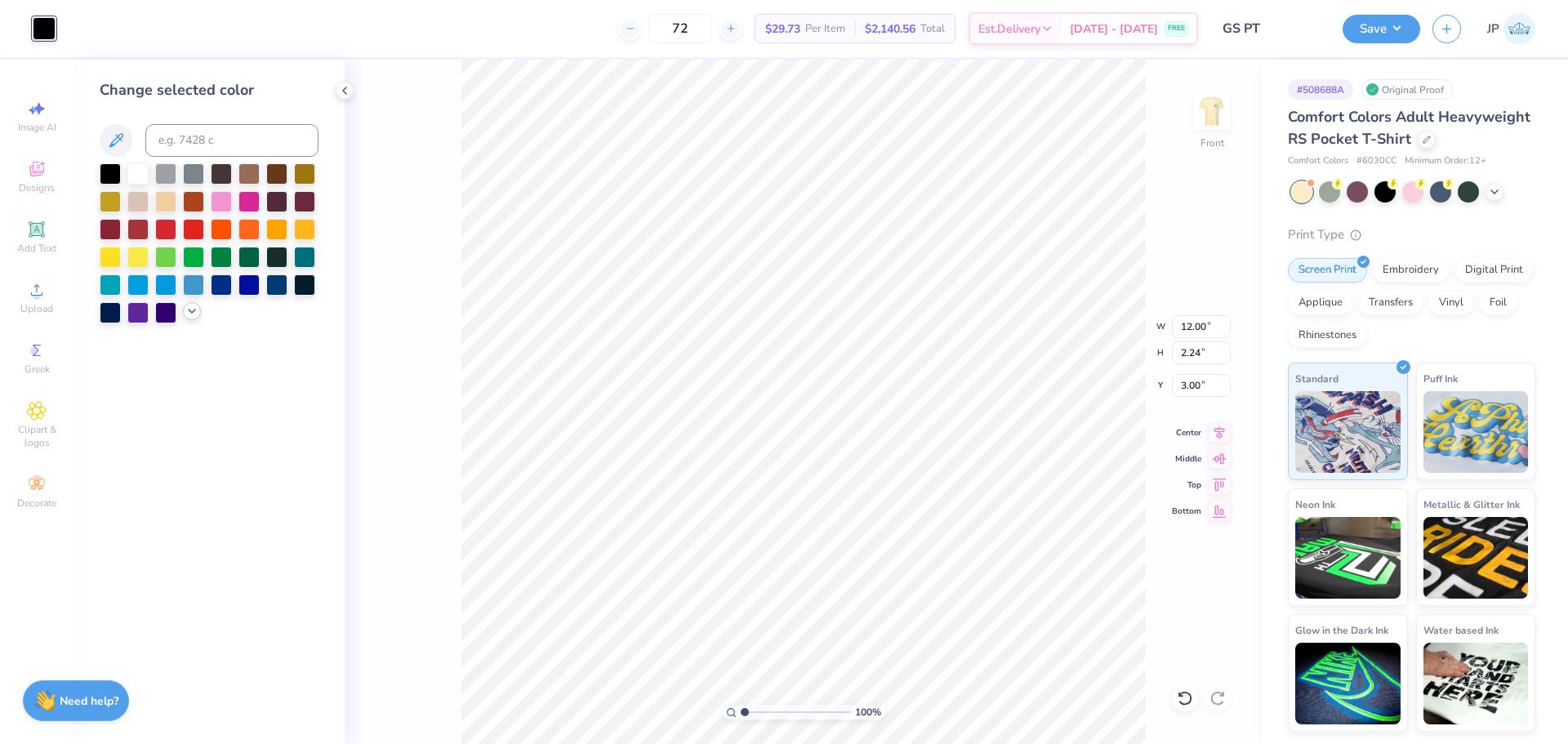
click at [186, 318] on div at bounding box center [192, 311] width 18 height 18
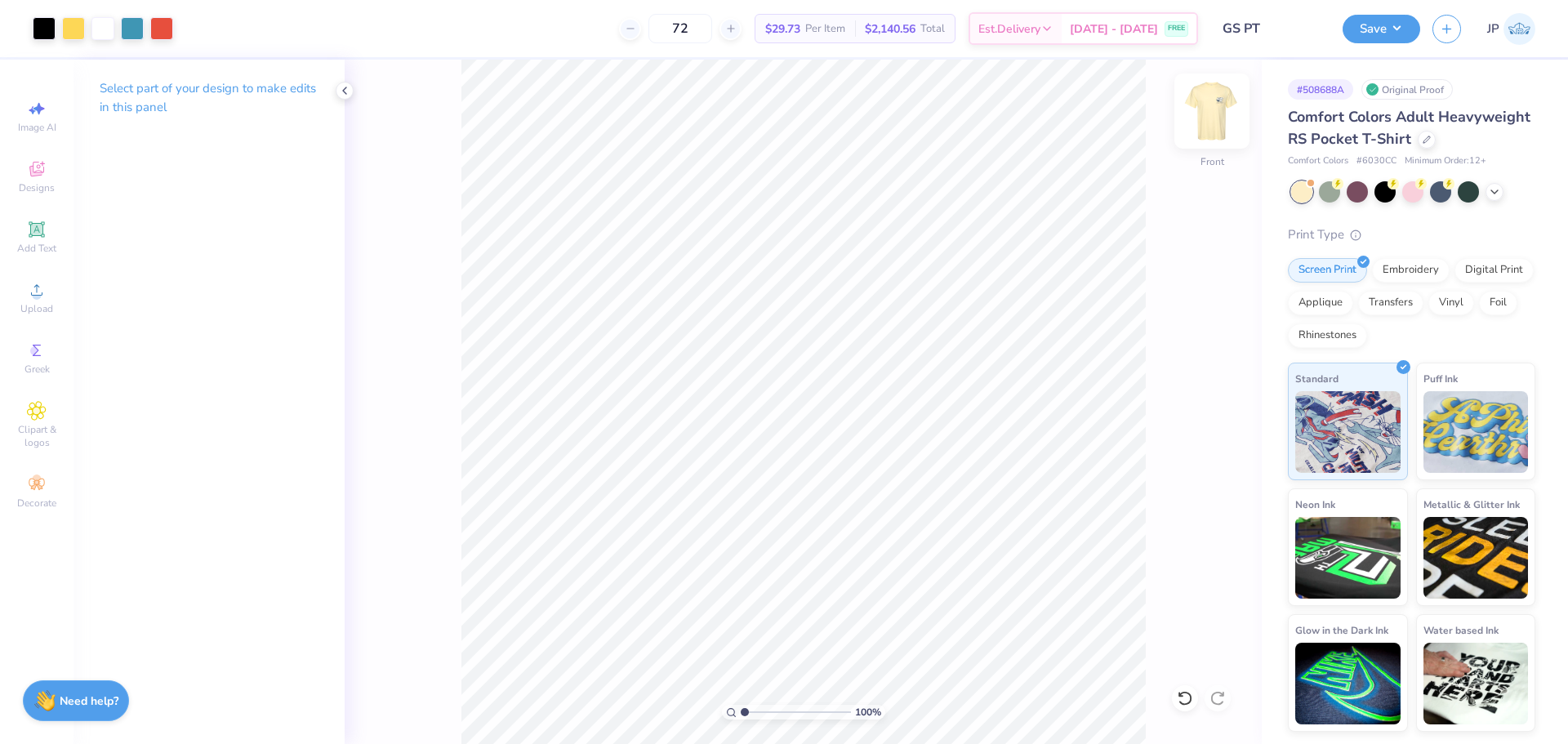
click at [1218, 105] on img at bounding box center [1212, 111] width 65 height 65
click at [1221, 107] on img at bounding box center [1212, 111] width 65 height 65
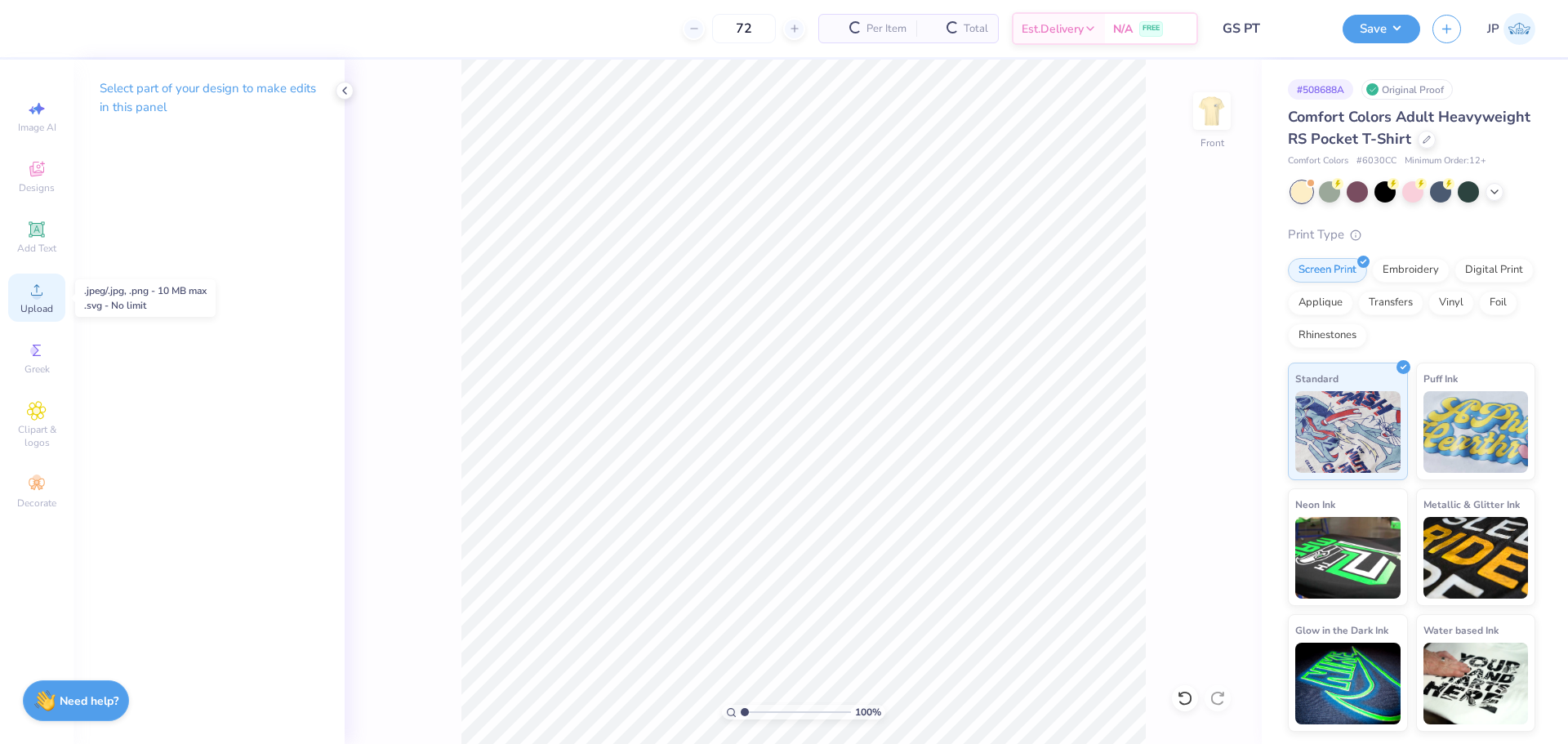
click at [34, 301] on div "Upload" at bounding box center [36, 298] width 57 height 48
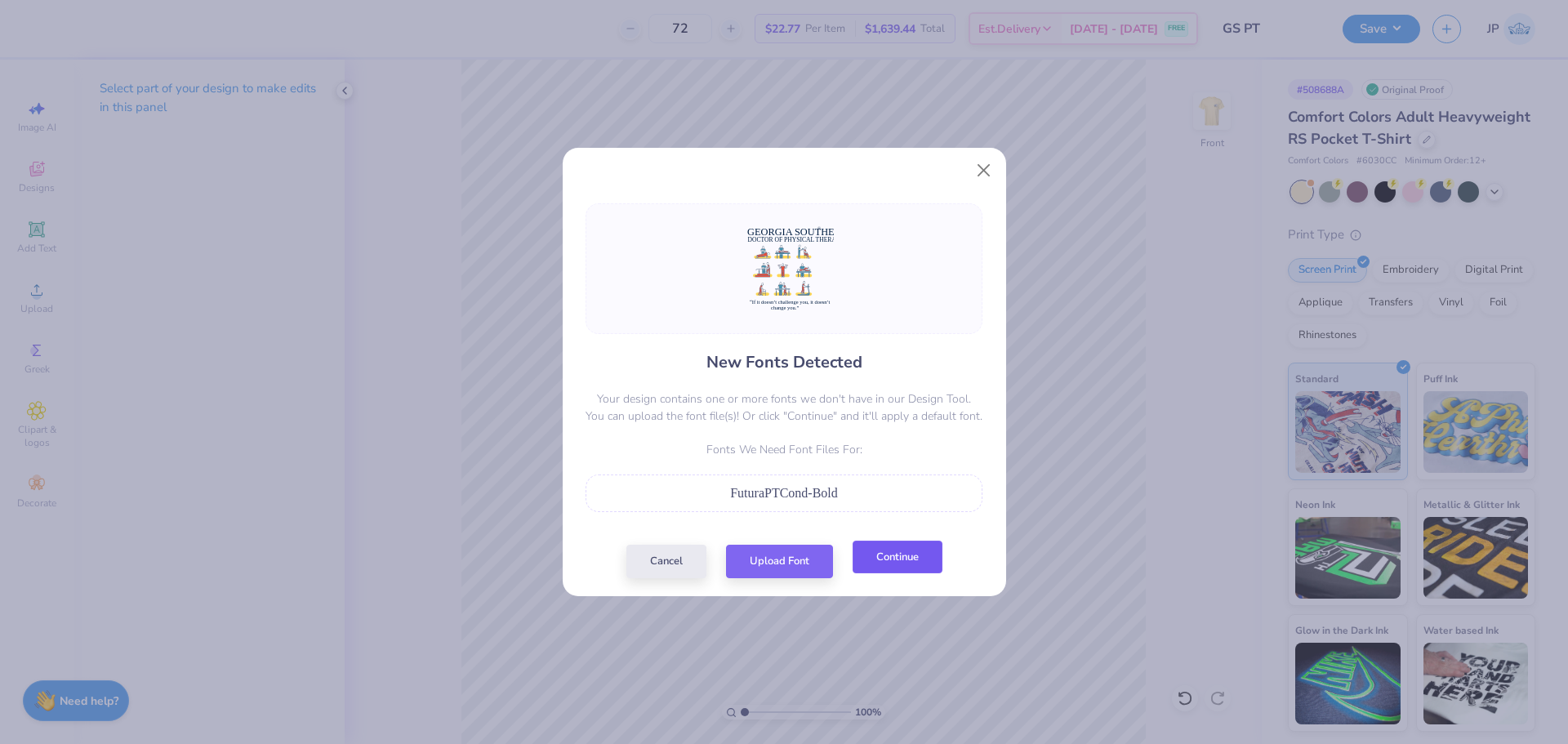
click at [882, 565] on button "Continue" at bounding box center [897, 557] width 90 height 34
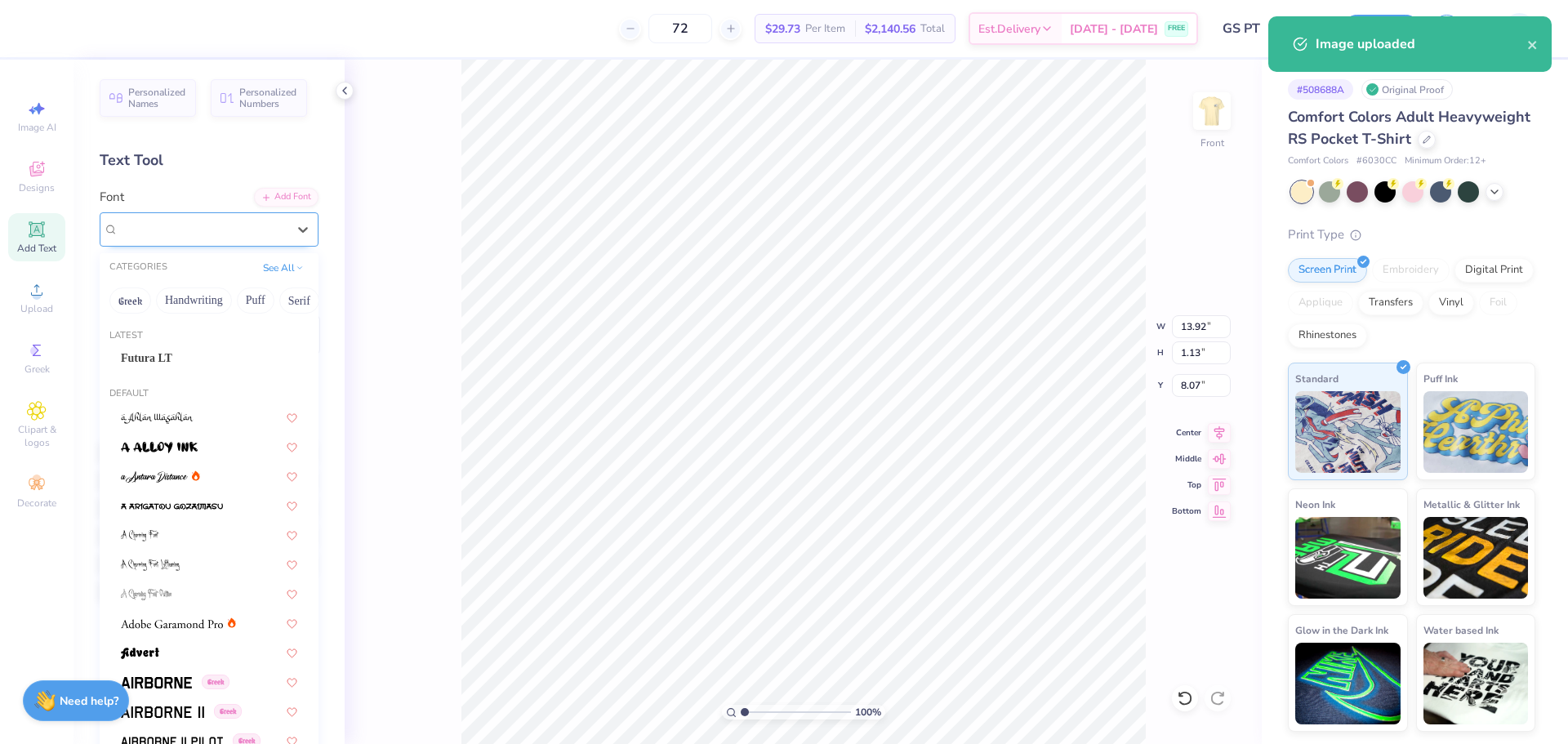
click at [258, 221] on div "Super Dream" at bounding box center [202, 230] width 171 height 25
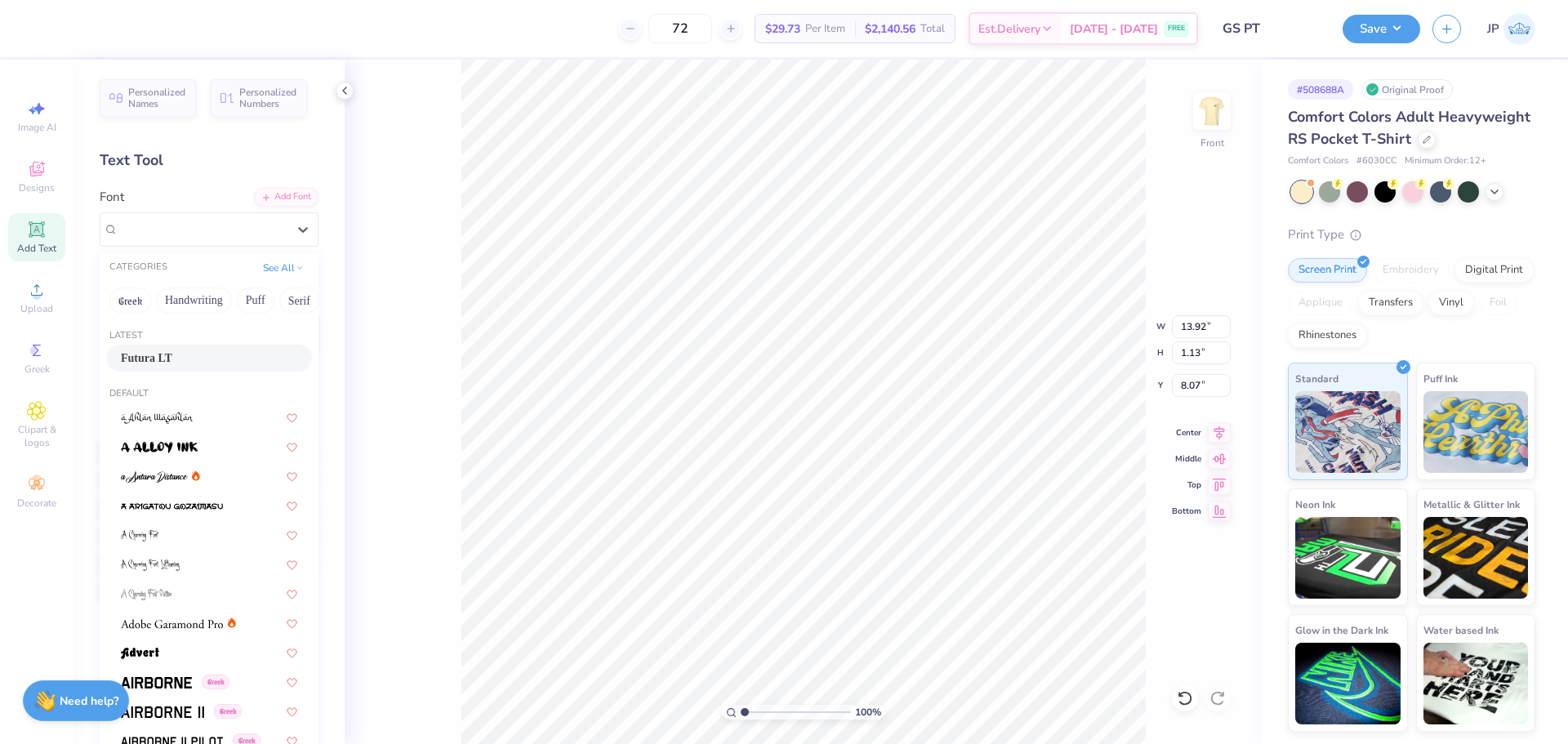
click at [152, 357] on span "Futura LT" at bounding box center [146, 357] width 52 height 17
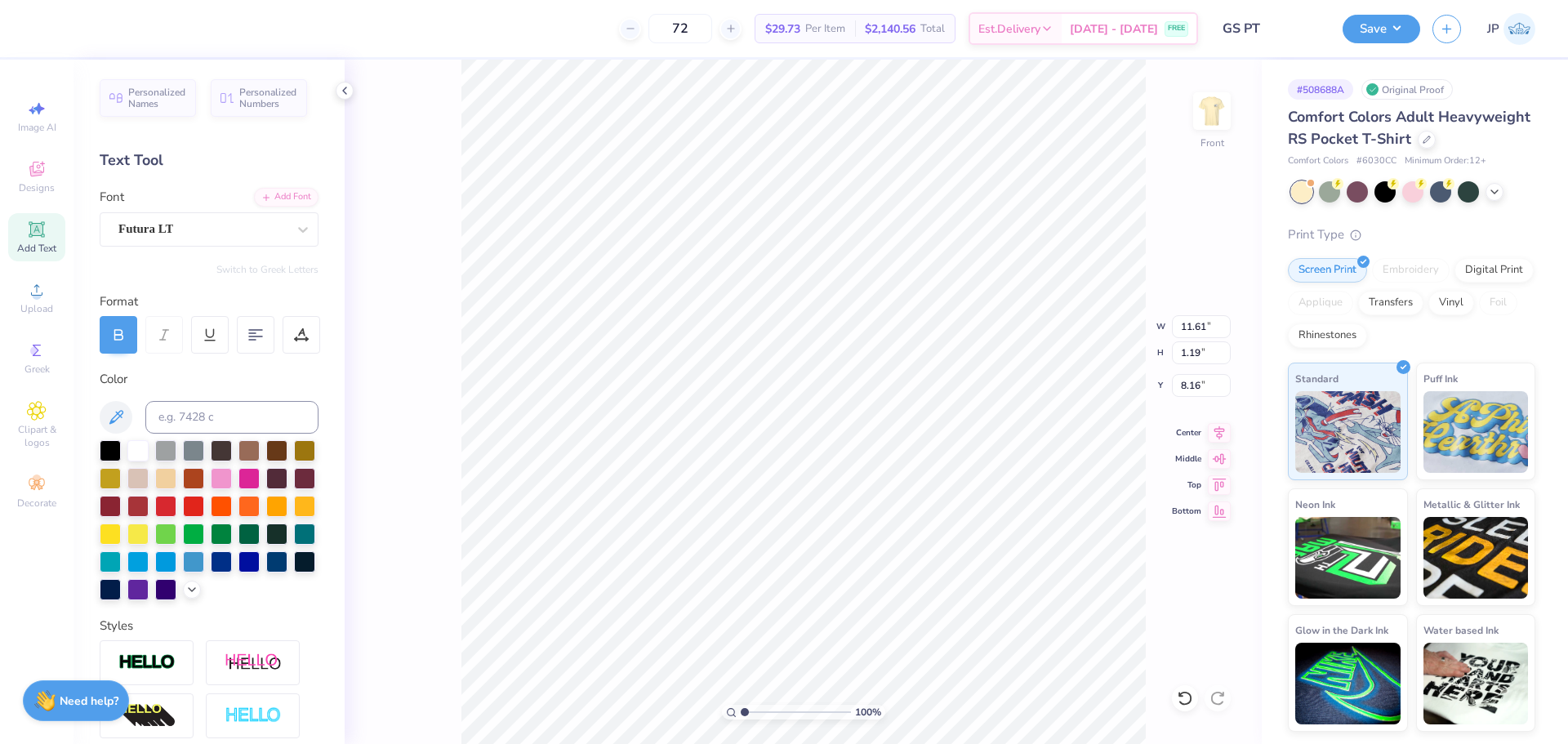
type input "11.61"
type input "1.19"
type input "8.16"
type input "14.10"
type input "0.71"
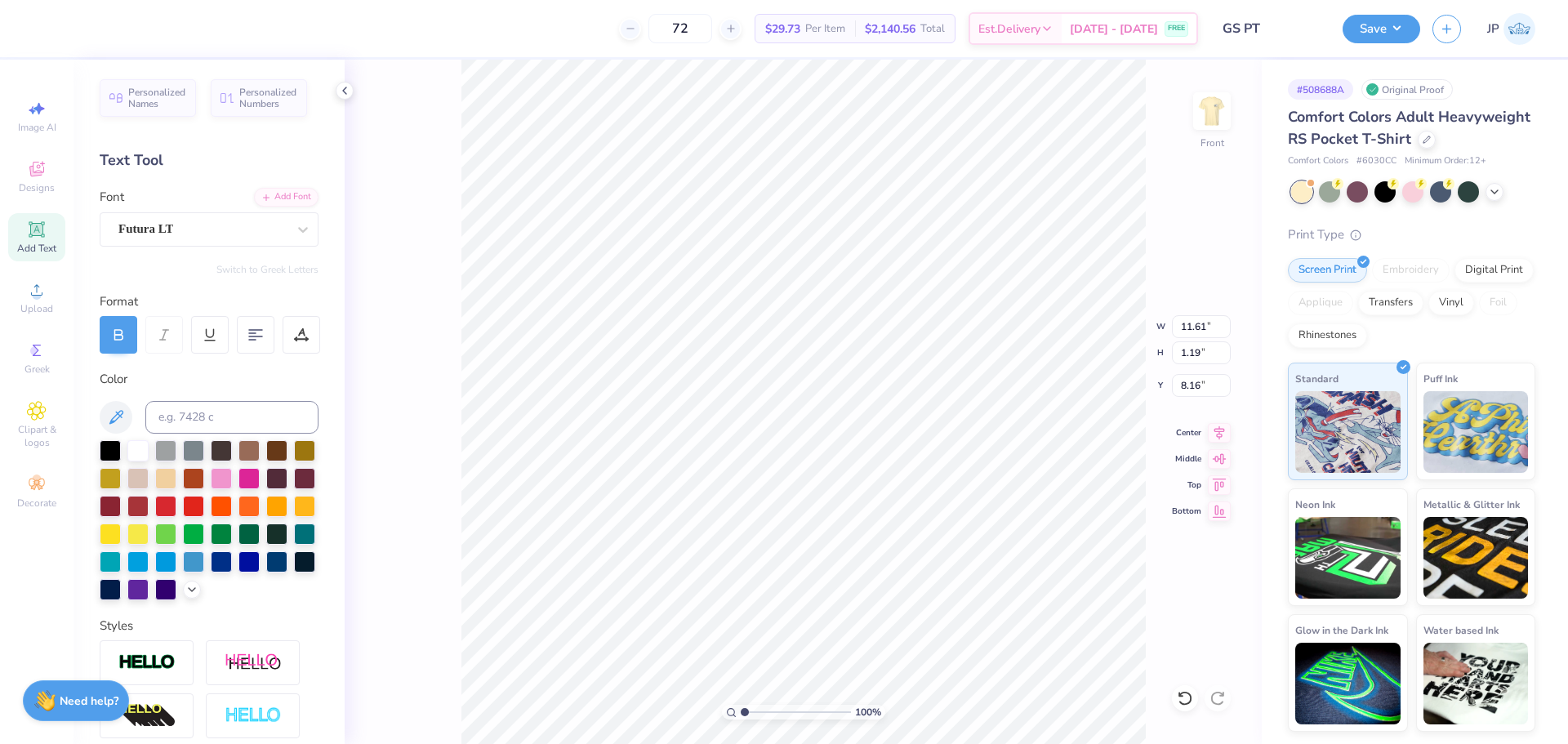
type input "9.44"
click at [143, 217] on div "Super Dream" at bounding box center [202, 230] width 171 height 25
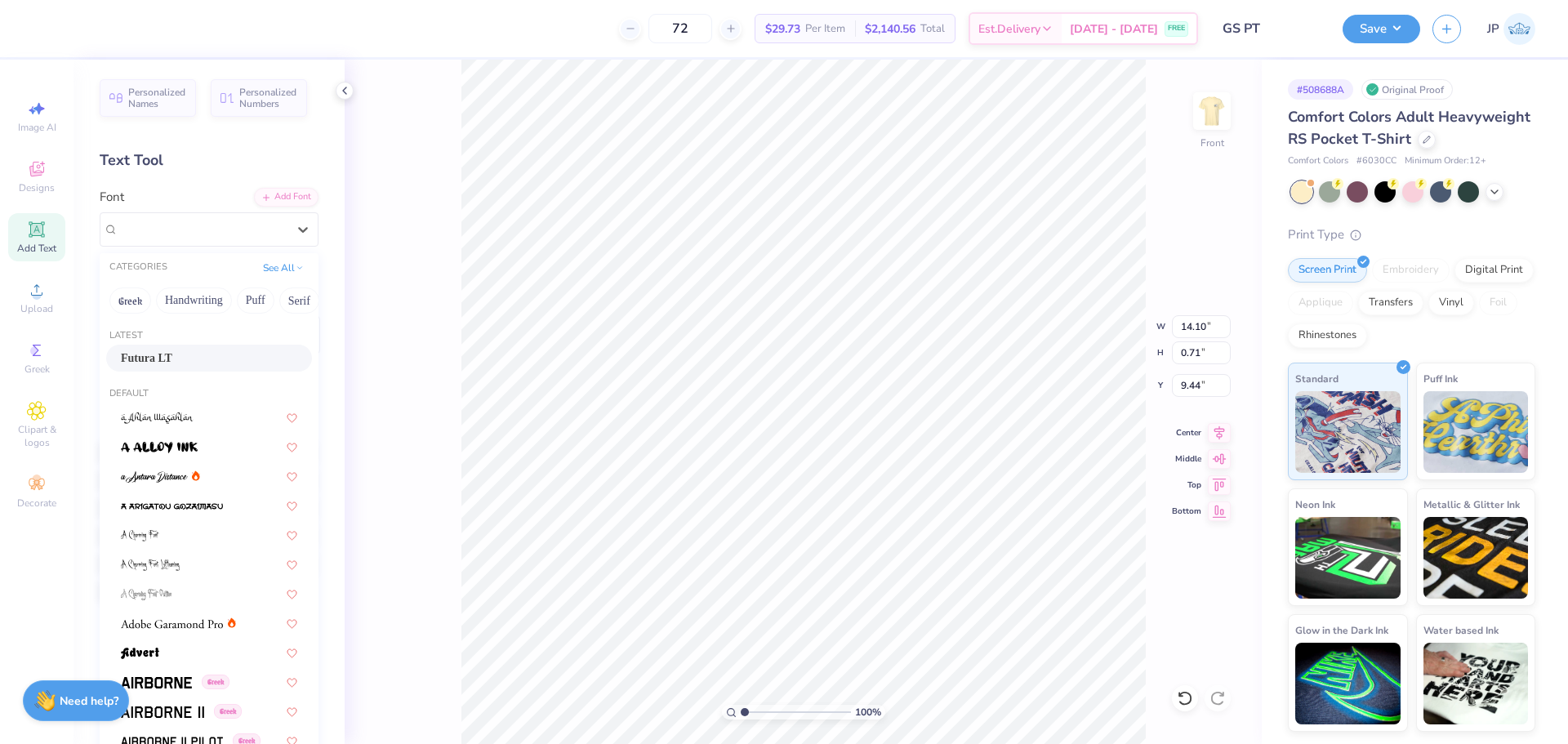
click at [145, 357] on span "Futura LT" at bounding box center [146, 357] width 52 height 17
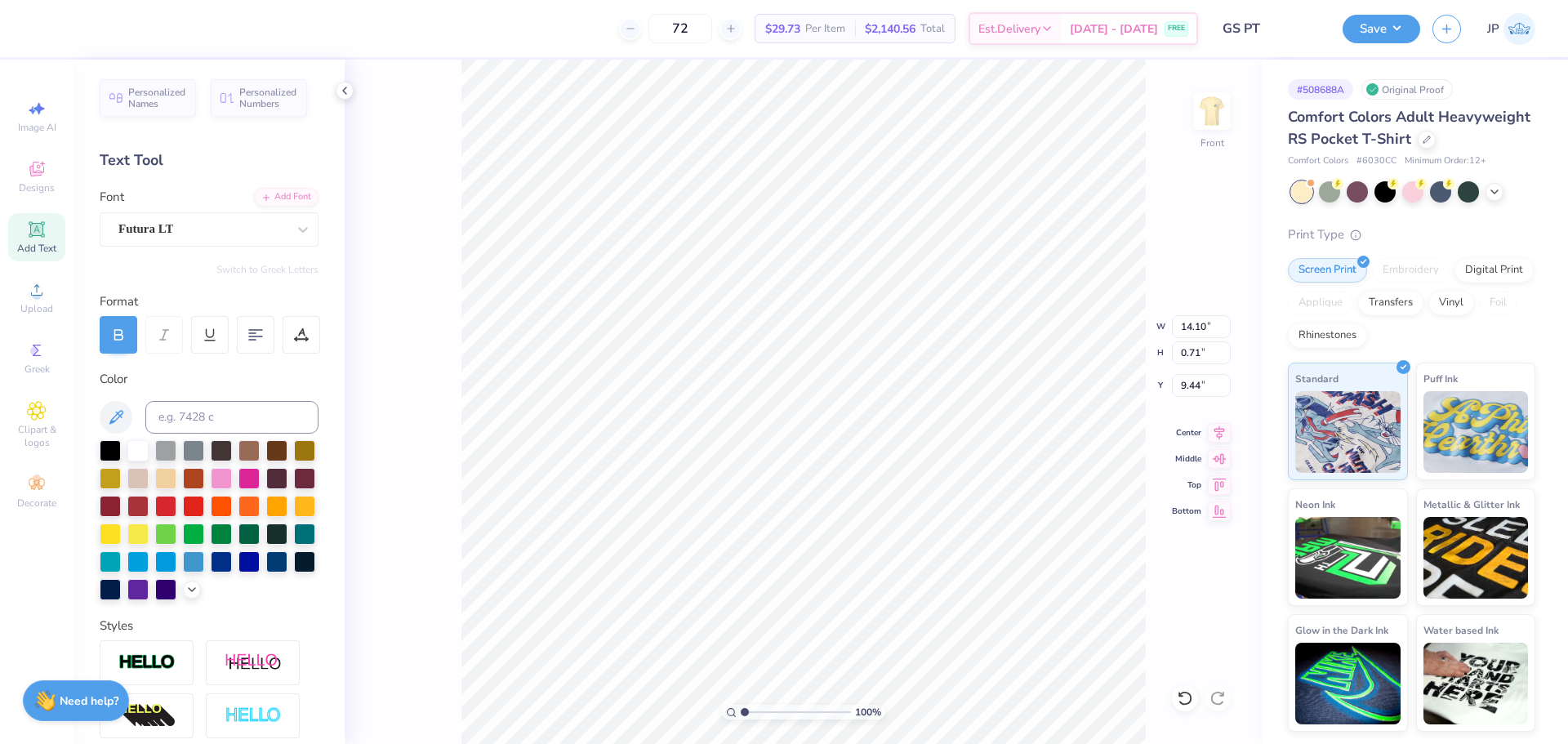
type input "11.57"
type input "0.73"
type input "9.49"
type input "13.96"
type input "0.72"
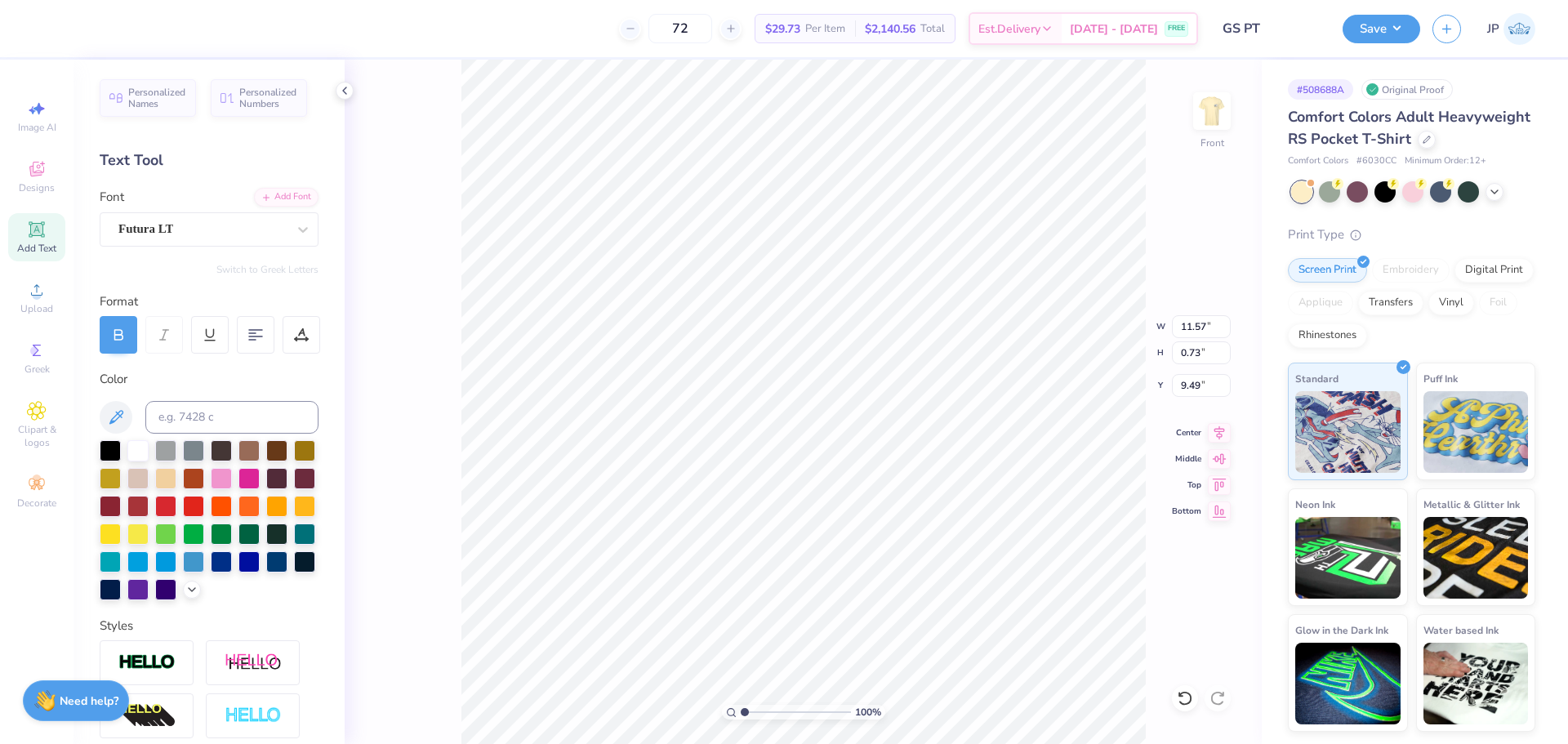
type input "18.96"
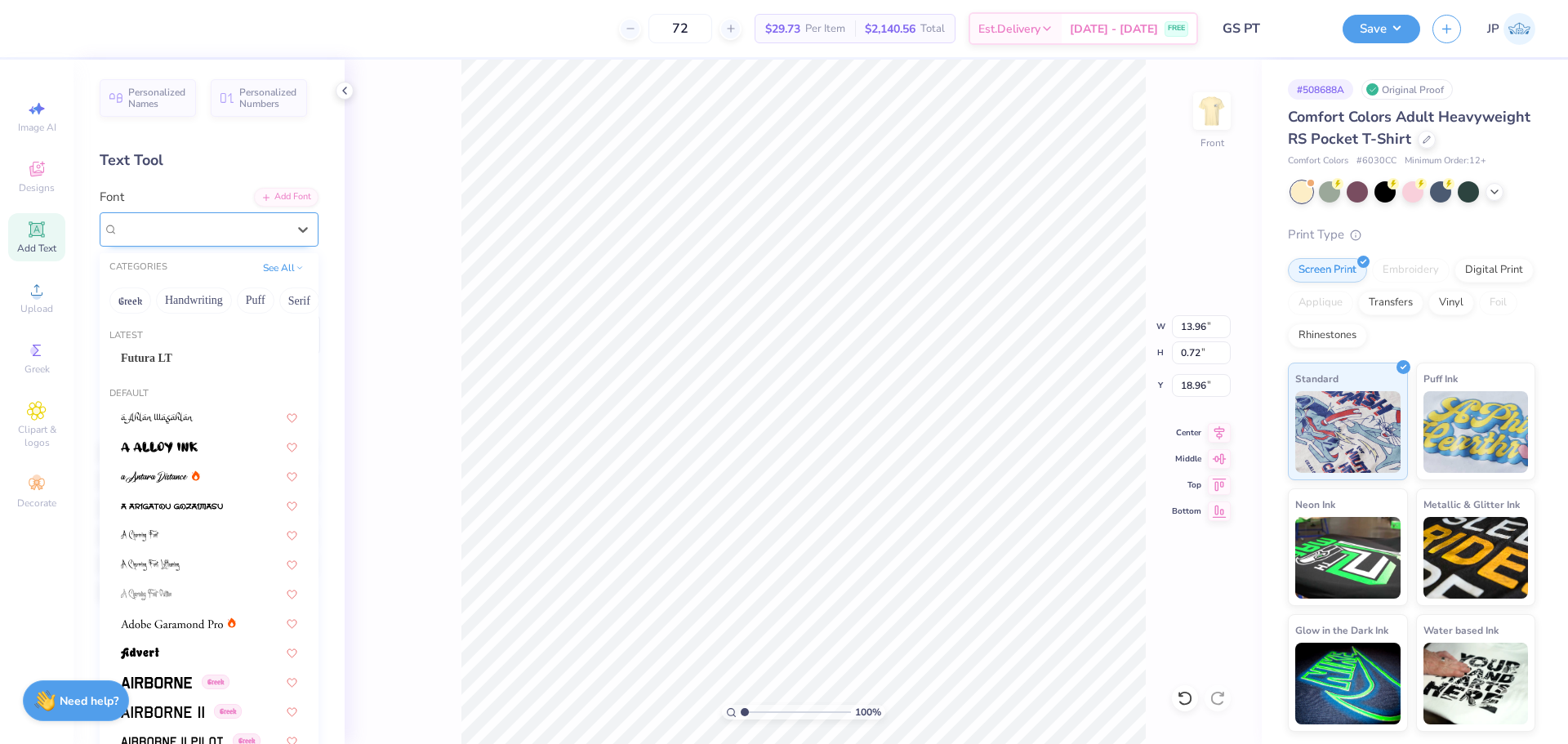
click at [182, 230] on div "Super Dream" at bounding box center [202, 230] width 171 height 25
click at [146, 357] on span "Futura LT" at bounding box center [146, 357] width 52 height 17
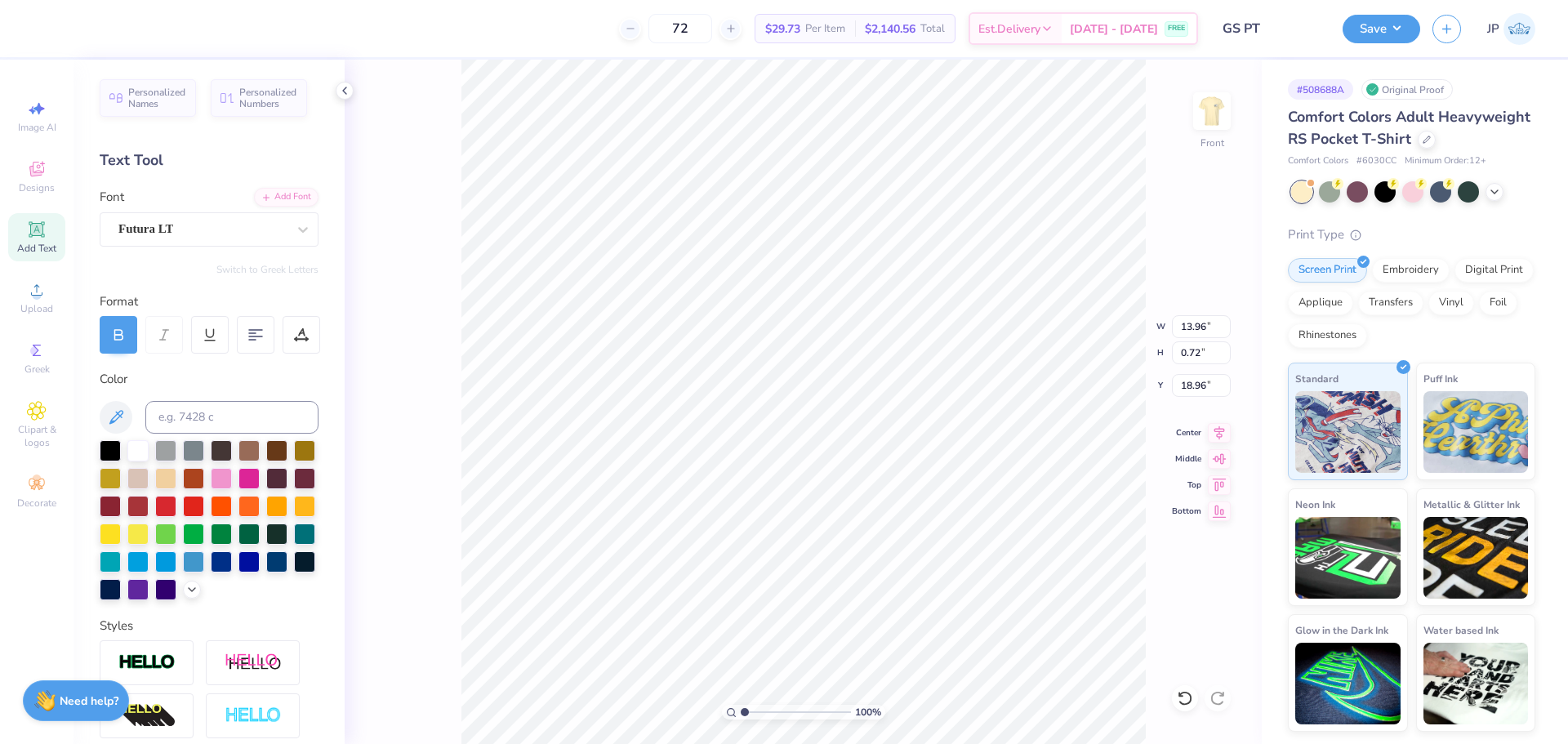
type input "11.05"
type input "0.86"
type input "18.88"
click at [295, 224] on icon at bounding box center [303, 230] width 16 height 16
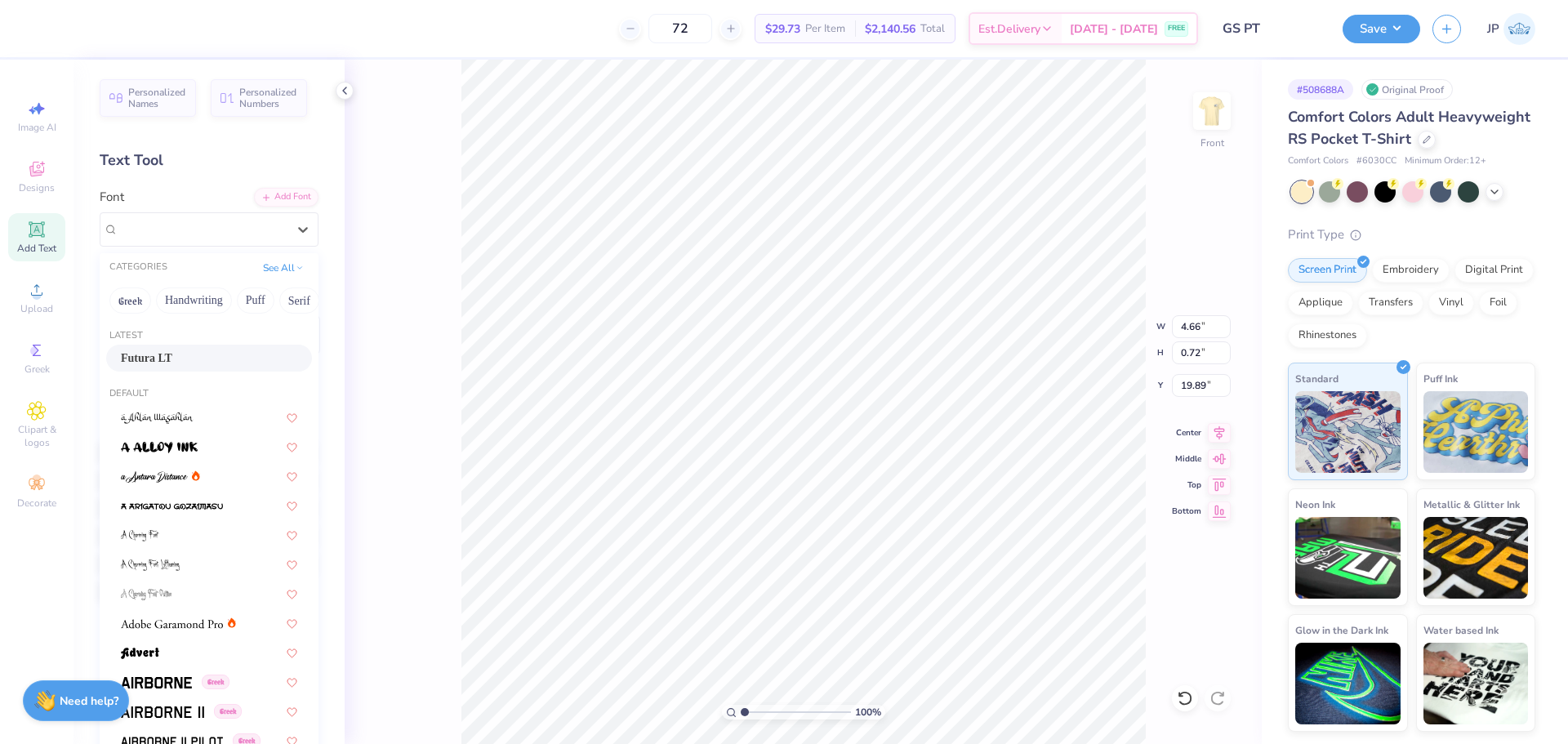
click at [190, 361] on div "Futura LT" at bounding box center [209, 357] width 176 height 17
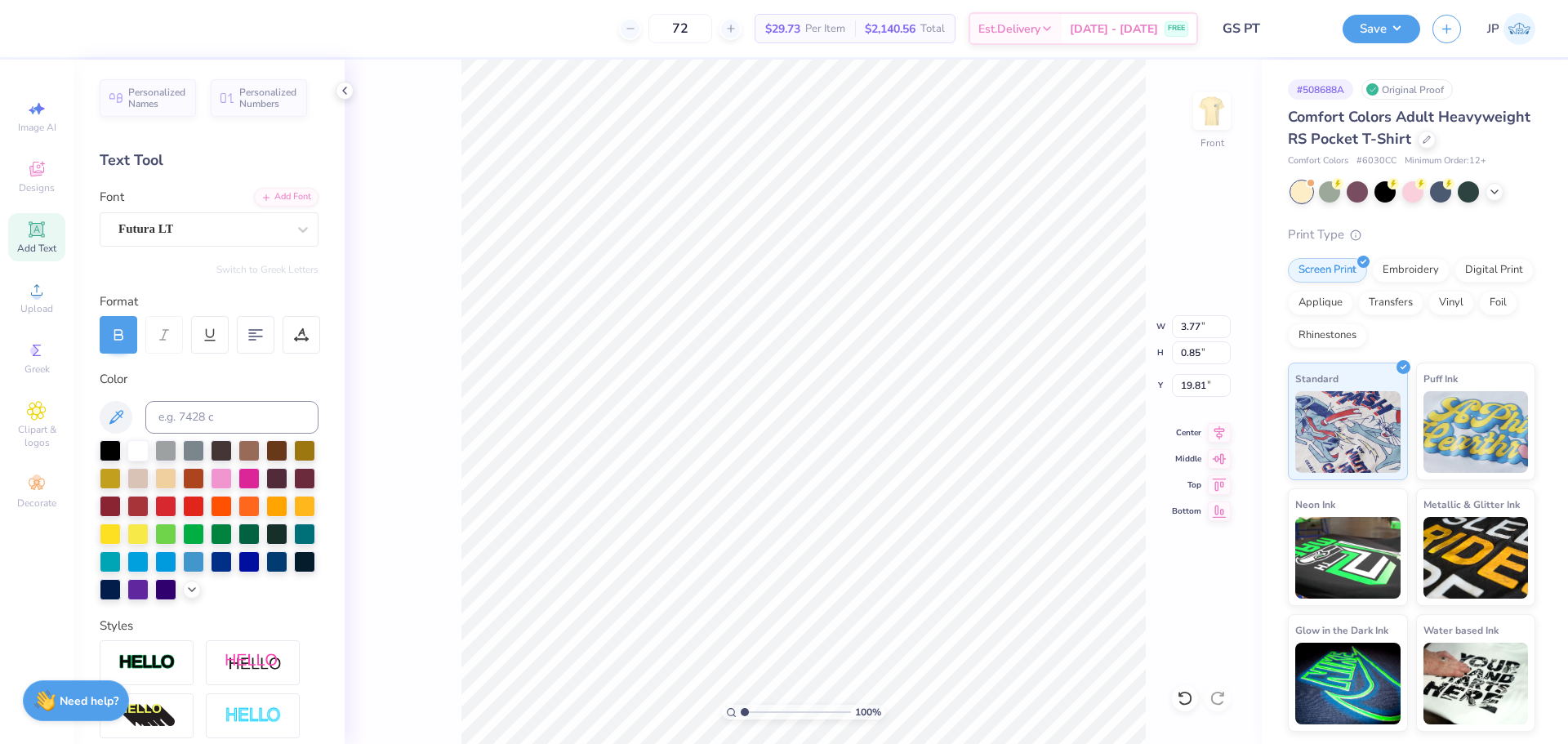
type input "3.77"
type input "0.85"
type input "19.81"
type input "8.92"
type input "7.70"
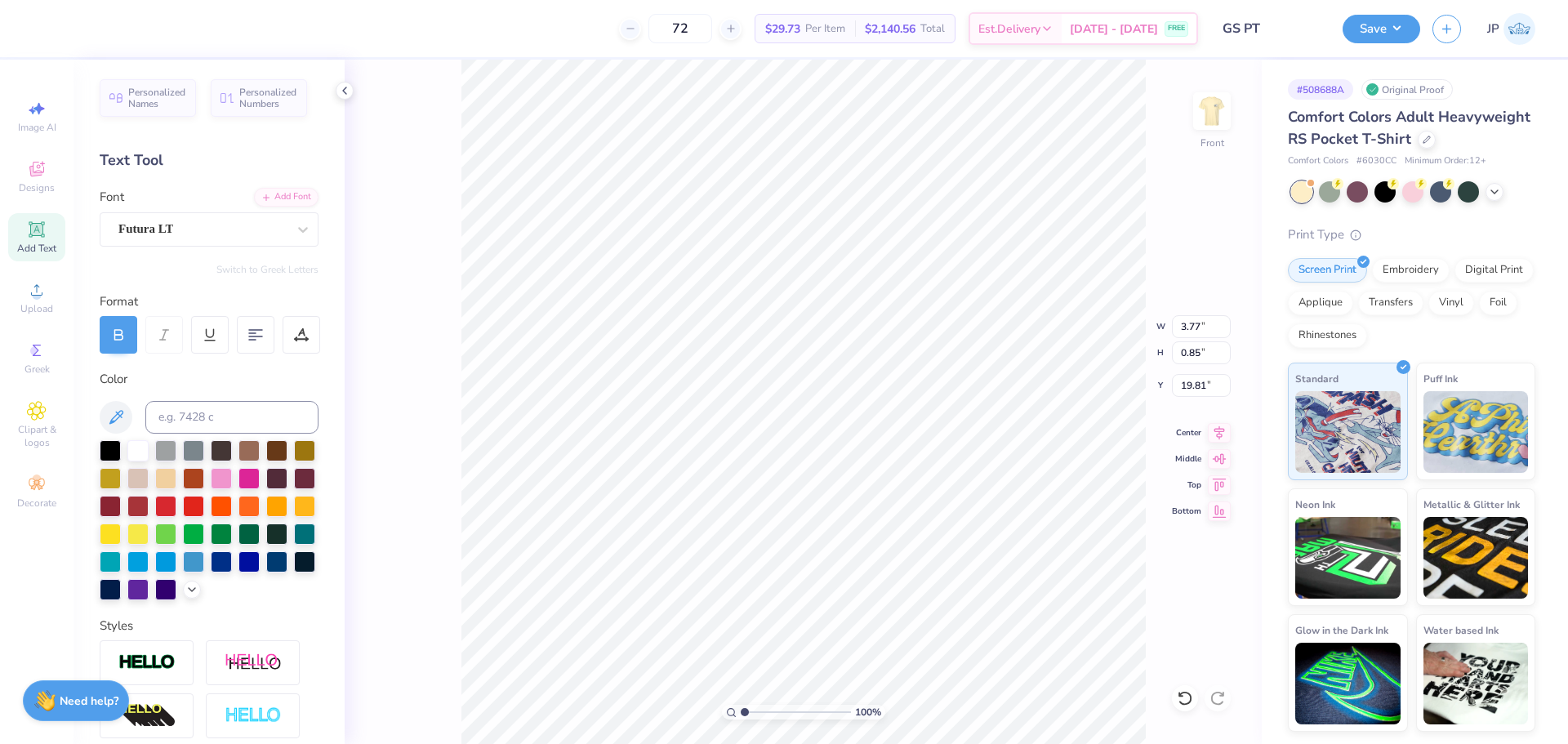
type input "10.61"
click at [1220, 431] on icon at bounding box center [1220, 429] width 11 height 14
type input "11.61"
type input "1.19"
type input "8.16"
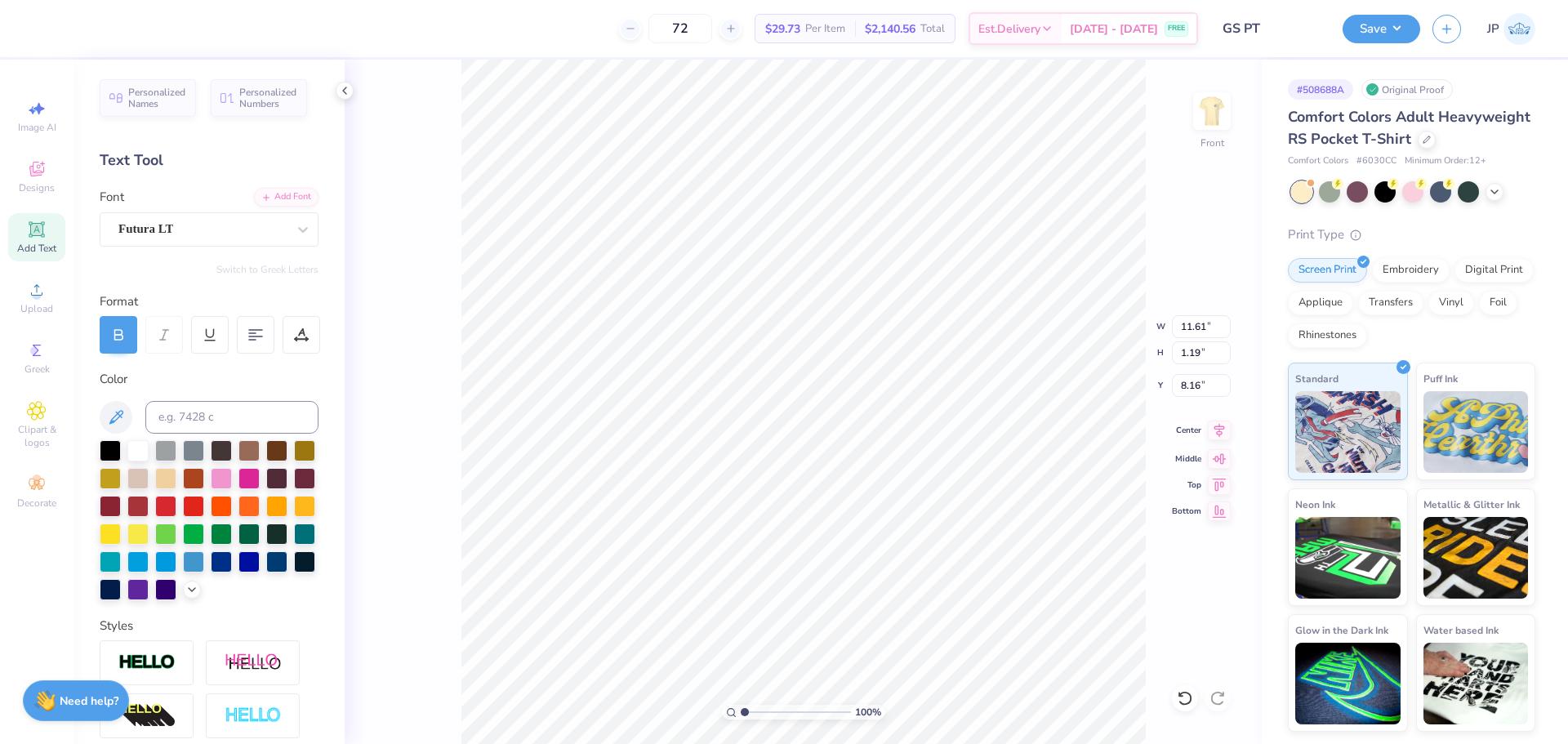
click at [1217, 435] on icon at bounding box center [1219, 431] width 23 height 20
click at [1223, 436] on icon at bounding box center [1219, 431] width 23 height 20
click at [1223, 436] on icon at bounding box center [1219, 431] width 23 height 20
click at [1222, 435] on icon at bounding box center [1219, 431] width 23 height 20
drag, startPoint x: 748, startPoint y: 708, endPoint x: 756, endPoint y: 709, distance: 8.1
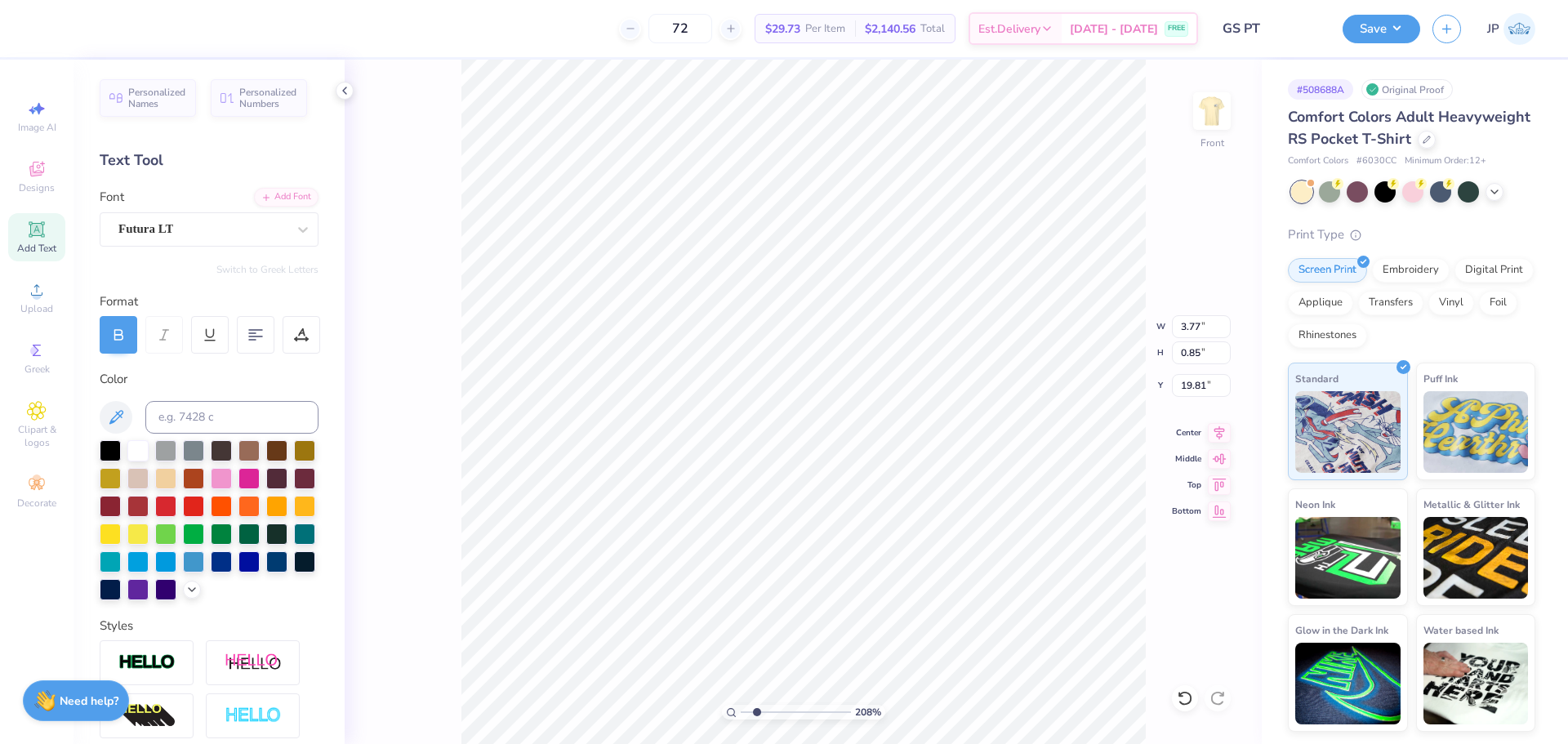
type input "2.08"
click at [756, 709] on input "range" at bounding box center [796, 712] width 111 height 15
type input "0.44"
type input "7.94"
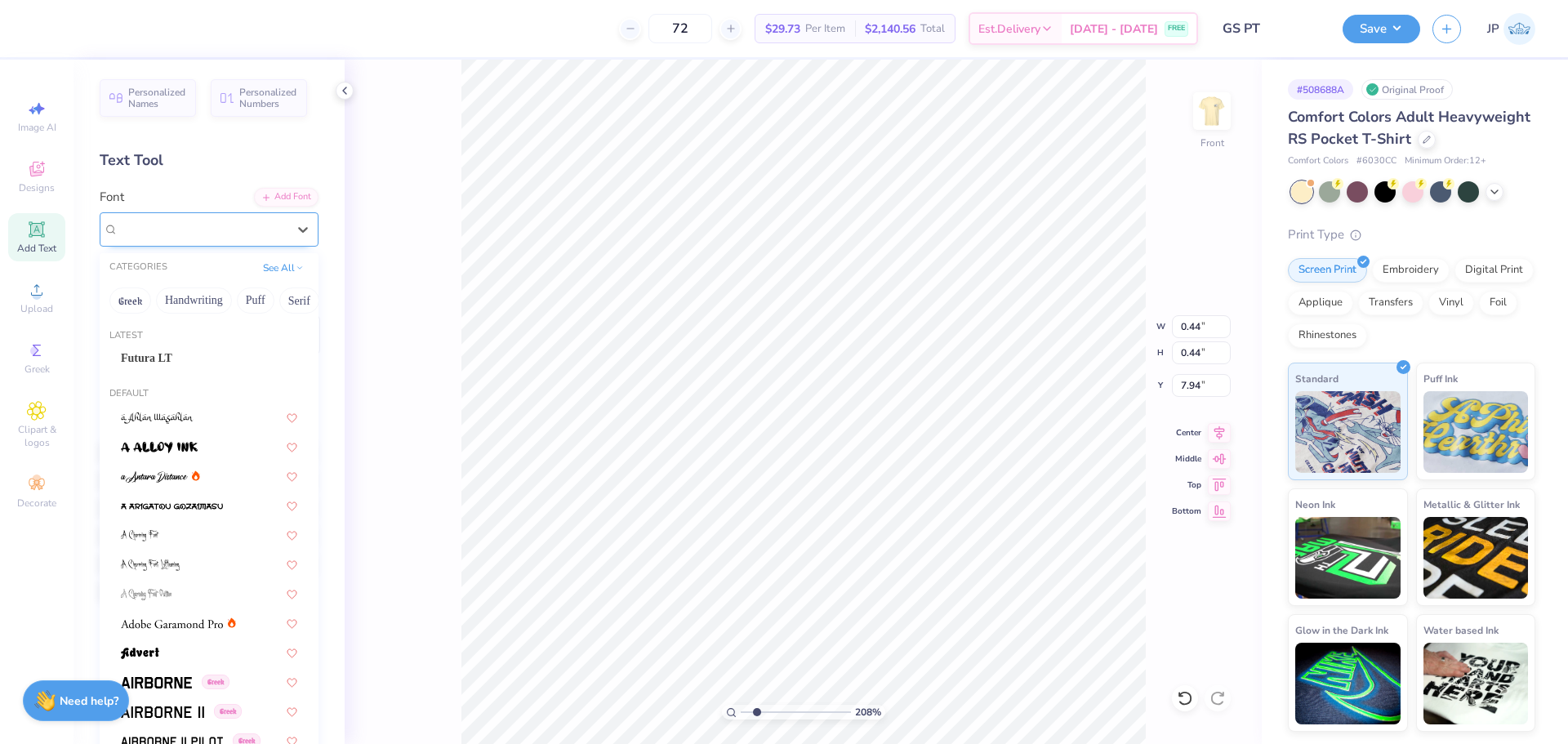
click at [135, 229] on div "Super Dream" at bounding box center [202, 230] width 171 height 25
click at [154, 353] on span "Futura LT" at bounding box center [146, 357] width 52 height 17
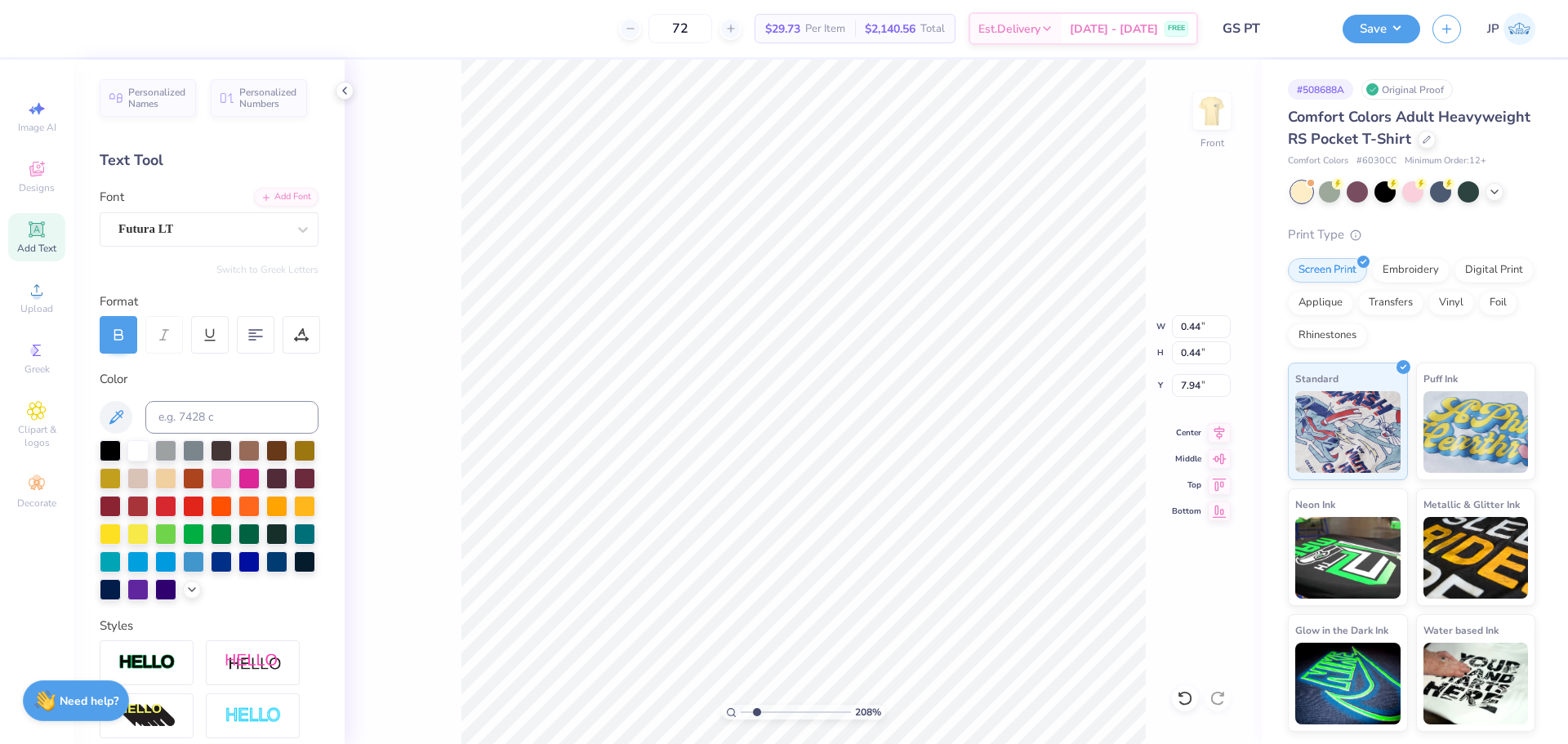
type input "0.47"
type input "0.46"
type input "7.97"
click at [881, 562] on li "Group" at bounding box center [900, 564] width 128 height 32
click at [1012, 594] on li "Ungroup" at bounding box center [1037, 596] width 128 height 32
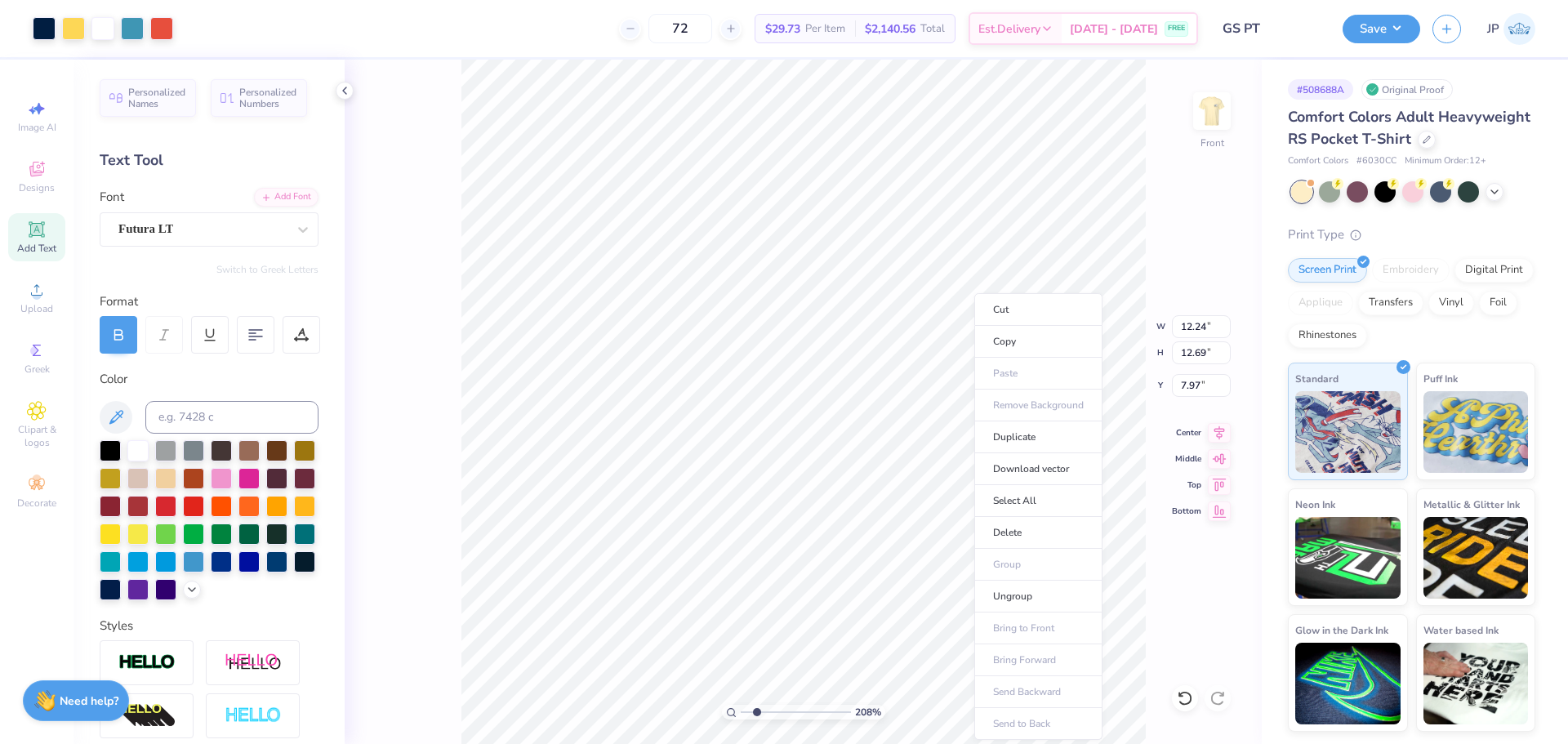
click at [434, 494] on div "208 % Front W 12.24 12.24 " H 12.69 12.69 " Y 7.97 7.97 " Center Middle Top Bot…" at bounding box center [803, 402] width 917 height 684
click at [1218, 434] on icon at bounding box center [1220, 429] width 11 height 14
type input "11.05"
type input "0.86"
type input "18.88"
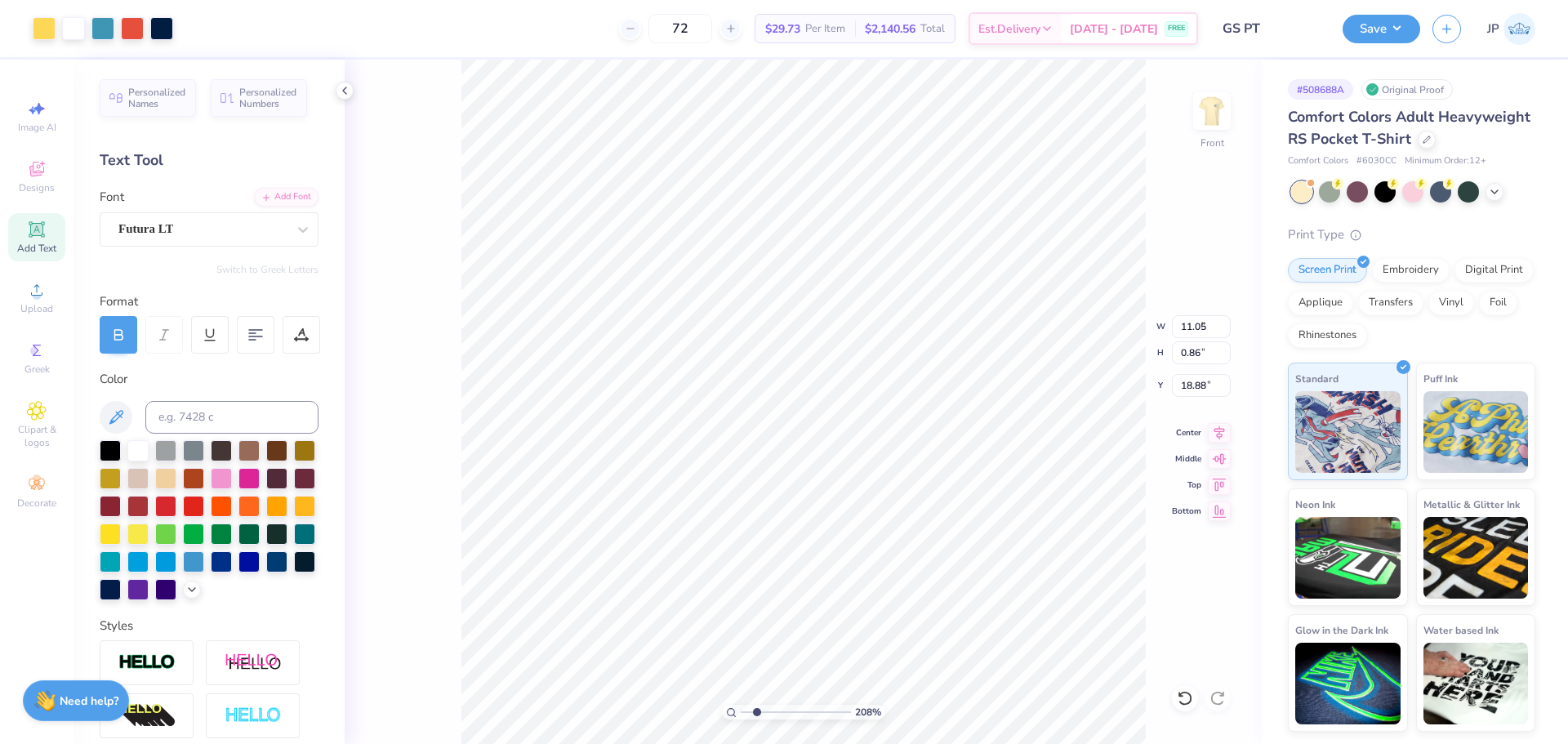
type input "8.92"
type input "7.70"
type input "10.61"
click at [876, 560] on li "Group" at bounding box center [887, 564] width 128 height 32
click at [1192, 325] on input "12.24" at bounding box center [1201, 327] width 59 height 23
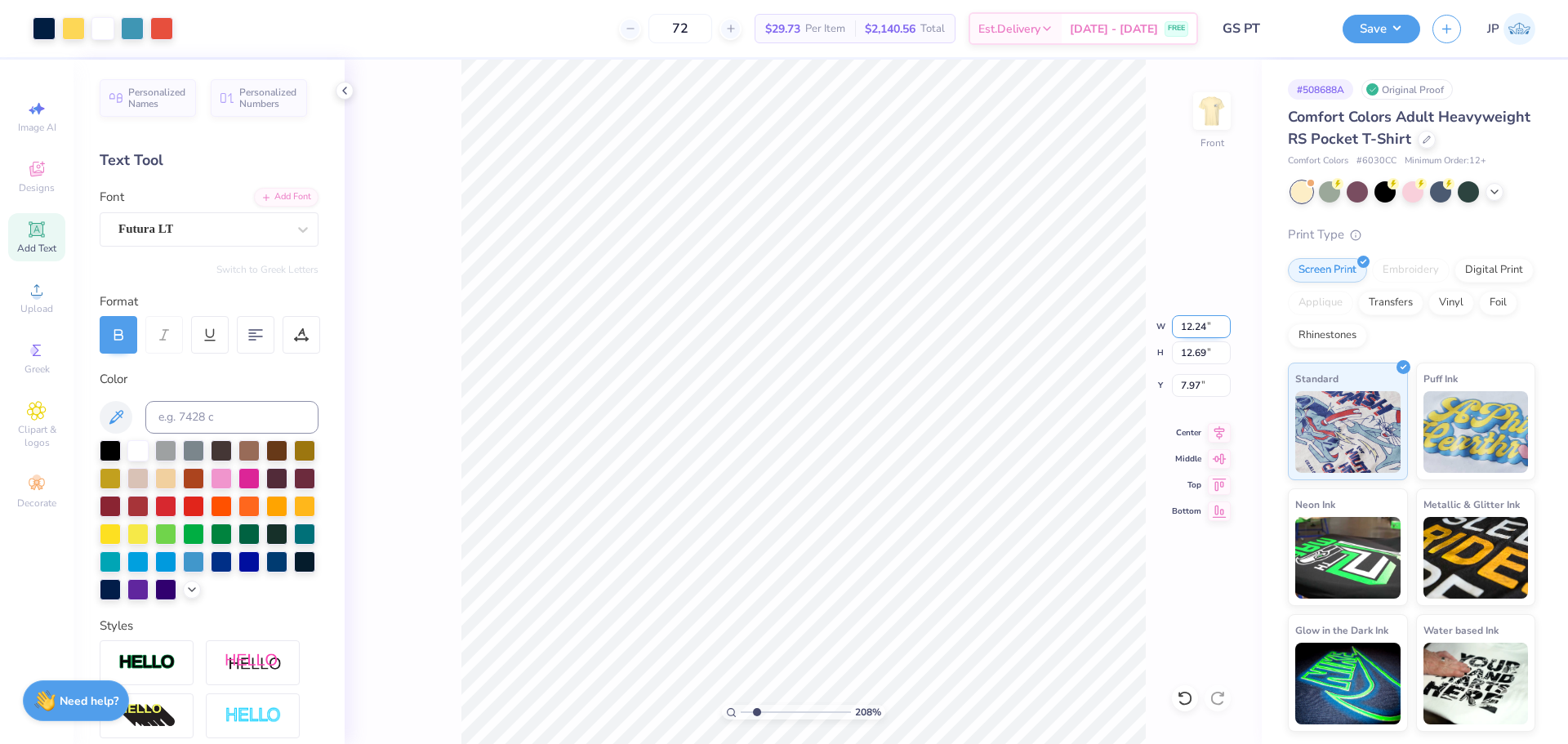
click at [1192, 325] on input "12.24" at bounding box center [1201, 327] width 59 height 23
type input "12"
click at [1200, 387] on input "7.97" at bounding box center [1201, 385] width 59 height 23
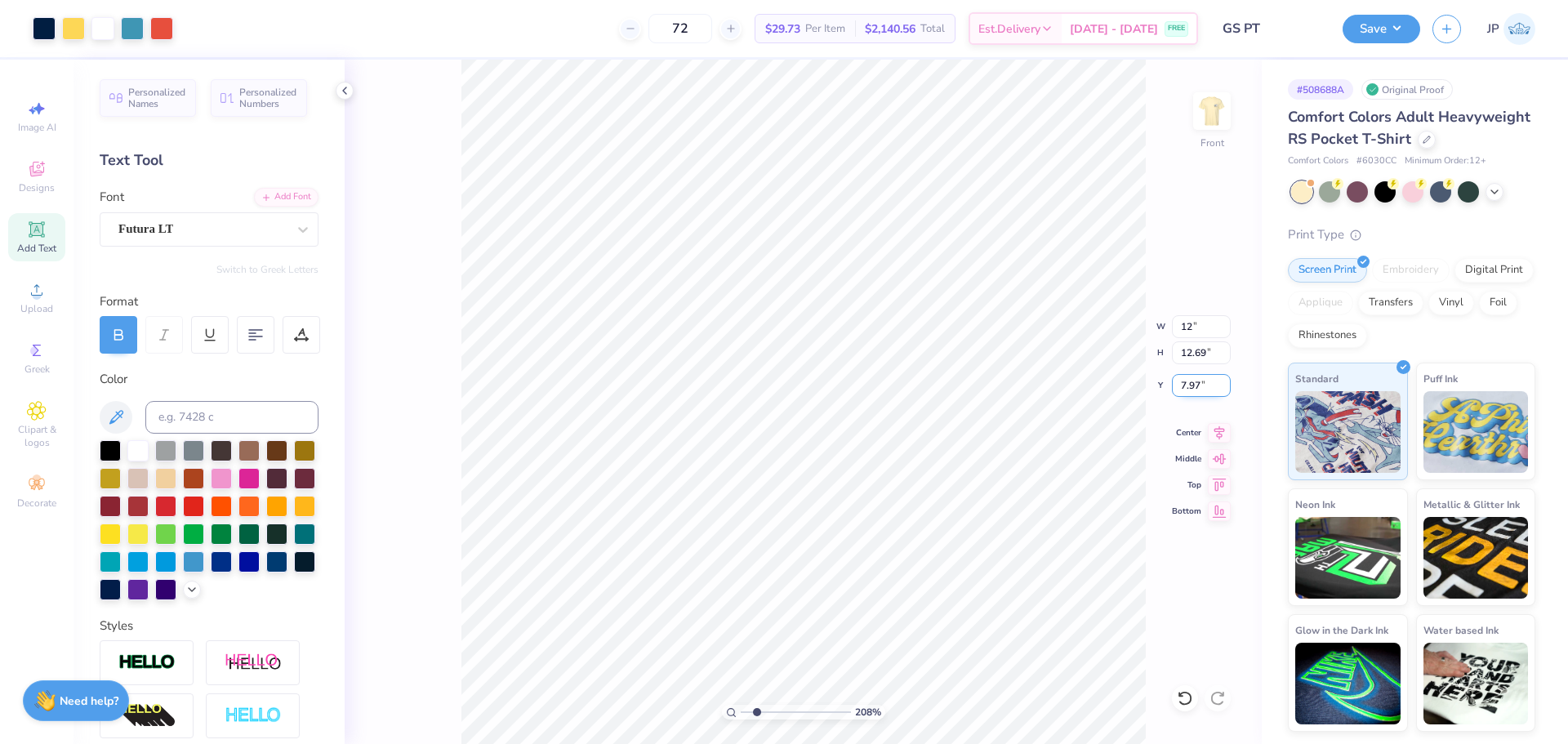
click at [1200, 387] on input "7.97" at bounding box center [1201, 385] width 59 height 23
type input "3"
drag, startPoint x: 753, startPoint y: 711, endPoint x: 716, endPoint y: 697, distance: 39.6
type input "1"
click at [741, 705] on input "range" at bounding box center [796, 712] width 111 height 15
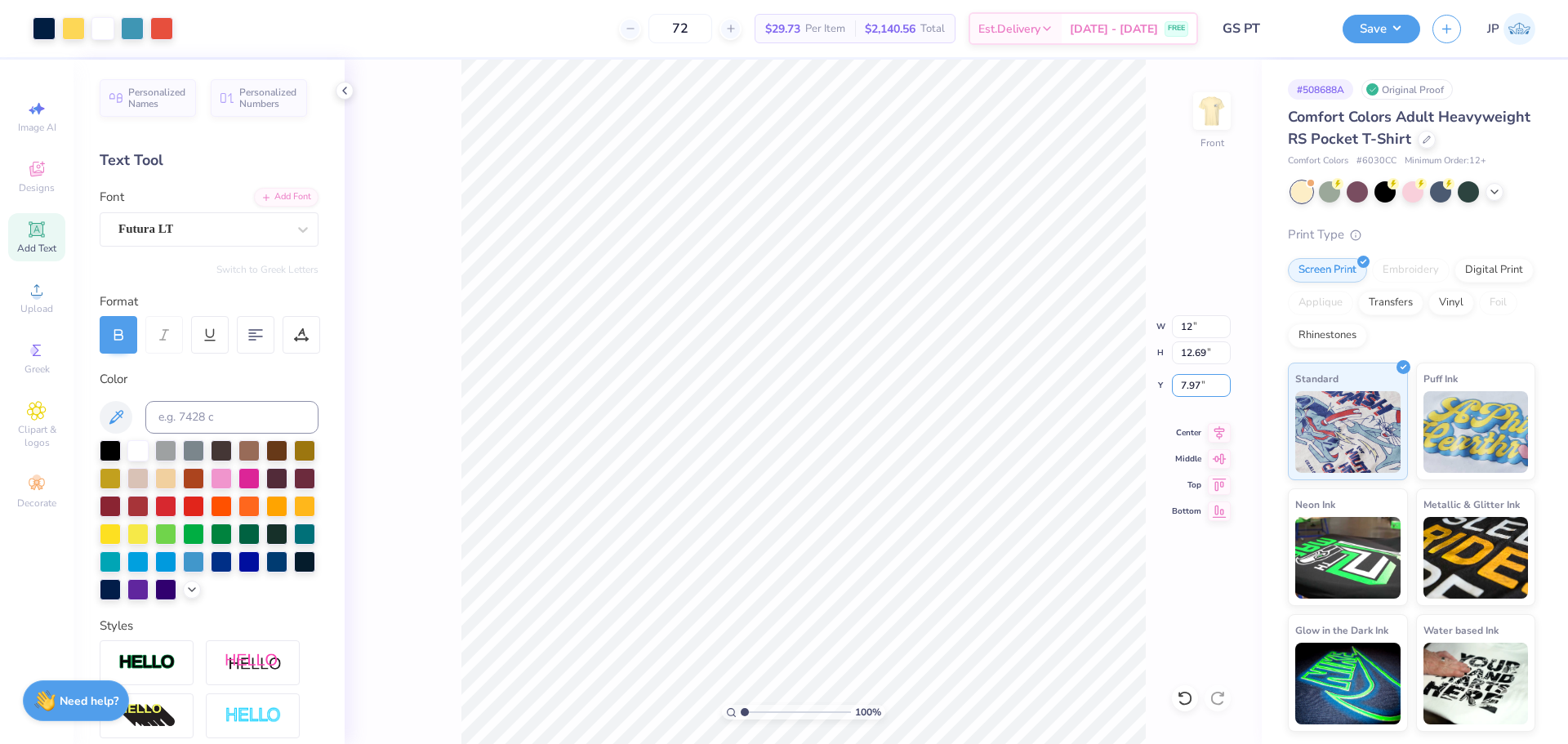
type input "7.97"
type input "1"
drag, startPoint x: 746, startPoint y: 717, endPoint x: 741, endPoint y: 709, distance: 9.4
click at [741, 709] on input "range" at bounding box center [796, 712] width 111 height 15
type input "12.24"
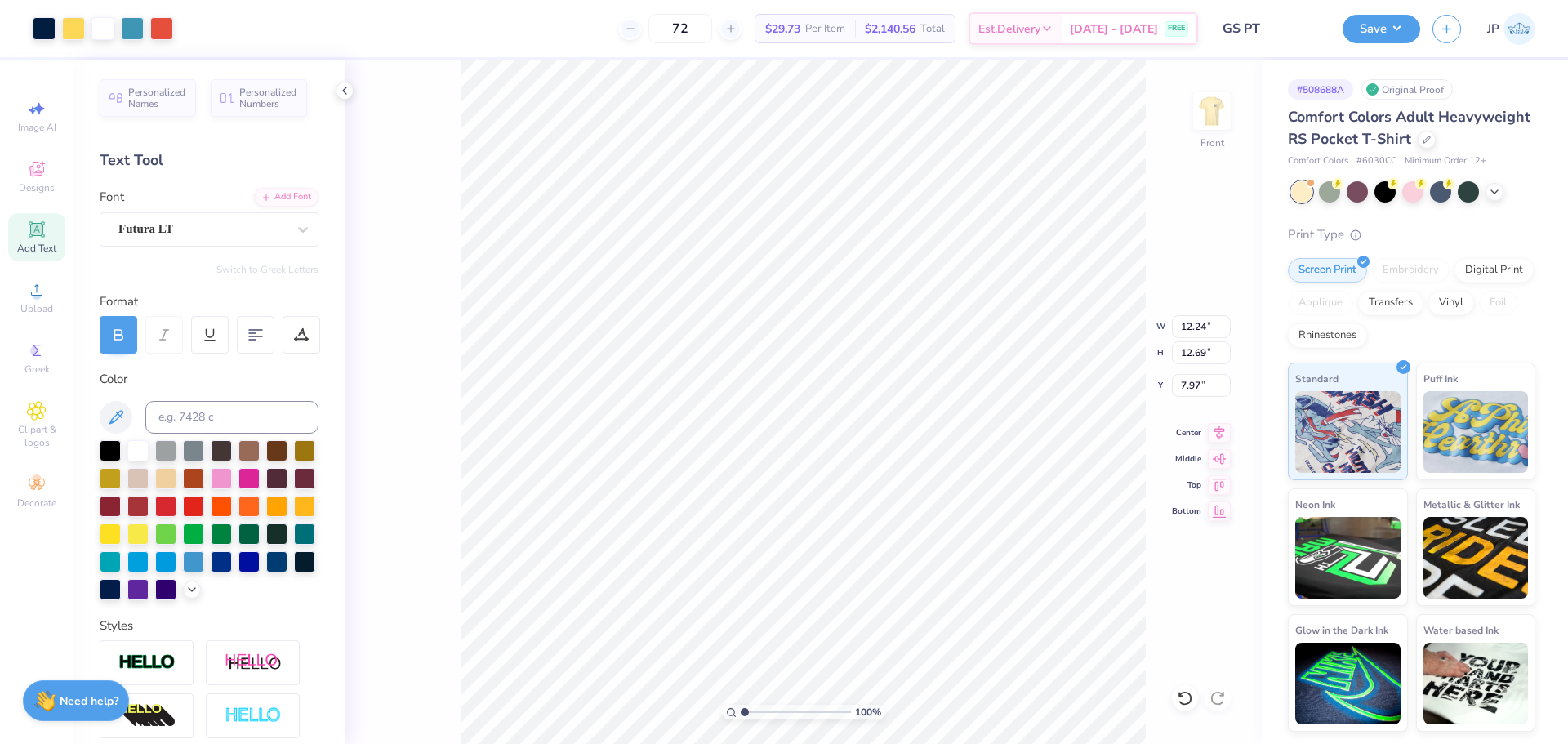
drag, startPoint x: 749, startPoint y: 712, endPoint x: 791, endPoint y: 718, distance: 42.4
click at [791, 718] on input "range" at bounding box center [796, 712] width 111 height 15
drag, startPoint x: 784, startPoint y: 713, endPoint x: 715, endPoint y: 691, distance: 72.4
type input "1"
click at [741, 705] on input "range" at bounding box center [796, 712] width 111 height 15
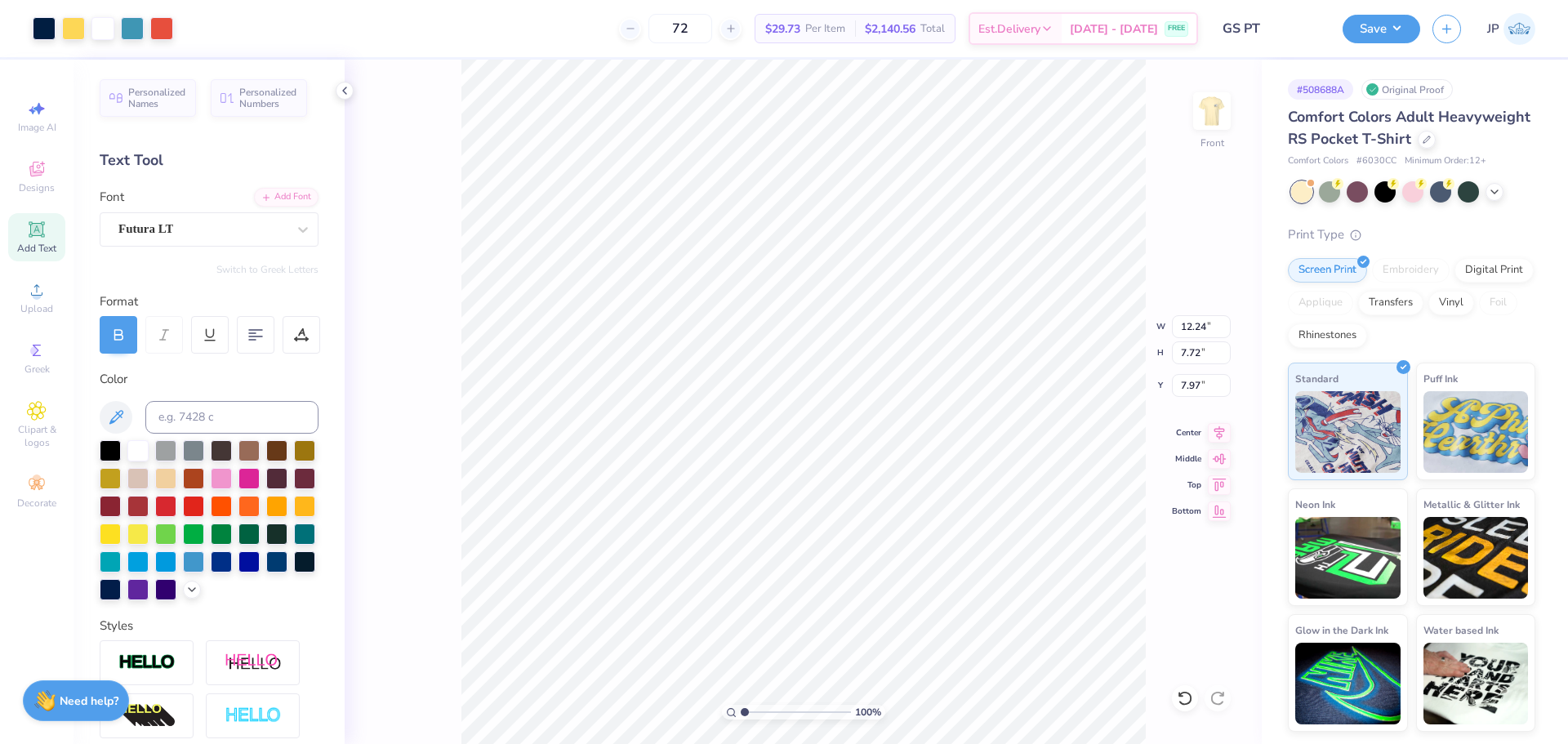
type input "14.32"
type input "7.72"
type input "1.31"
drag, startPoint x: 748, startPoint y: 717, endPoint x: 743, endPoint y: 705, distance: 13.0
click at [743, 705] on input "range" at bounding box center [796, 712] width 111 height 15
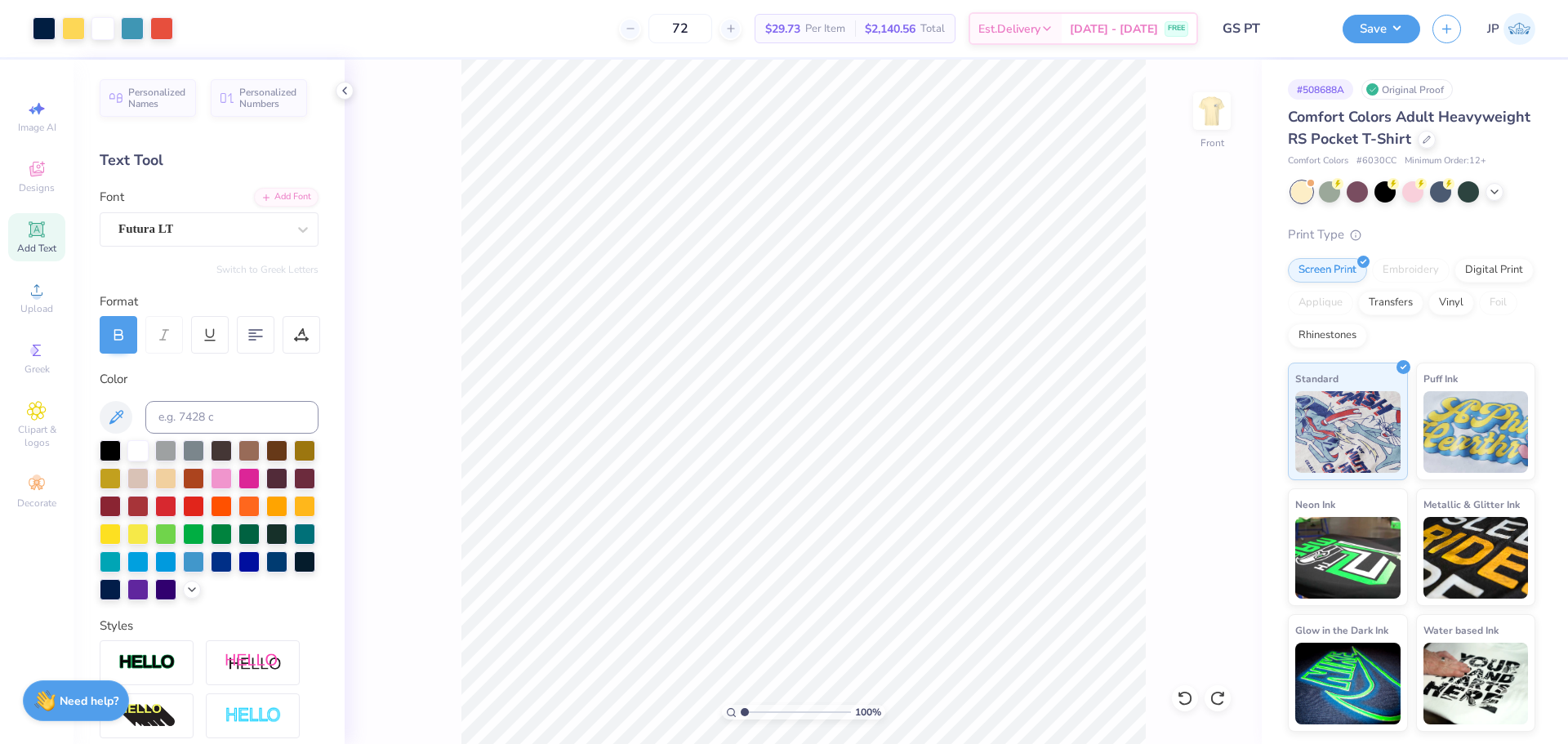
click at [809, 711] on input "range" at bounding box center [796, 712] width 111 height 15
drag, startPoint x: 812, startPoint y: 711, endPoint x: 738, endPoint y: 684, distance: 78.8
type input "1"
click at [741, 705] on input "range" at bounding box center [796, 712] width 111 height 15
click at [1201, 329] on input "12.24" at bounding box center [1201, 327] width 59 height 23
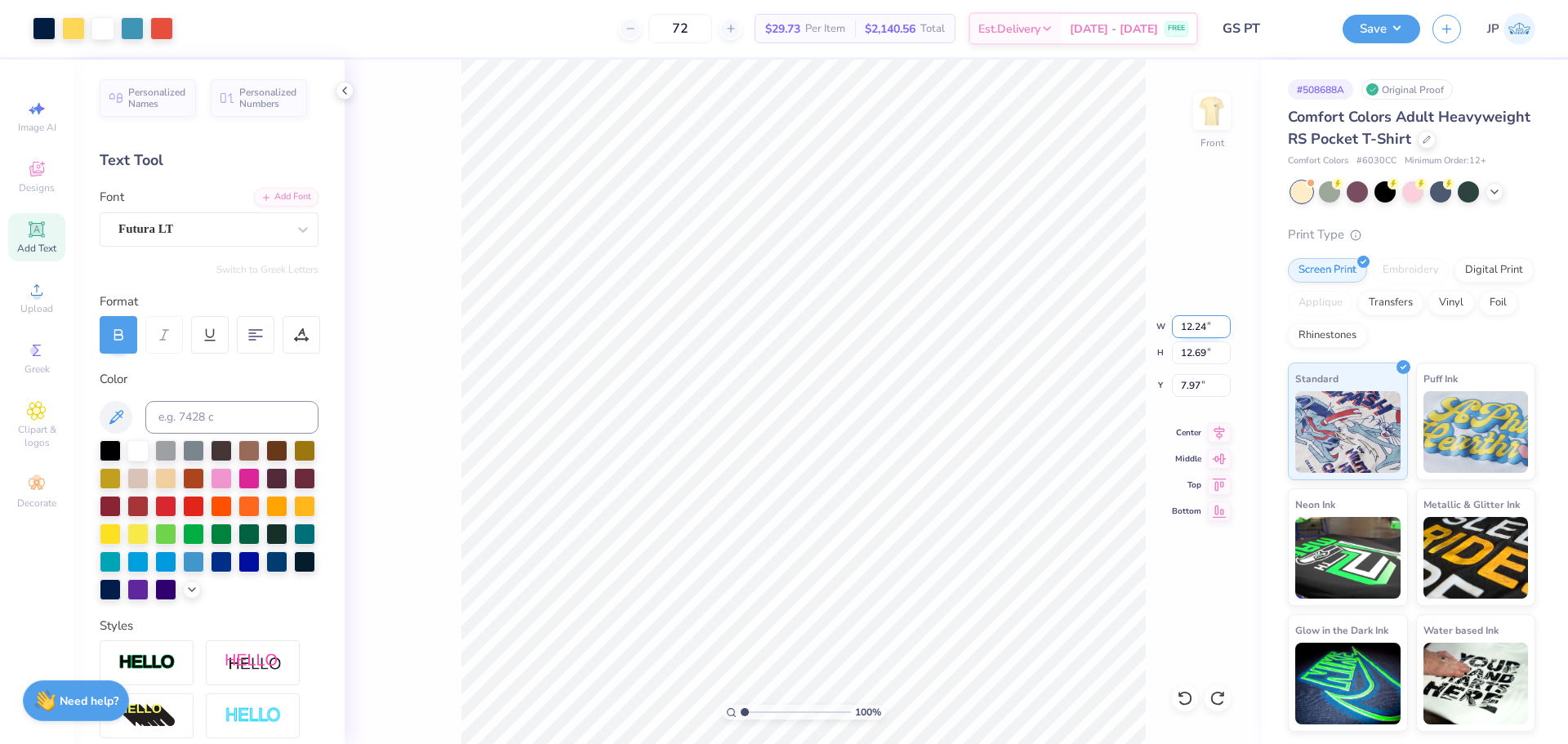
click at [1201, 329] on input "12.24" at bounding box center [1201, 327] width 59 height 23
click at [1199, 321] on input "12.24" at bounding box center [1201, 327] width 59 height 23
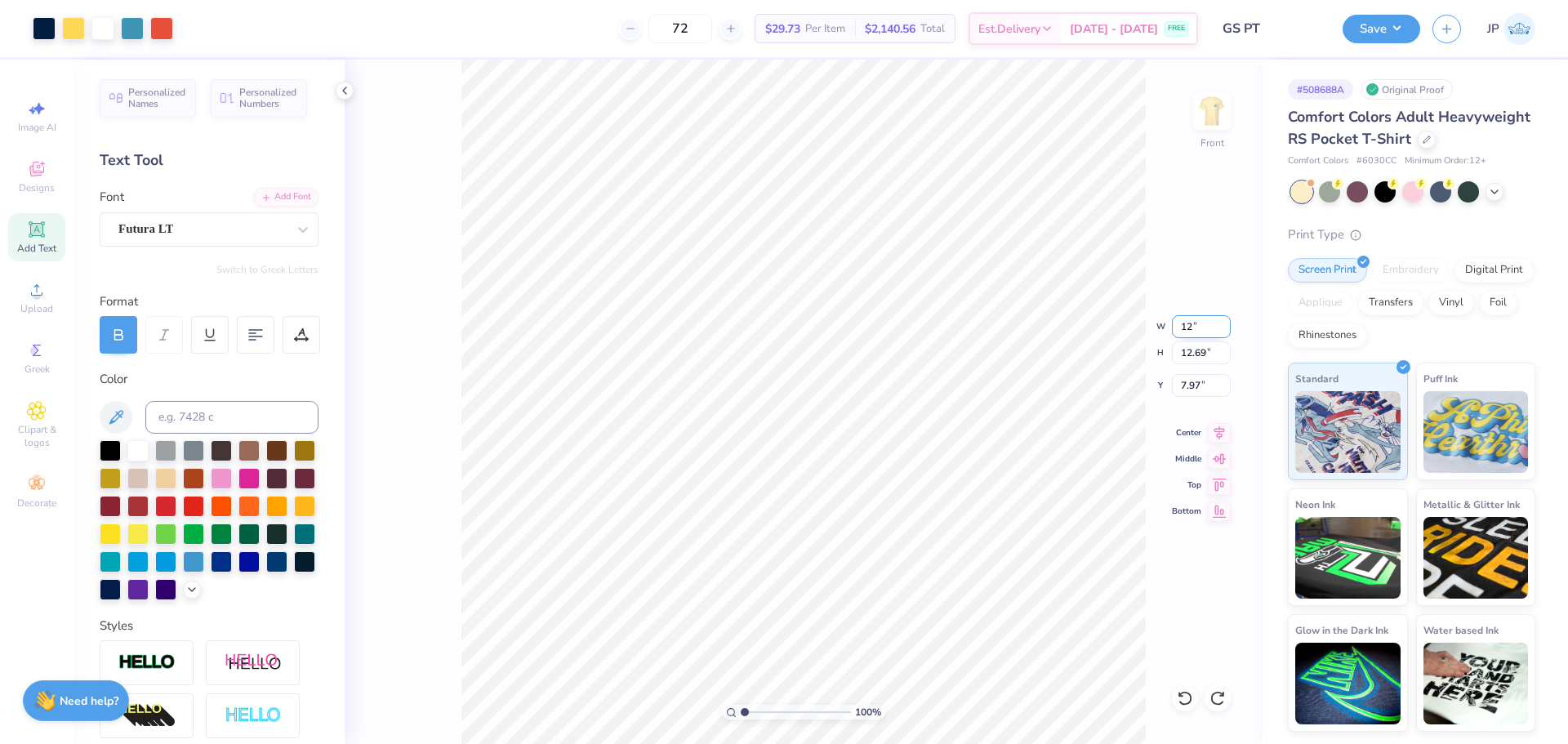
type input "12.00"
type input "12.44"
click at [1183, 393] on input "8.09" at bounding box center [1201, 385] width 59 height 23
type input "3.00"
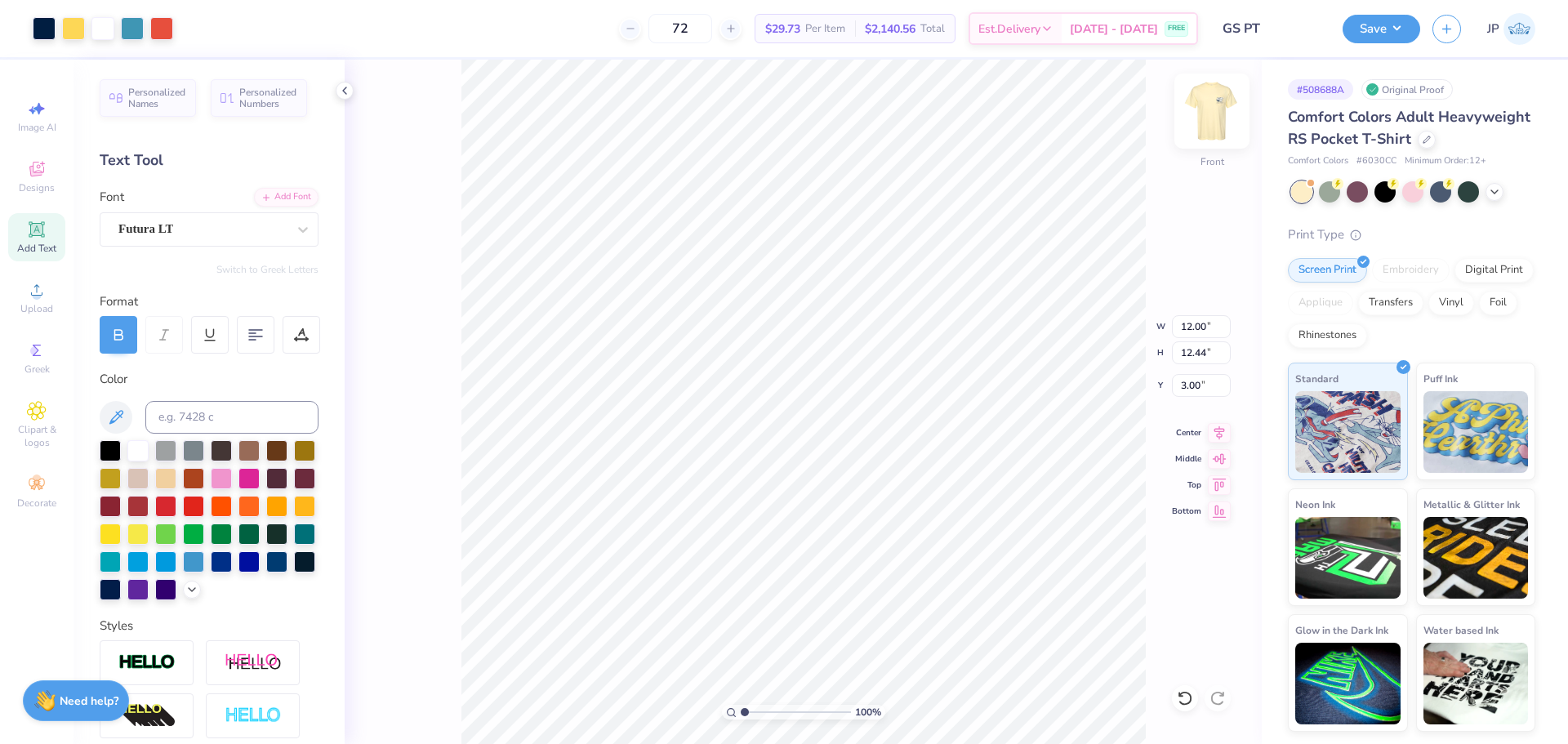
click at [1216, 123] on img at bounding box center [1212, 111] width 65 height 65
click at [1219, 124] on img at bounding box center [1212, 111] width 33 height 33
click at [1400, 41] on button "Save" at bounding box center [1381, 27] width 78 height 29
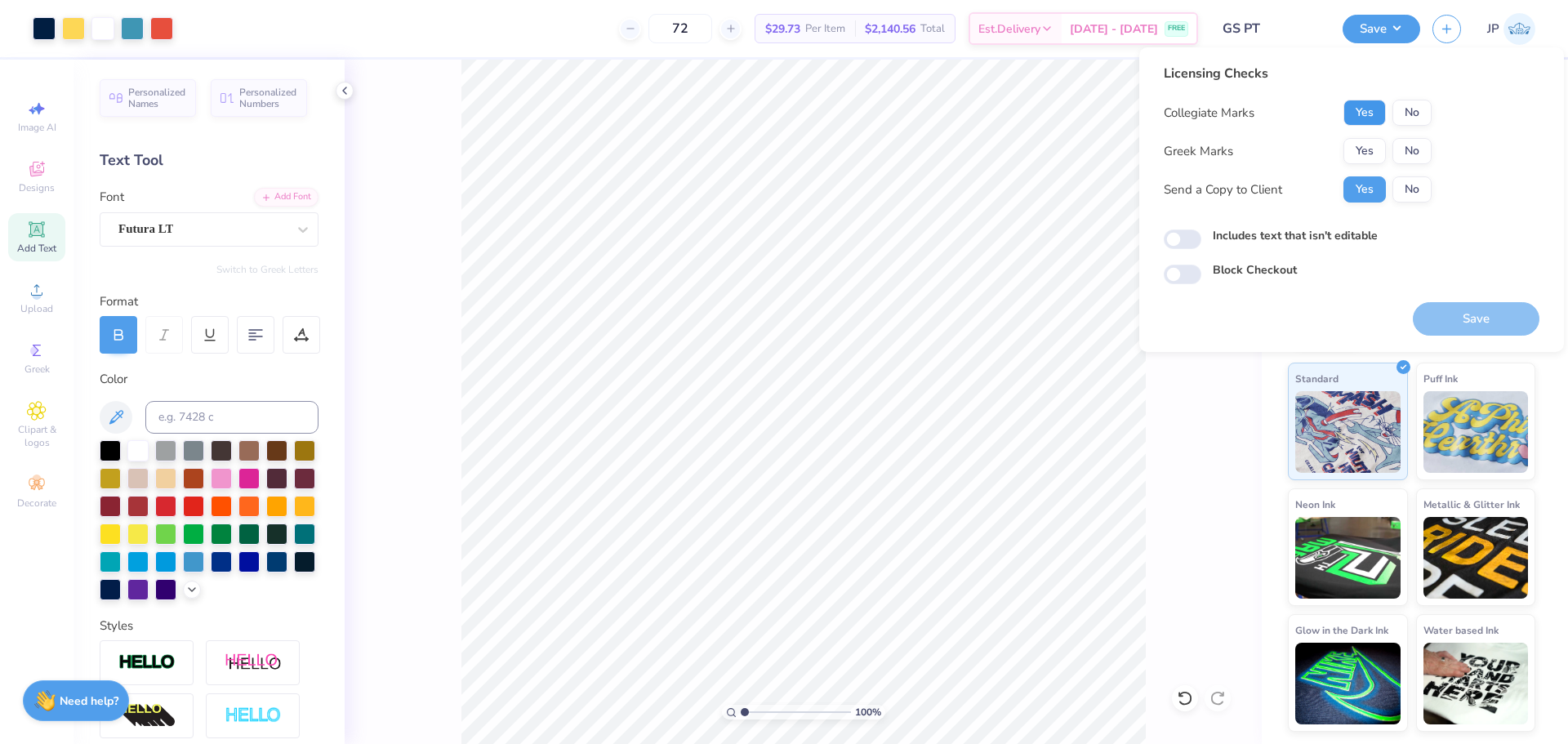
click at [1373, 117] on button "Yes" at bounding box center [1364, 113] width 43 height 26
click at [1410, 153] on button "No" at bounding box center [1411, 151] width 39 height 26
click at [1474, 318] on button "Save" at bounding box center [1476, 318] width 127 height 34
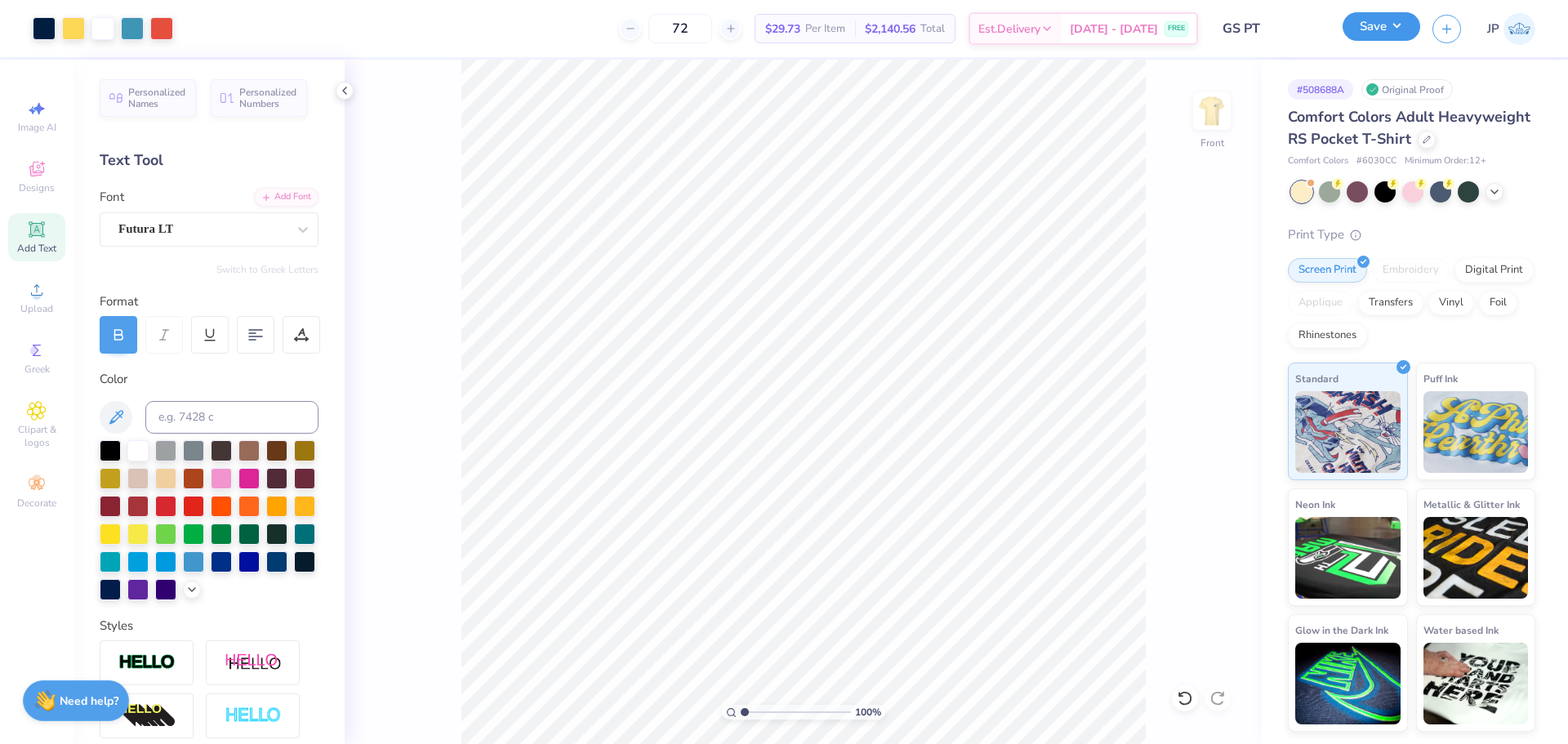
click at [1407, 21] on button "Save" at bounding box center [1381, 27] width 78 height 29
